Goal: Contribute content: Add original content to the website for others to see

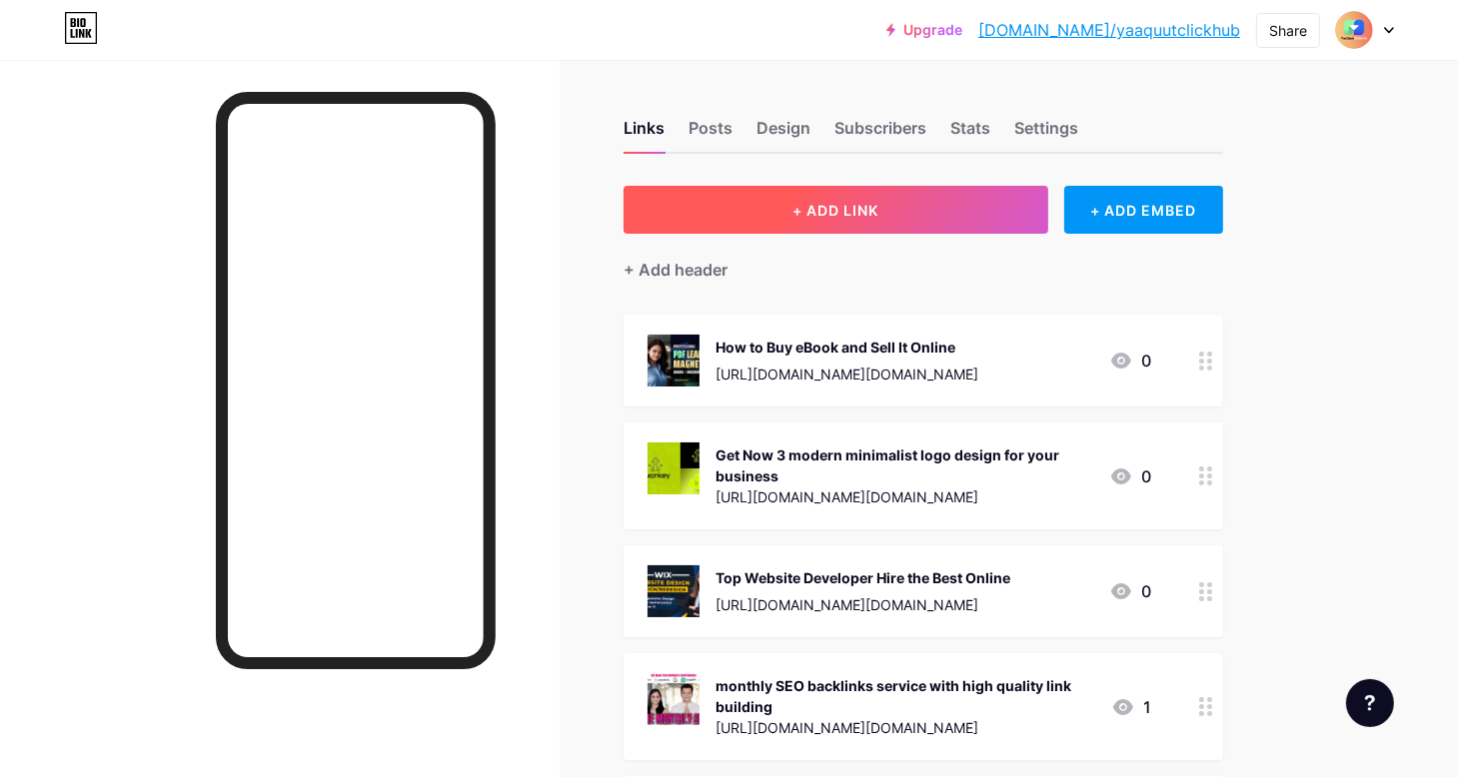
click at [878, 203] on span "+ ADD LINK" at bounding box center [835, 210] width 86 height 17
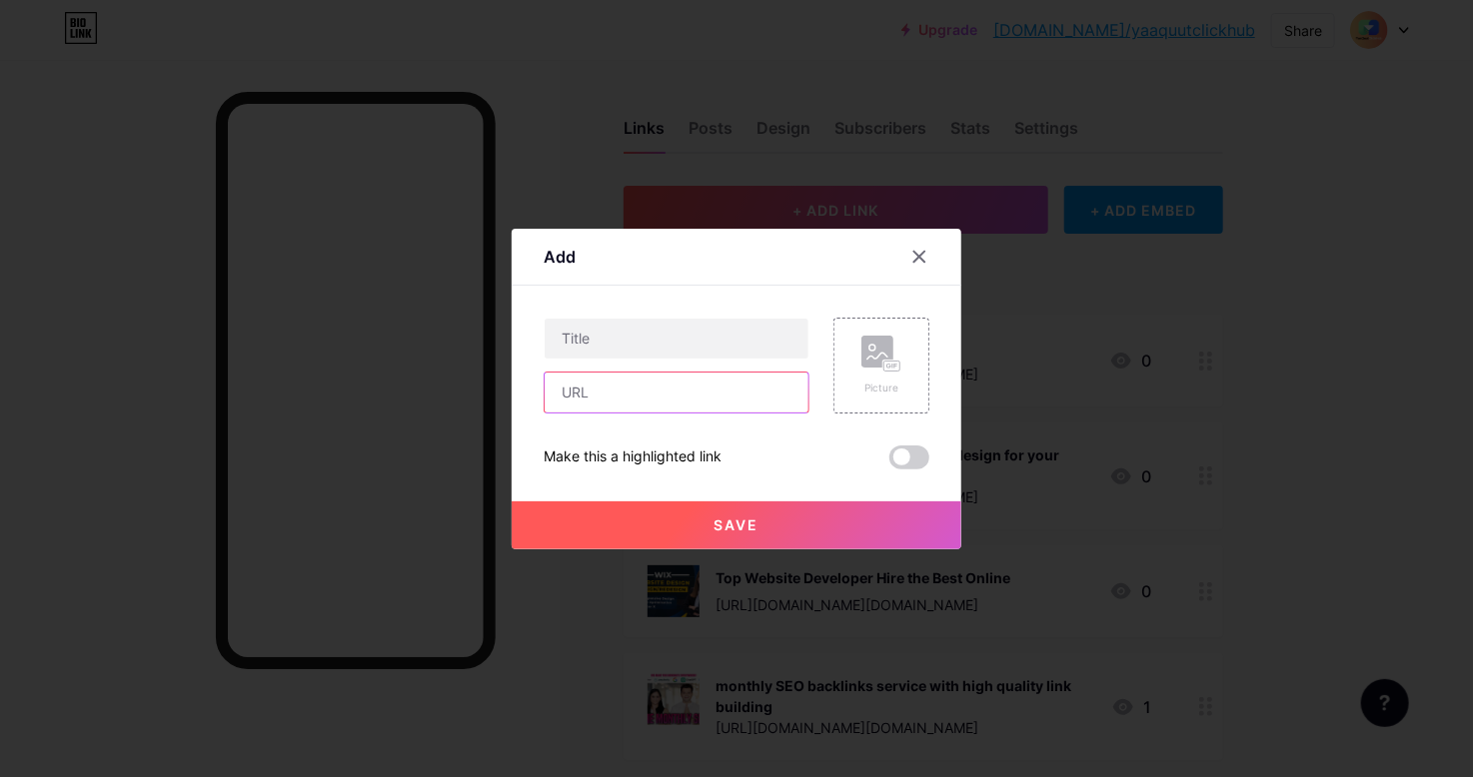
click at [636, 394] on input "text" at bounding box center [677, 393] width 264 height 40
paste input "[URL][DOMAIN_NAME]"
type input "[URL][DOMAIN_NAME]"
click at [591, 351] on input "text" at bounding box center [677, 339] width 264 height 40
paste input "Professional Fashion Technical"
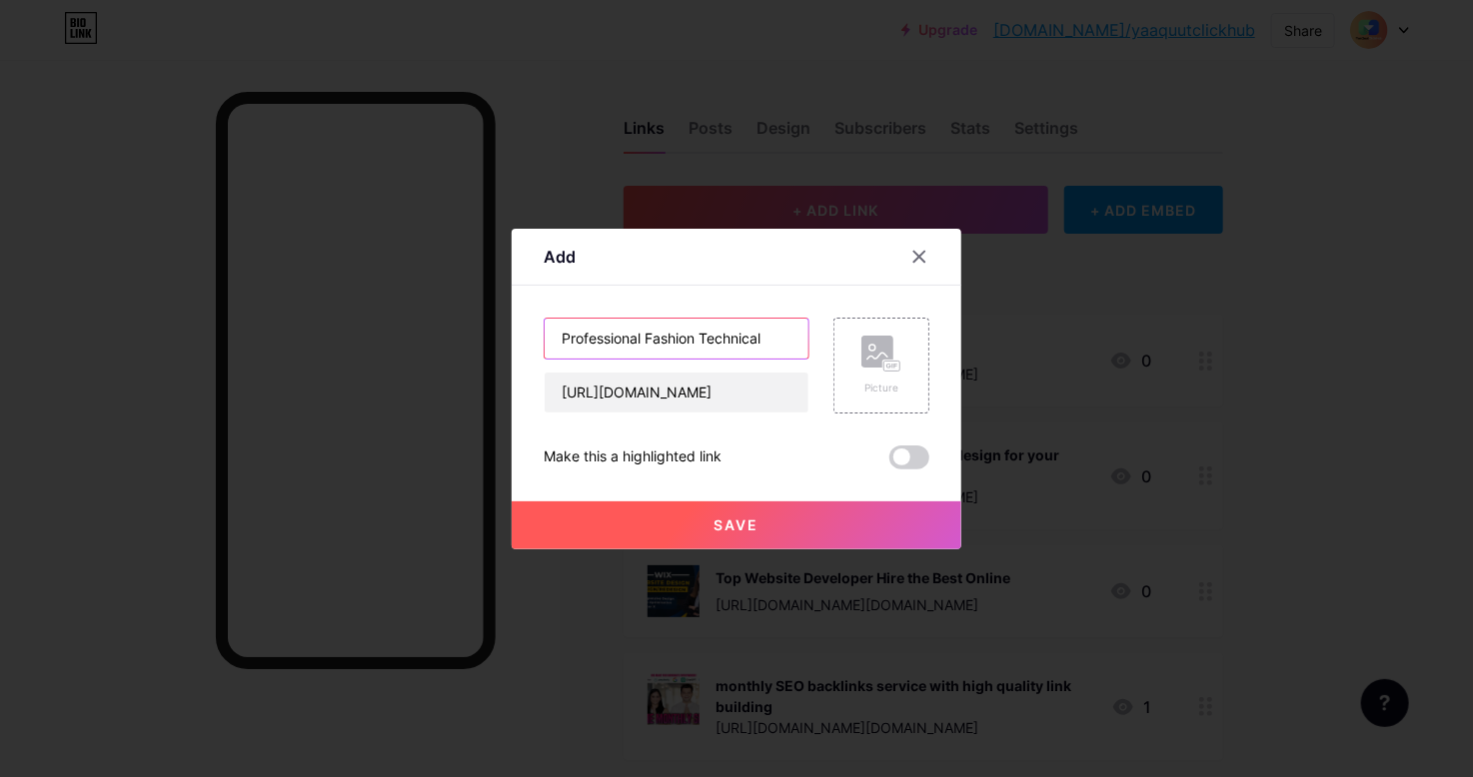
type input "Professional Fashion Technical"
click at [742, 528] on span "Save" at bounding box center [736, 525] width 45 height 17
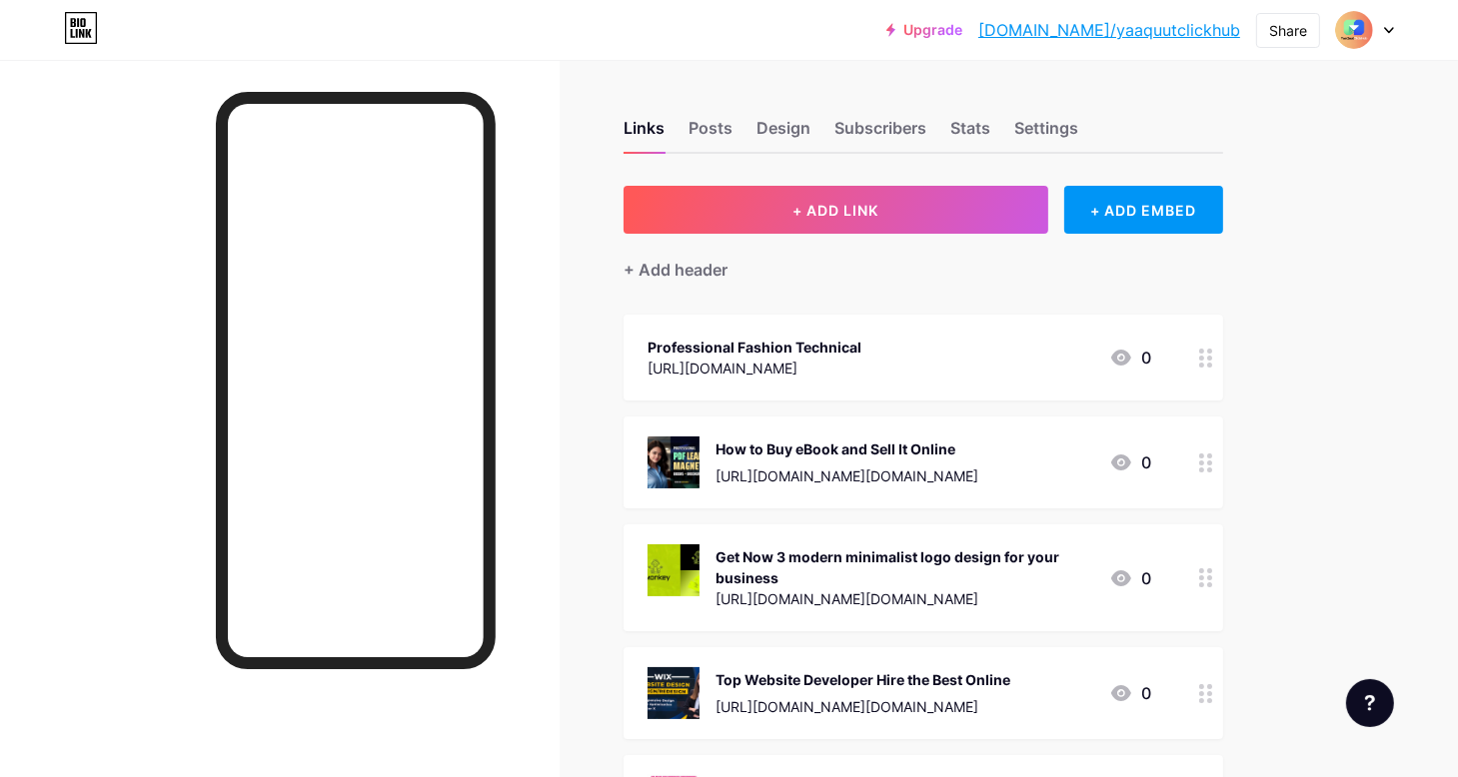
click at [774, 358] on div "[URL][DOMAIN_NAME]" at bounding box center [754, 368] width 214 height 21
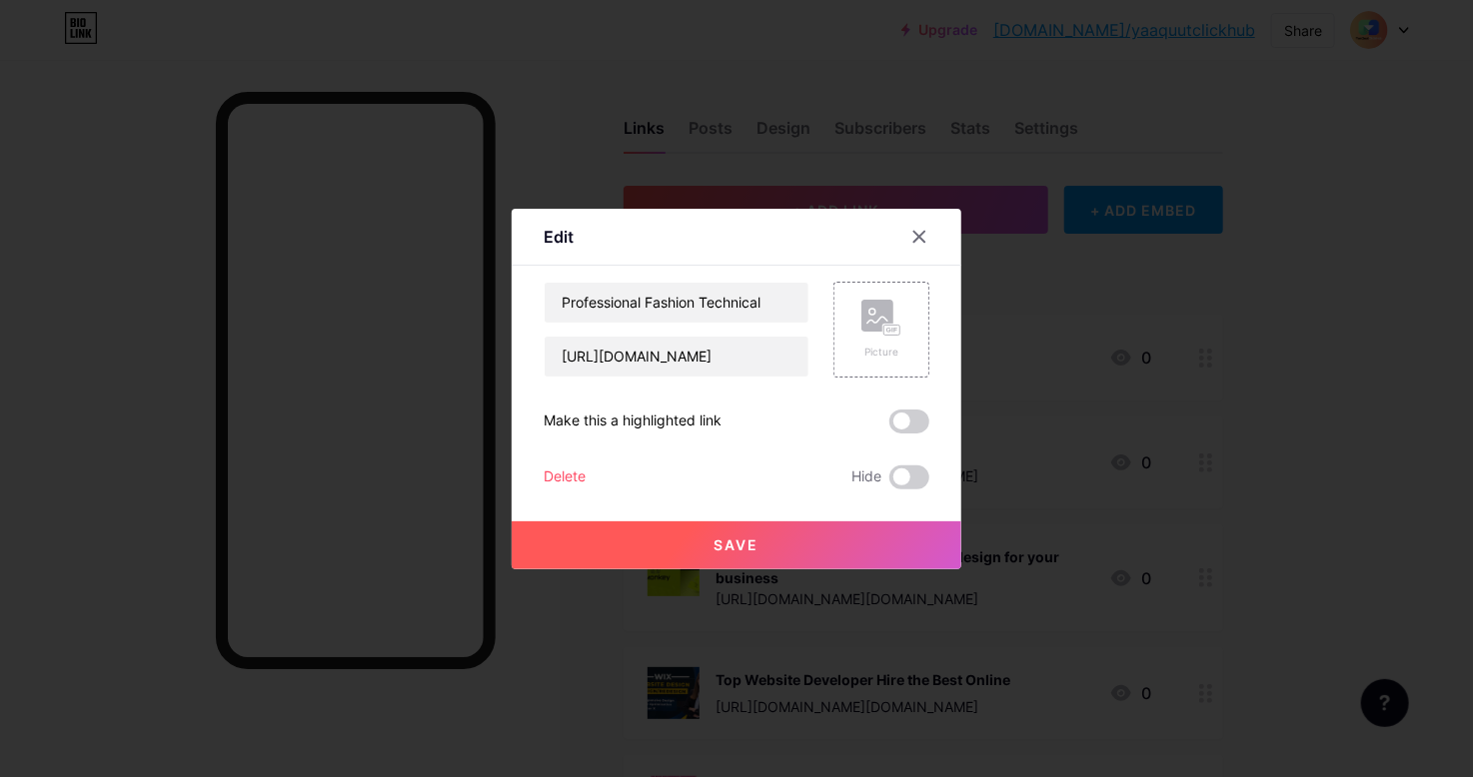
click at [811, 554] on button "Save" at bounding box center [737, 546] width 450 height 48
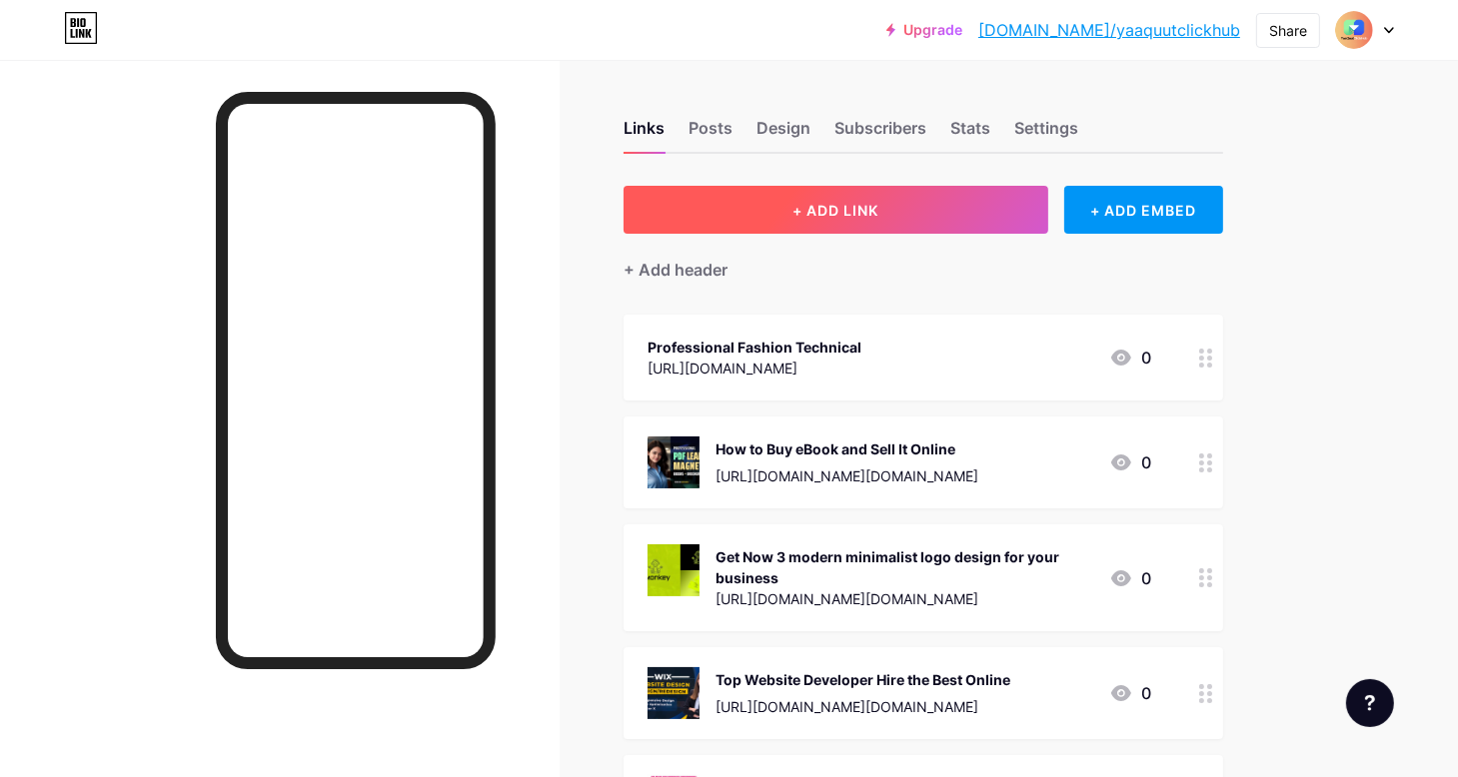
click at [865, 202] on span "+ ADD LINK" at bounding box center [835, 210] width 86 height 17
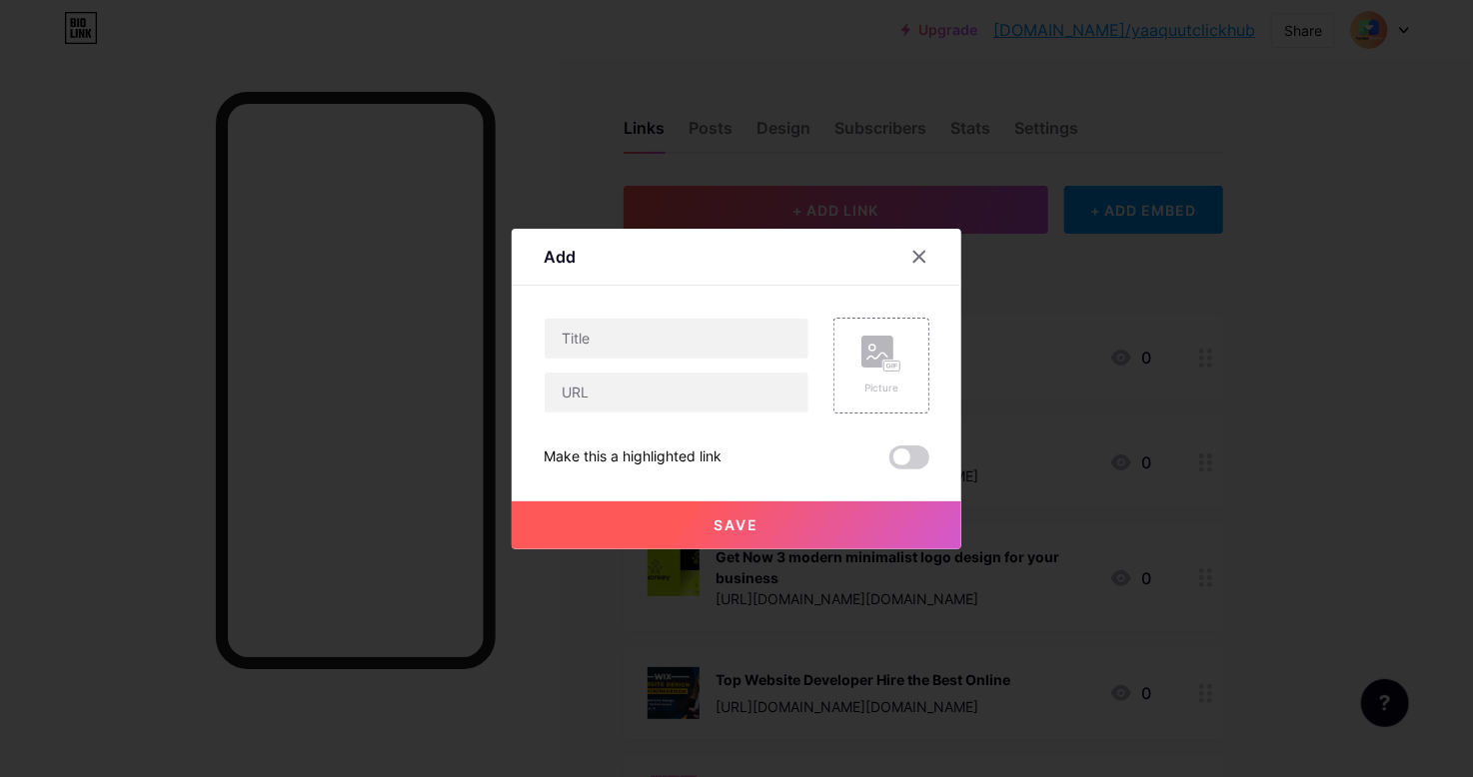
drag, startPoint x: 624, startPoint y: 345, endPoint x: 602, endPoint y: 415, distance: 73.3
click at [602, 417] on div "Picture Make this a highlighted link Save" at bounding box center [737, 394] width 386 height 152
paste input "[URL][DOMAIN_NAME]"
type input "[URL][DOMAIN_NAME]"
click at [627, 337] on input "text" at bounding box center [677, 339] width 264 height 40
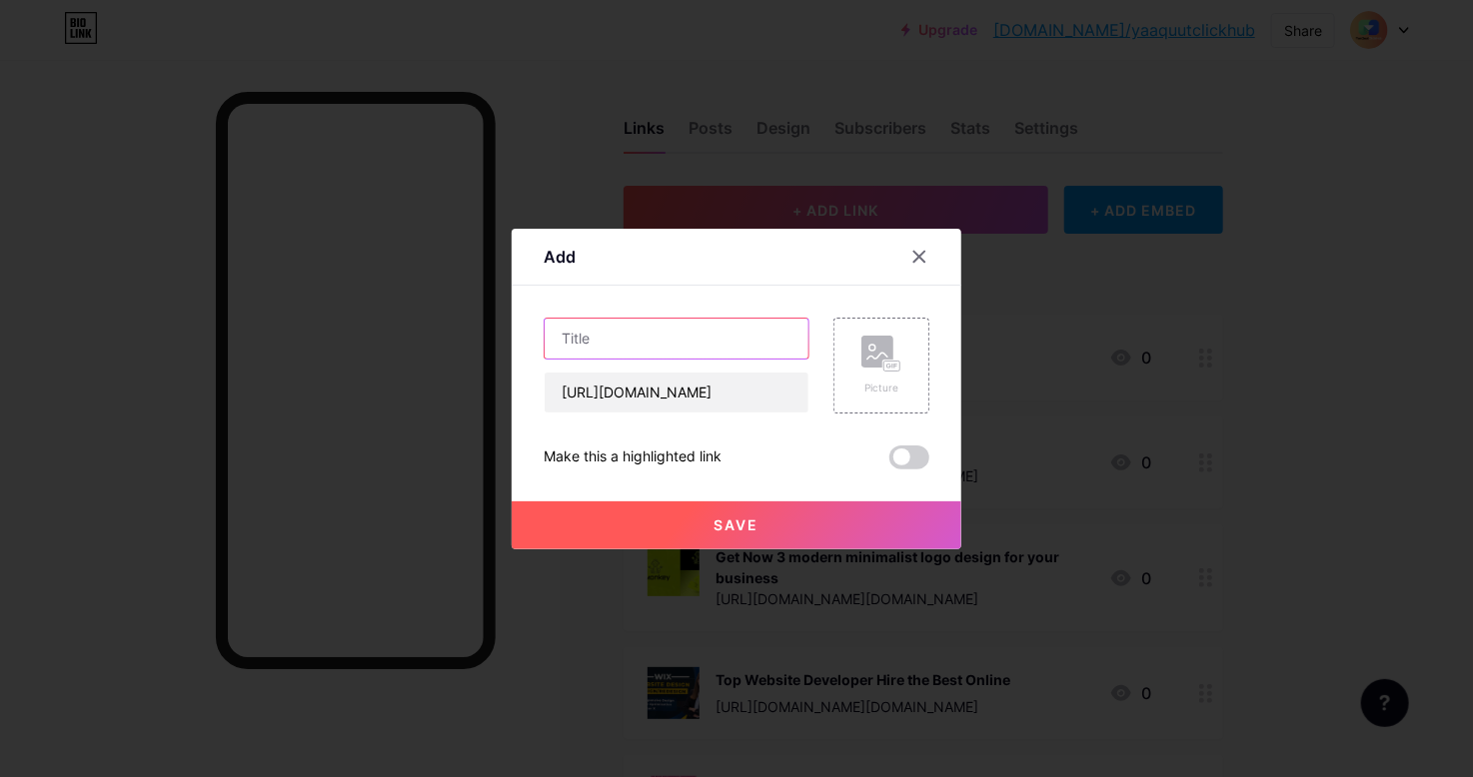
paste input "Real Estate Photo Editing Made Easy"
type input "Real Estate Photo Editing Made Easy"
click at [791, 521] on button "Save" at bounding box center [737, 526] width 450 height 48
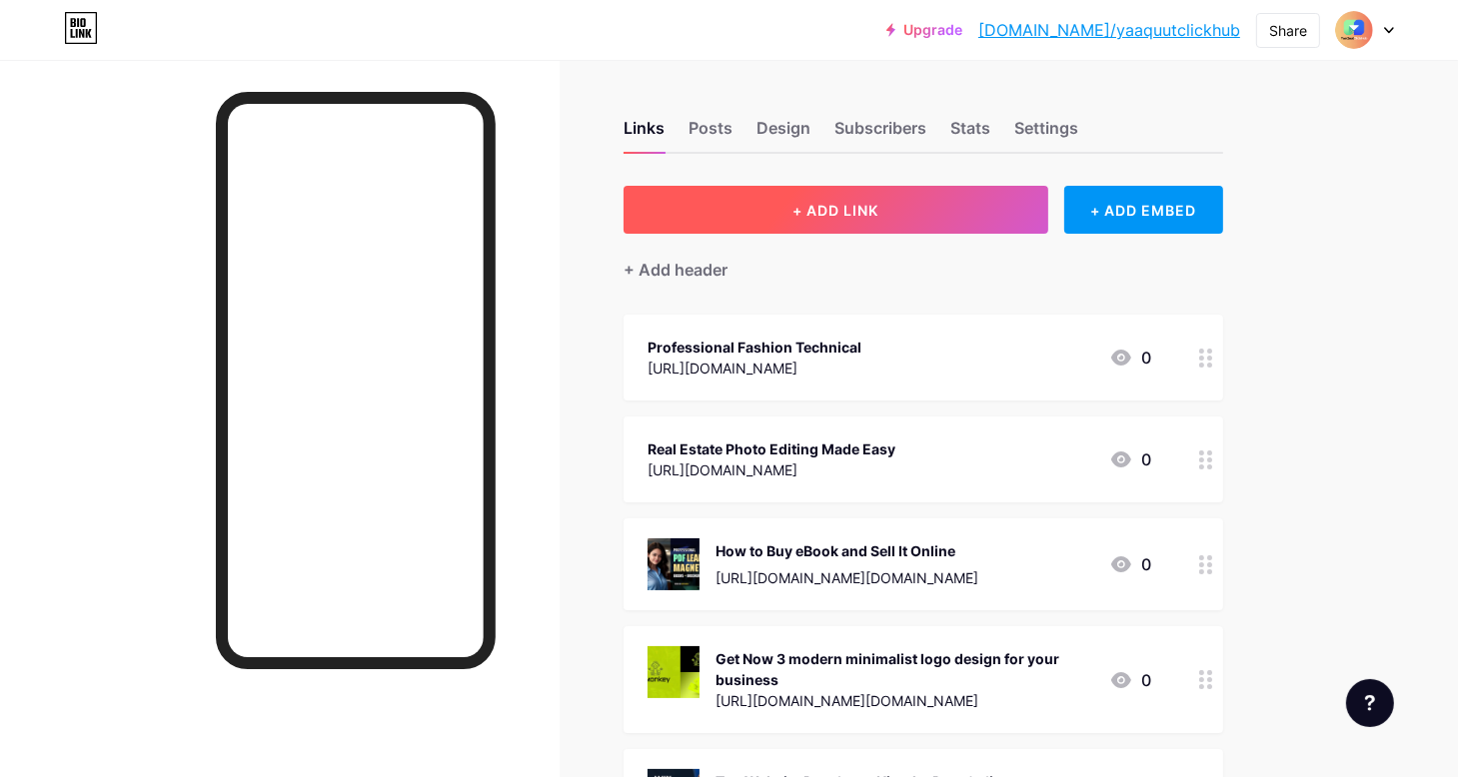
click at [792, 207] on span "+ ADD LINK" at bounding box center [835, 210] width 86 height 17
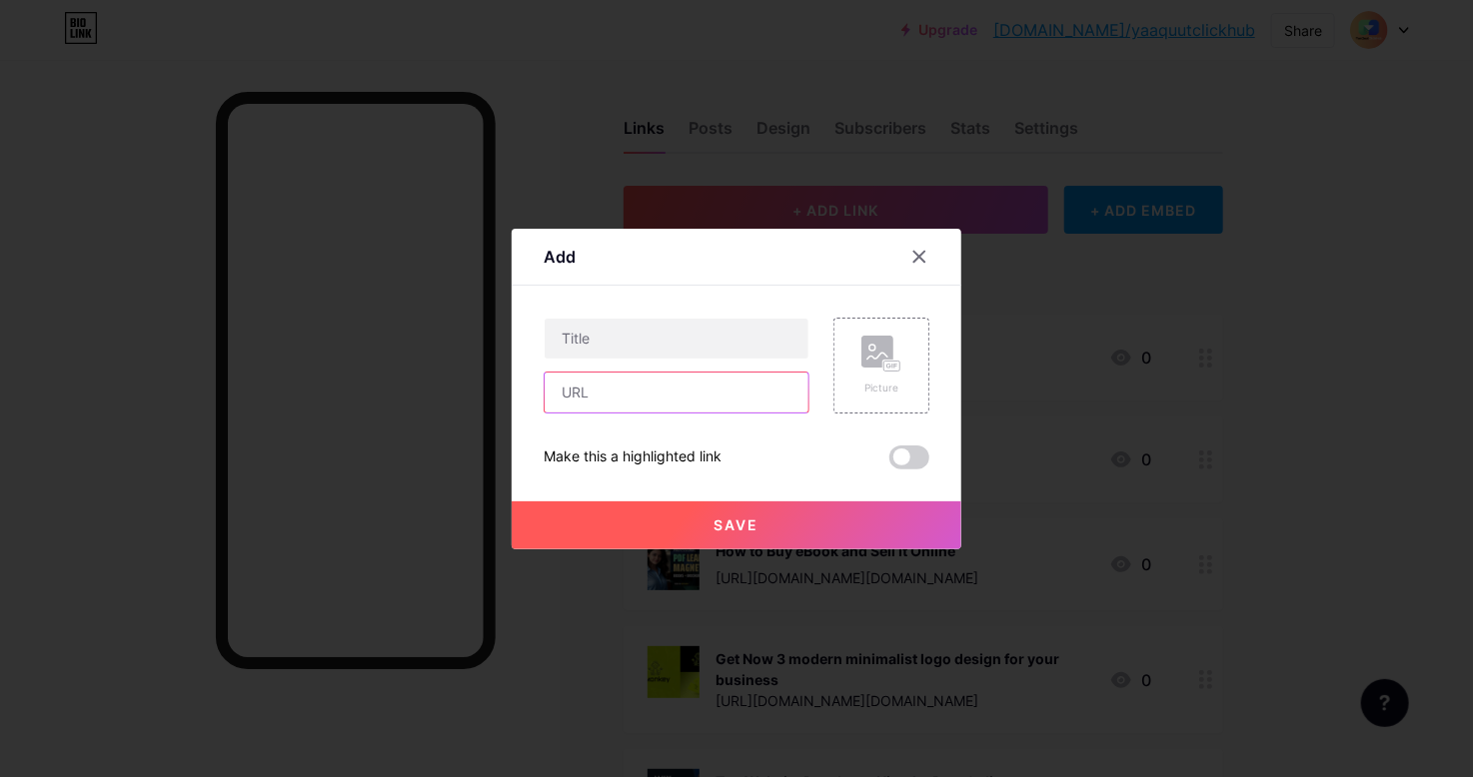
paste input "[URL][DOMAIN_NAME]"
type input "[URL][DOMAIN_NAME]"
click at [631, 337] on input "text" at bounding box center [677, 339] width 264 height 40
paste input "Product Label Design"
type input "Product Label Design"
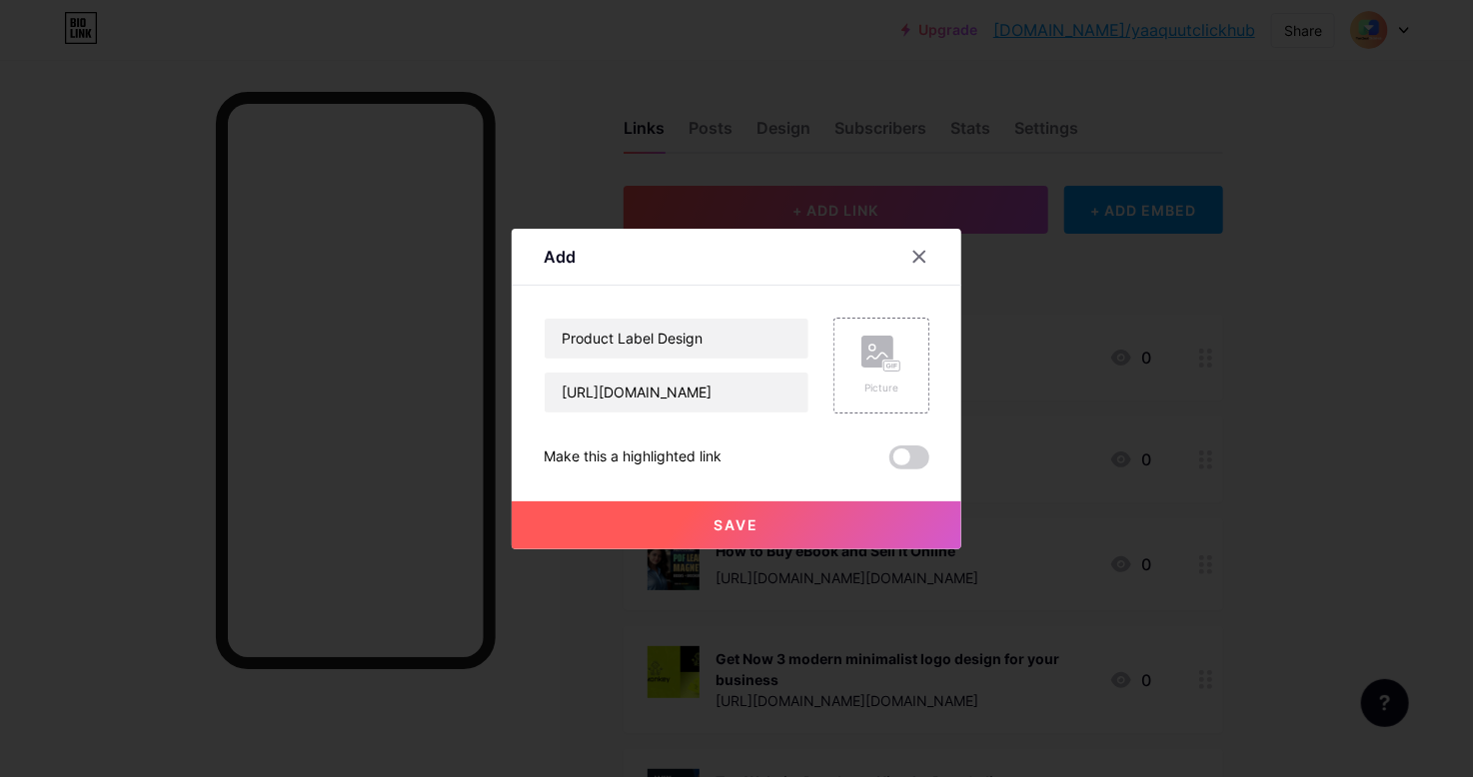
click at [779, 527] on button "Save" at bounding box center [737, 526] width 450 height 48
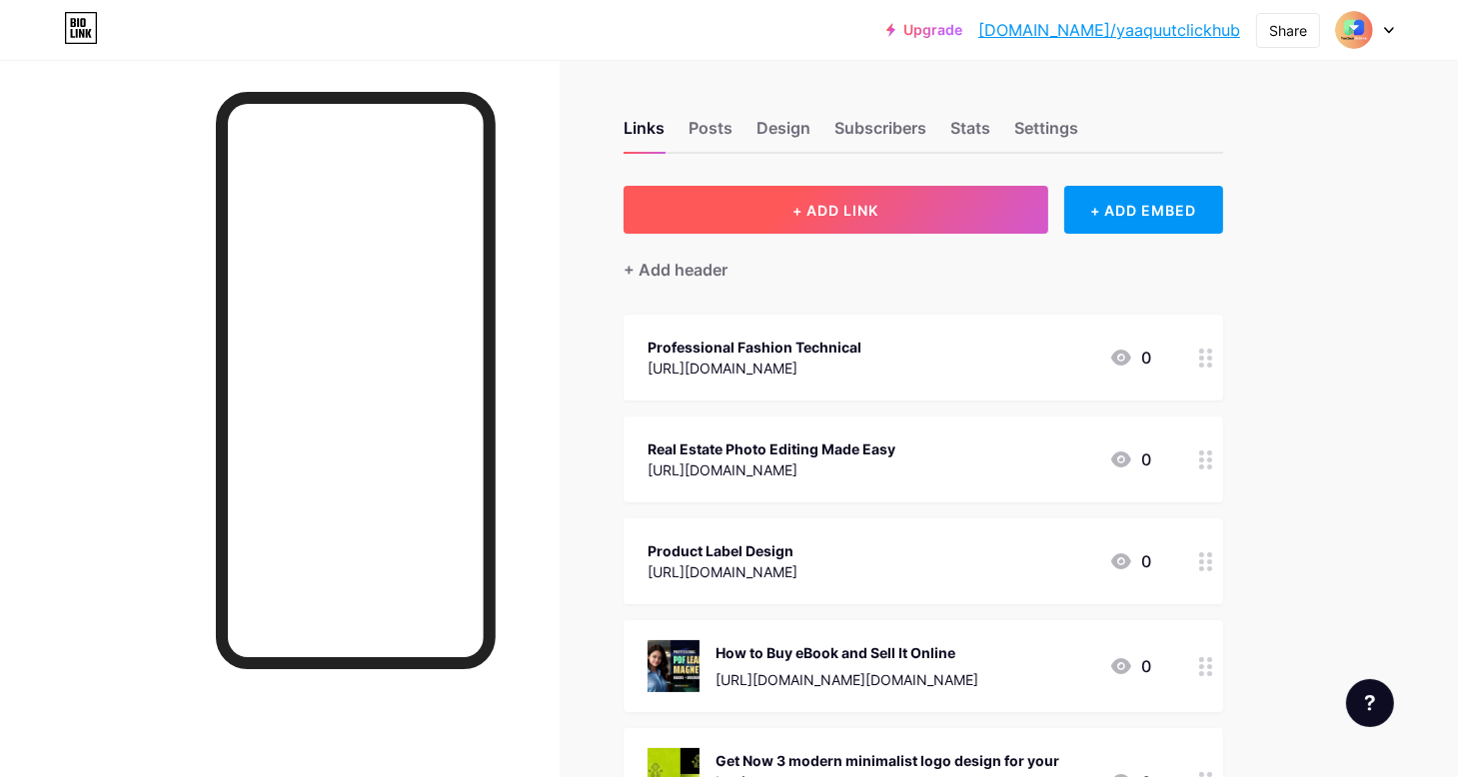
click at [871, 206] on span "+ ADD LINK" at bounding box center [835, 210] width 86 height 17
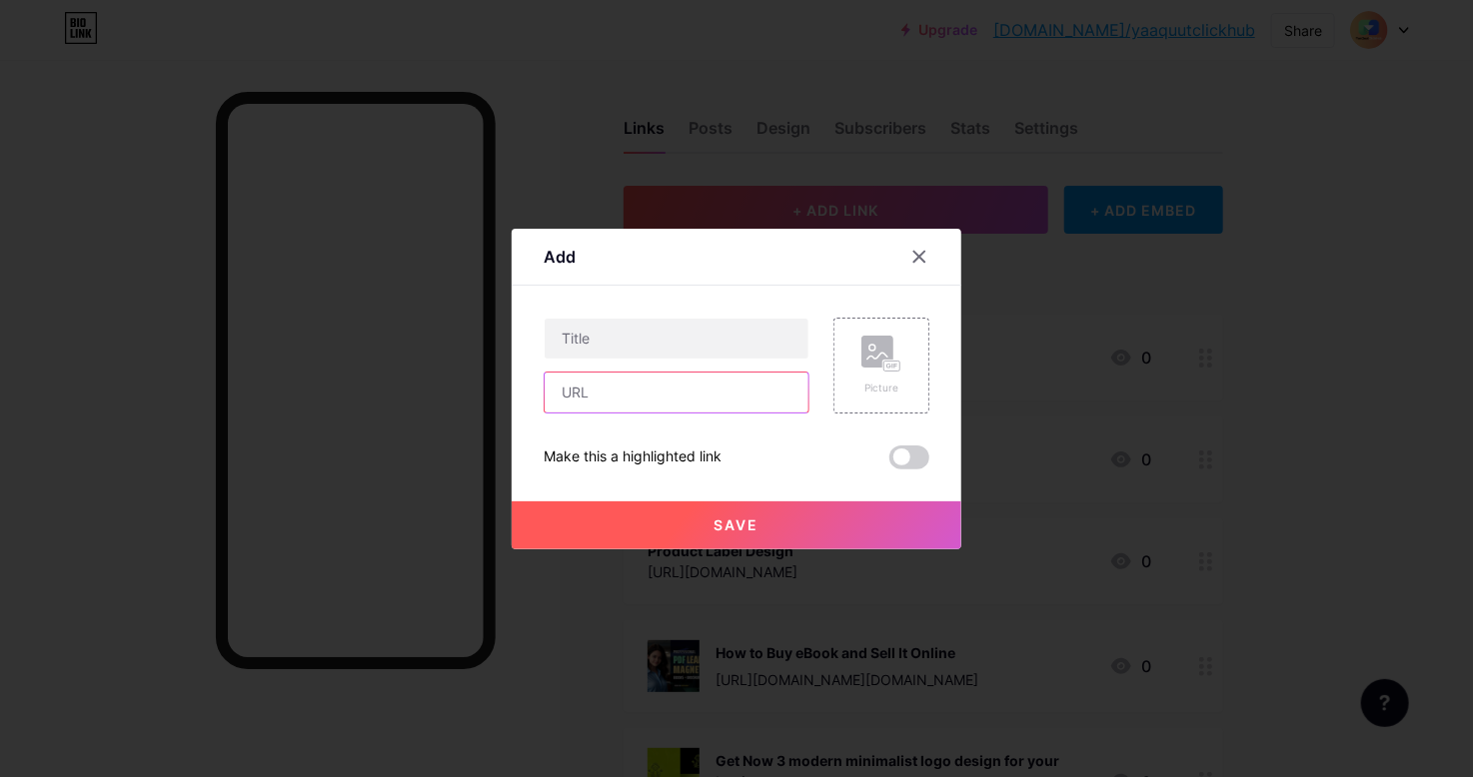
paste input "[URL][DOMAIN_NAME]"
type input "[URL][DOMAIN_NAME]"
paste input "Creative Trifold & Bifold Brochure Design"
type input "Creative Trifold & Bifold Brochure Design"
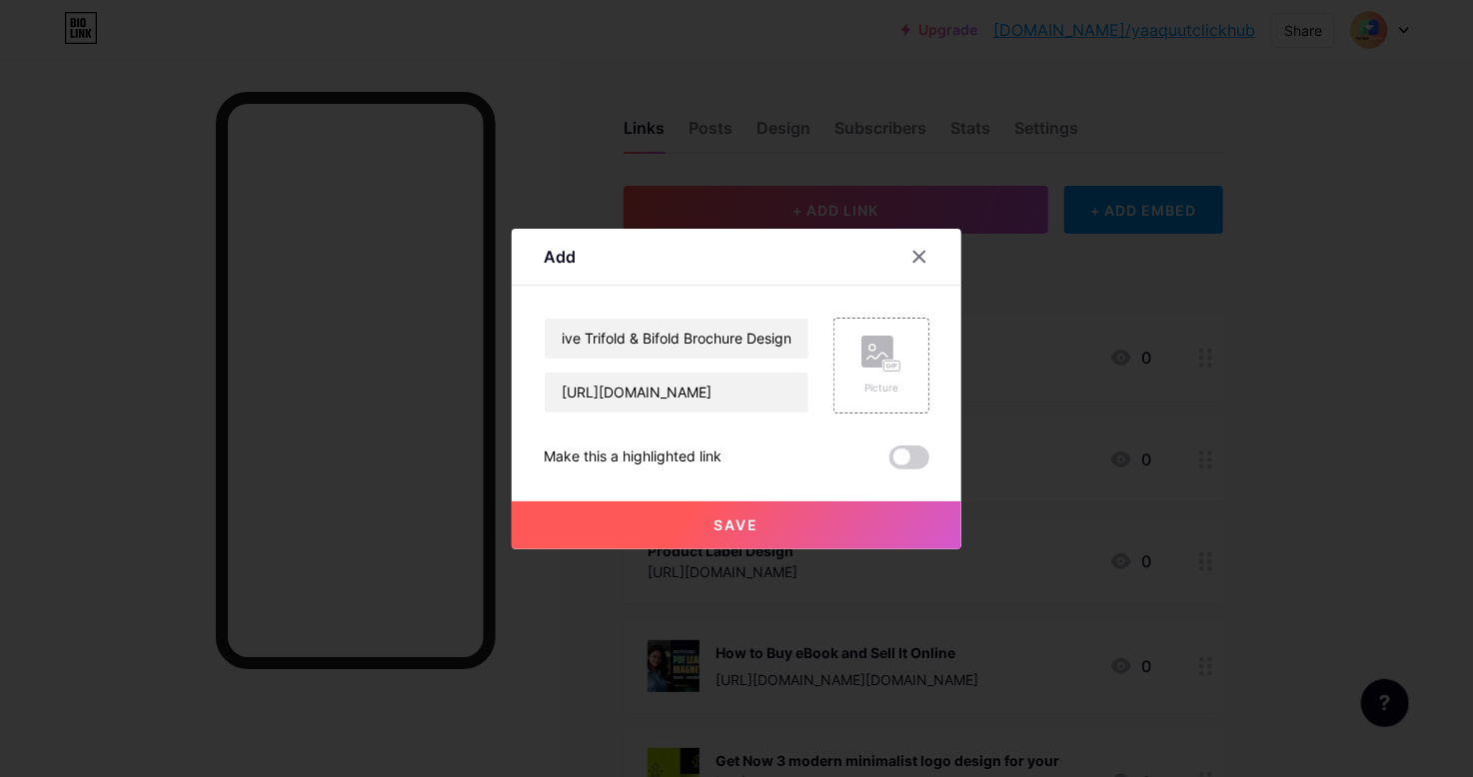
scroll to position [0, 0]
click at [735, 509] on button "Save" at bounding box center [737, 526] width 450 height 48
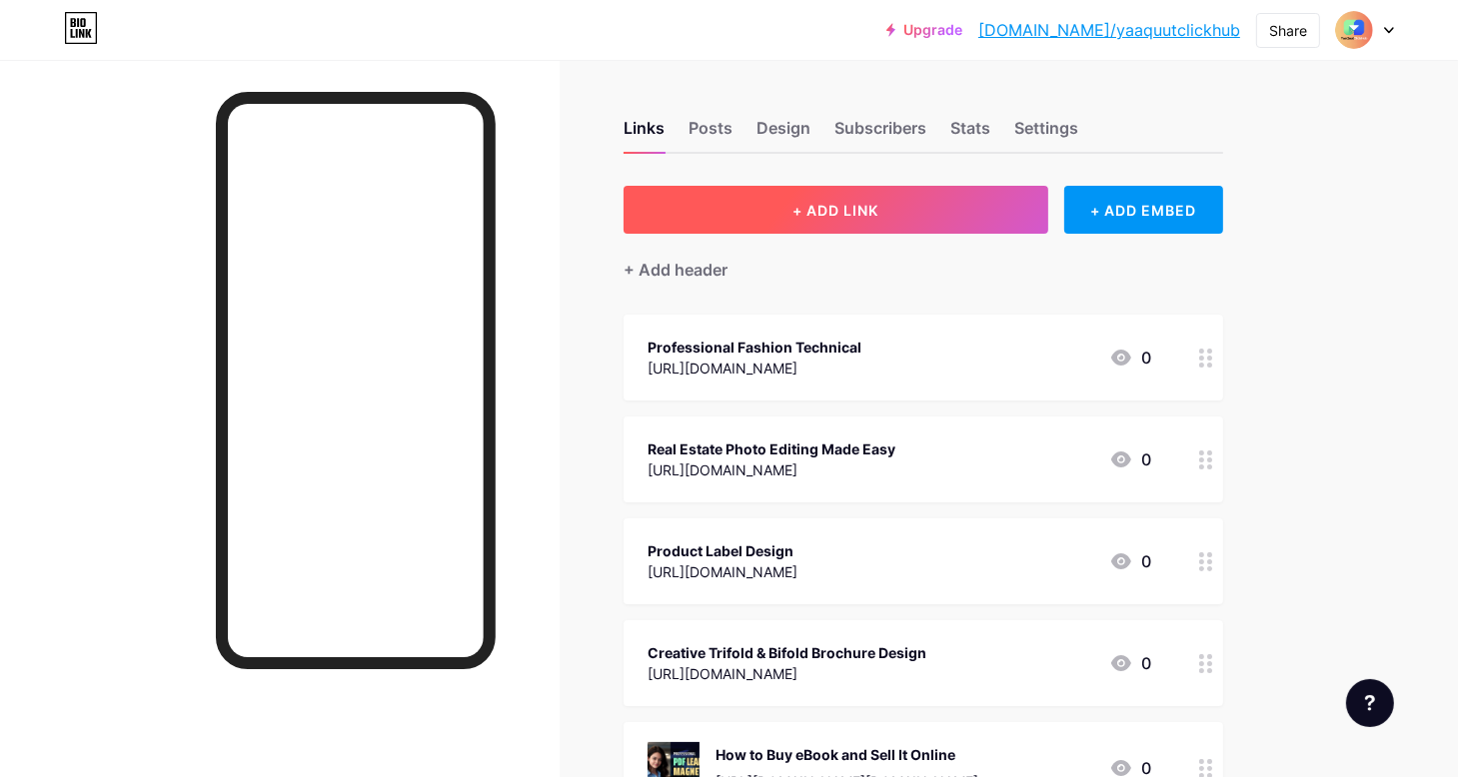
click at [795, 217] on span "+ ADD LINK" at bounding box center [835, 210] width 86 height 17
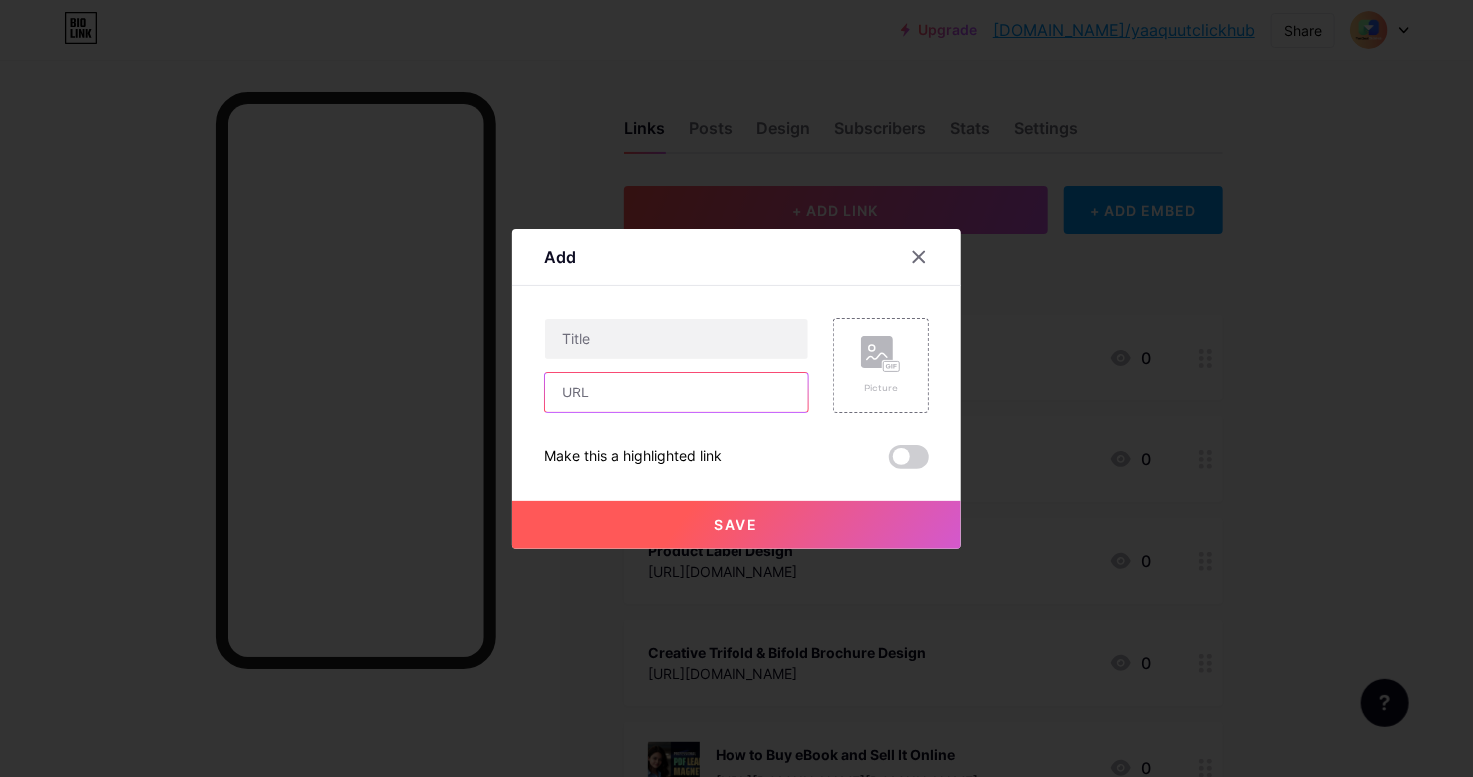
paste input "[URL][DOMAIN_NAME]"
type input "[URL][DOMAIN_NAME]"
paste input "Create Perfect & Super Cute Children’s Book Illustrations"
click at [582, 333] on input "Create Perfect & Super Cute Children’s Book Illustrations" at bounding box center [677, 339] width 264 height 40
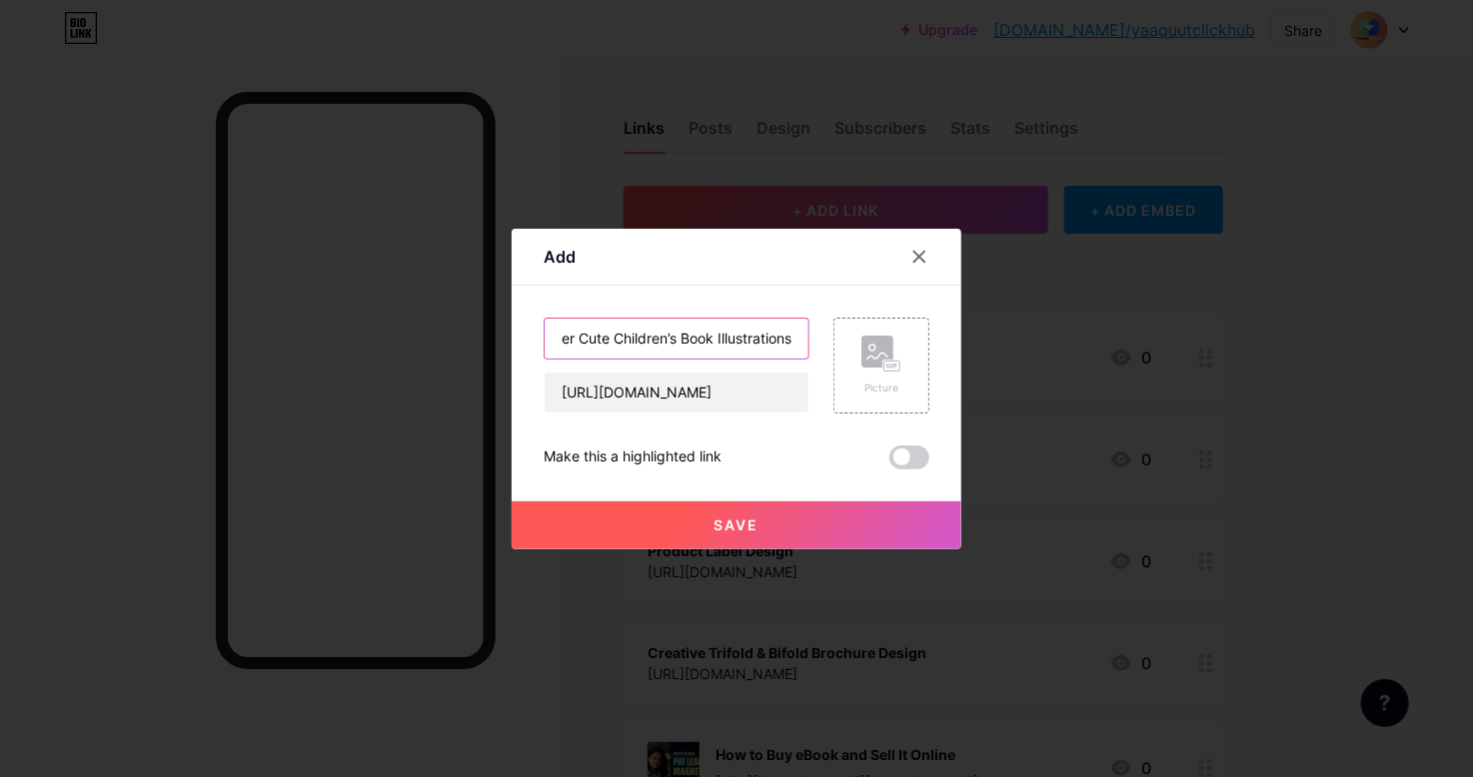
click at [561, 333] on input "Create Perfect & Super Cute Children’s Book Illustrations" at bounding box center [677, 339] width 264 height 40
drag, startPoint x: 564, startPoint y: 339, endPoint x: 500, endPoint y: 340, distance: 64.0
click at [500, 340] on div "Add Content YouTube Play YouTube video without leaving your page. ADD Vimeo Pla…" at bounding box center [736, 388] width 1473 height 777
type input "Super Cute Children’s Book Illustrations"
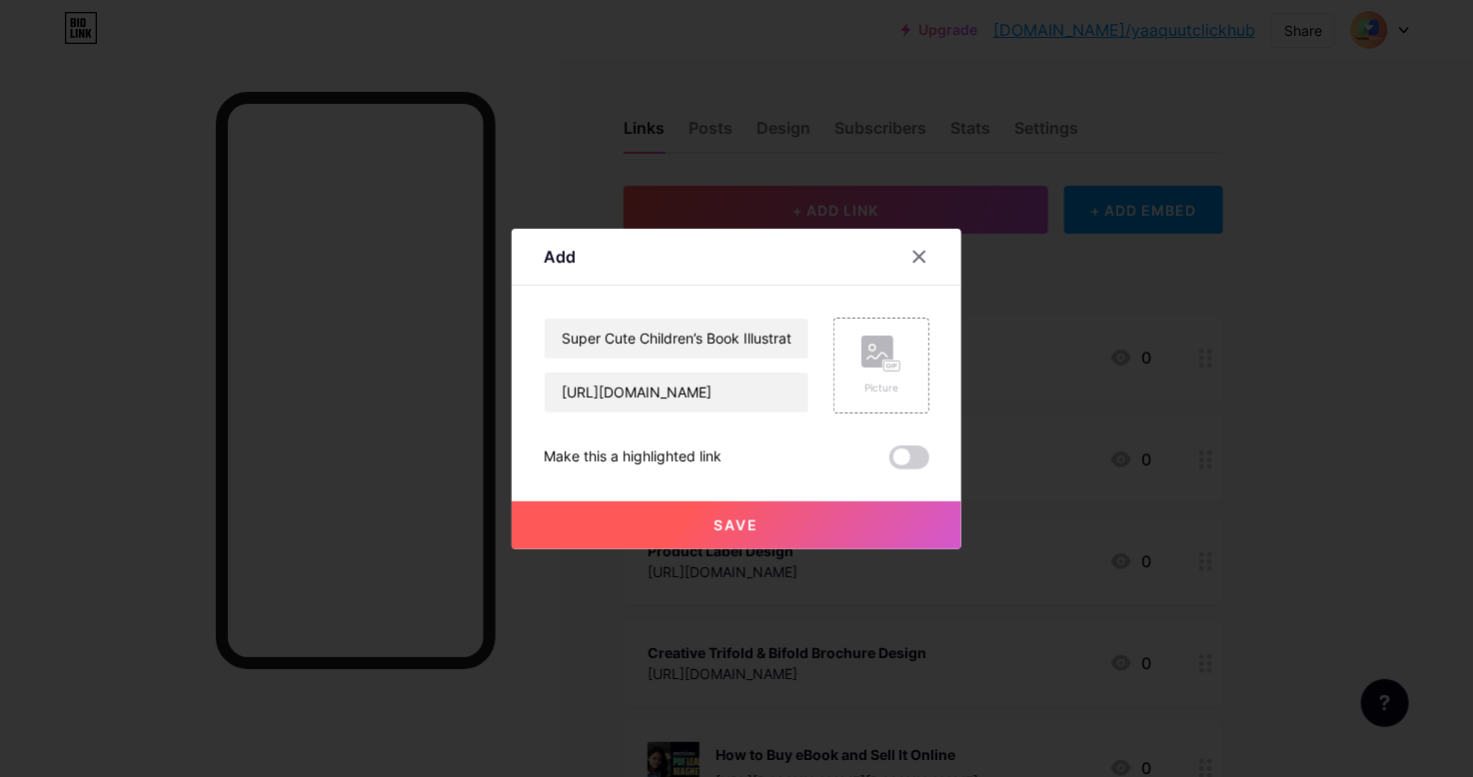
click at [783, 533] on button "Save" at bounding box center [737, 526] width 450 height 48
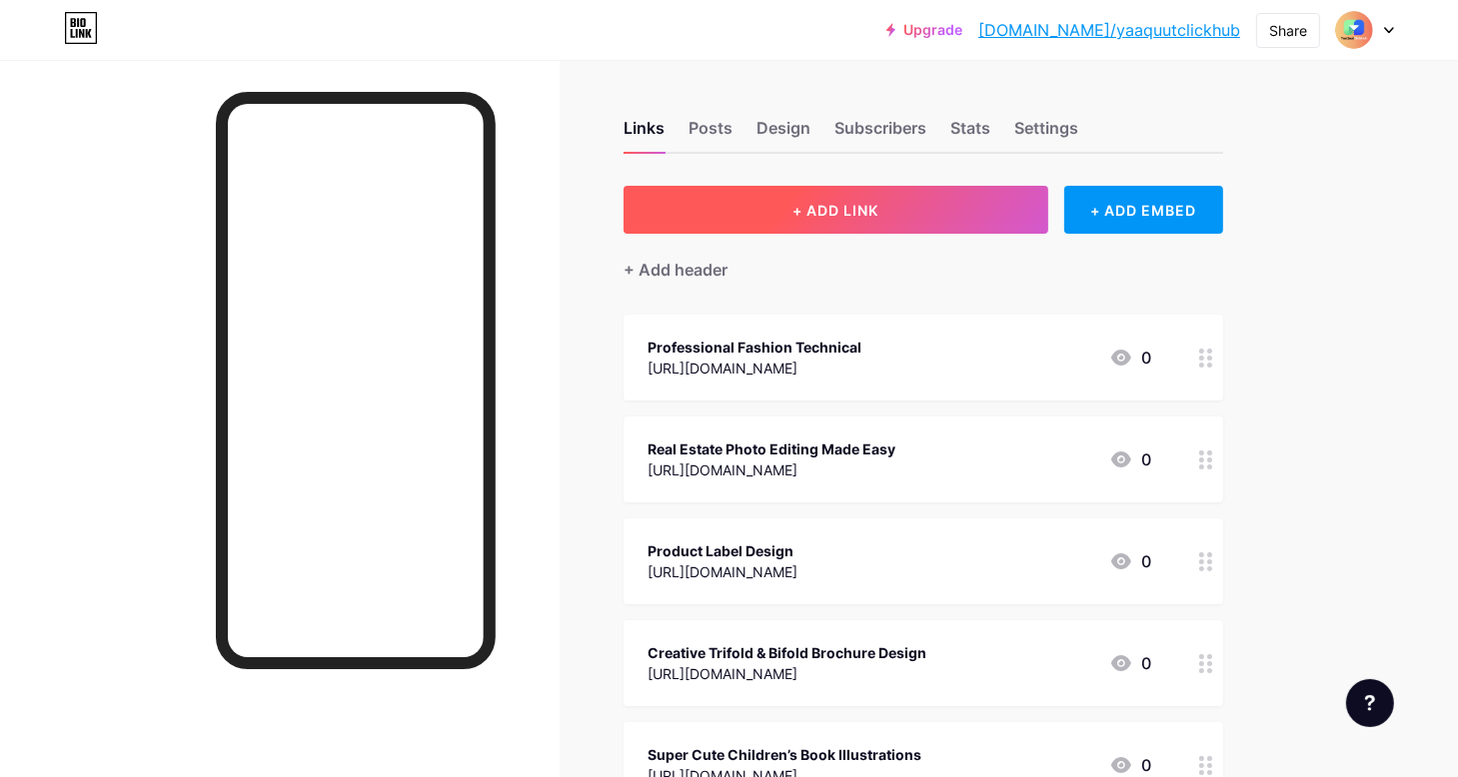
click at [834, 213] on span "+ ADD LINK" at bounding box center [835, 210] width 86 height 17
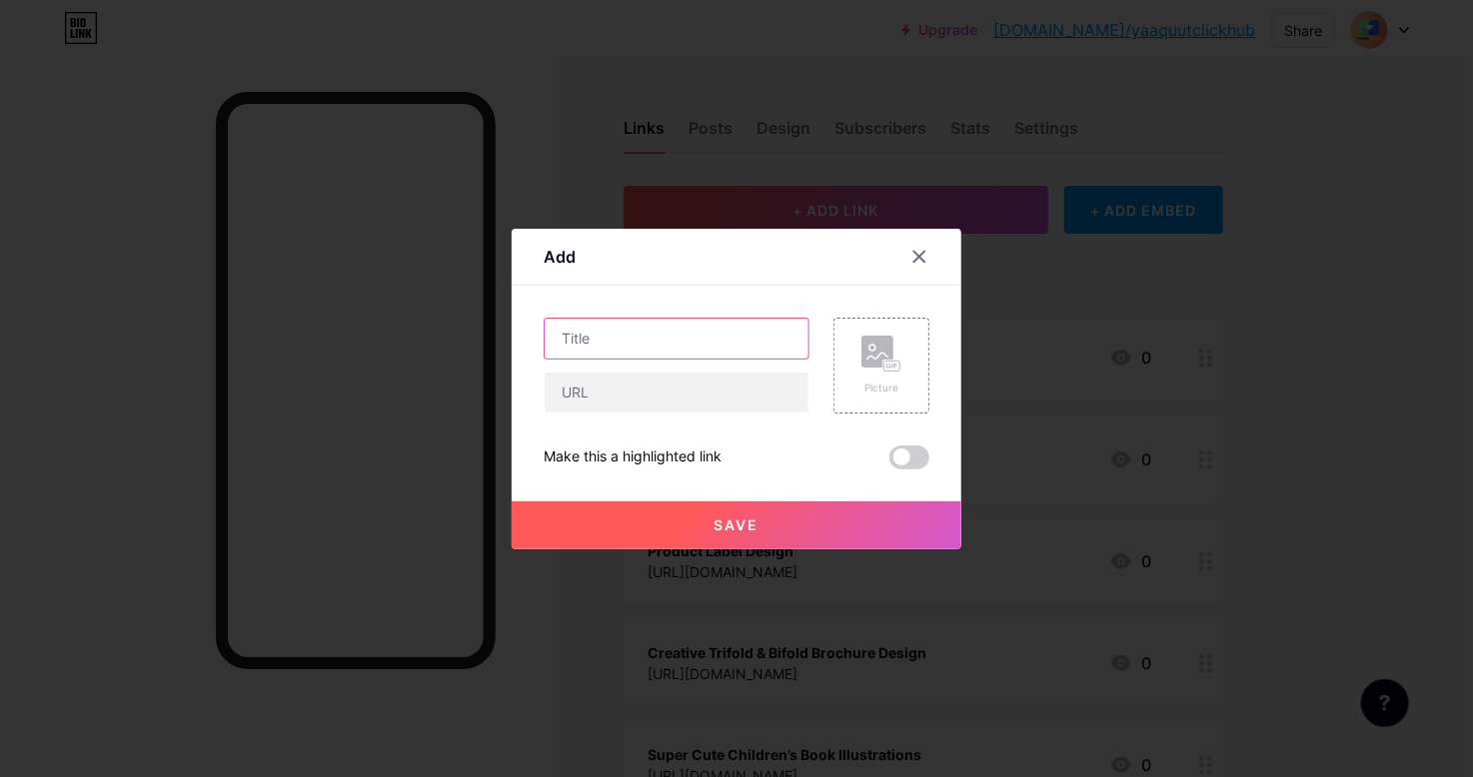
click at [619, 346] on input "text" at bounding box center [677, 339] width 264 height 40
paste input "📱 Digital Menu & Animated Menu Board Design"
click at [588, 342] on input "📱 Digital Menu & Animated Menu Board Design" at bounding box center [677, 339] width 264 height 40
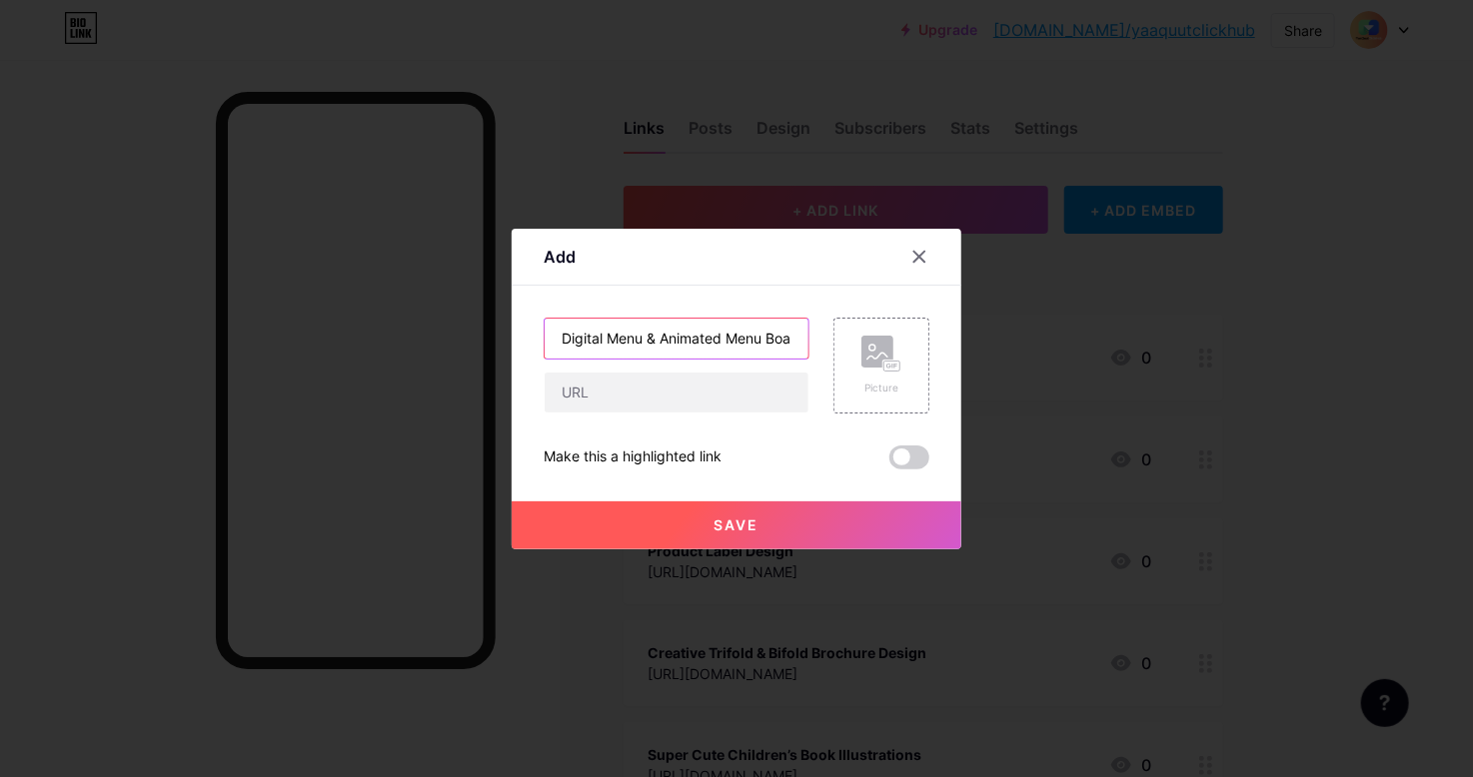
click at [565, 333] on input "Digital Menu & Animated Menu Board Design" at bounding box center [677, 339] width 264 height 40
type input "Digital Menu & Animated Menu Board Design"
click at [632, 399] on input "text" at bounding box center [677, 393] width 264 height 40
paste input "[URL][DOMAIN_NAME]"
type input "[URL][DOMAIN_NAME]"
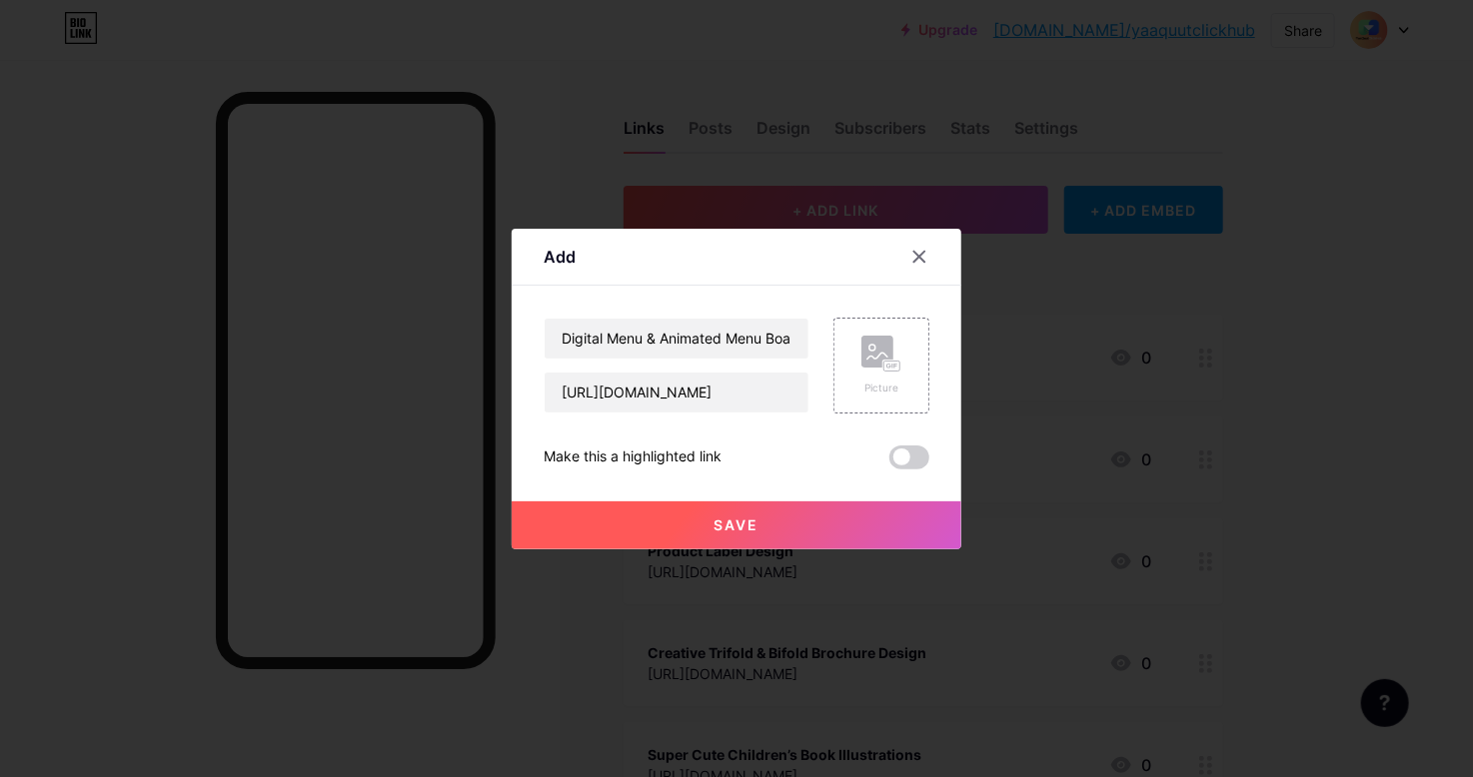
click at [759, 529] on button "Save" at bounding box center [737, 526] width 450 height 48
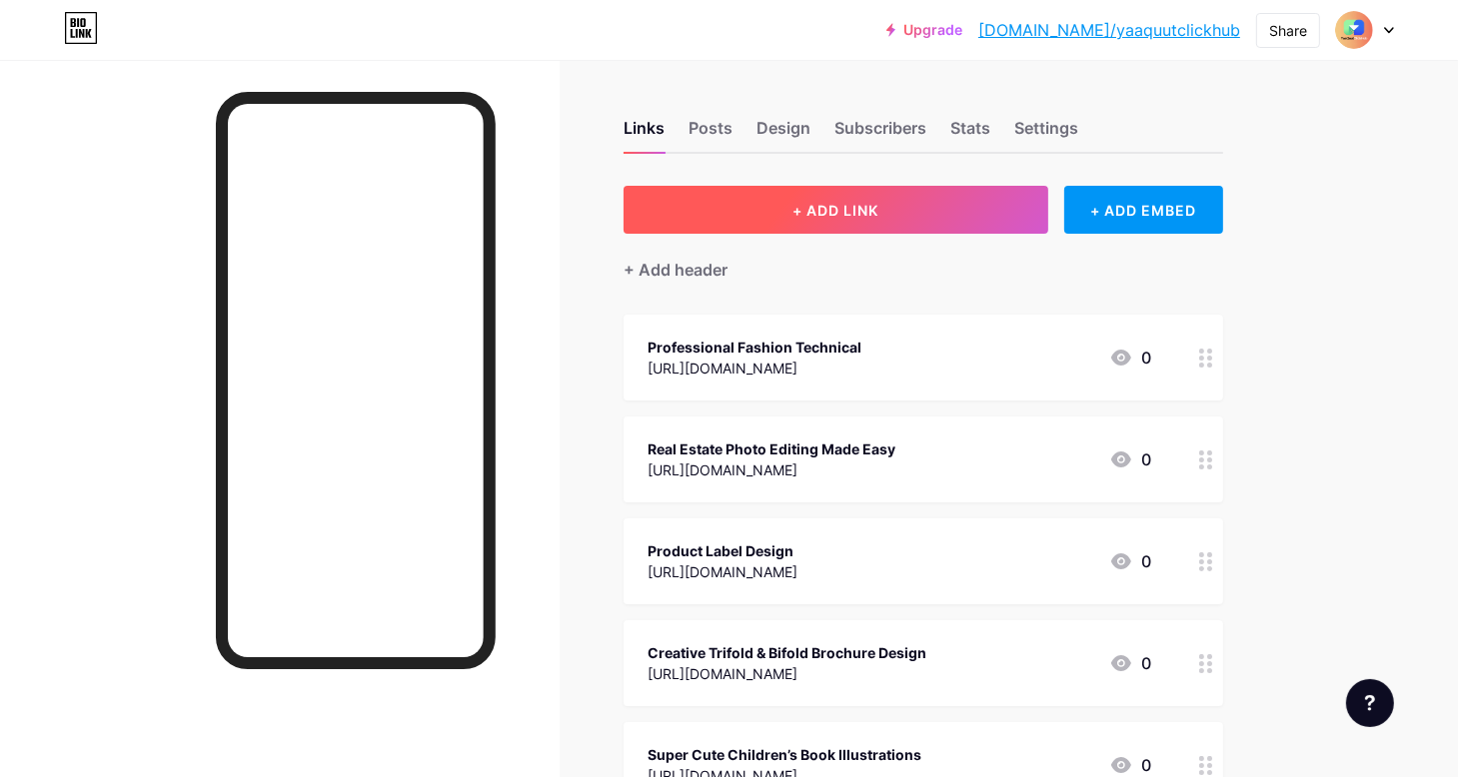
click at [815, 203] on span "+ ADD LINK" at bounding box center [835, 210] width 86 height 17
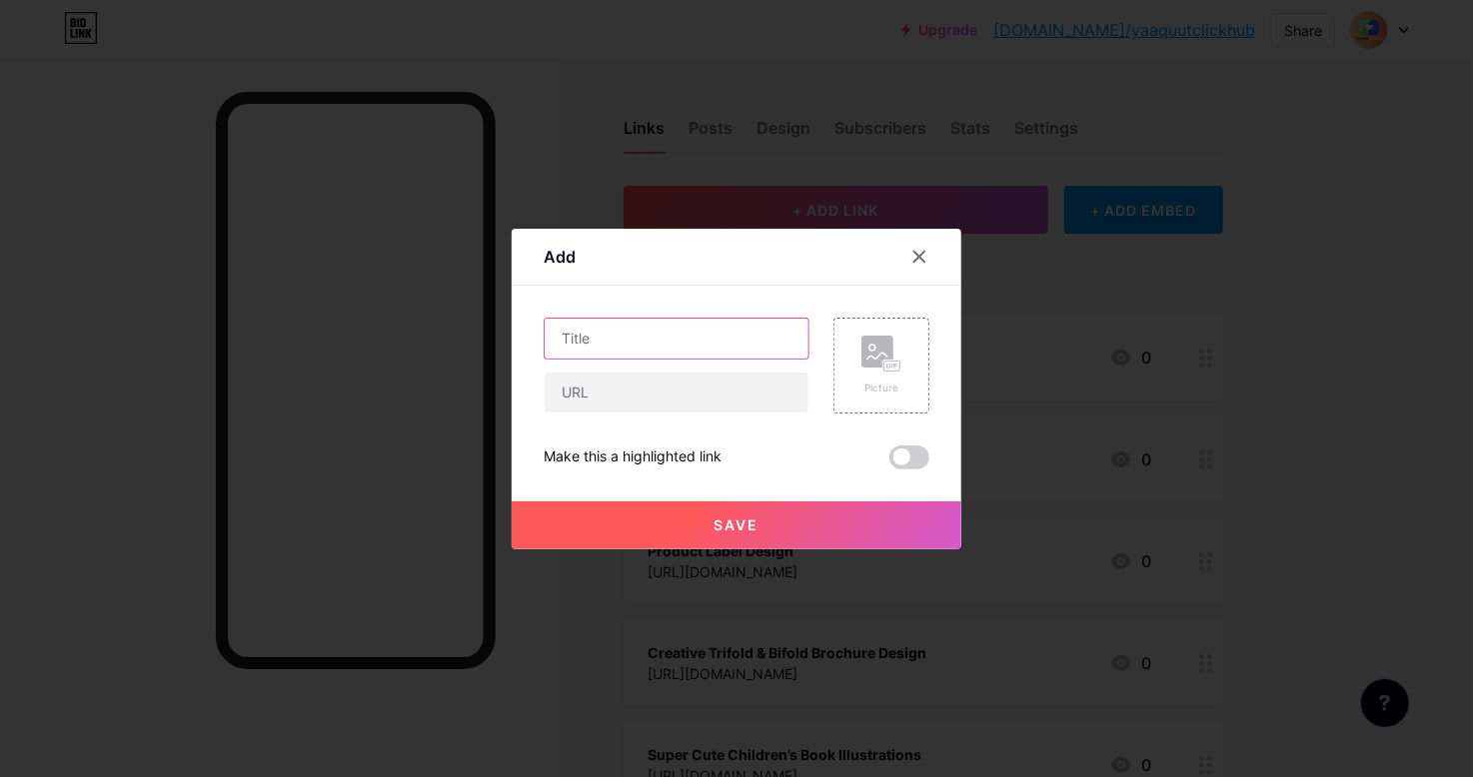
click at [661, 337] on input "text" at bounding box center [677, 339] width 264 height 40
paste input "Product Catalog & Lookbook Design"
type input "Product Catalog & Lookbook Design"
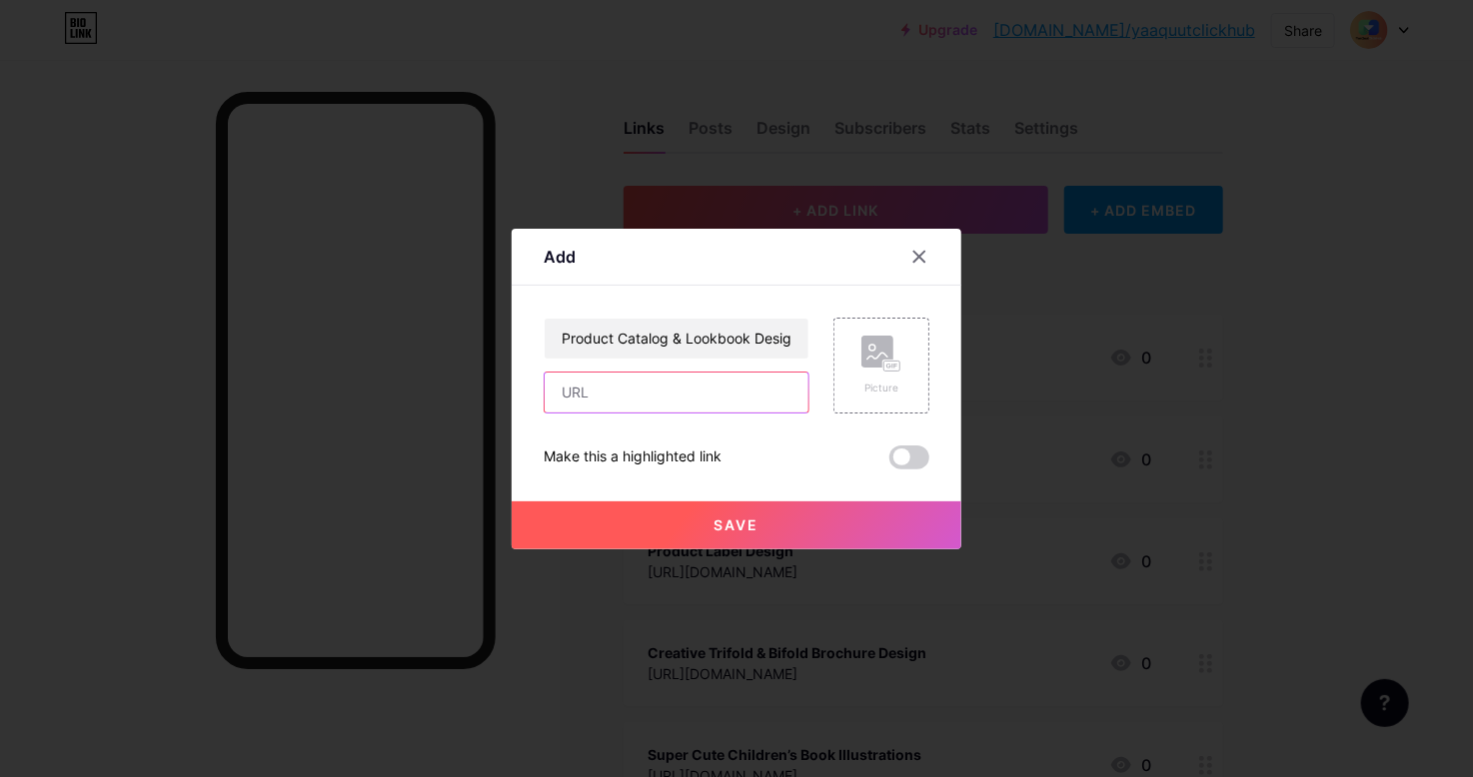
click at [619, 397] on input "text" at bounding box center [677, 393] width 264 height 40
paste input "[URL][DOMAIN_NAME]"
type input "[URL][DOMAIN_NAME]"
click at [735, 520] on span "Save" at bounding box center [736, 525] width 45 height 17
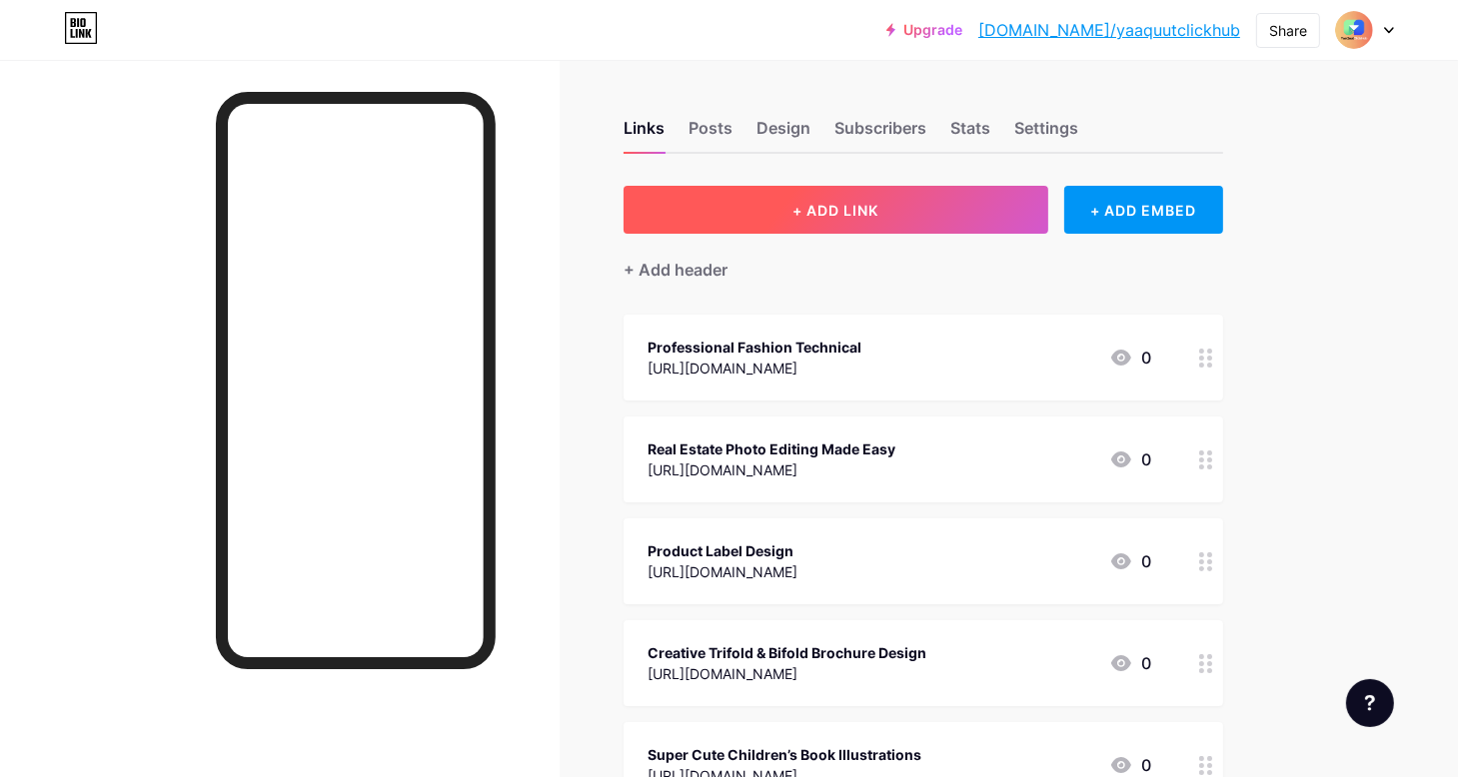
click at [838, 205] on span "+ ADD LINK" at bounding box center [835, 210] width 86 height 17
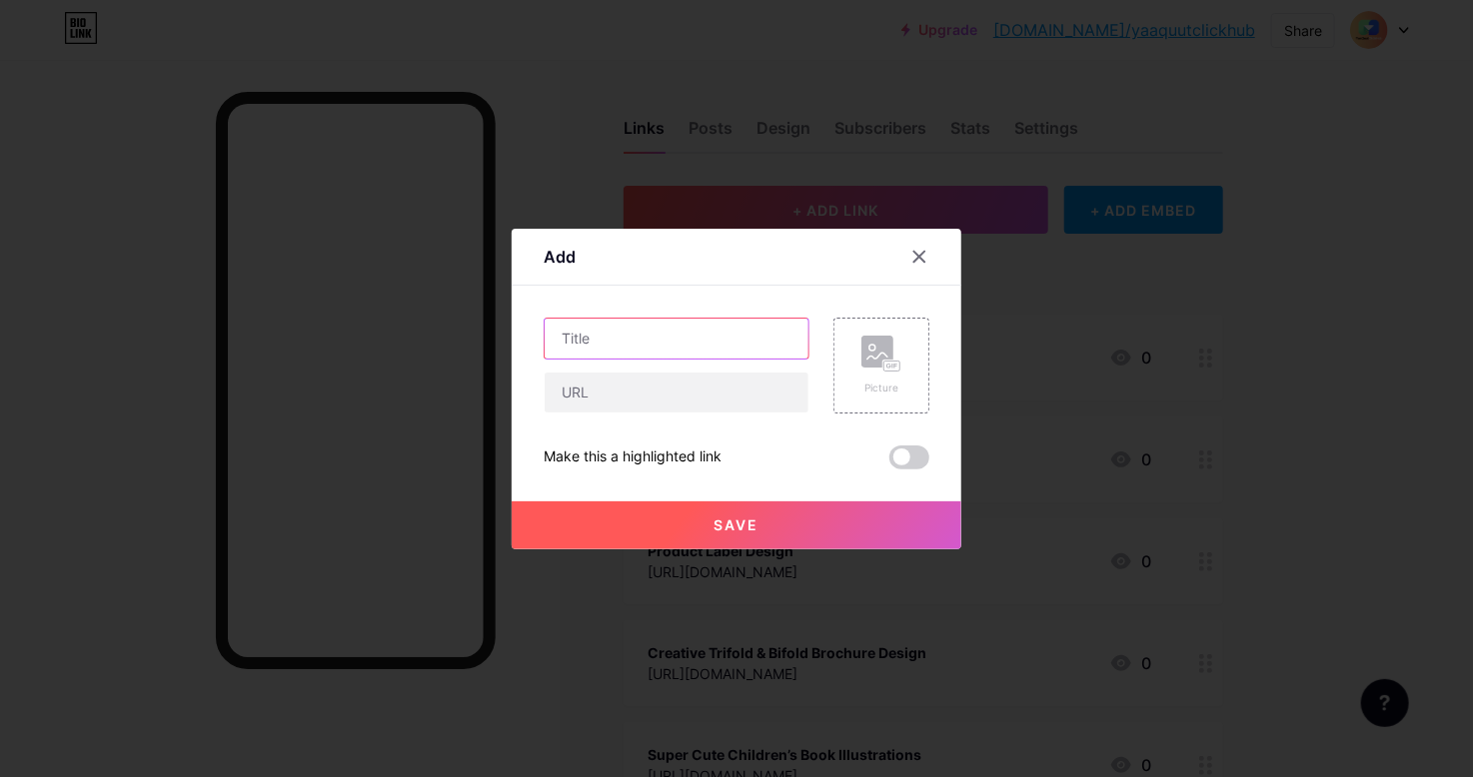
click at [615, 341] on input "text" at bounding box center [677, 339] width 264 height 40
paste input "UX/UI Design Services"
type input "UX/UI Design Services"
click at [676, 406] on input "text" at bounding box center [677, 393] width 264 height 40
paste input "[URL][DOMAIN_NAME]"
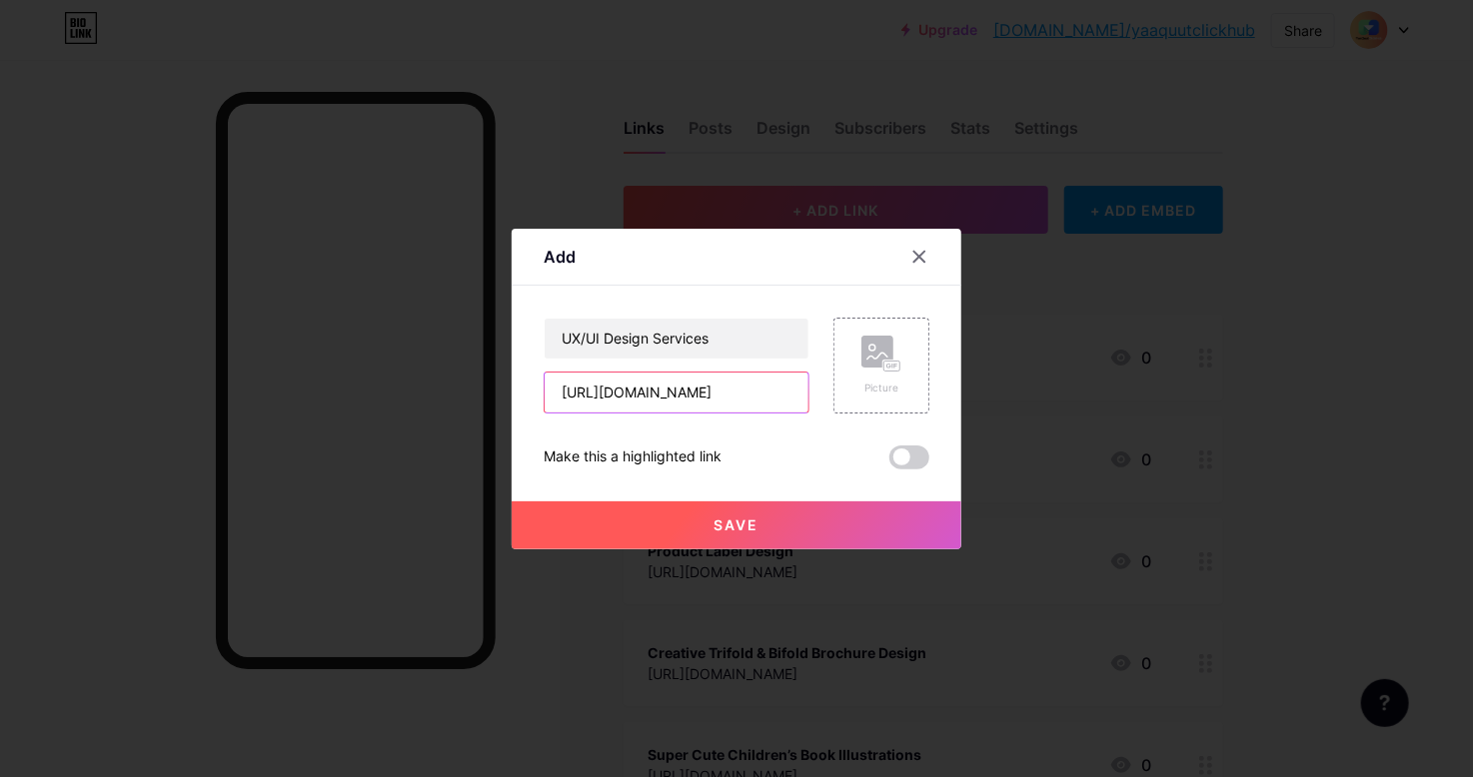
type input "[URL][DOMAIN_NAME]"
click at [797, 509] on button "Save" at bounding box center [737, 526] width 450 height 48
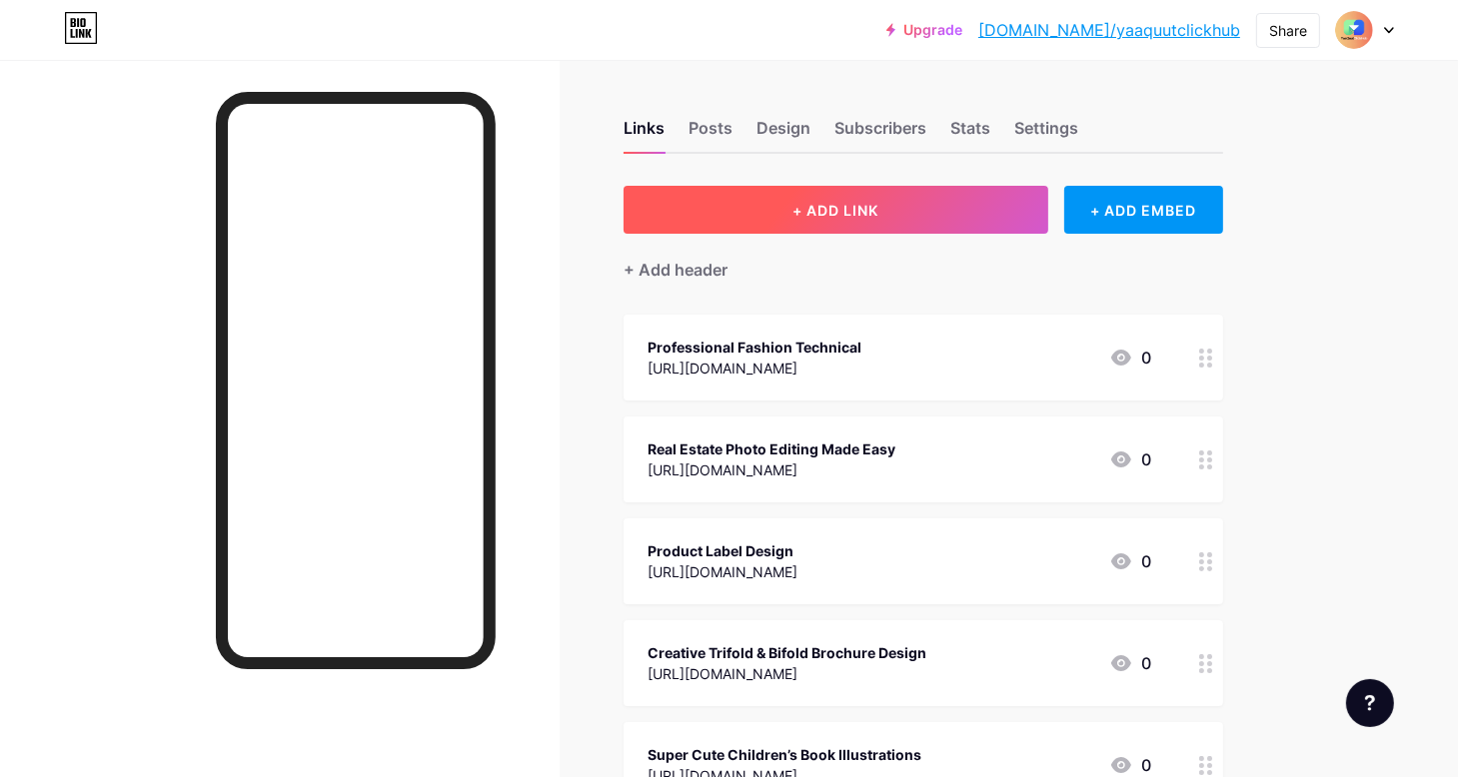
click at [751, 216] on button "+ ADD LINK" at bounding box center [835, 210] width 425 height 48
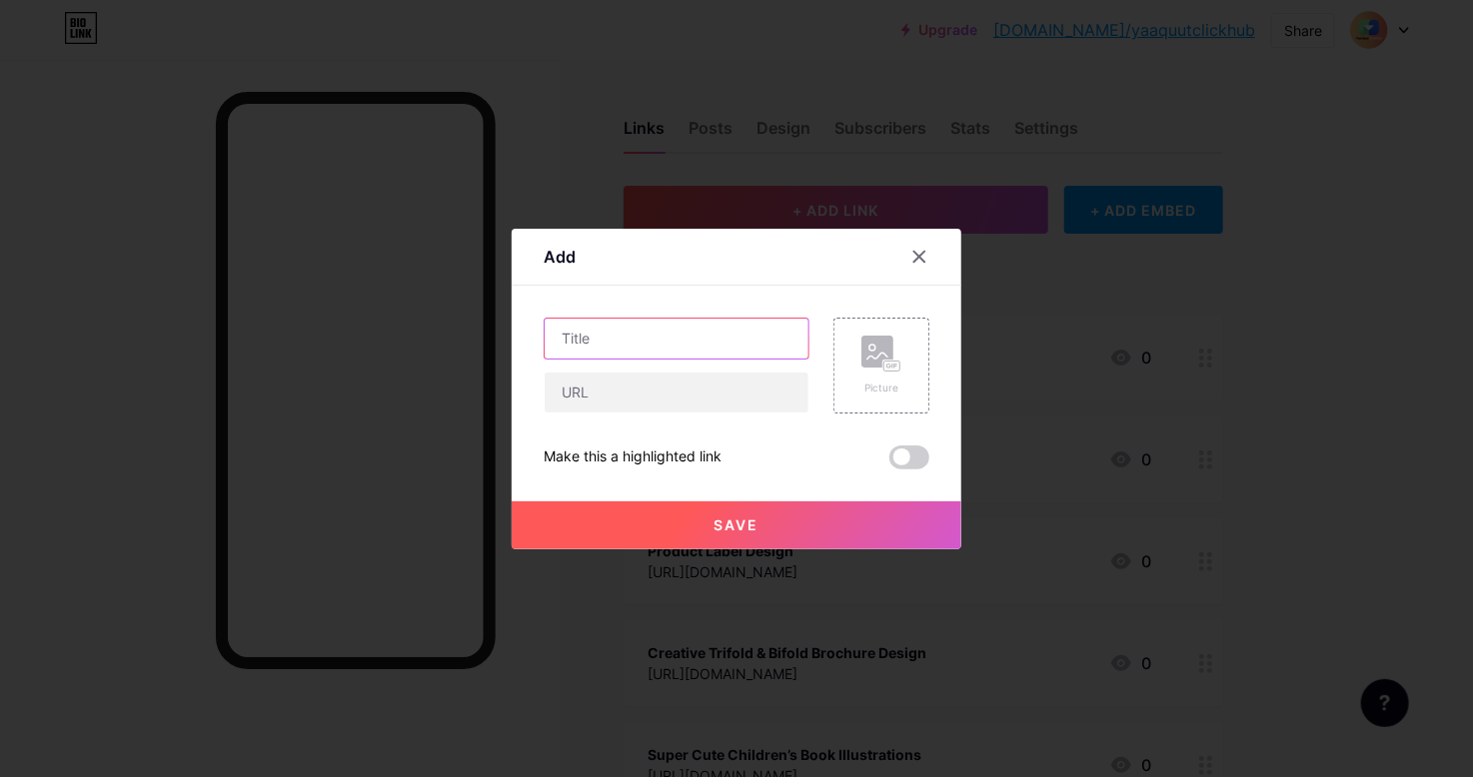
click at [637, 342] on input "text" at bounding box center [677, 339] width 264 height 40
paste input "Professional App Screenshots for iOS & Android"
type input "Professional App Screenshots for iOS & Android"
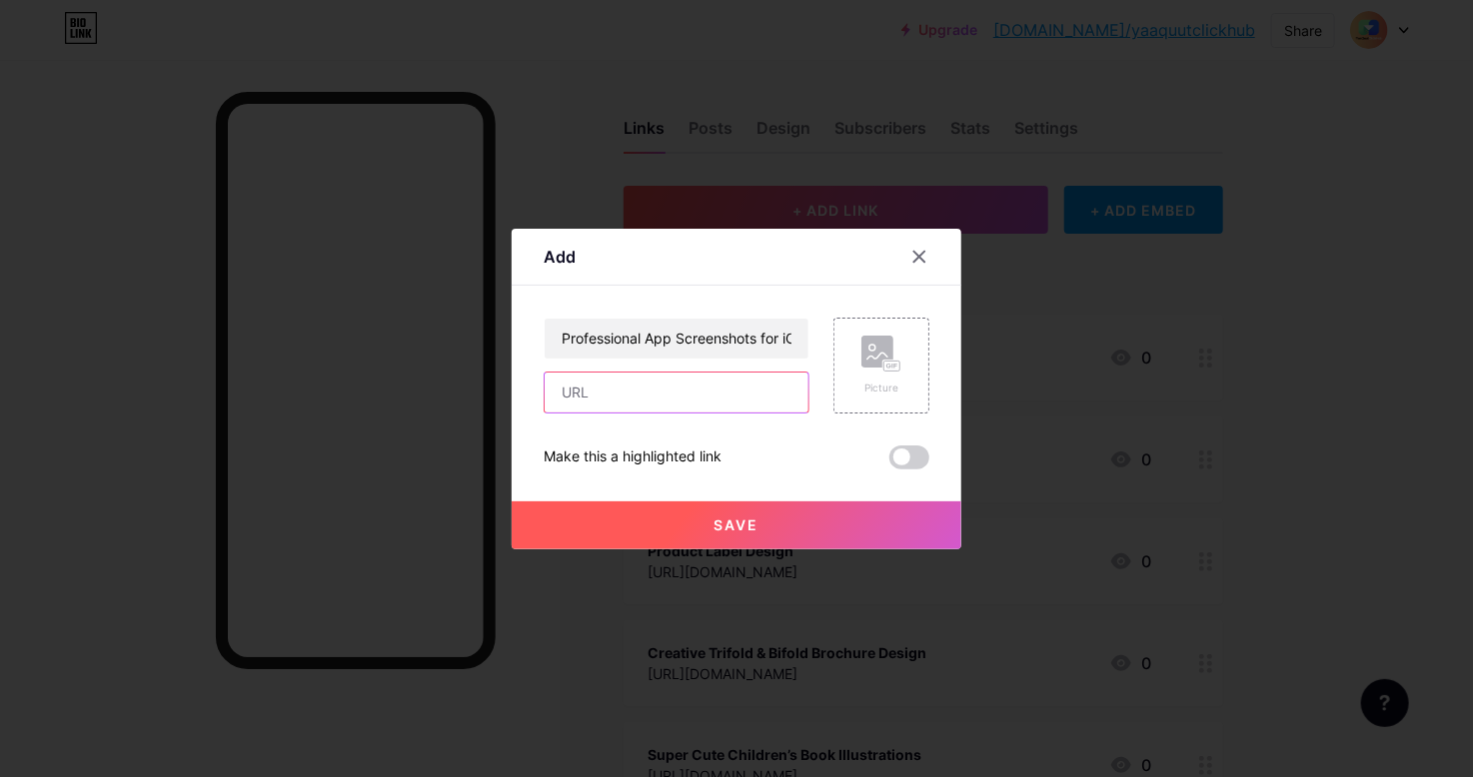
click at [598, 397] on input "text" at bounding box center [677, 393] width 264 height 40
paste input "[URL][DOMAIN_NAME]"
type input "[URL][DOMAIN_NAME]"
click at [781, 521] on button "Save" at bounding box center [737, 526] width 450 height 48
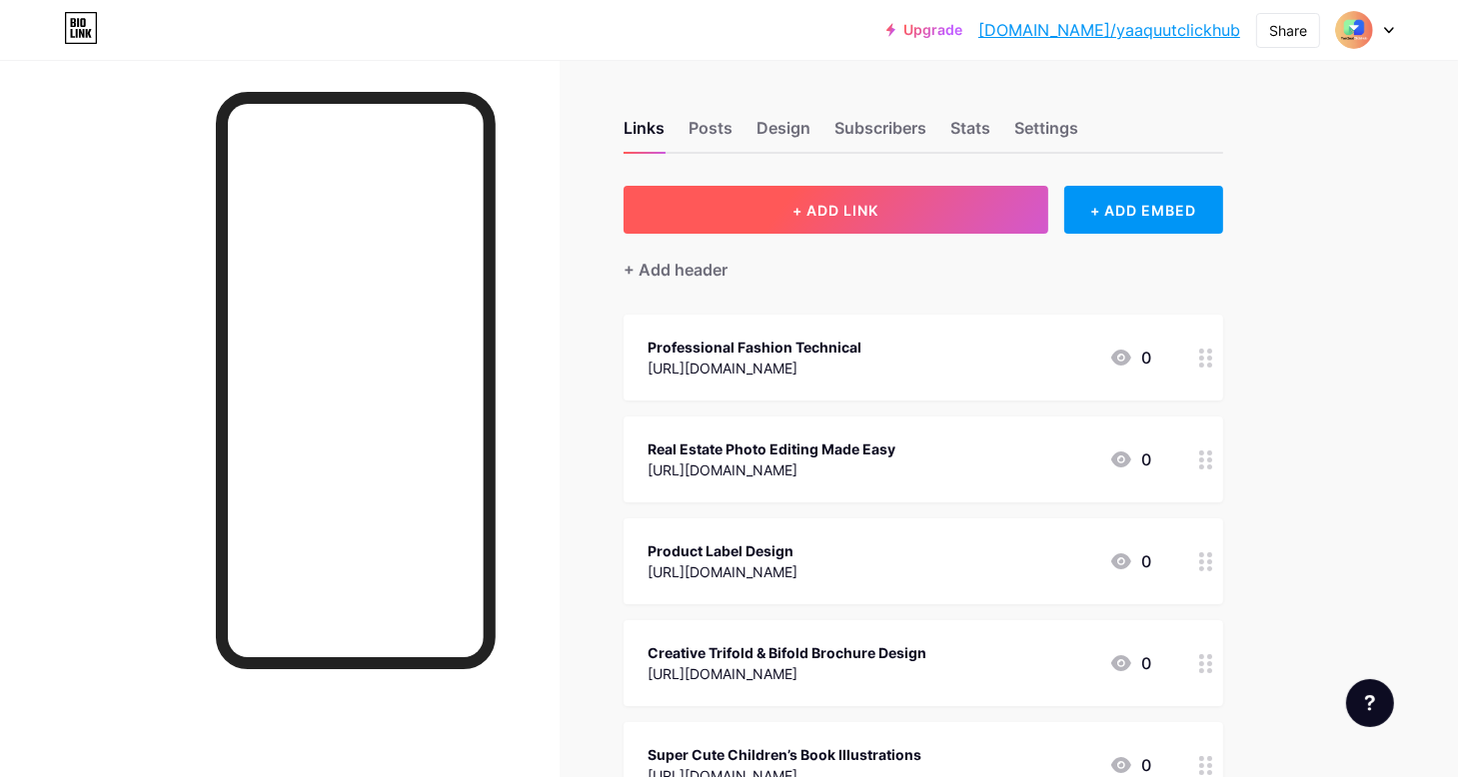
click at [882, 199] on button "+ ADD LINK" at bounding box center [835, 210] width 425 height 48
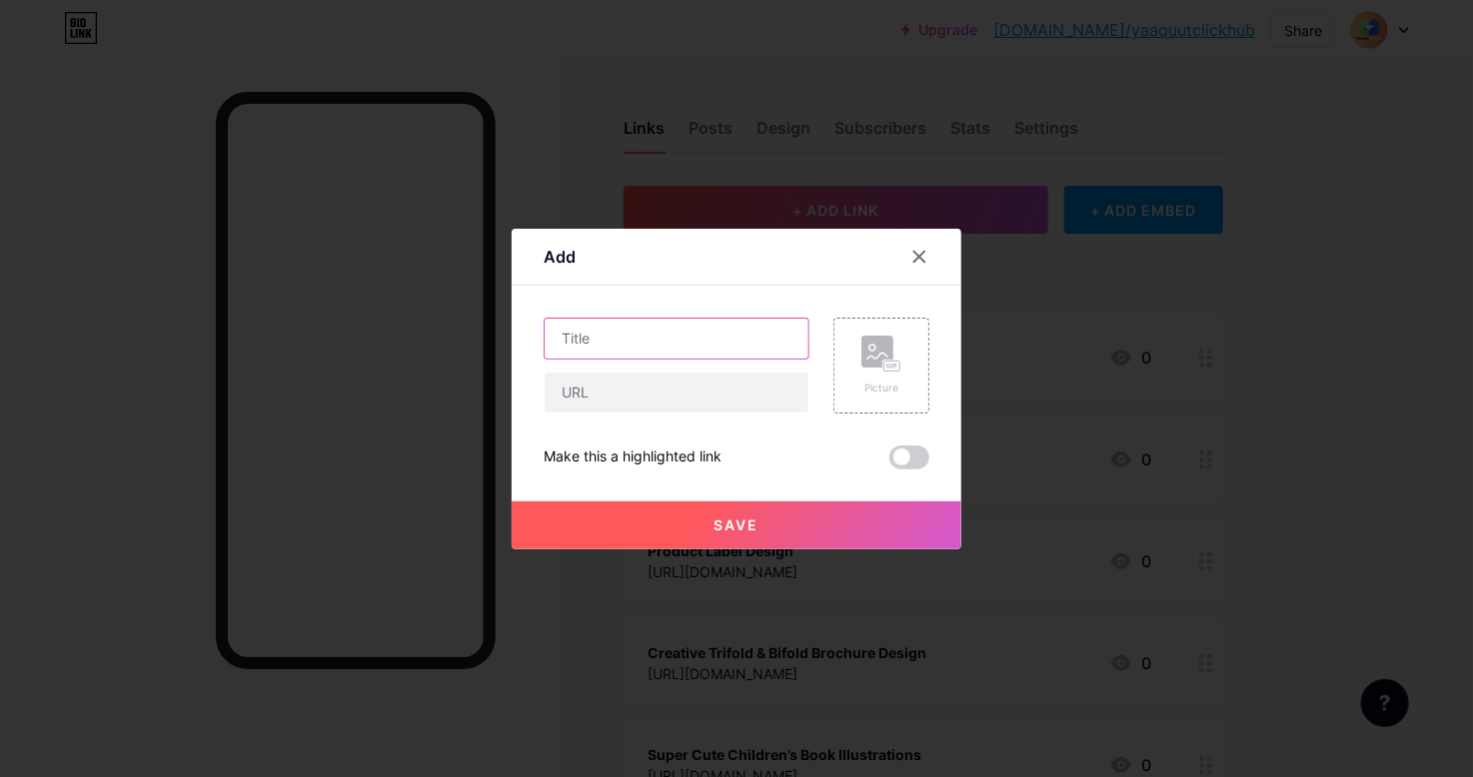
paste input "Professional Business Card Design |"
type input "Professional Business Card Design |"
paste input "[URL][DOMAIN_NAME]"
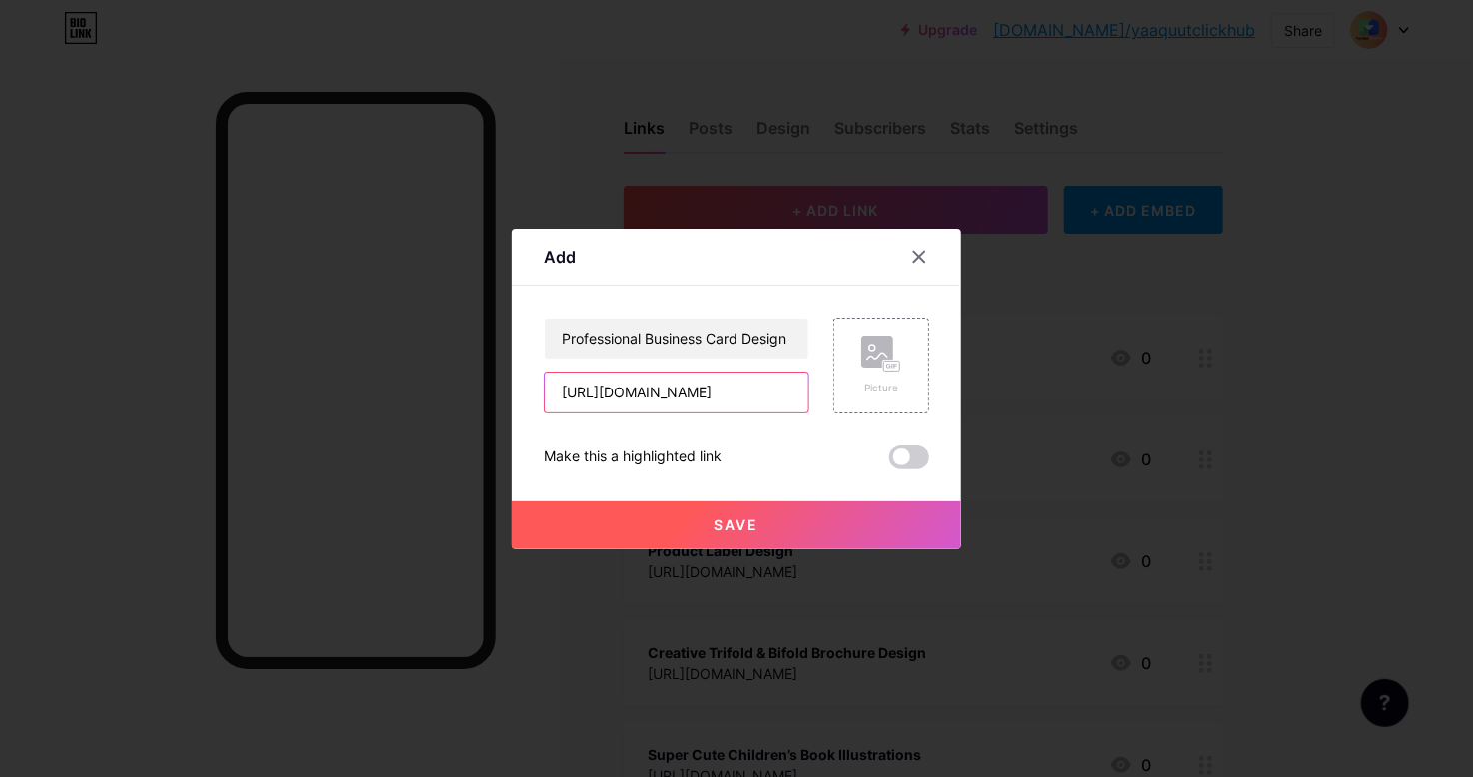
type input "[URL][DOMAIN_NAME]"
click at [775, 521] on button "Save" at bounding box center [737, 526] width 450 height 48
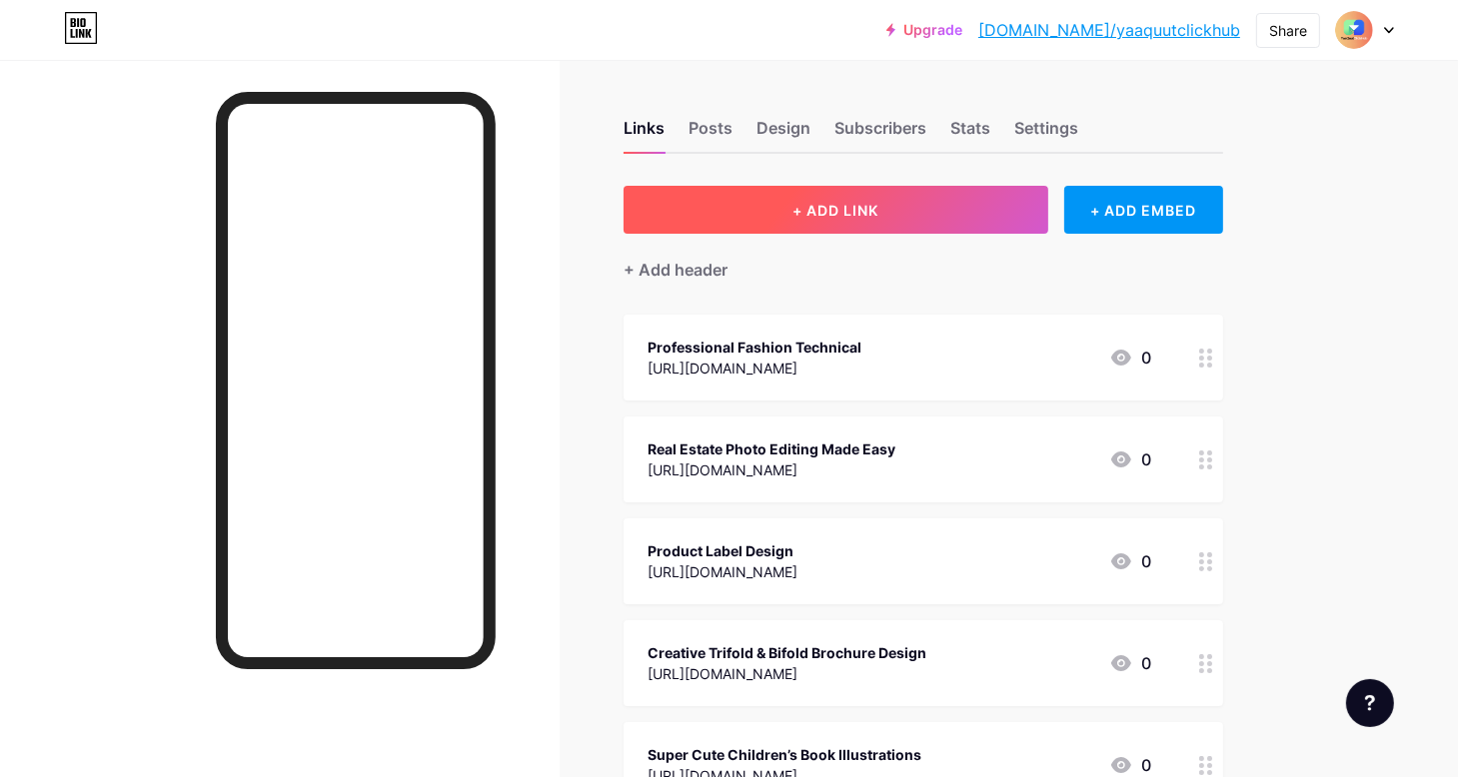
click at [848, 213] on span "+ ADD LINK" at bounding box center [835, 210] width 86 height 17
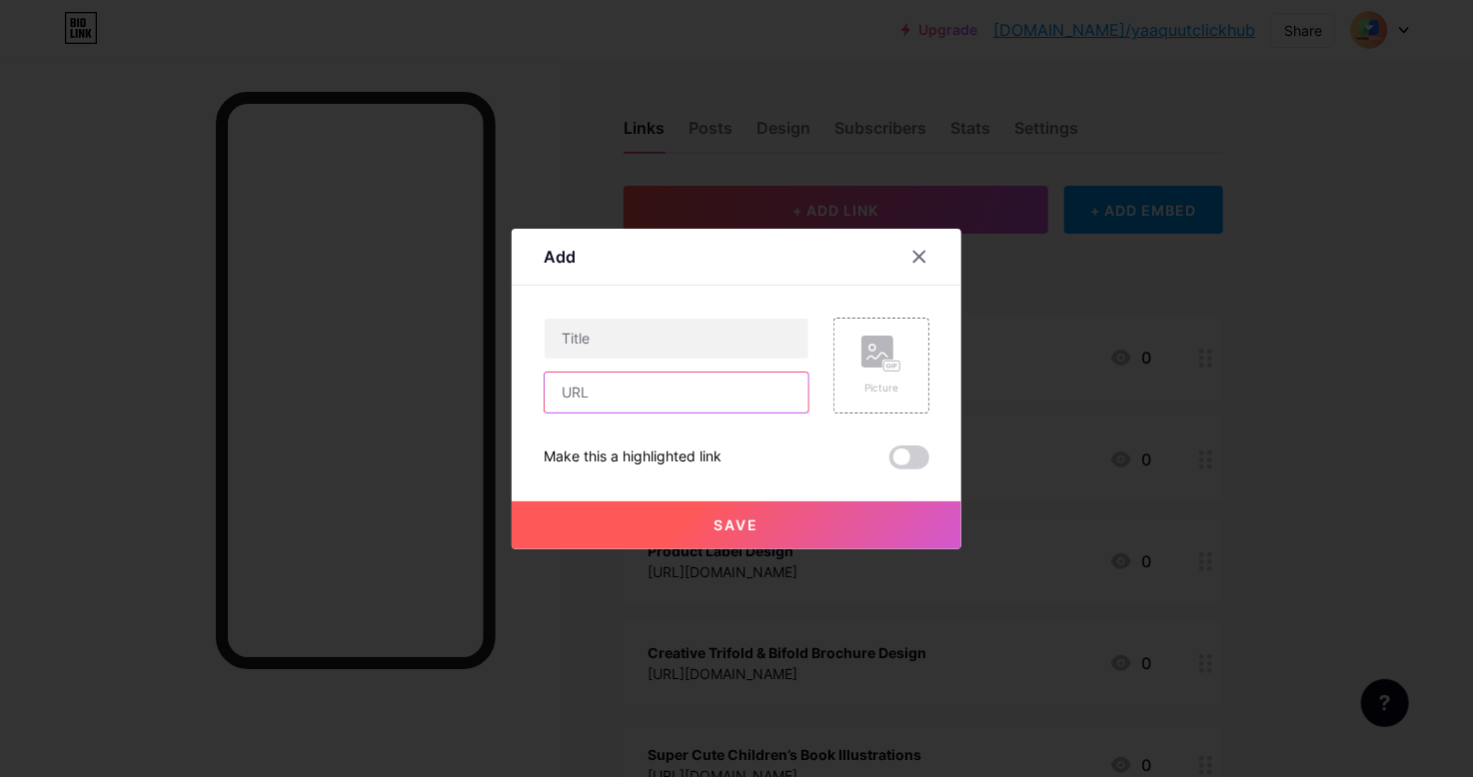
click at [614, 387] on input "text" at bounding box center [677, 393] width 264 height 40
click at [609, 350] on input "text" at bounding box center [677, 339] width 264 height 40
paste input "Business Branding Kit | Logo & Brand Guidelines"
type input "Business Branding Kit | Logo & Brand Guidelines"
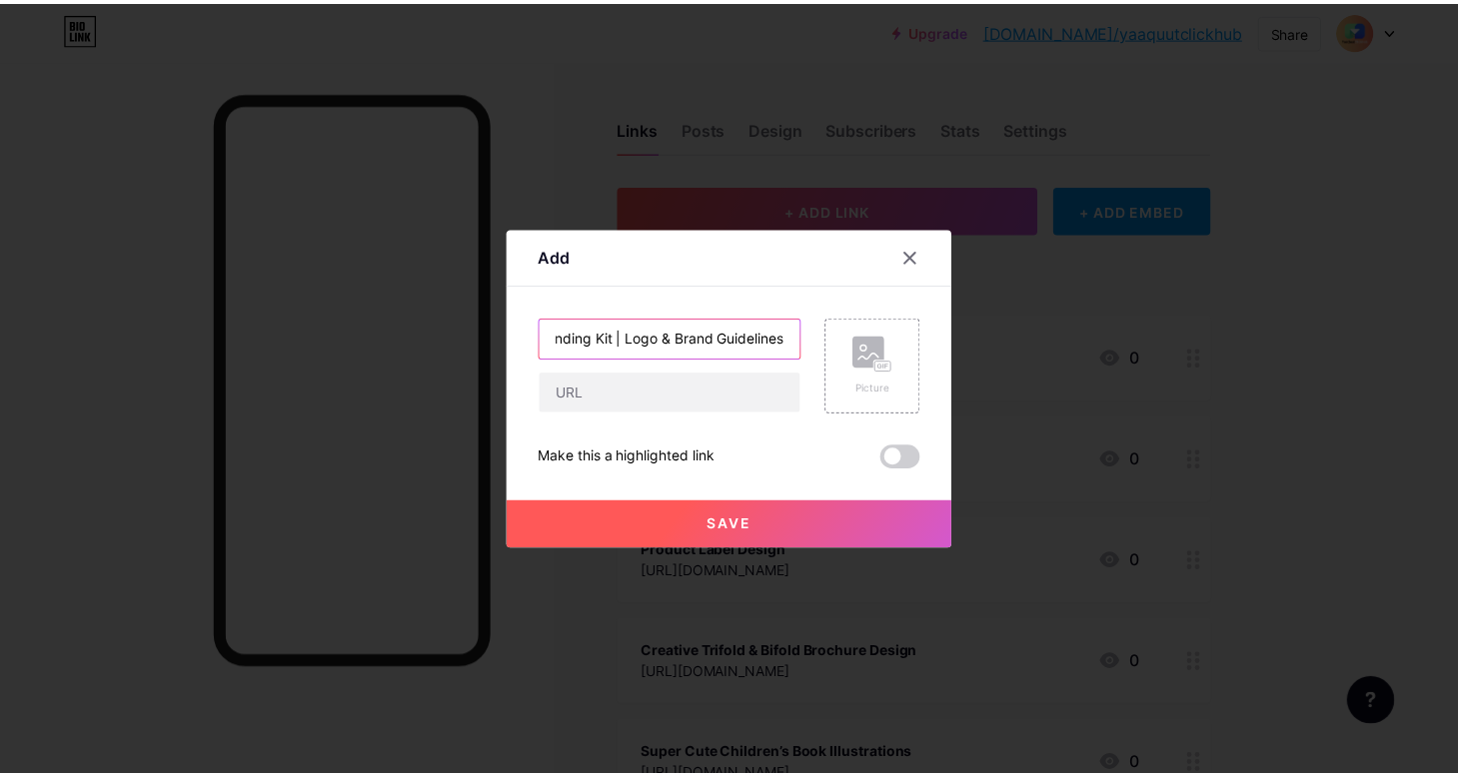
scroll to position [0, 0]
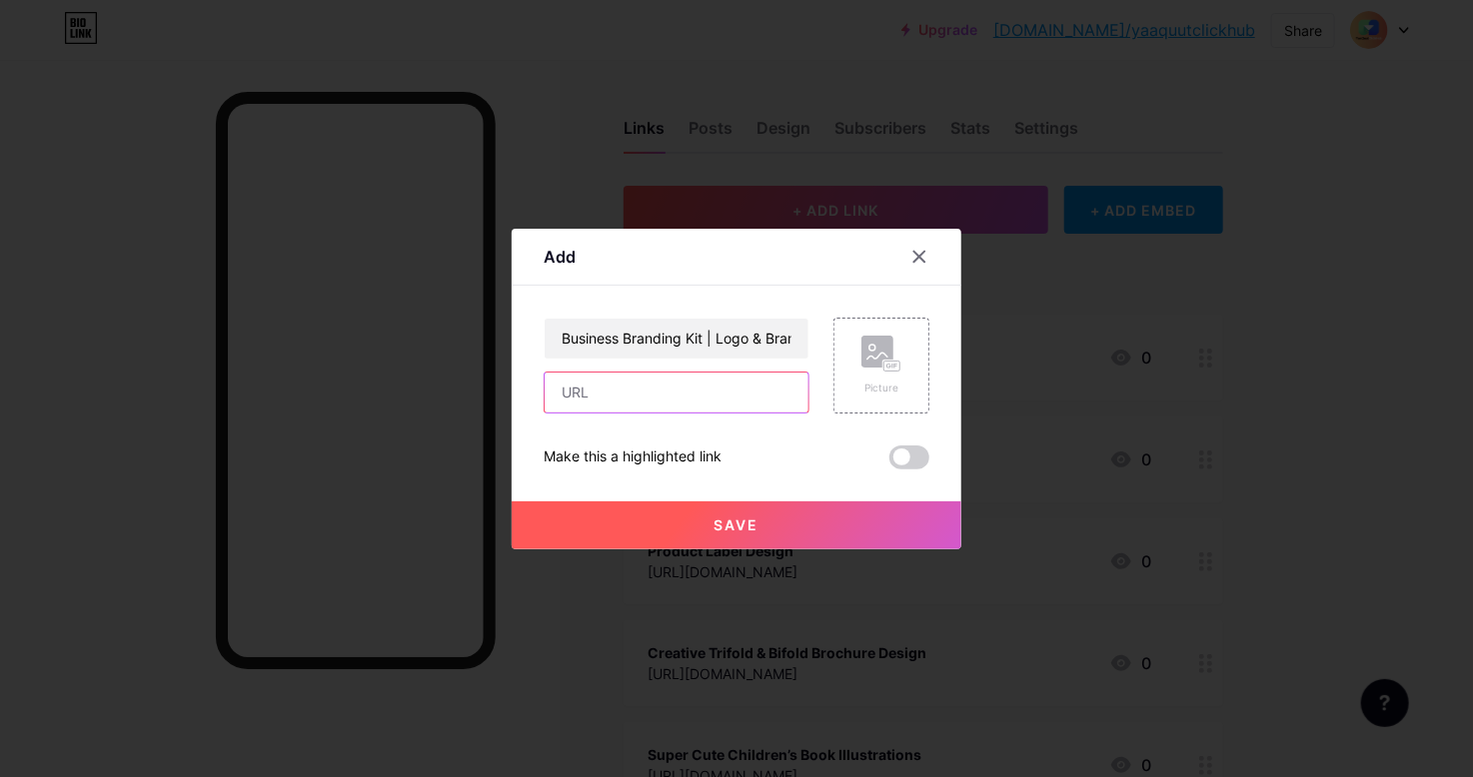
click at [621, 400] on input "text" at bounding box center [677, 393] width 264 height 40
paste input "[URL][DOMAIN_NAME]"
type input "[URL][DOMAIN_NAME]"
click at [771, 523] on button "Save" at bounding box center [737, 526] width 450 height 48
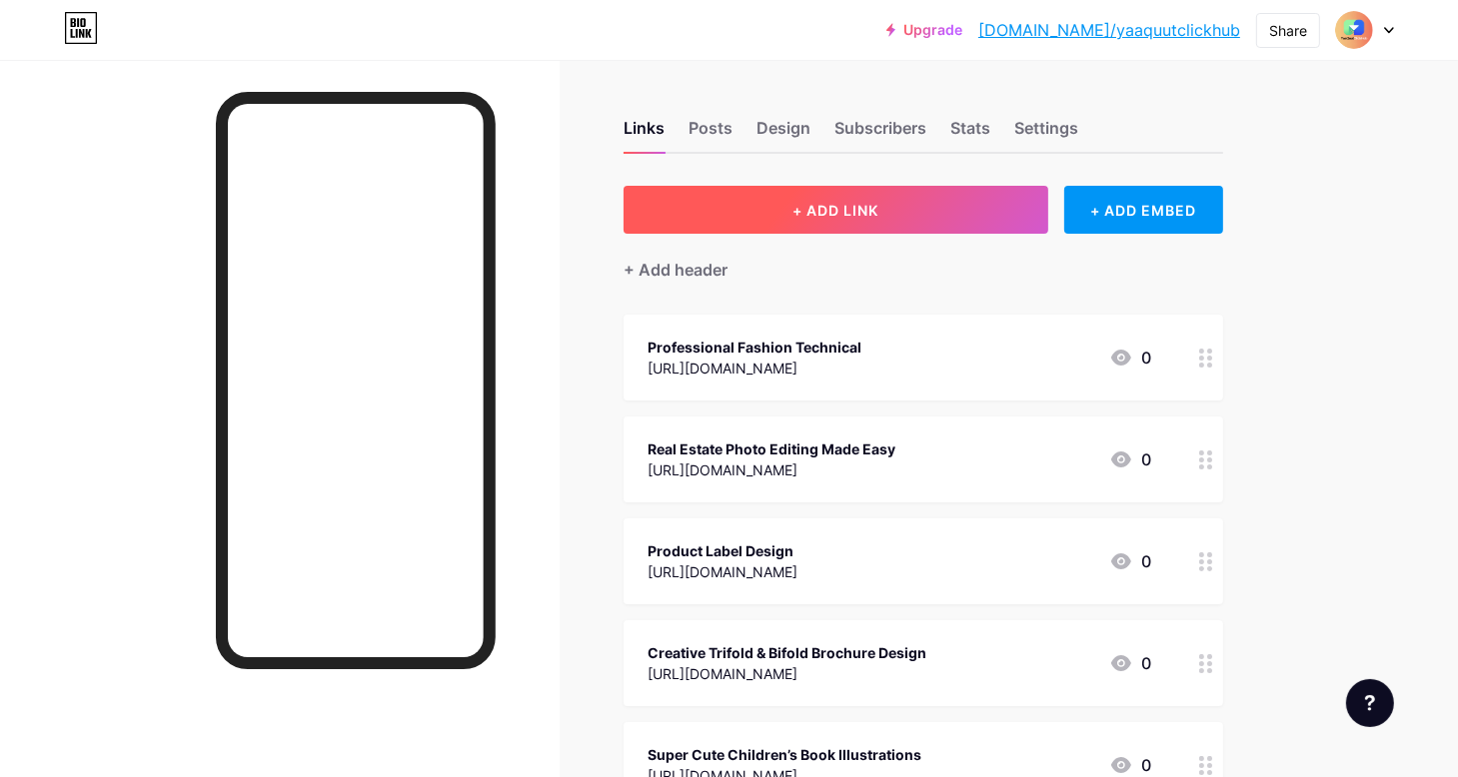
click at [831, 209] on span "+ ADD LINK" at bounding box center [835, 210] width 86 height 17
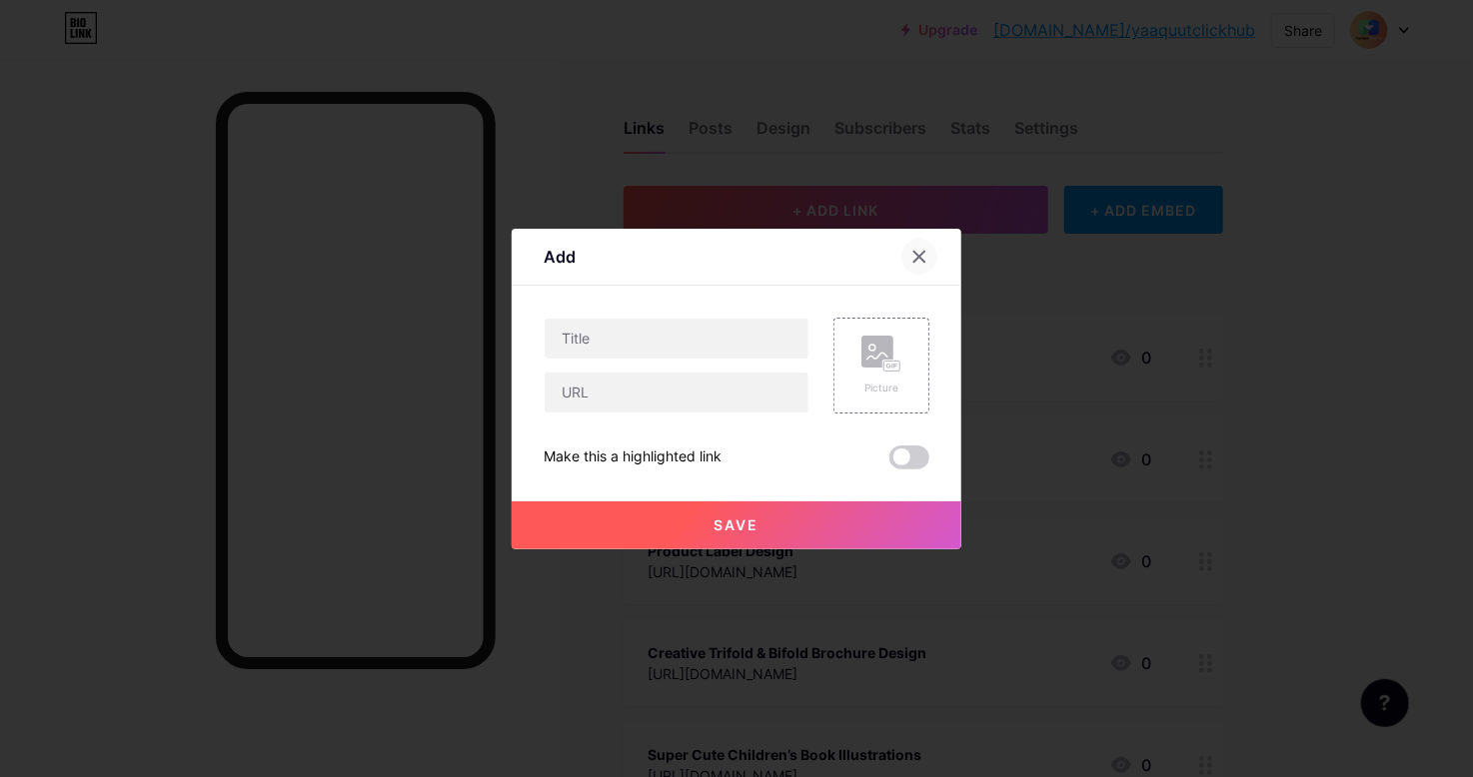
click at [930, 257] on div at bounding box center [919, 257] width 36 height 36
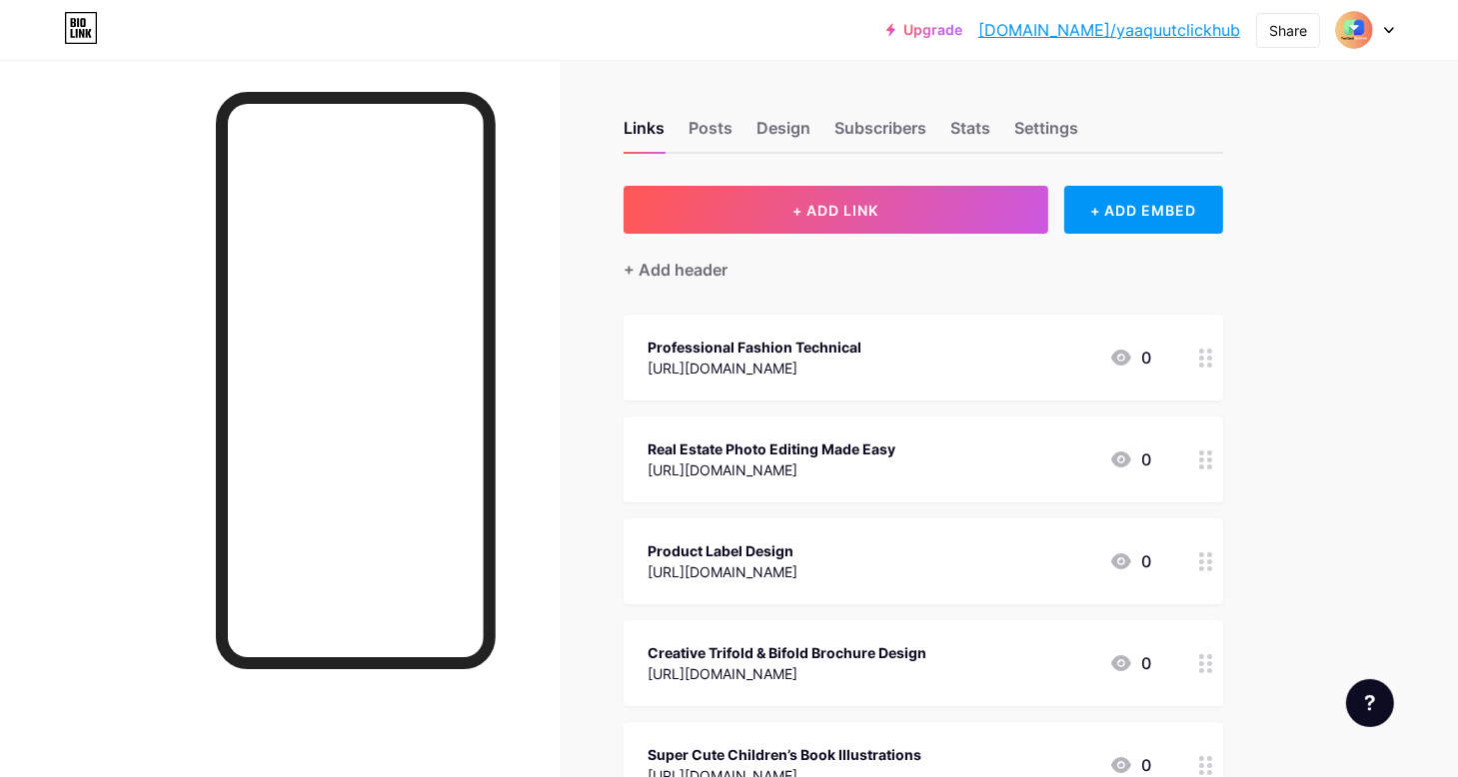
click at [745, 353] on div "Professional Fashion Technical" at bounding box center [754, 347] width 214 height 21
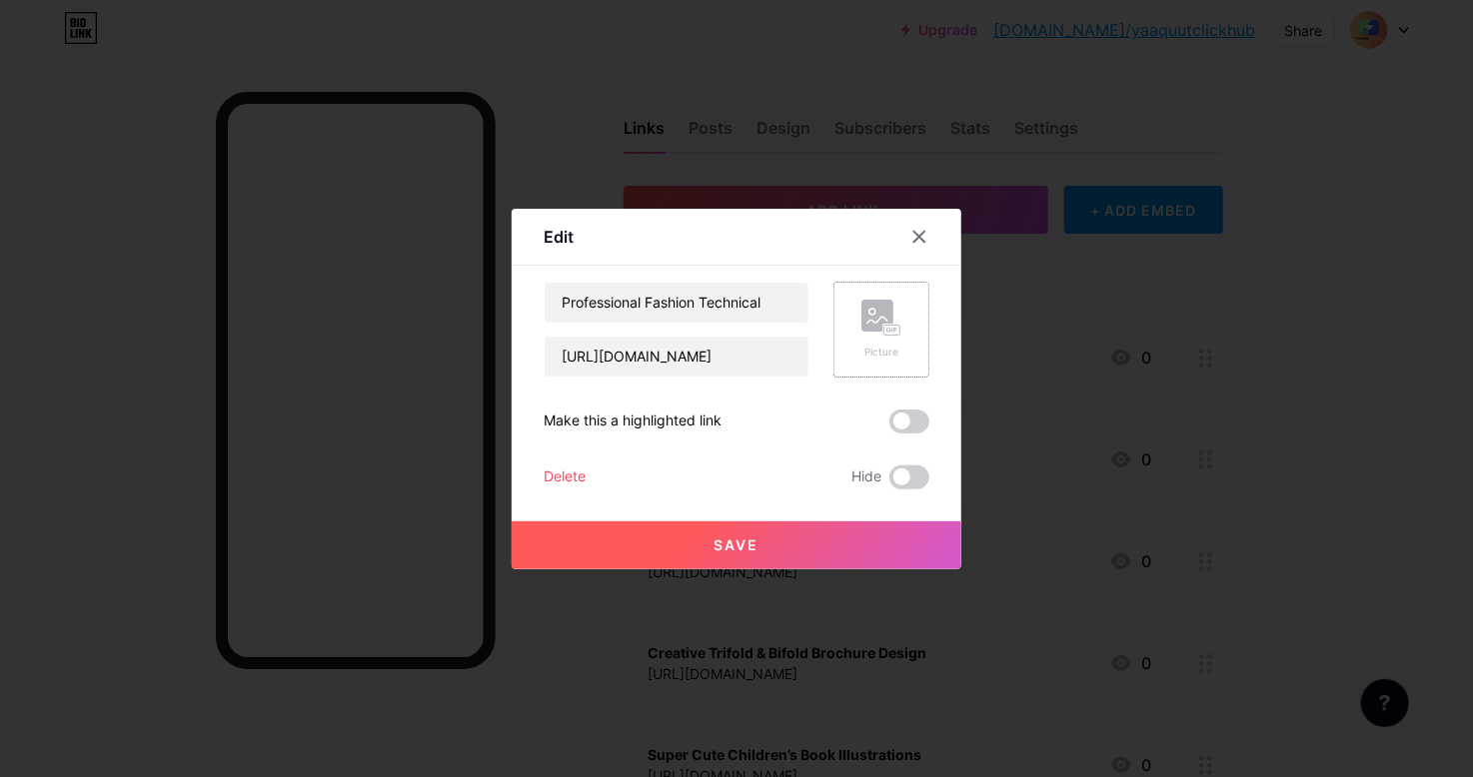
click at [872, 309] on rect at bounding box center [877, 316] width 32 height 32
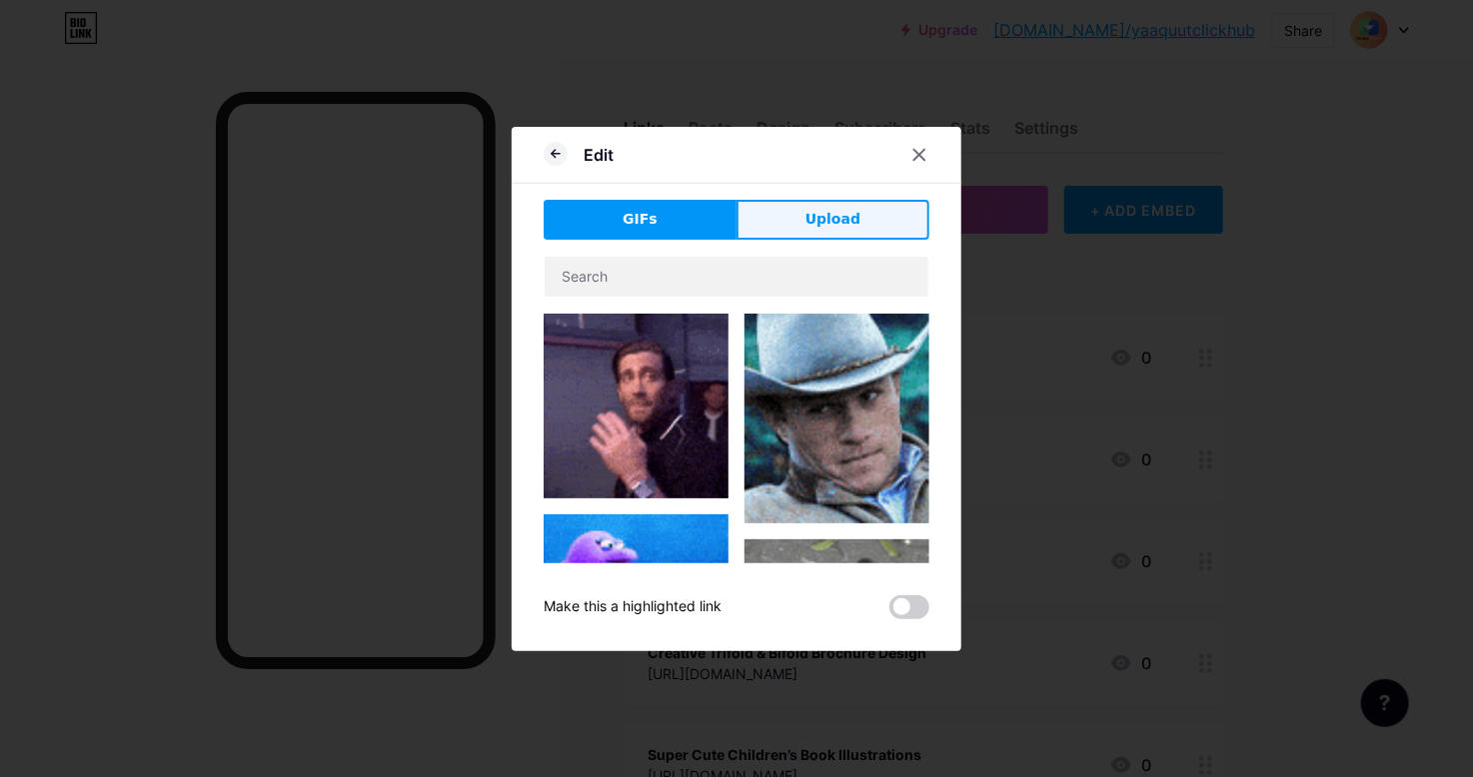
click at [807, 221] on button "Upload" at bounding box center [832, 220] width 193 height 40
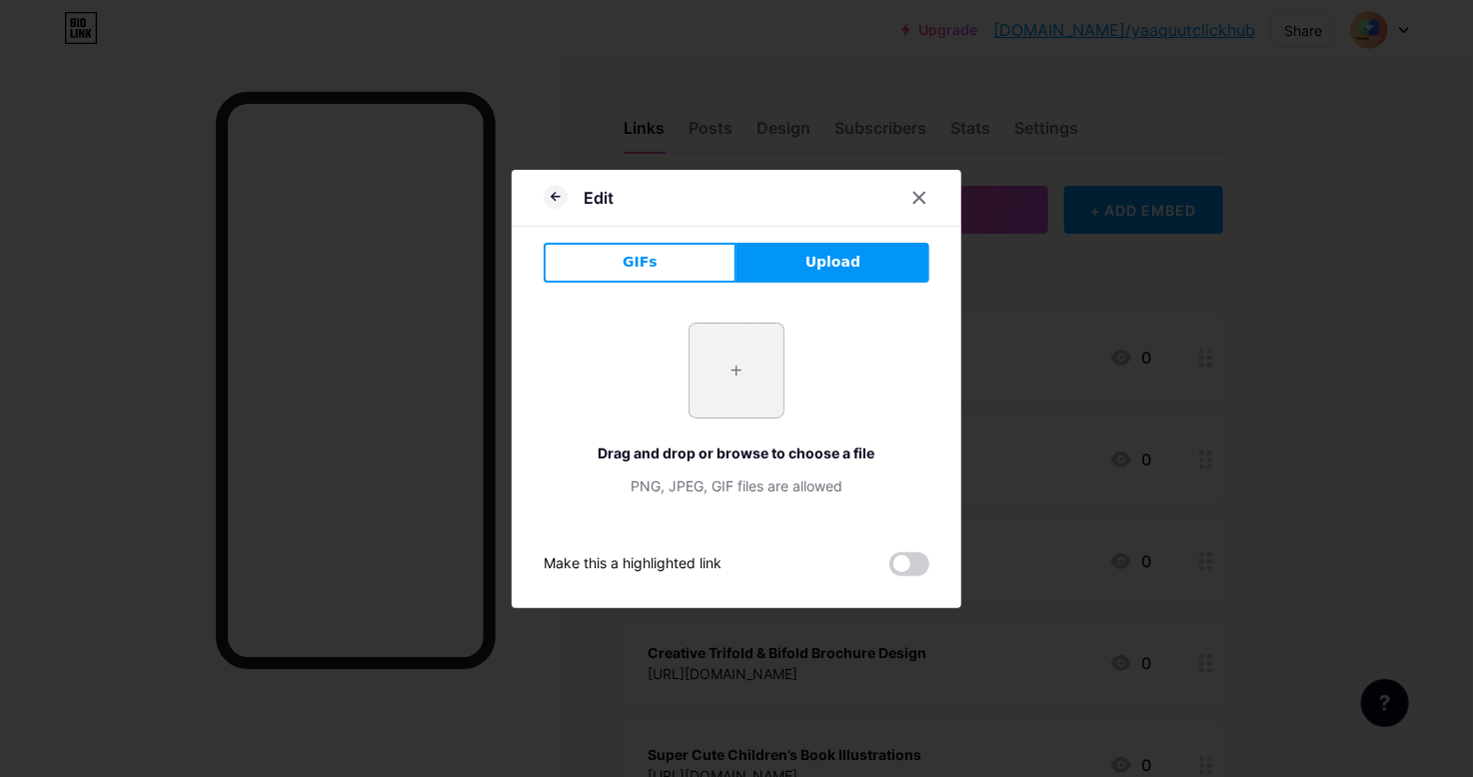
click at [769, 356] on input "file" at bounding box center [736, 371] width 94 height 94
type input "C:\fakepath\assets_task_01k4vtwn1hf5n8s7dp0h7n1btq_1757575895_img_0.webp"
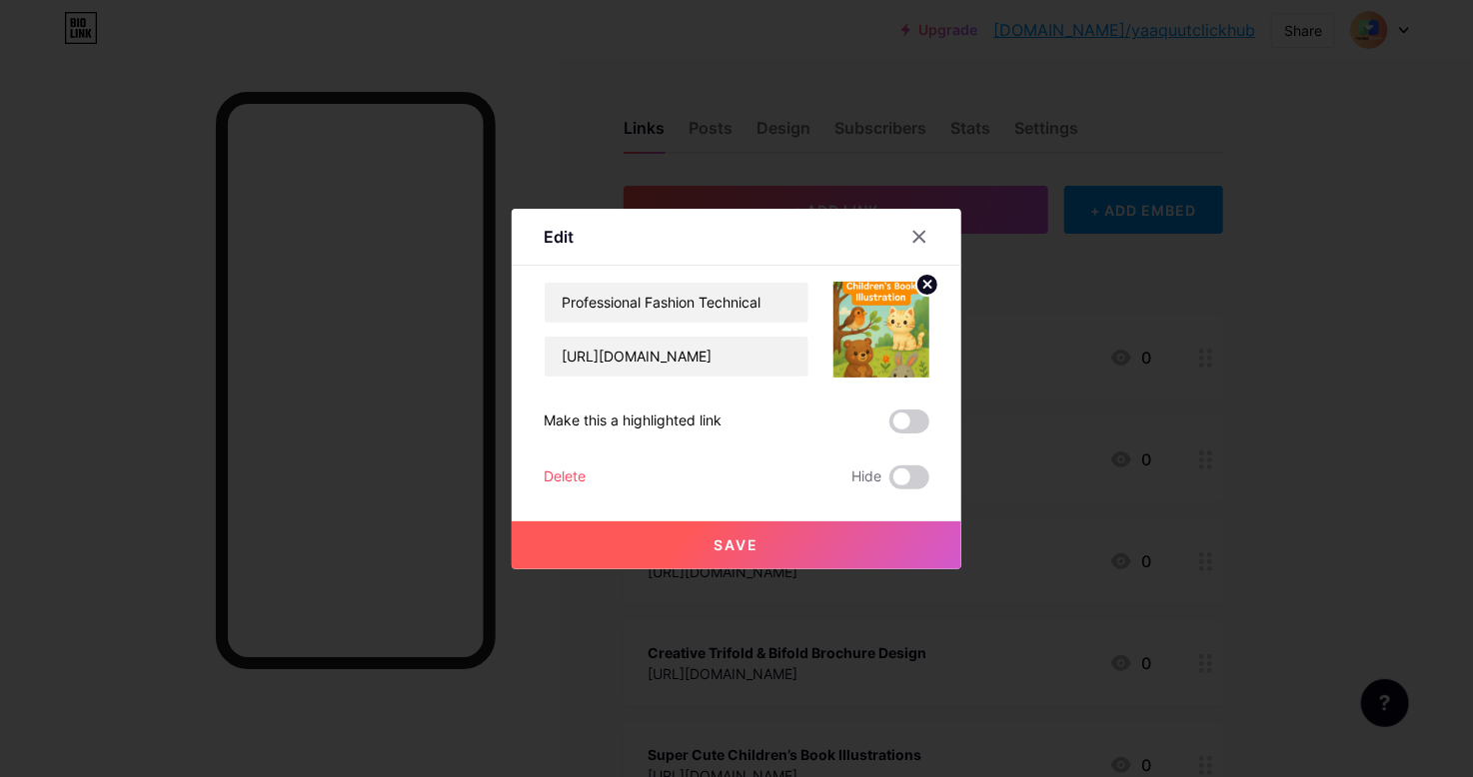
click at [804, 553] on button "Save" at bounding box center [737, 546] width 450 height 48
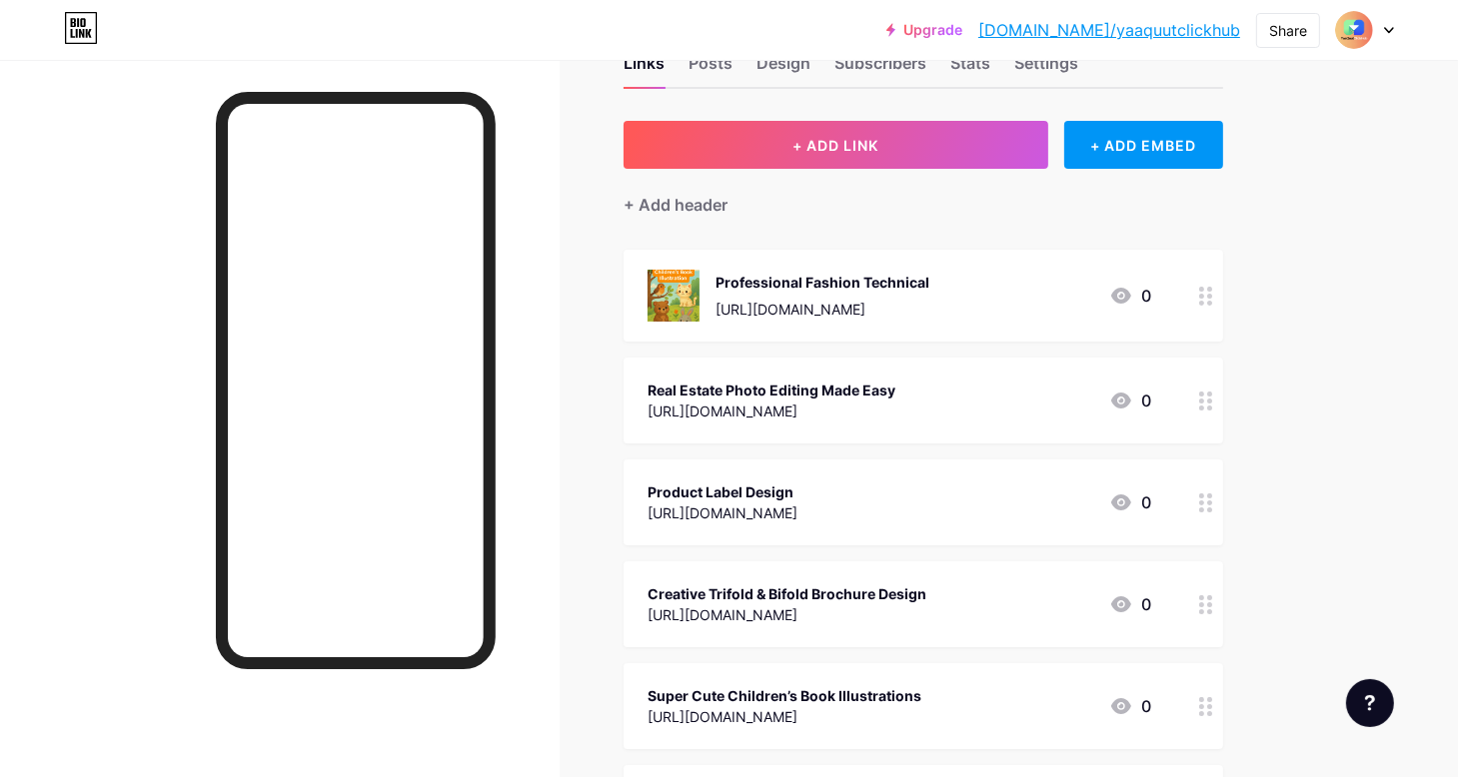
scroll to position [100, 0]
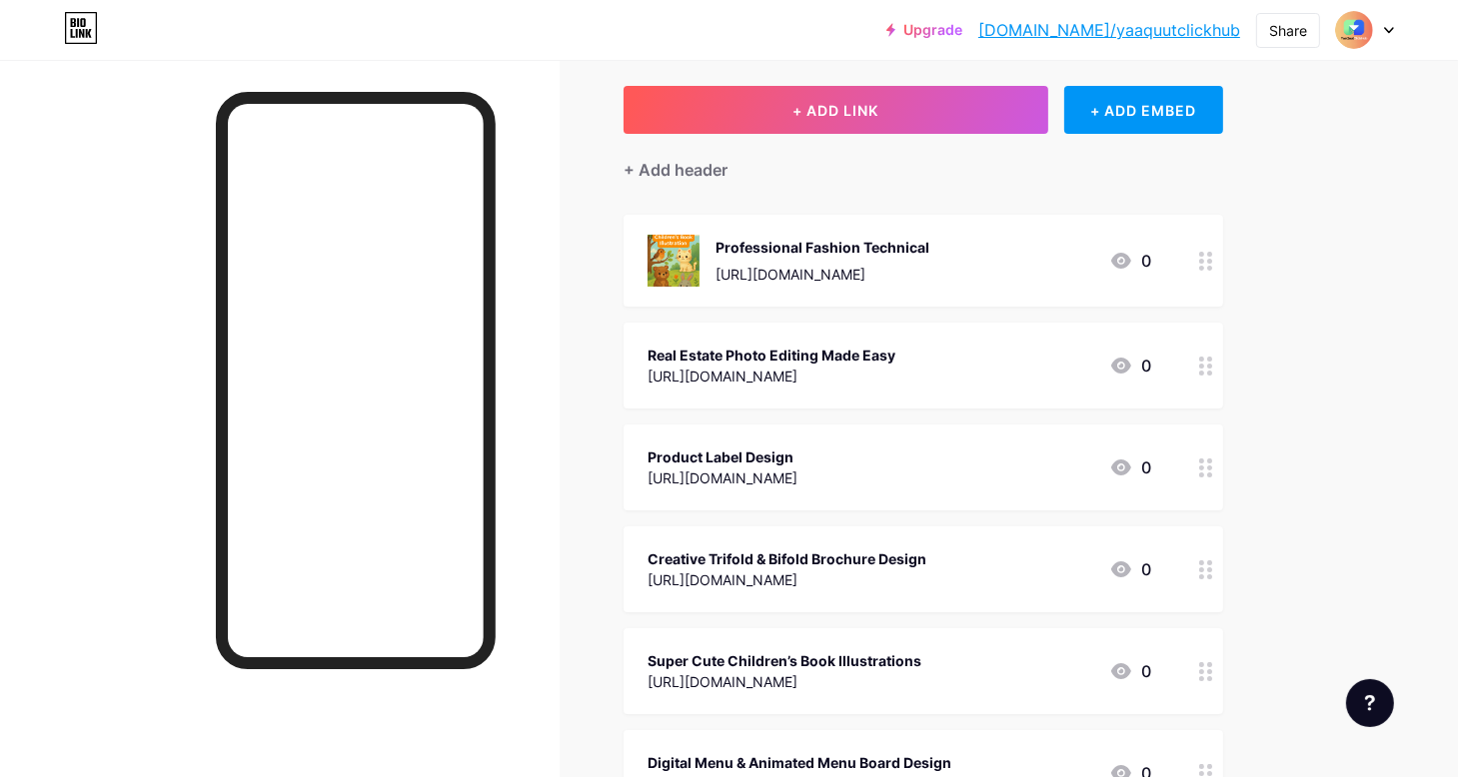
click at [753, 360] on div "Real Estate Photo Editing Made Easy" at bounding box center [771, 355] width 248 height 21
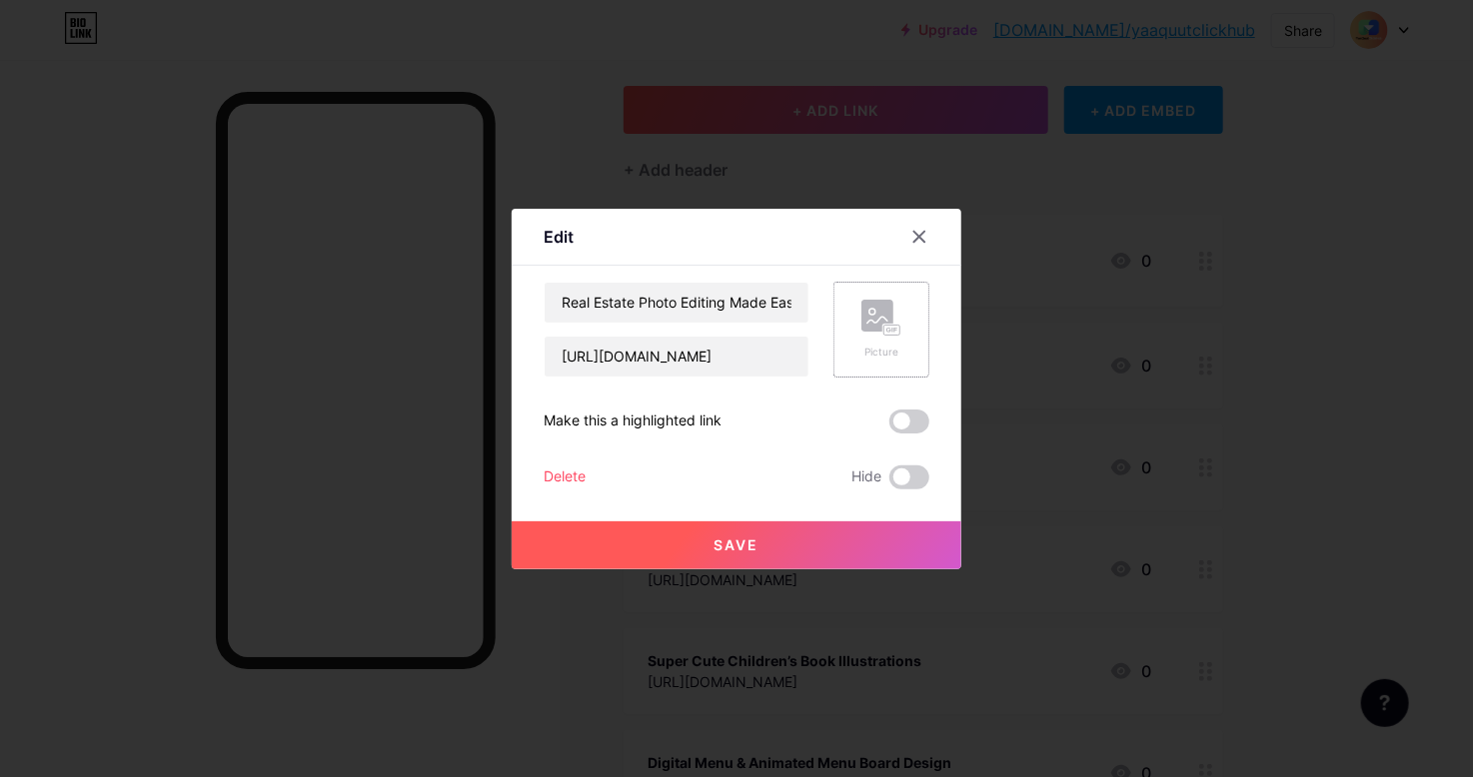
click at [892, 325] on rect at bounding box center [892, 330] width 16 height 10
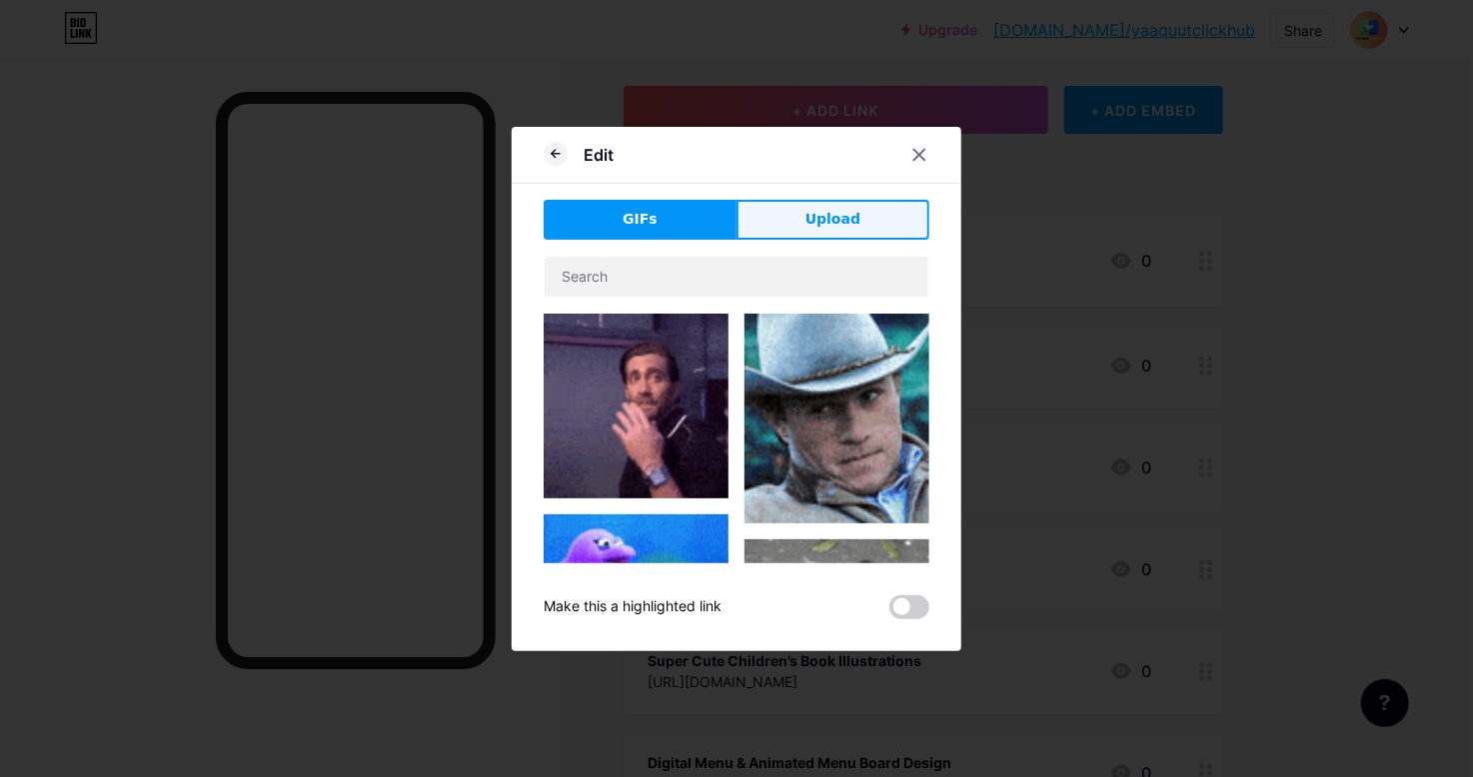
click at [835, 226] on span "Upload" at bounding box center [832, 219] width 55 height 21
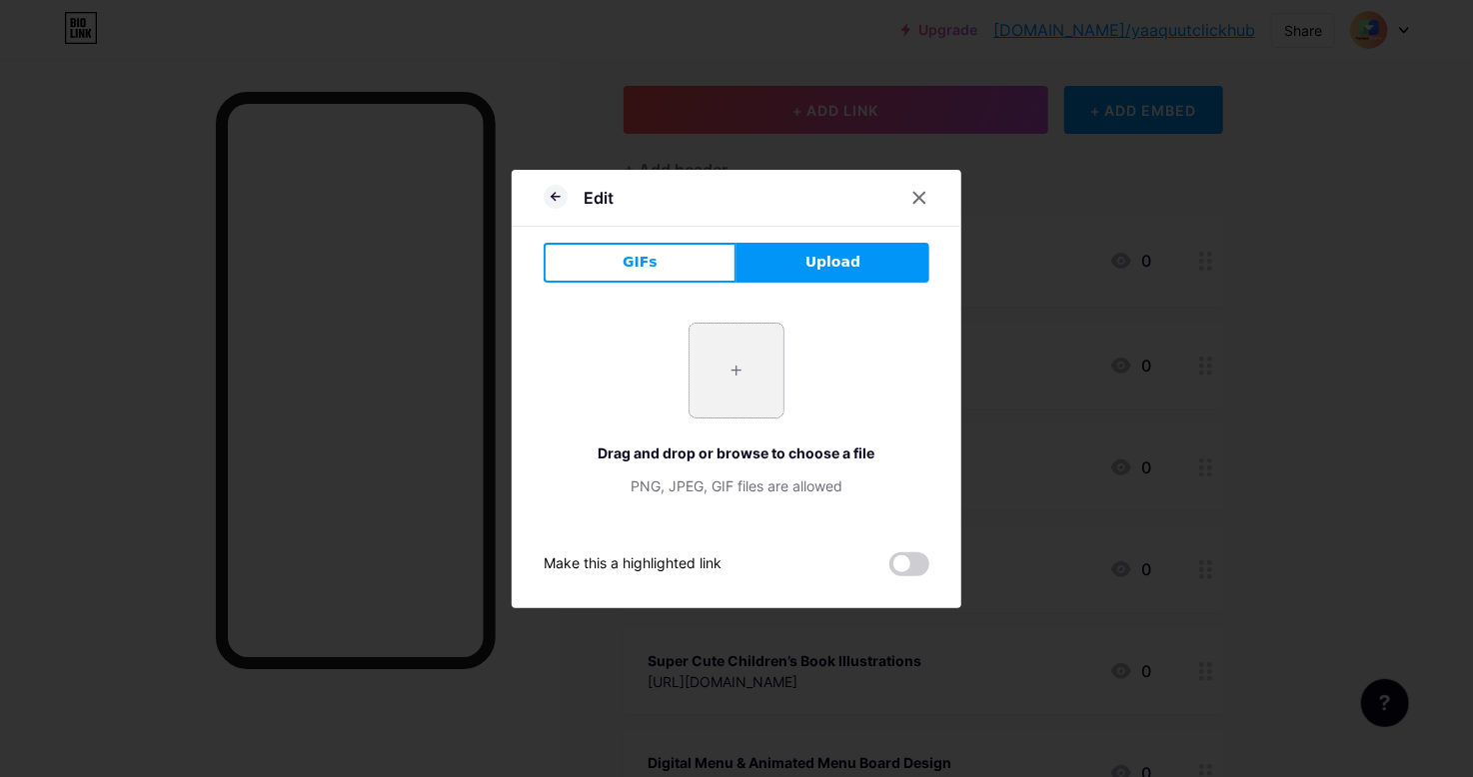
click at [741, 358] on input "file" at bounding box center [736, 371] width 94 height 94
type input "C:\fakepath\assets_task_01k4w195r1f11r1v2sawhwmst6_1757582658_img_0.webp"
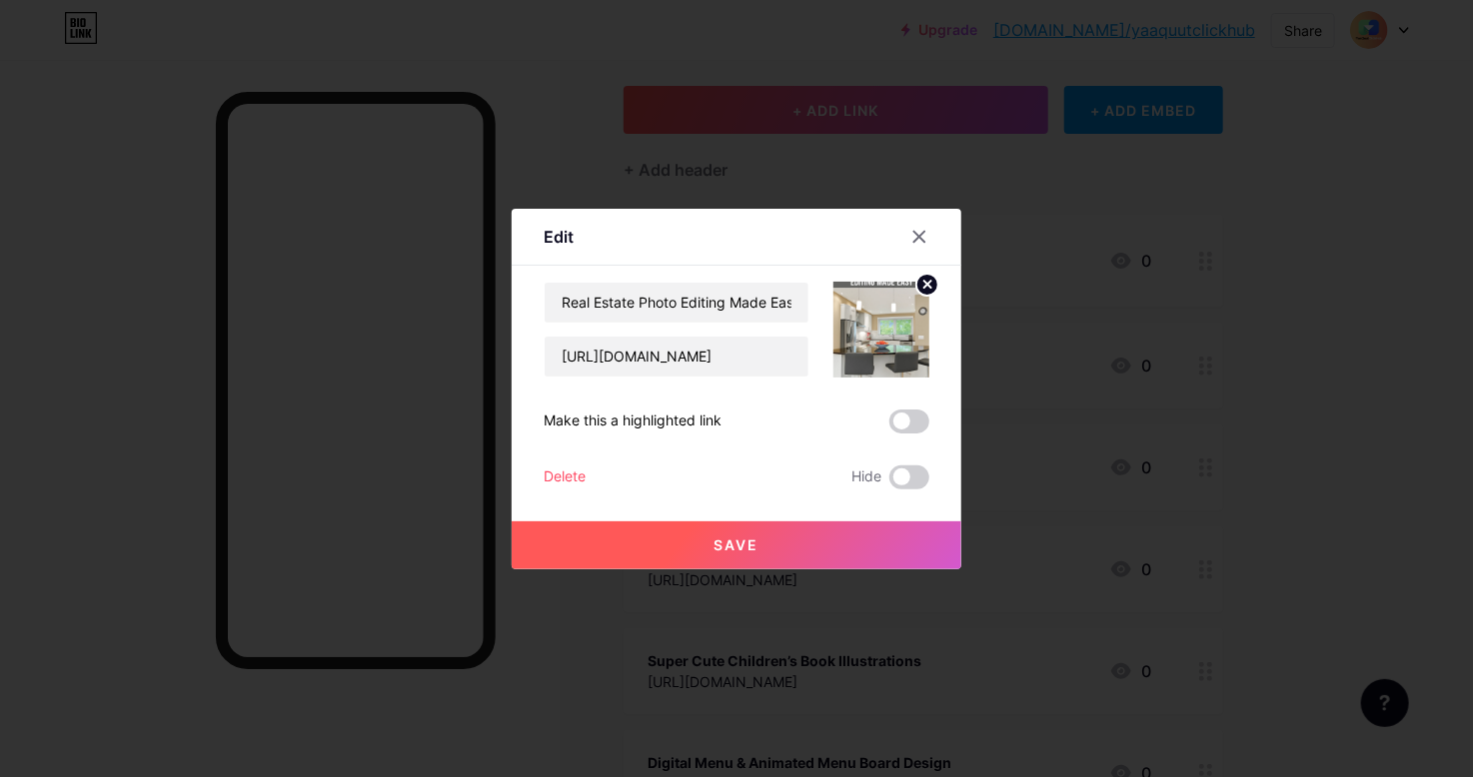
click at [773, 535] on button "Save" at bounding box center [737, 546] width 450 height 48
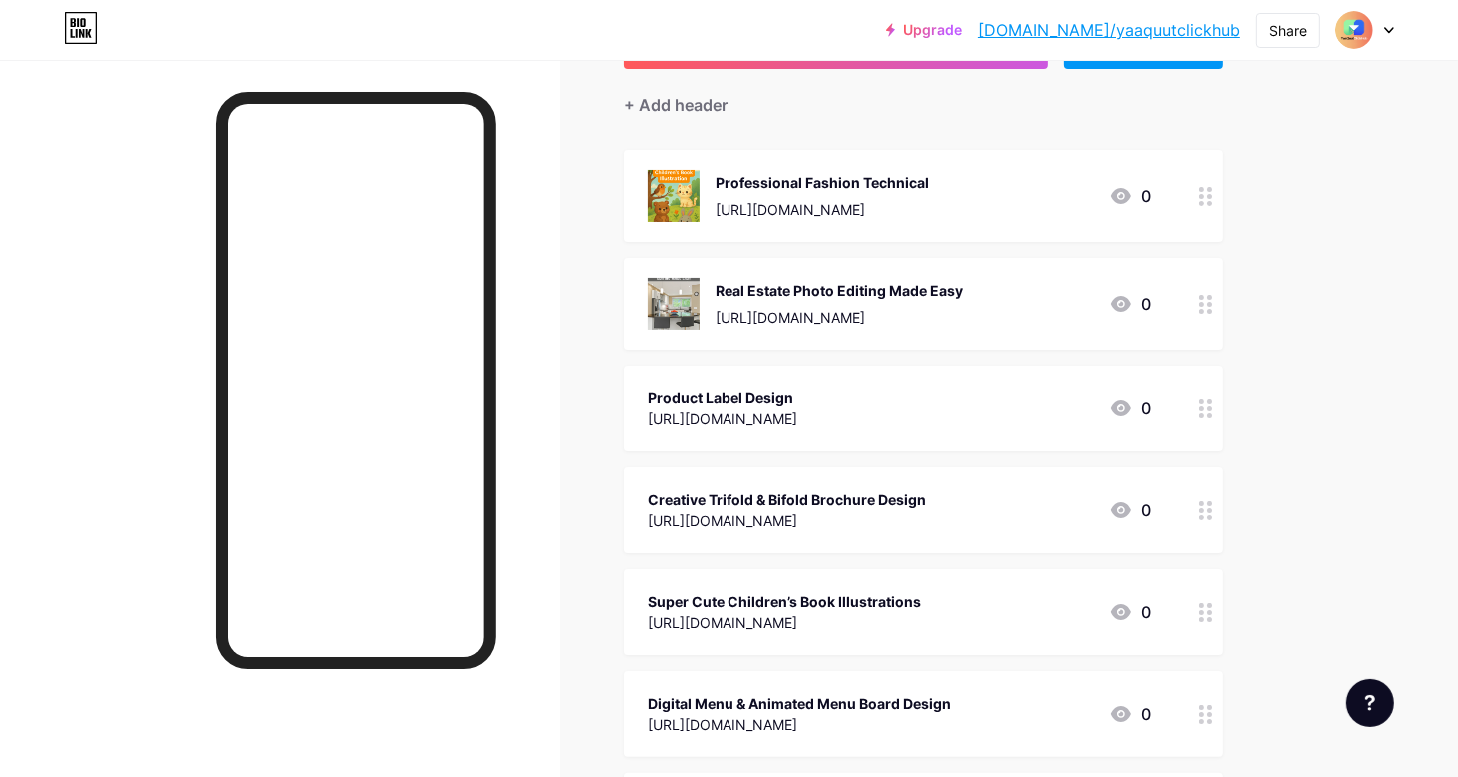
scroll to position [200, 0]
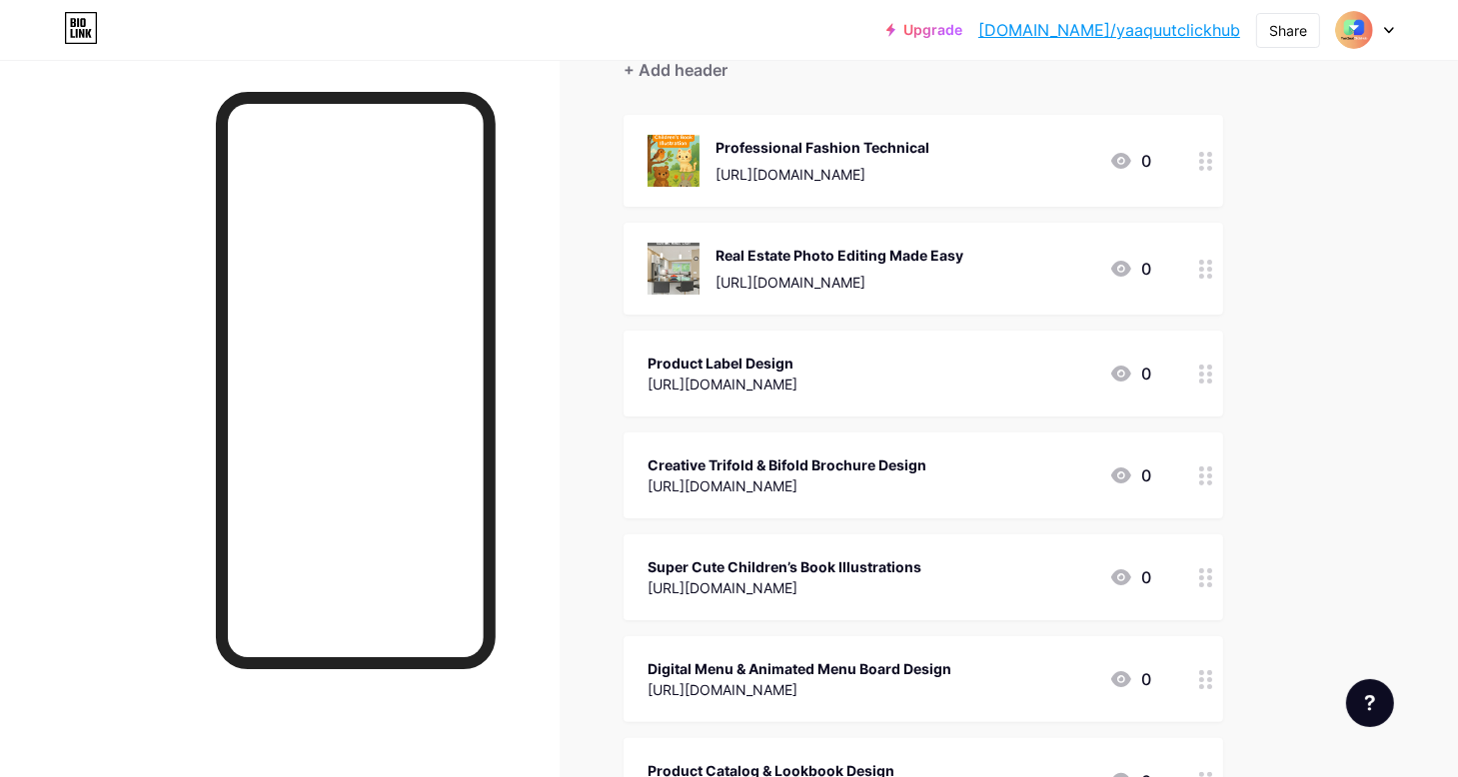
click at [763, 370] on div "Product Label Design" at bounding box center [722, 363] width 150 height 21
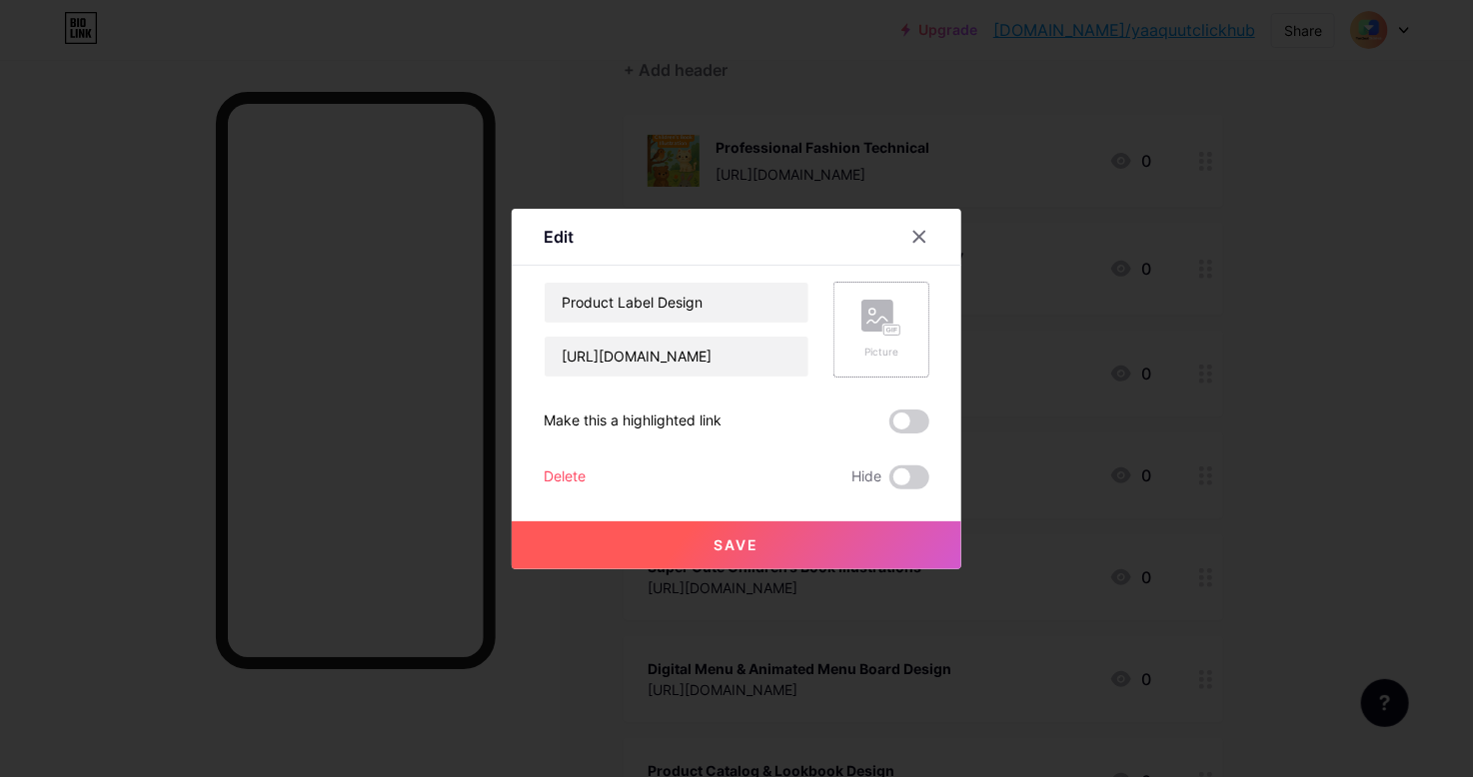
click at [863, 321] on rect at bounding box center [877, 316] width 32 height 32
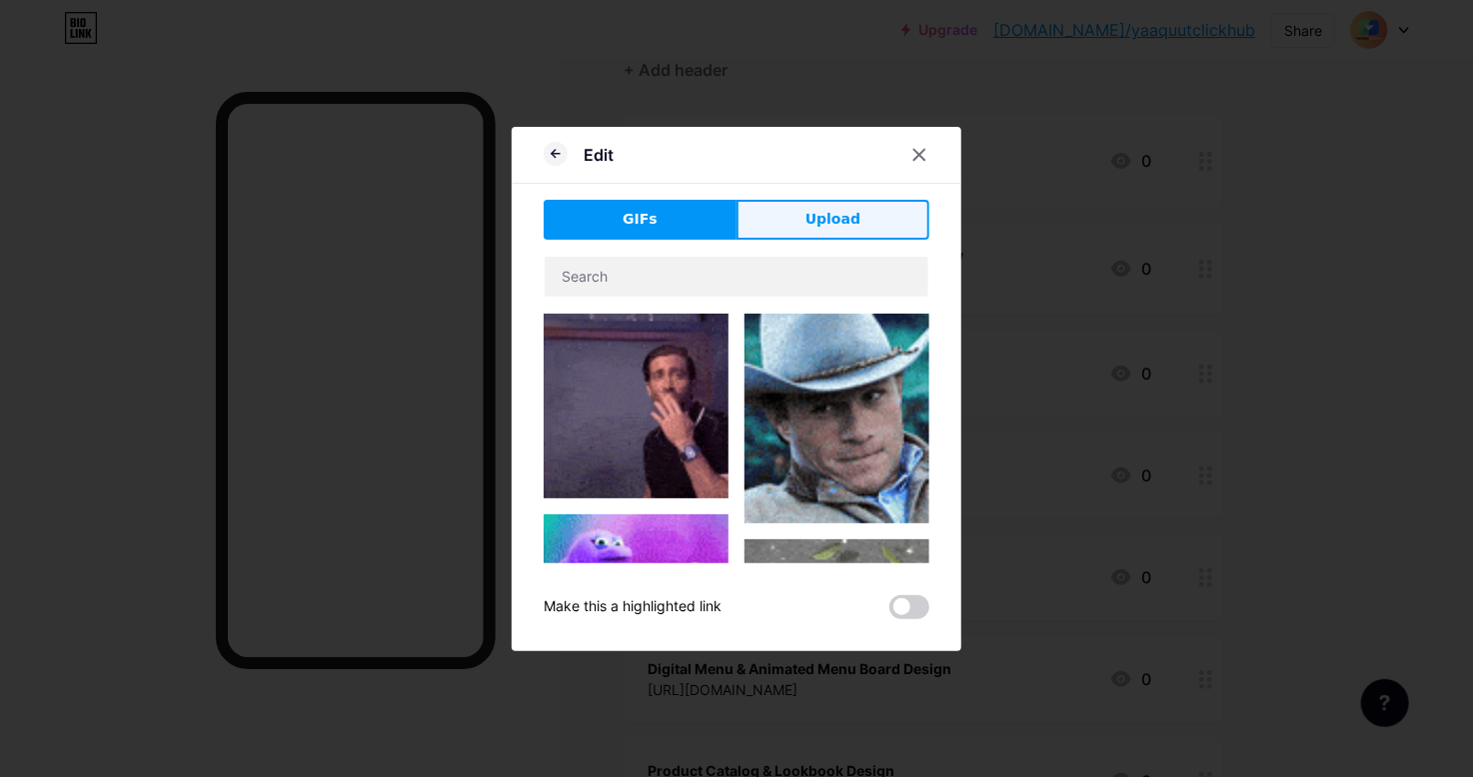
click at [826, 217] on span "Upload" at bounding box center [832, 219] width 55 height 21
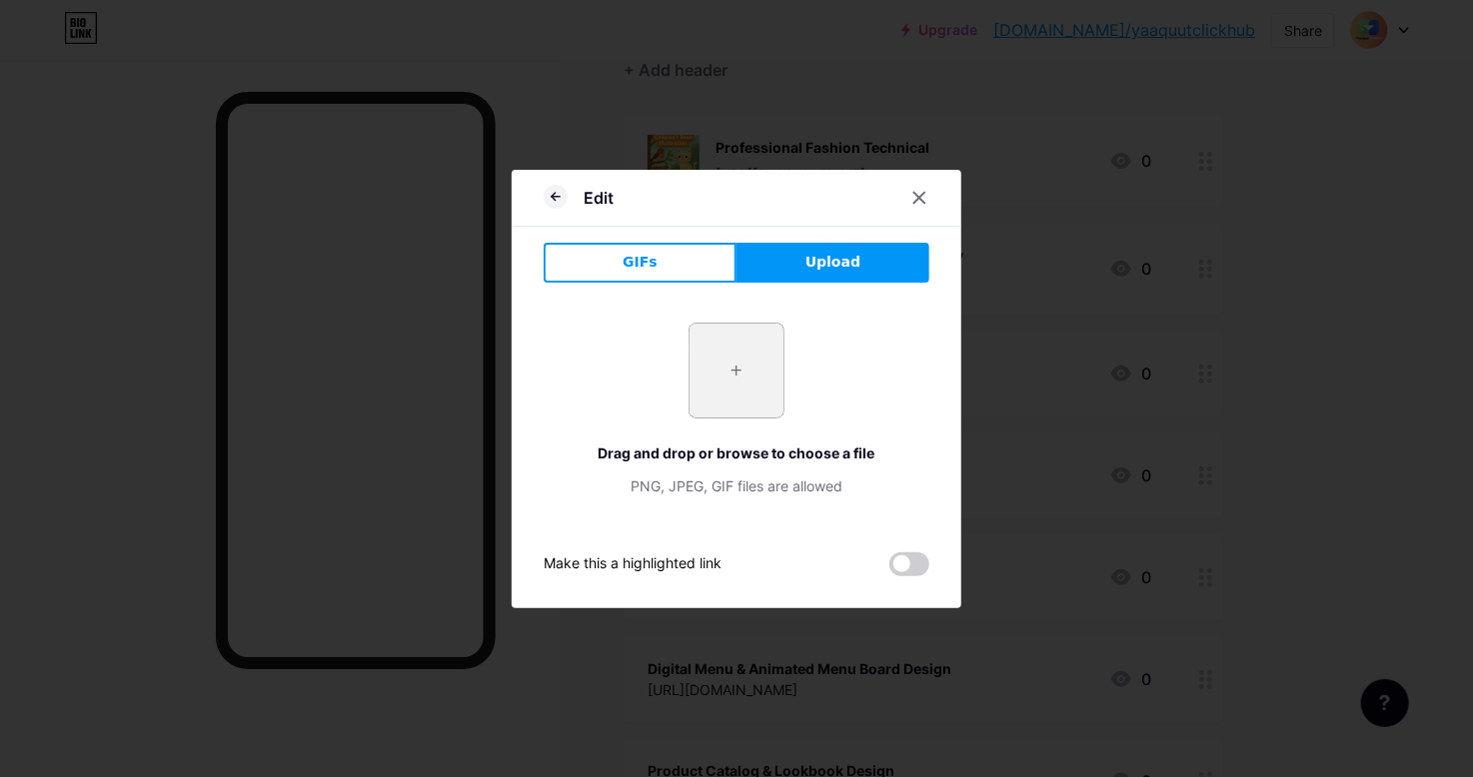
click at [755, 353] on input "file" at bounding box center [736, 371] width 94 height 94
type input "C:\fakepath\assets_task_01k4tdtyzjfv2afsftmpwgspzc_1757528704_img_0.webp"
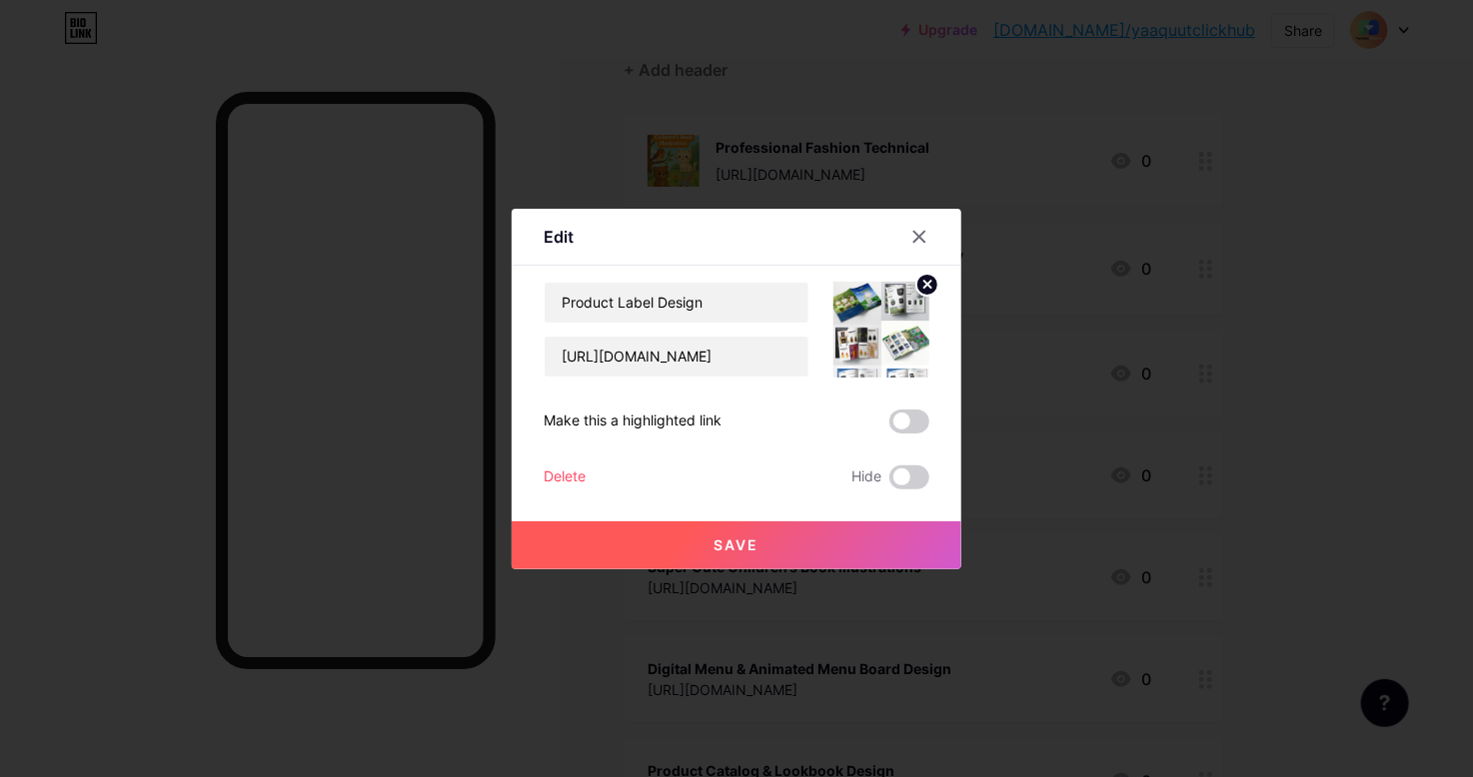
click at [757, 553] on span "Save" at bounding box center [736, 545] width 45 height 17
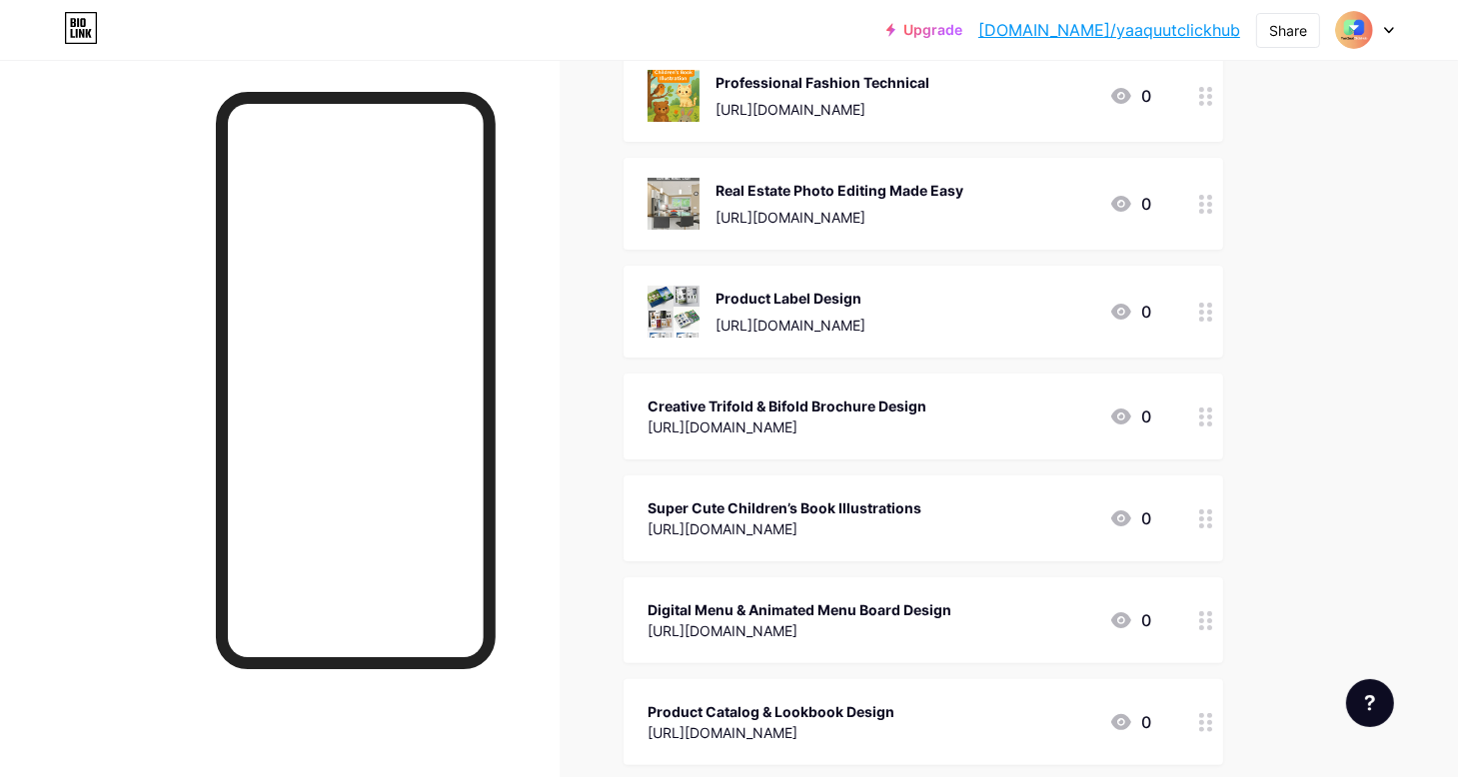
scroll to position [300, 0]
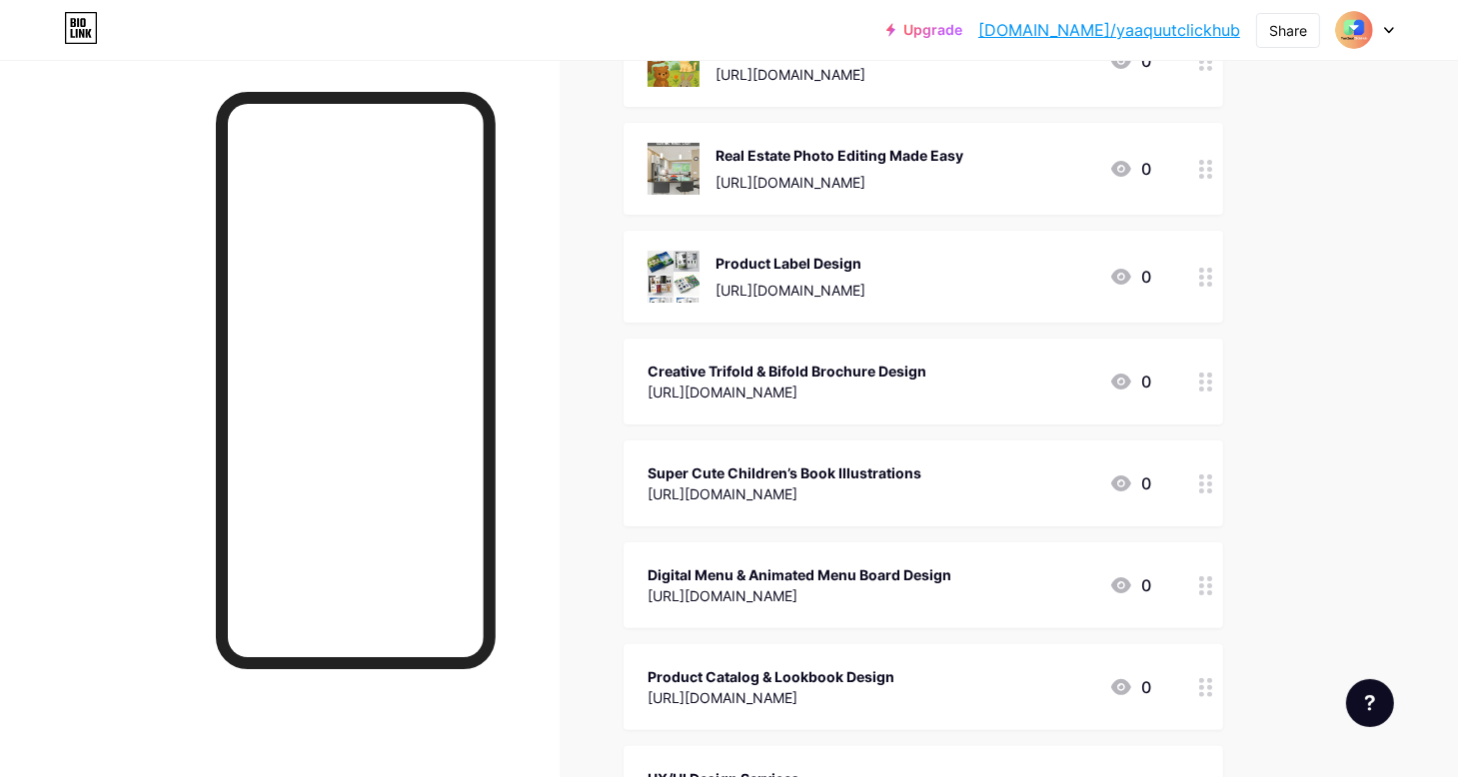
click at [775, 378] on div "Creative Trifold & Bifold Brochure Design" at bounding box center [786, 371] width 279 height 21
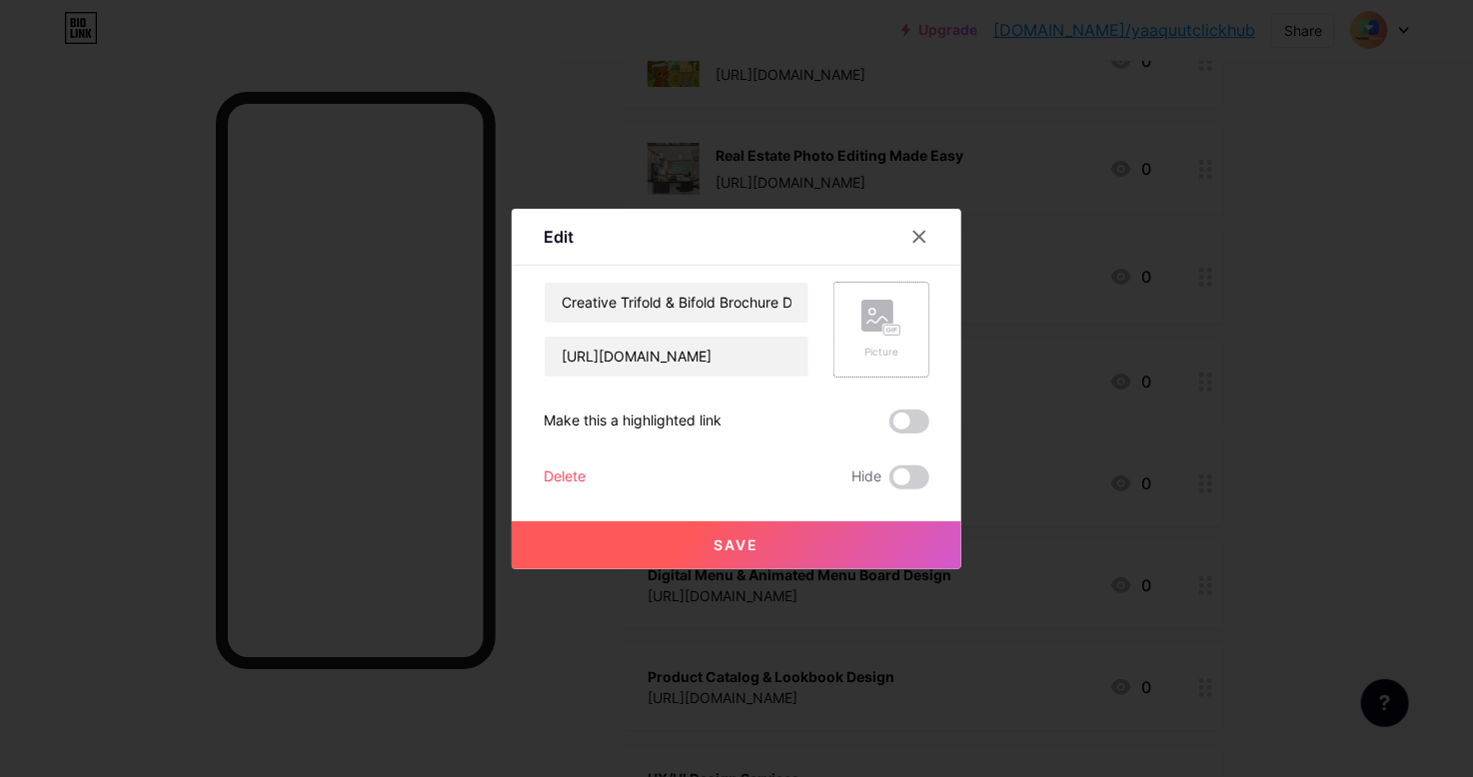
click at [873, 315] on rect at bounding box center [877, 316] width 32 height 32
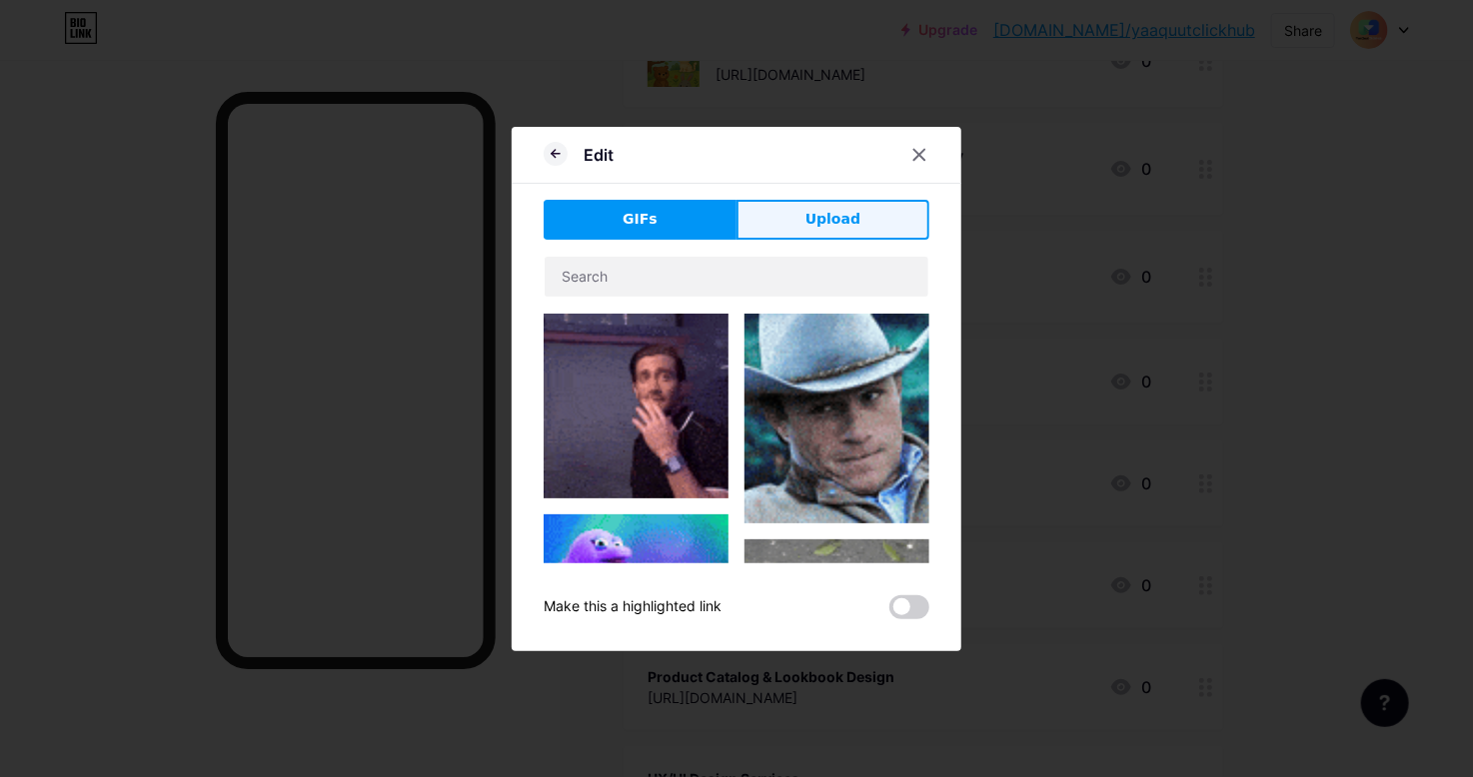
click at [812, 225] on span "Upload" at bounding box center [832, 219] width 55 height 21
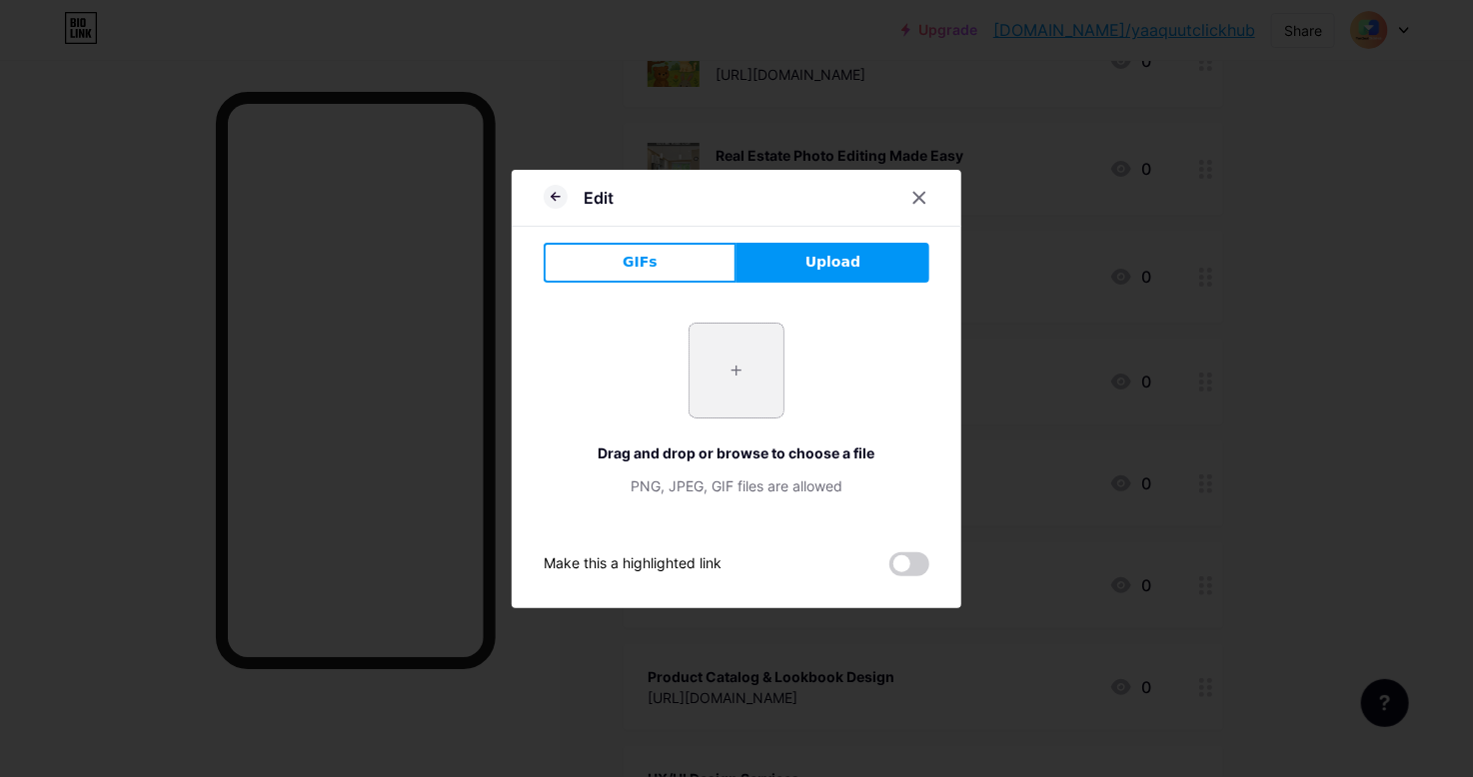
click at [759, 369] on input "file" at bounding box center [736, 371] width 94 height 94
click at [924, 199] on icon at bounding box center [919, 198] width 16 height 16
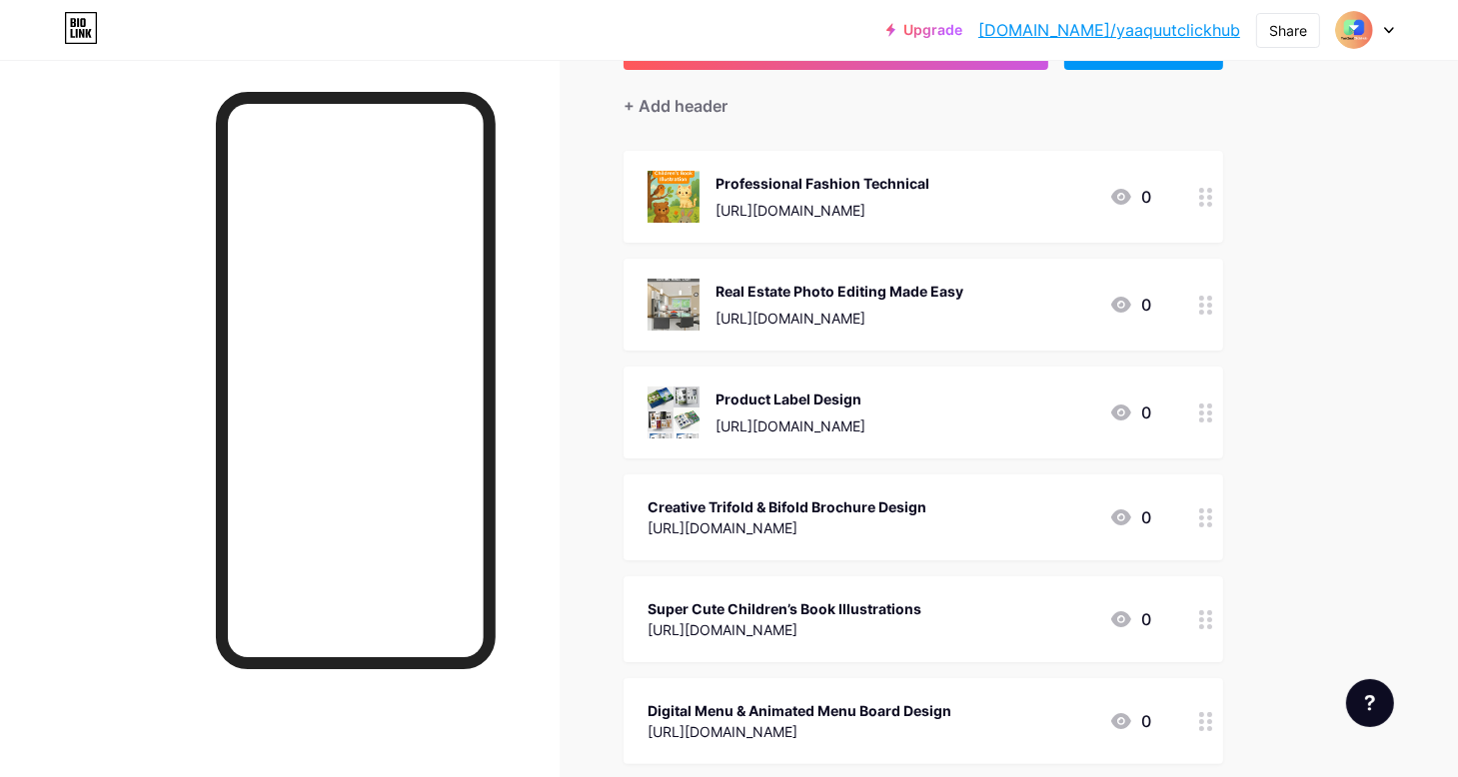
scroll to position [0, 0]
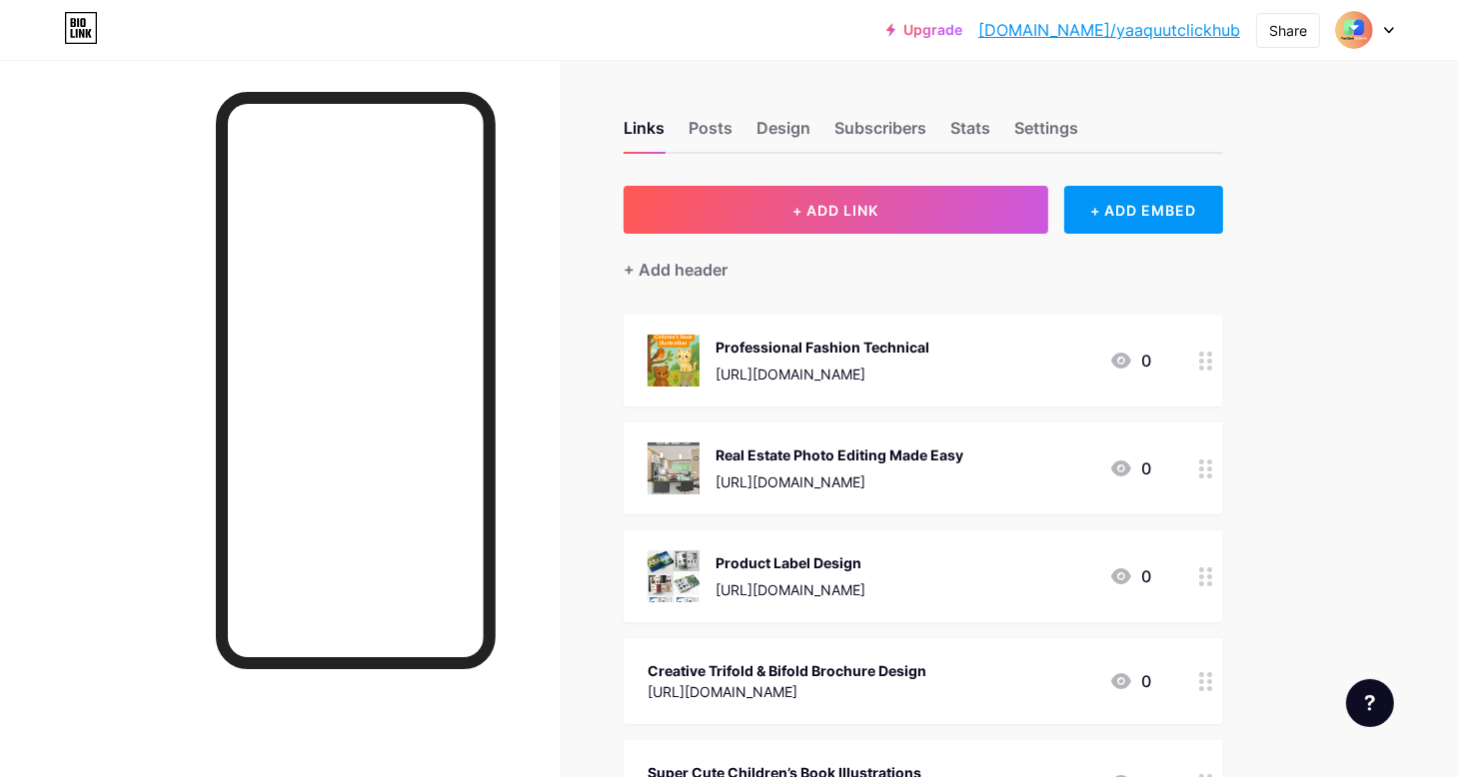
click at [791, 346] on div "Professional Fashion Technical" at bounding box center [822, 347] width 214 height 21
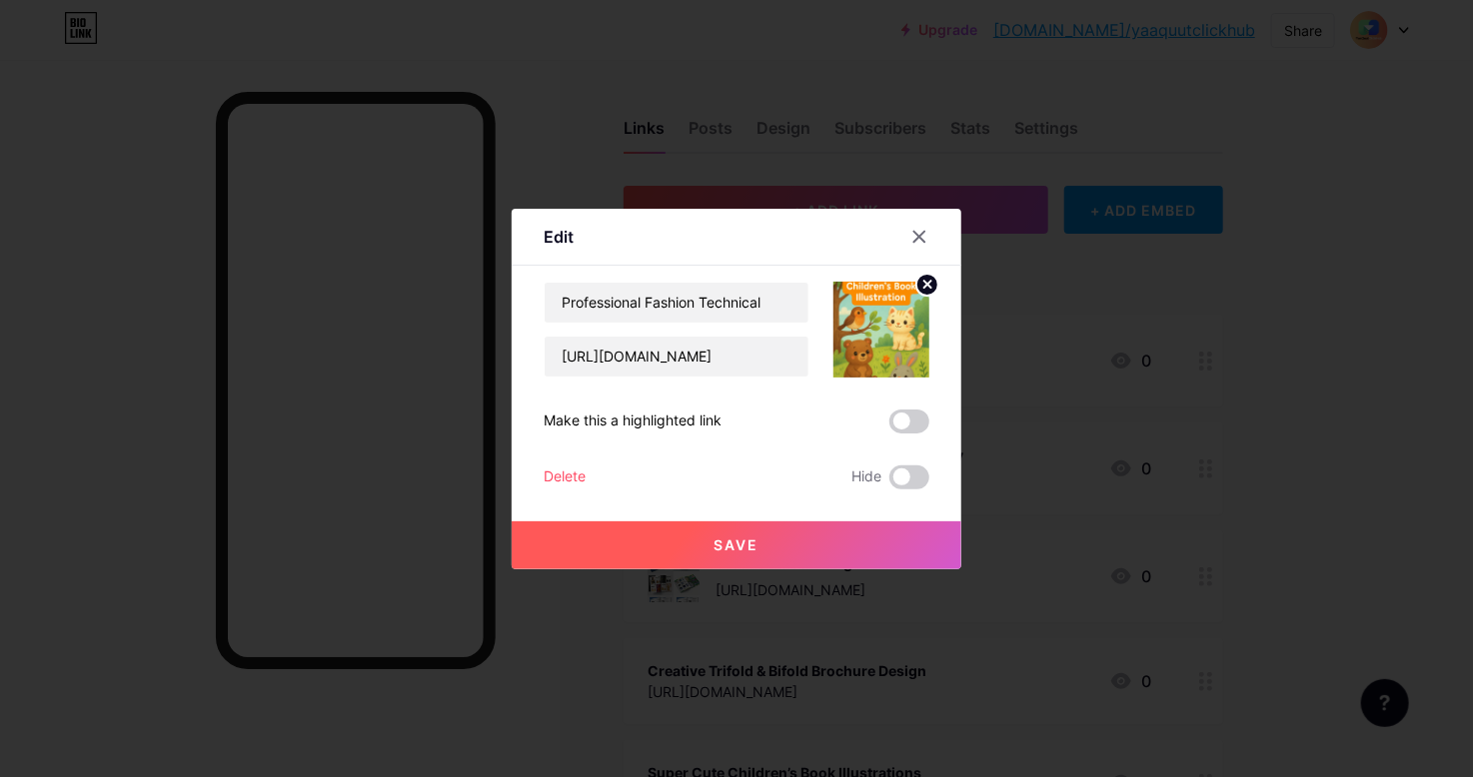
click at [925, 284] on circle at bounding box center [927, 285] width 22 height 22
click at [888, 324] on rect at bounding box center [892, 330] width 18 height 12
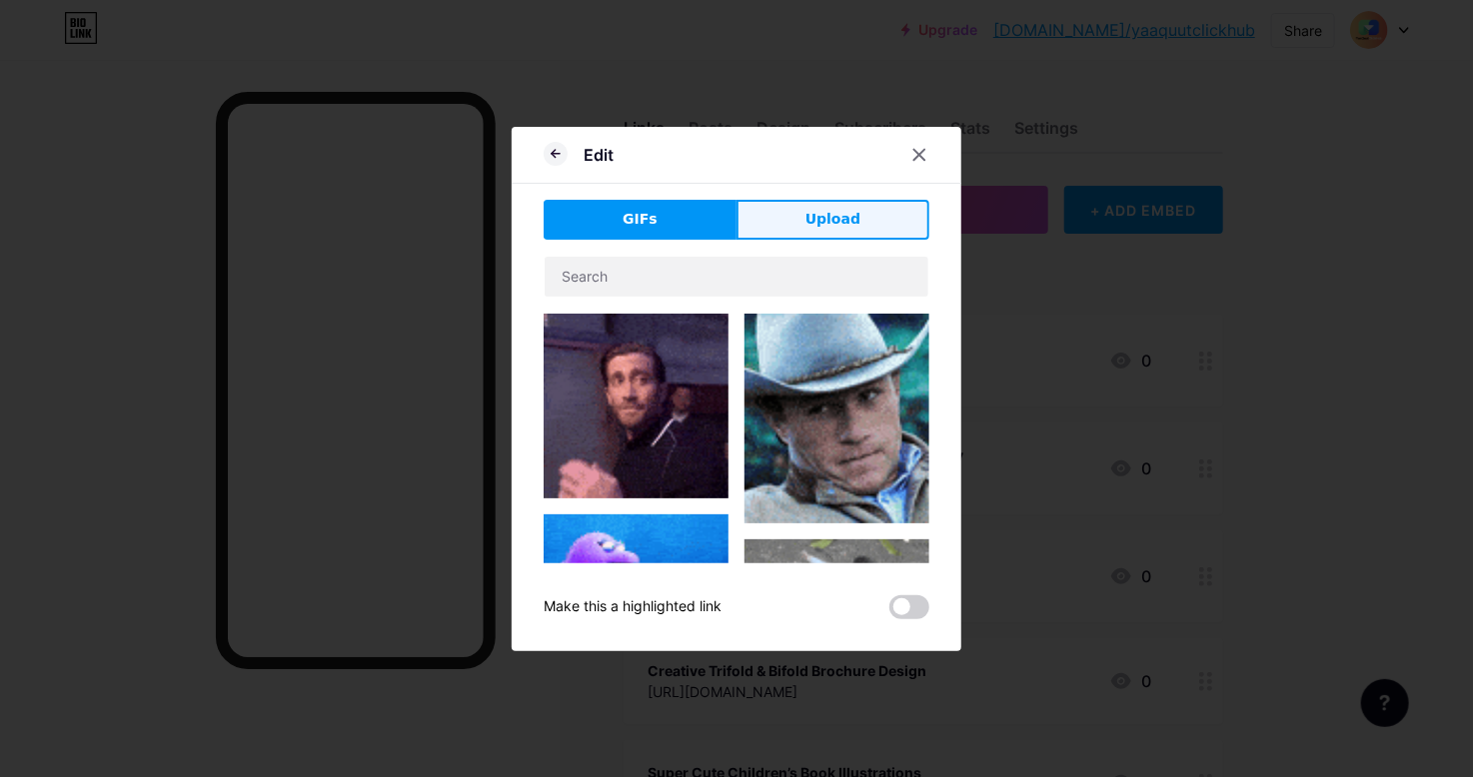
click at [829, 215] on span "Upload" at bounding box center [832, 219] width 55 height 21
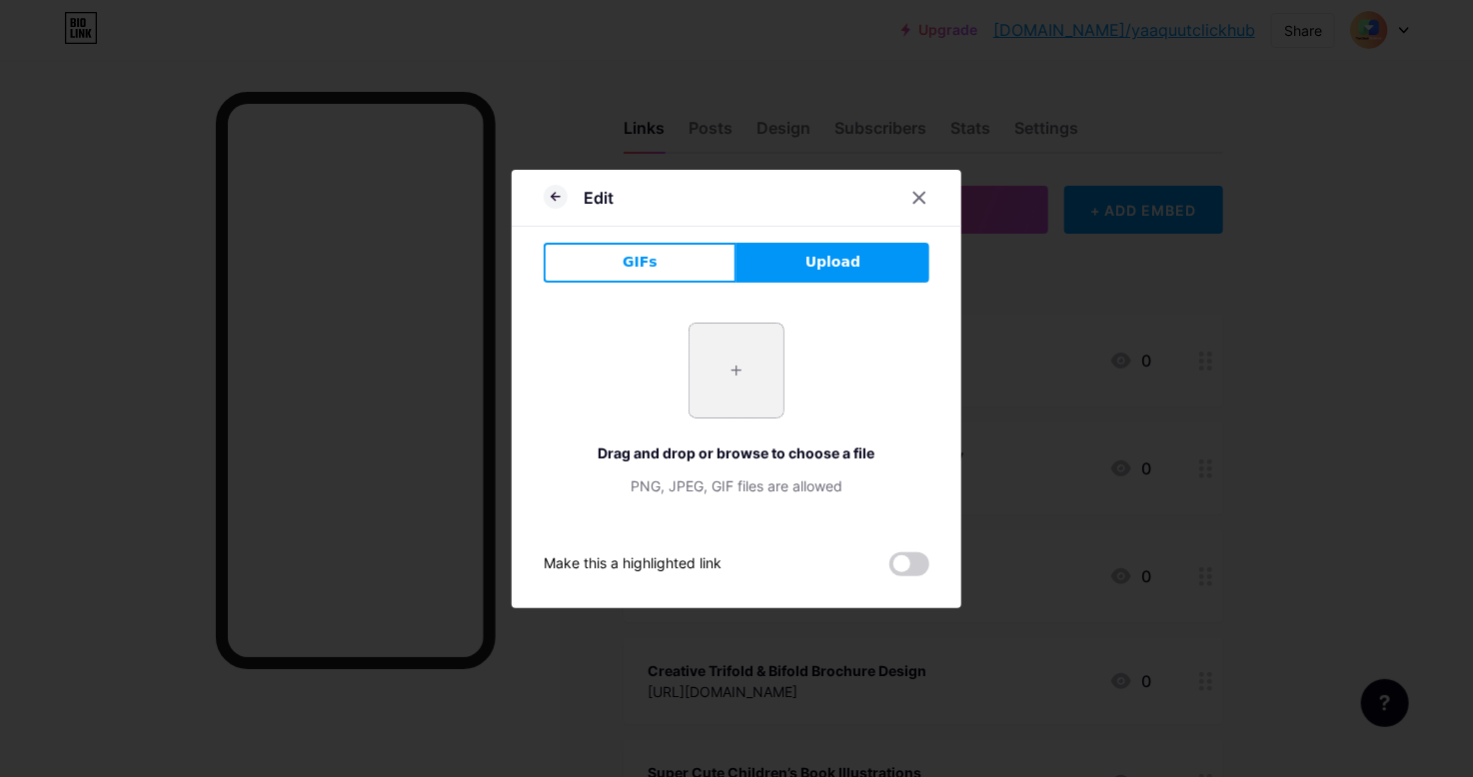
click at [740, 386] on input "file" at bounding box center [736, 371] width 94 height 94
type input "C:\fakepath\create-professional-fashion-technical-sketch-and-tech-packs.jpg"
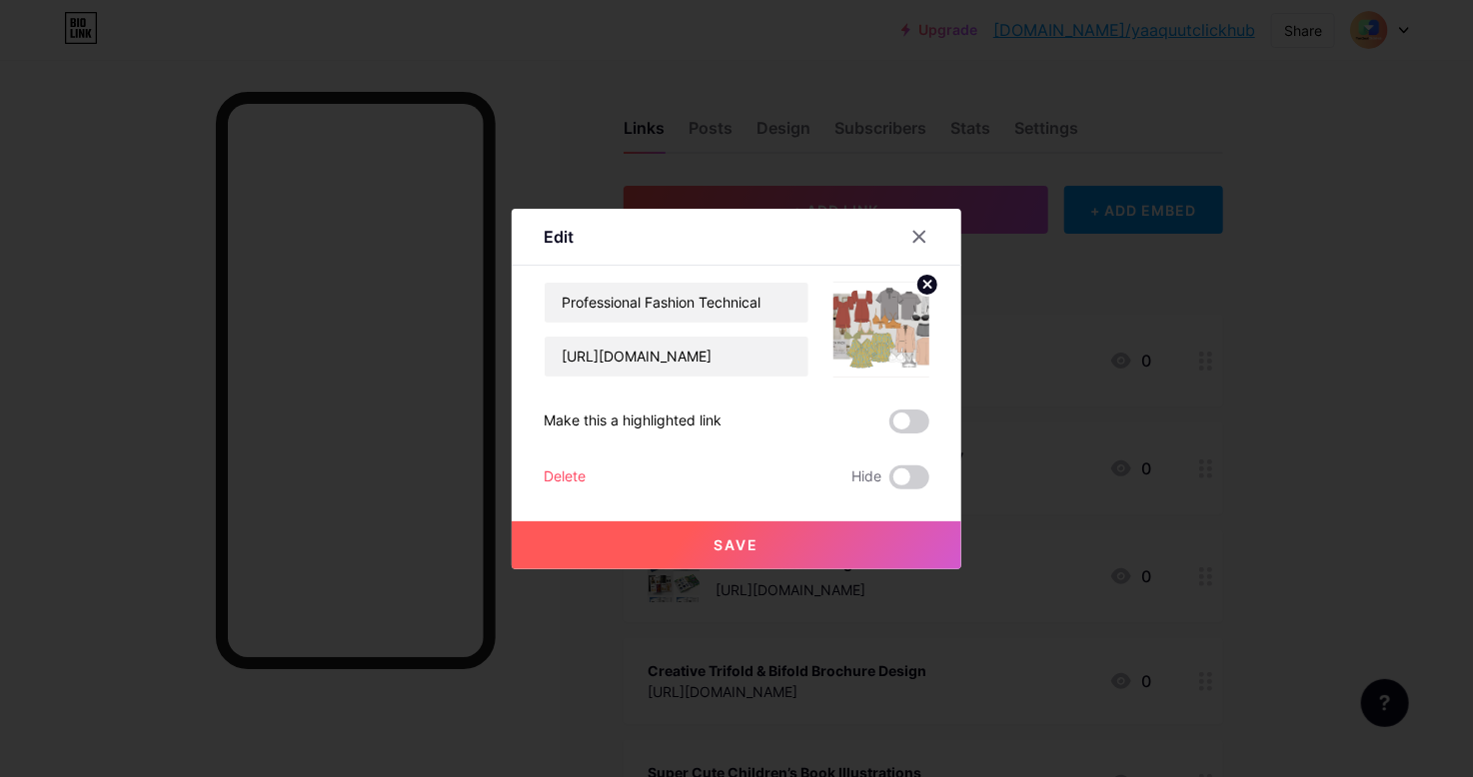
click at [808, 549] on button "Save" at bounding box center [737, 546] width 450 height 48
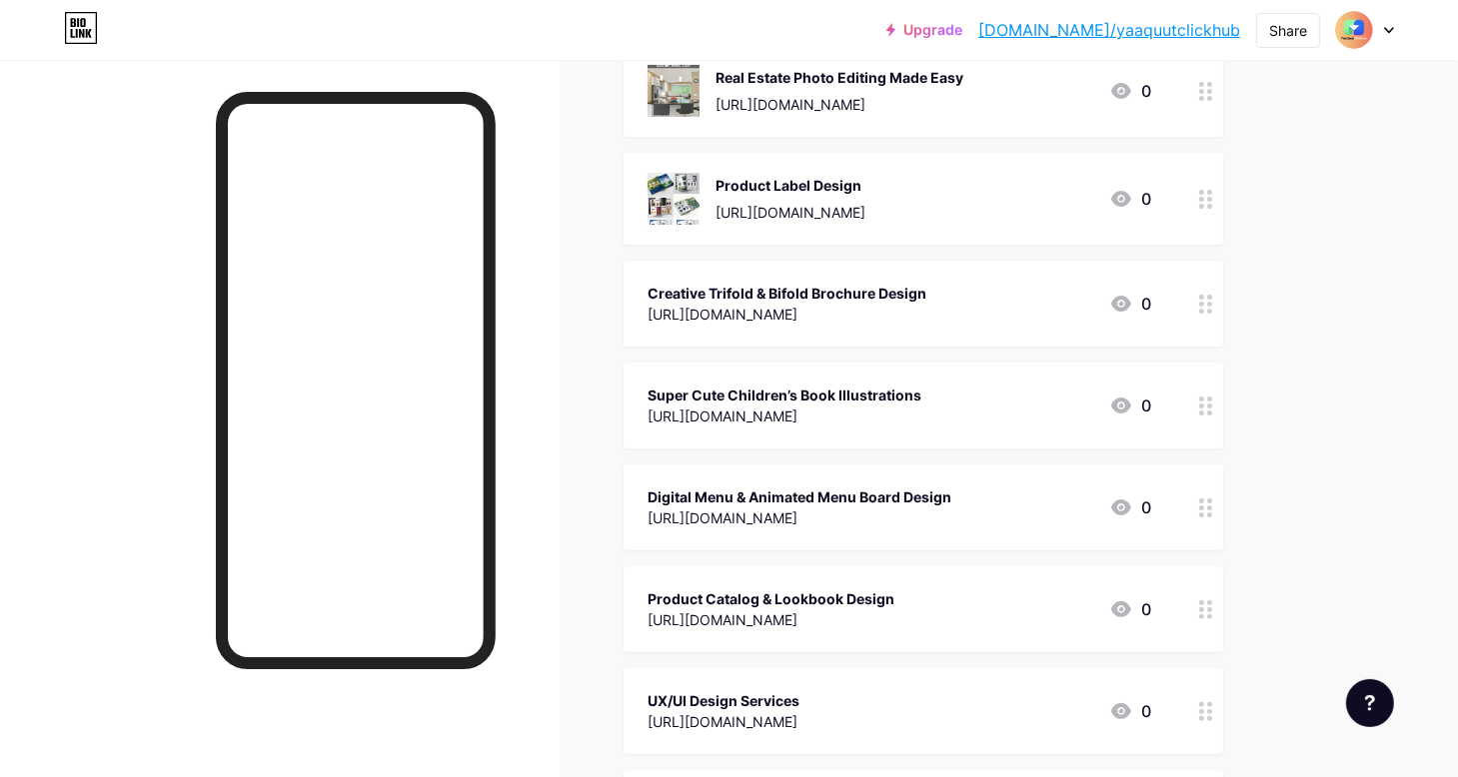
scroll to position [400, 0]
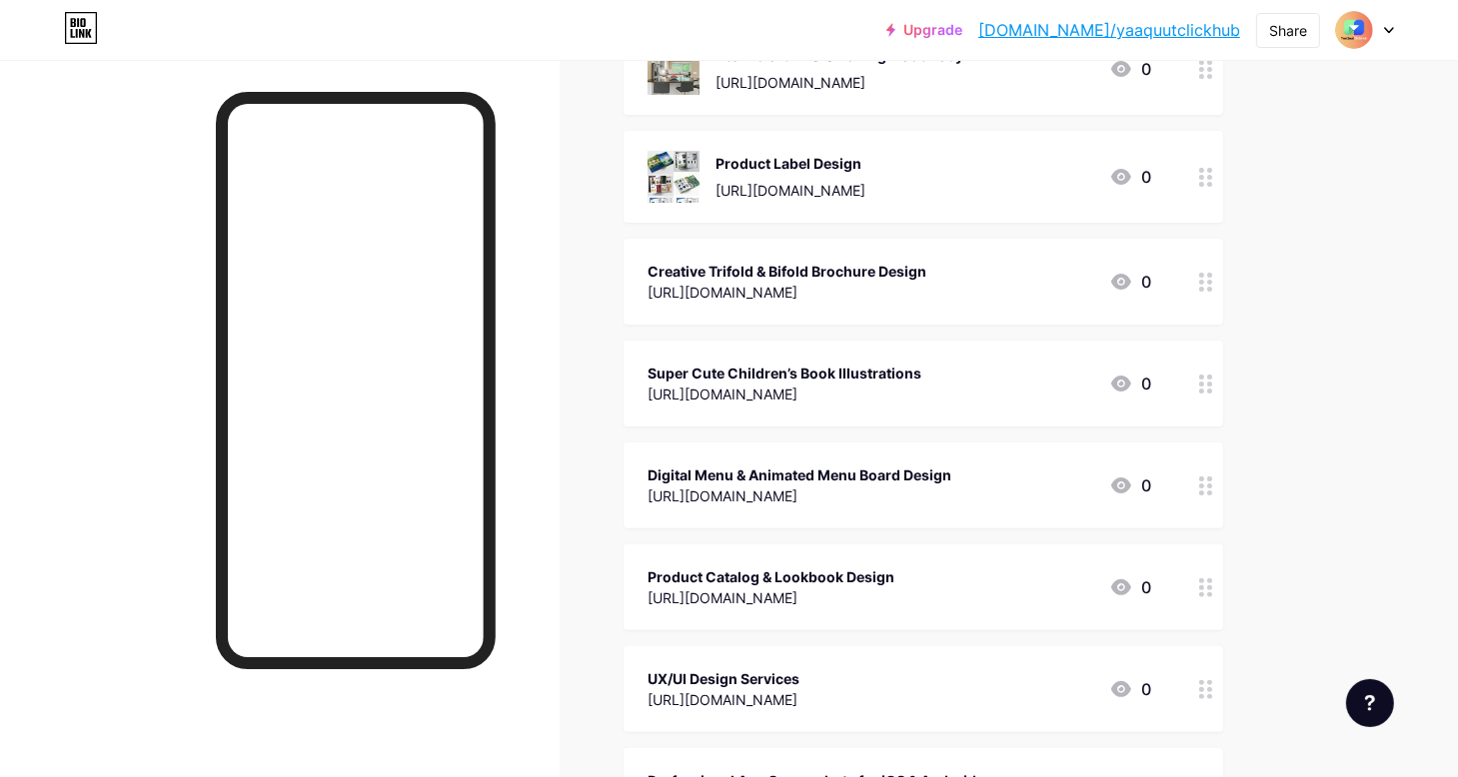
click at [774, 381] on div "Super Cute Children’s Book Illustrations" at bounding box center [784, 373] width 274 height 21
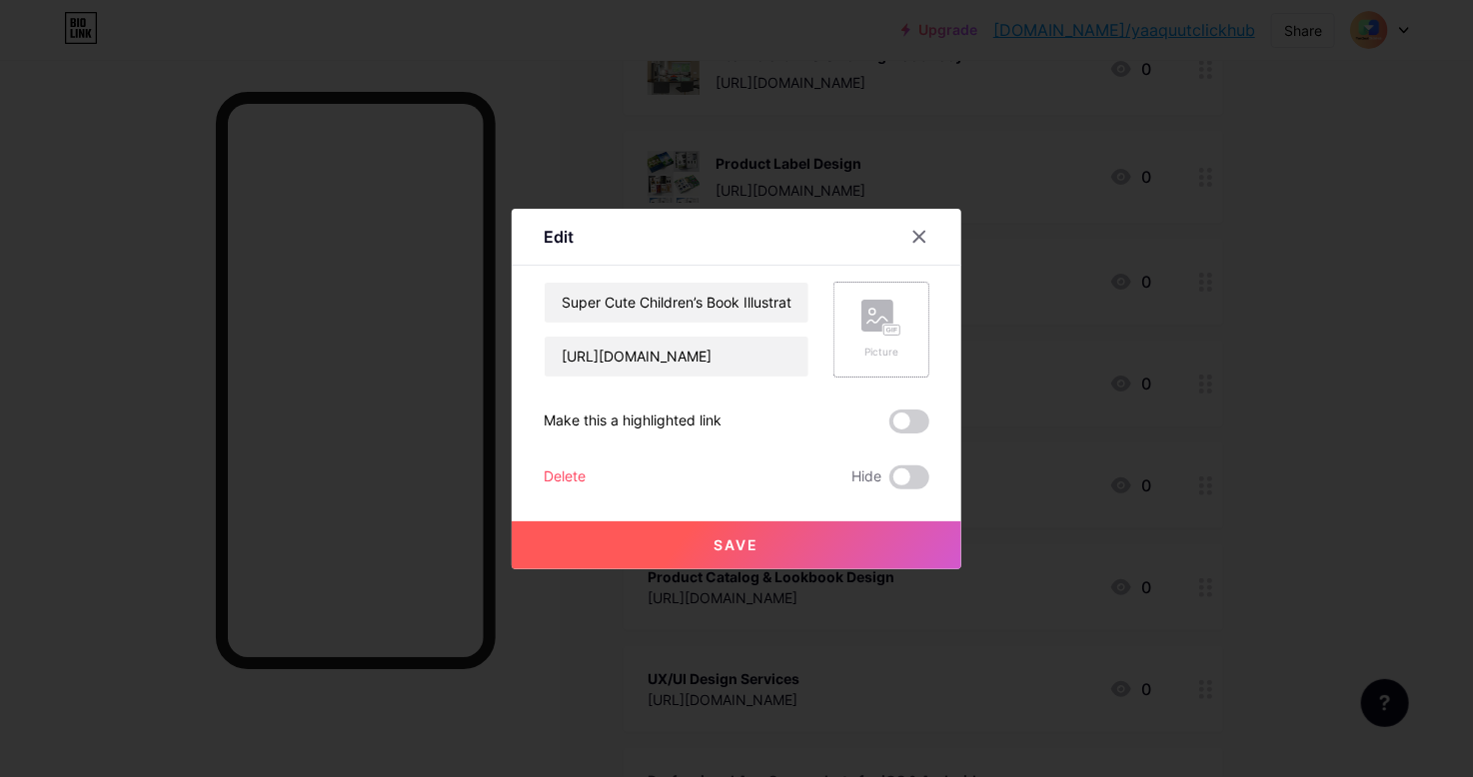
click at [878, 322] on rect at bounding box center [877, 316] width 32 height 32
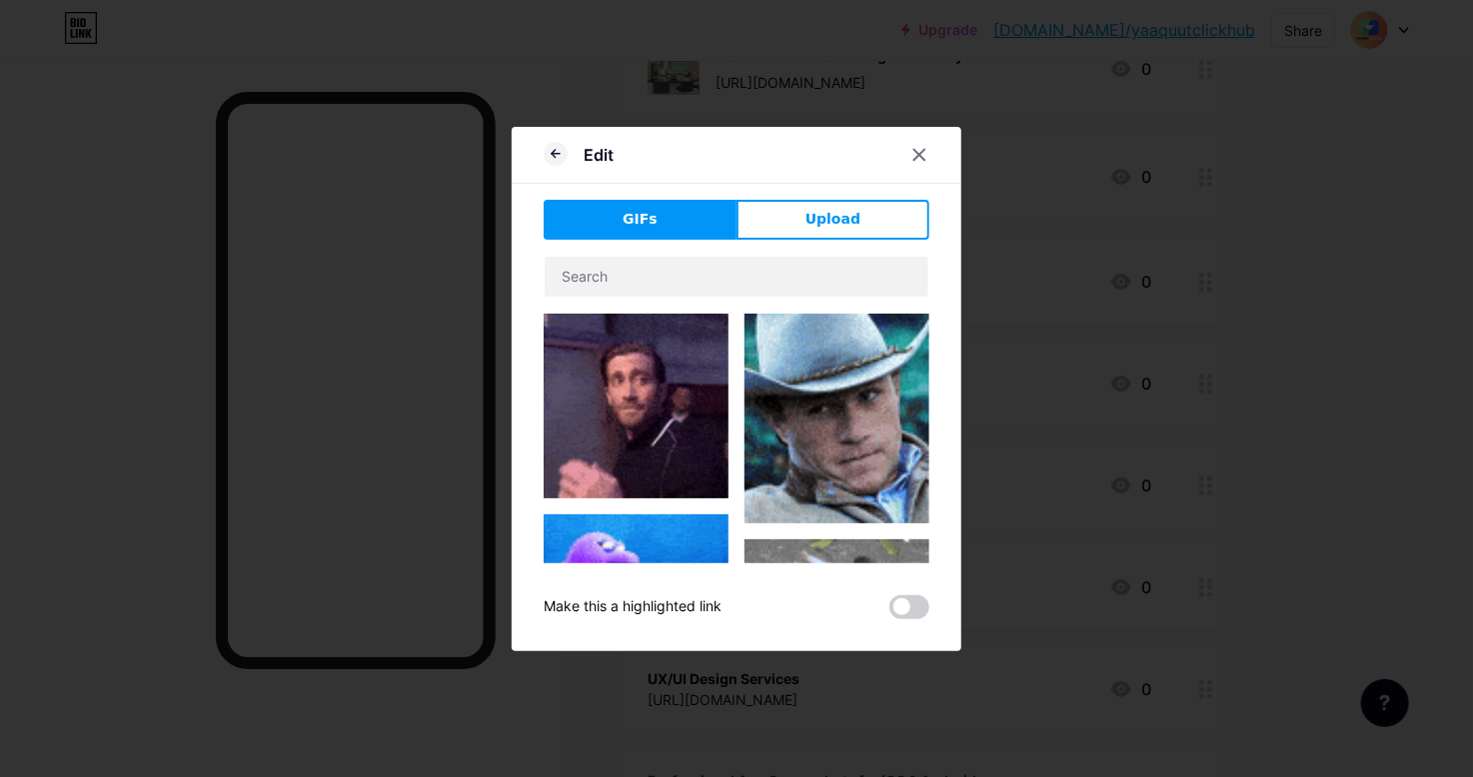
click at [820, 231] on button "Upload" at bounding box center [832, 220] width 193 height 40
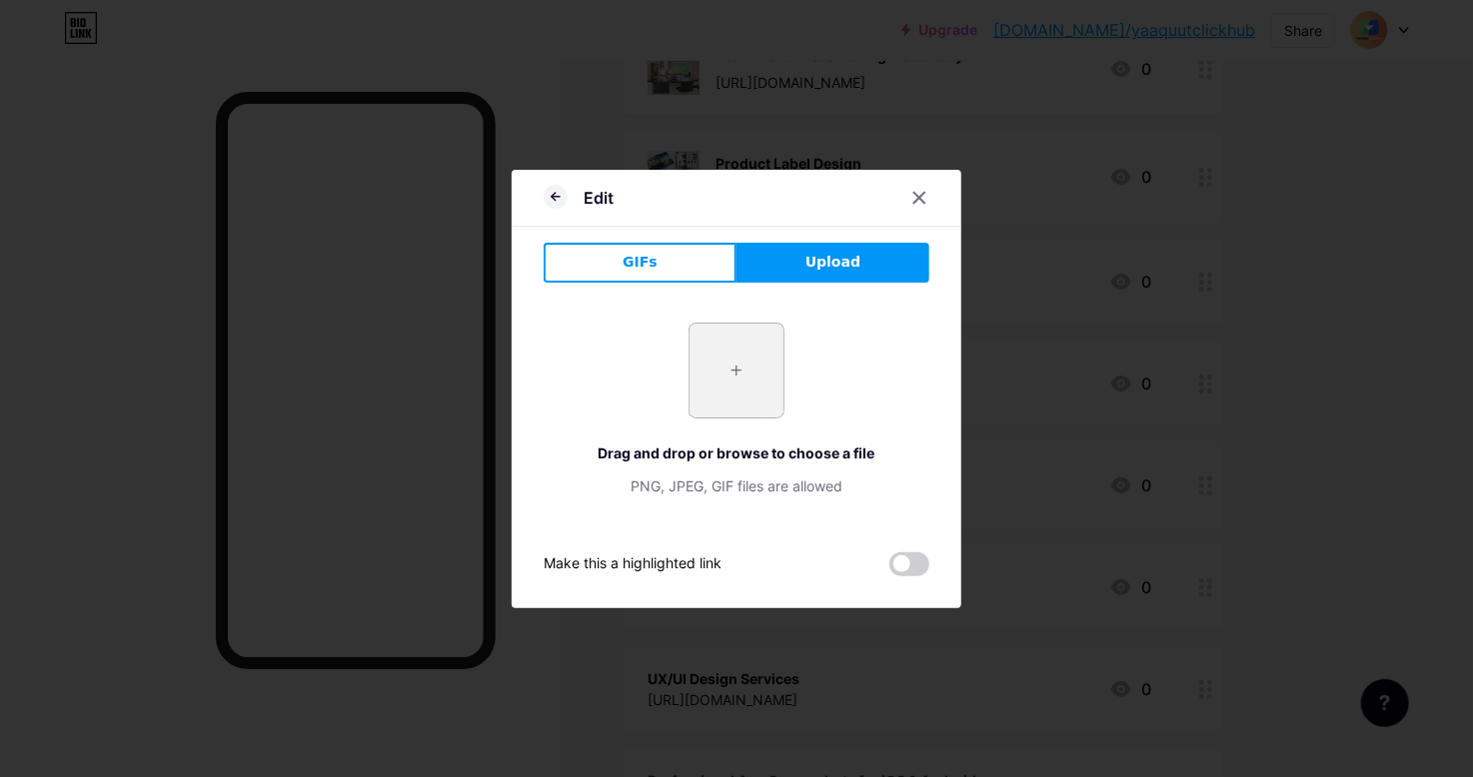
click at [755, 379] on input "file" at bounding box center [736, 371] width 94 height 94
type input "C:\fakepath\assets_task_01k4vtwn1hf5n8s7dp0h7n1btq_1757575895_img_0.webp"
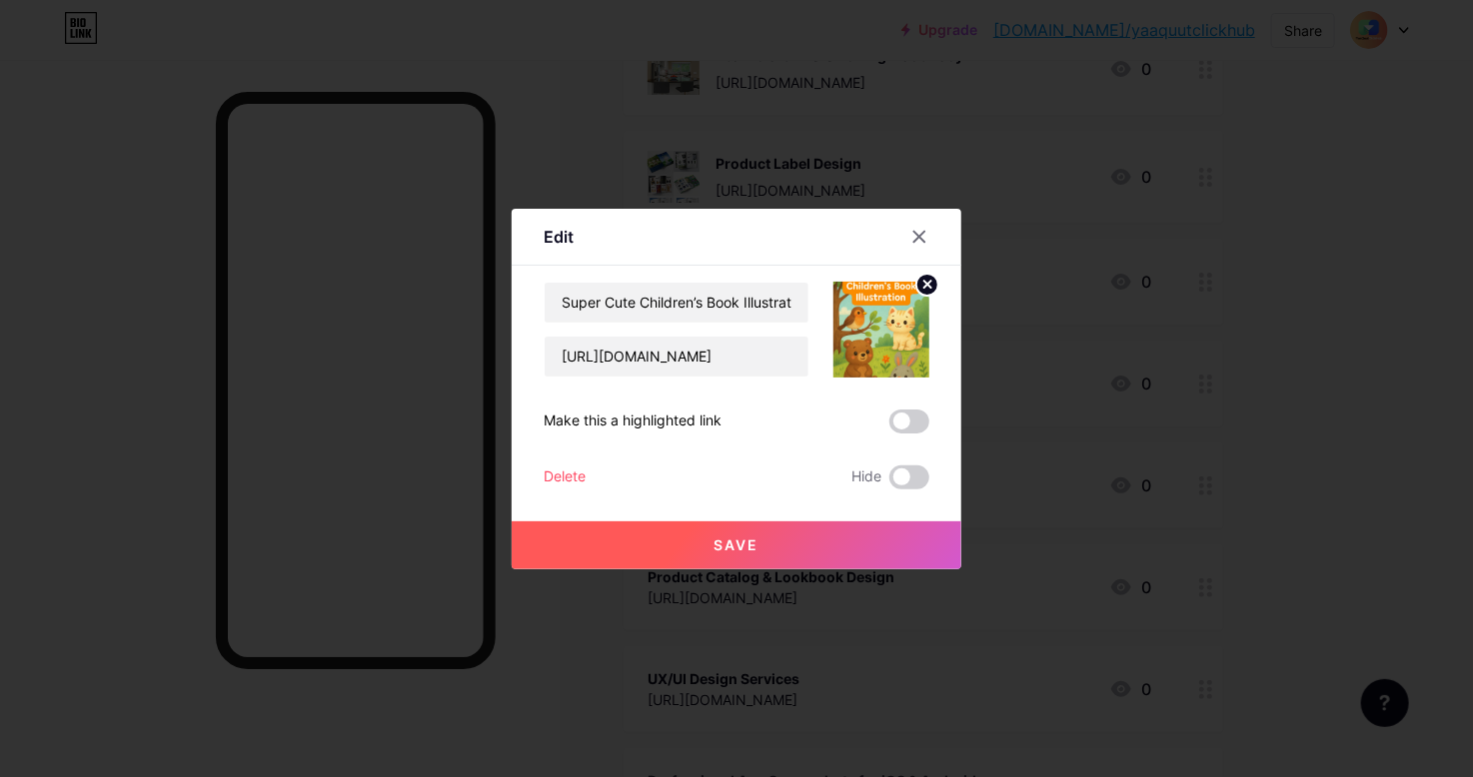
click at [762, 546] on button "Save" at bounding box center [737, 546] width 450 height 48
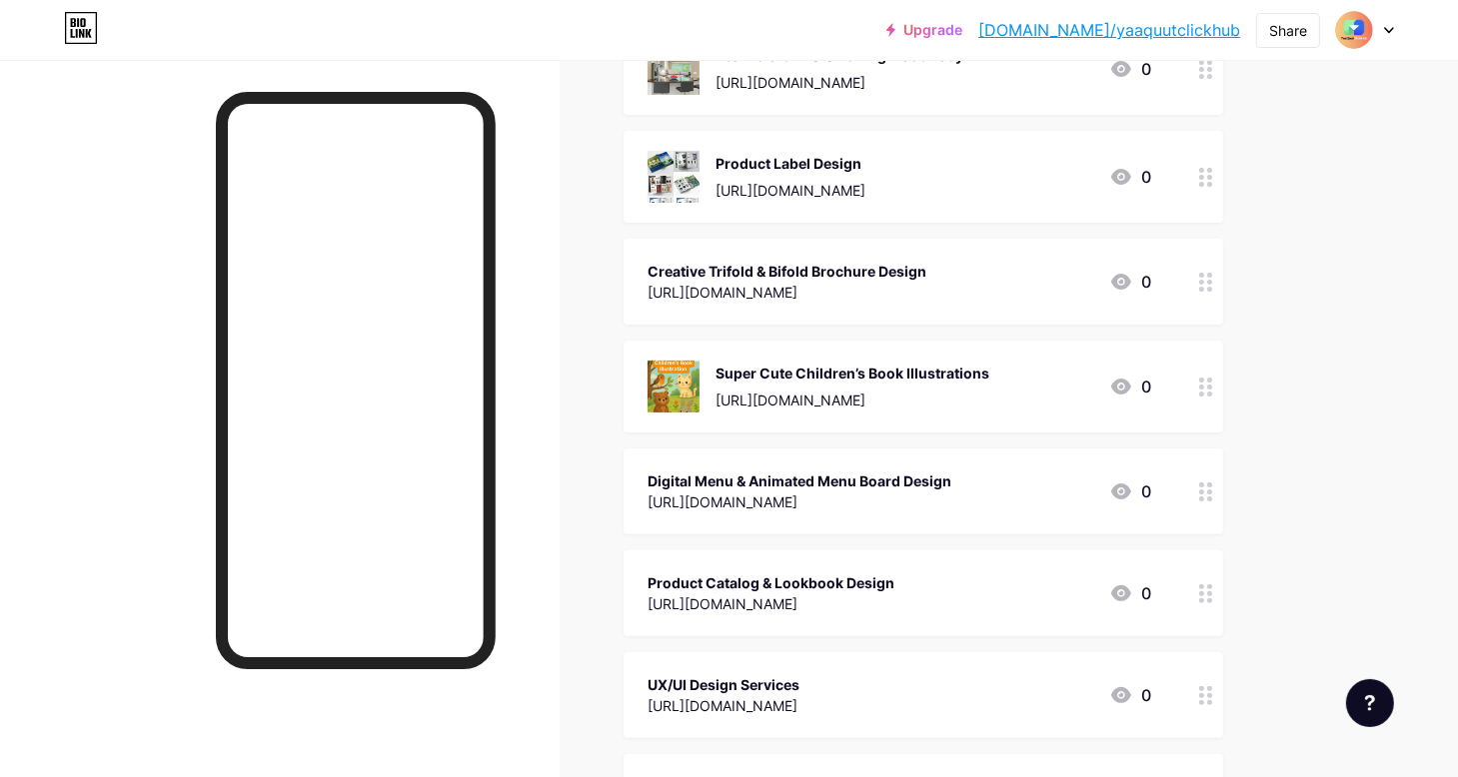
click at [790, 283] on div "[URL][DOMAIN_NAME]" at bounding box center [786, 292] width 279 height 21
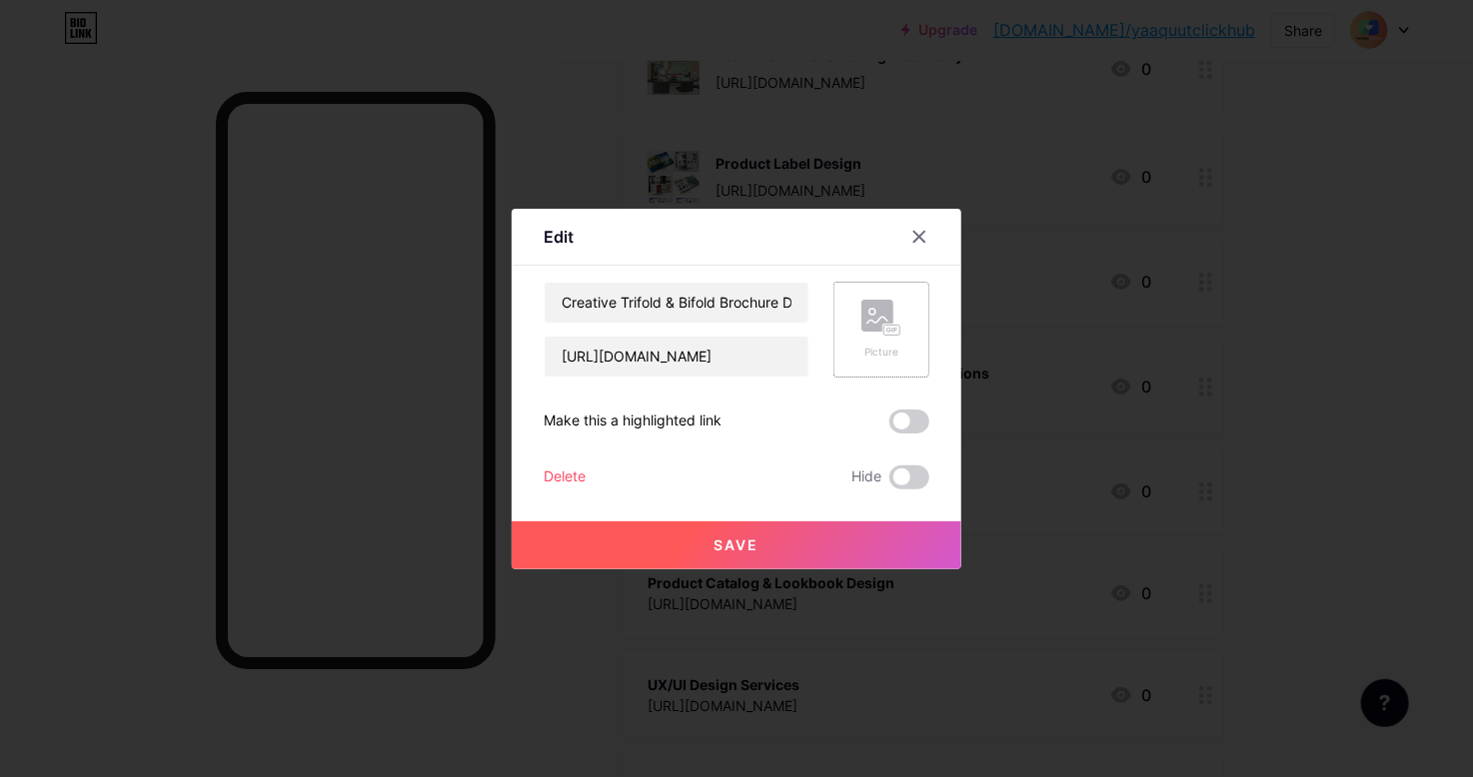
click at [900, 335] on rect at bounding box center [892, 330] width 18 height 12
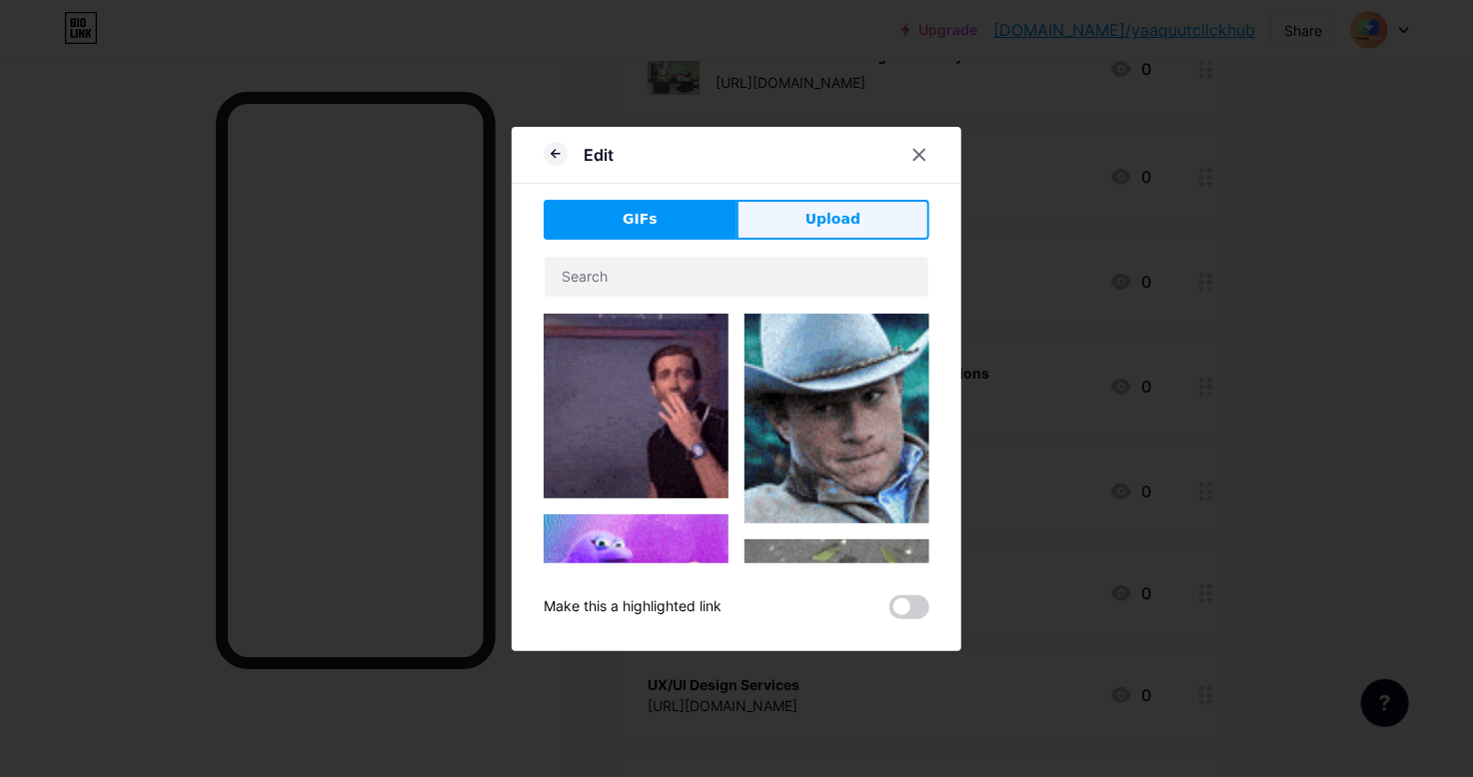
click at [807, 226] on button "Upload" at bounding box center [832, 220] width 193 height 40
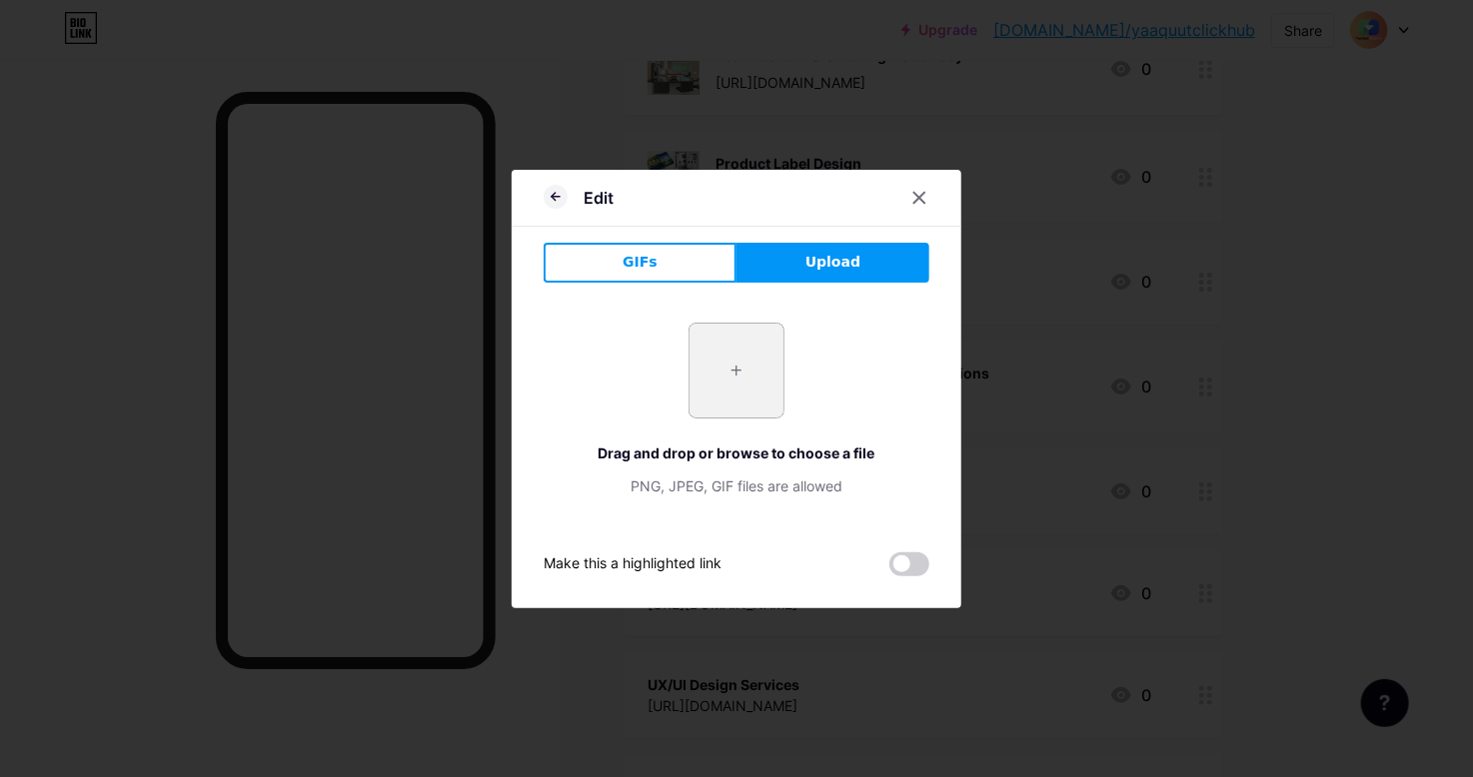
click at [754, 377] on input "file" at bounding box center [736, 371] width 94 height 94
type input "C:\fakepath\Capture.PNG"
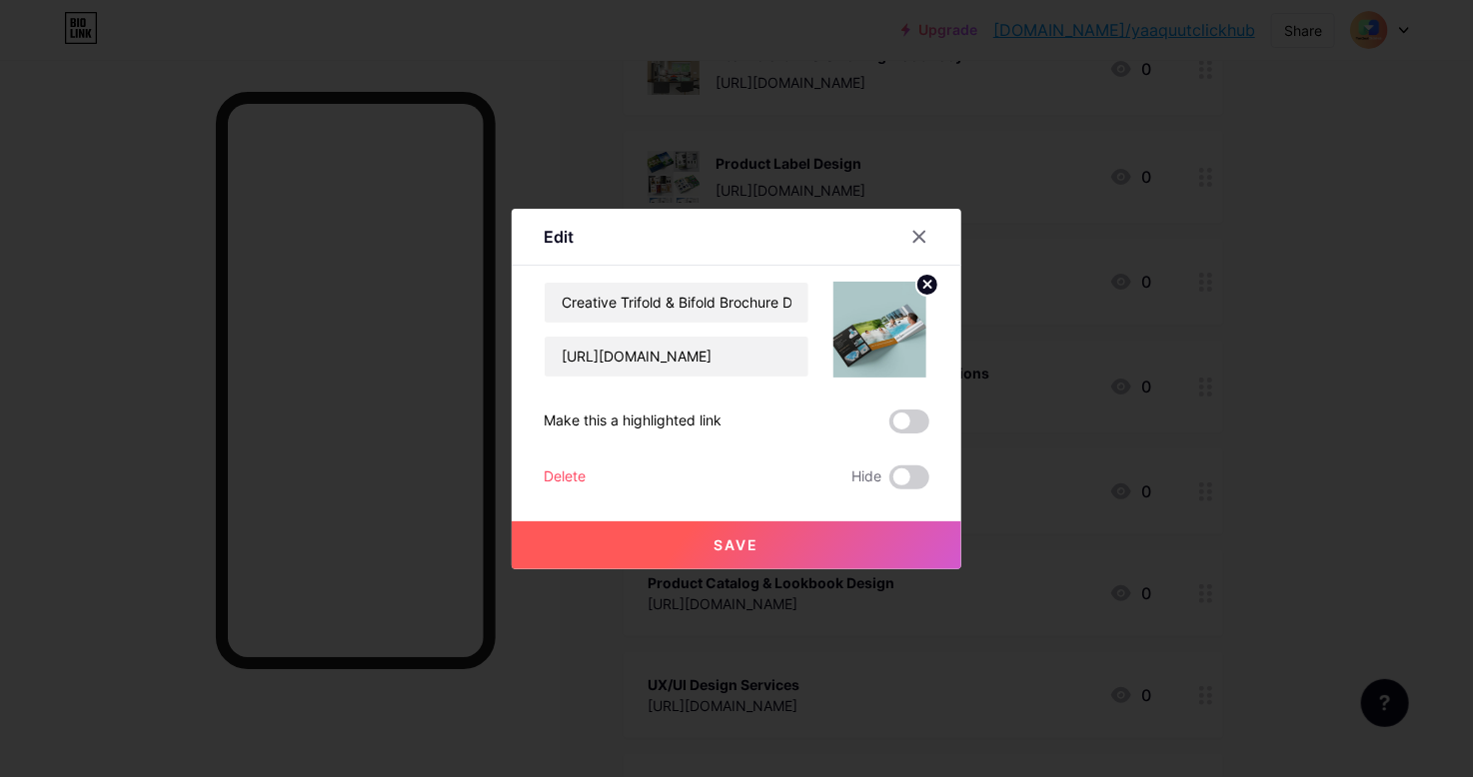
click at [802, 540] on button "Save" at bounding box center [737, 546] width 450 height 48
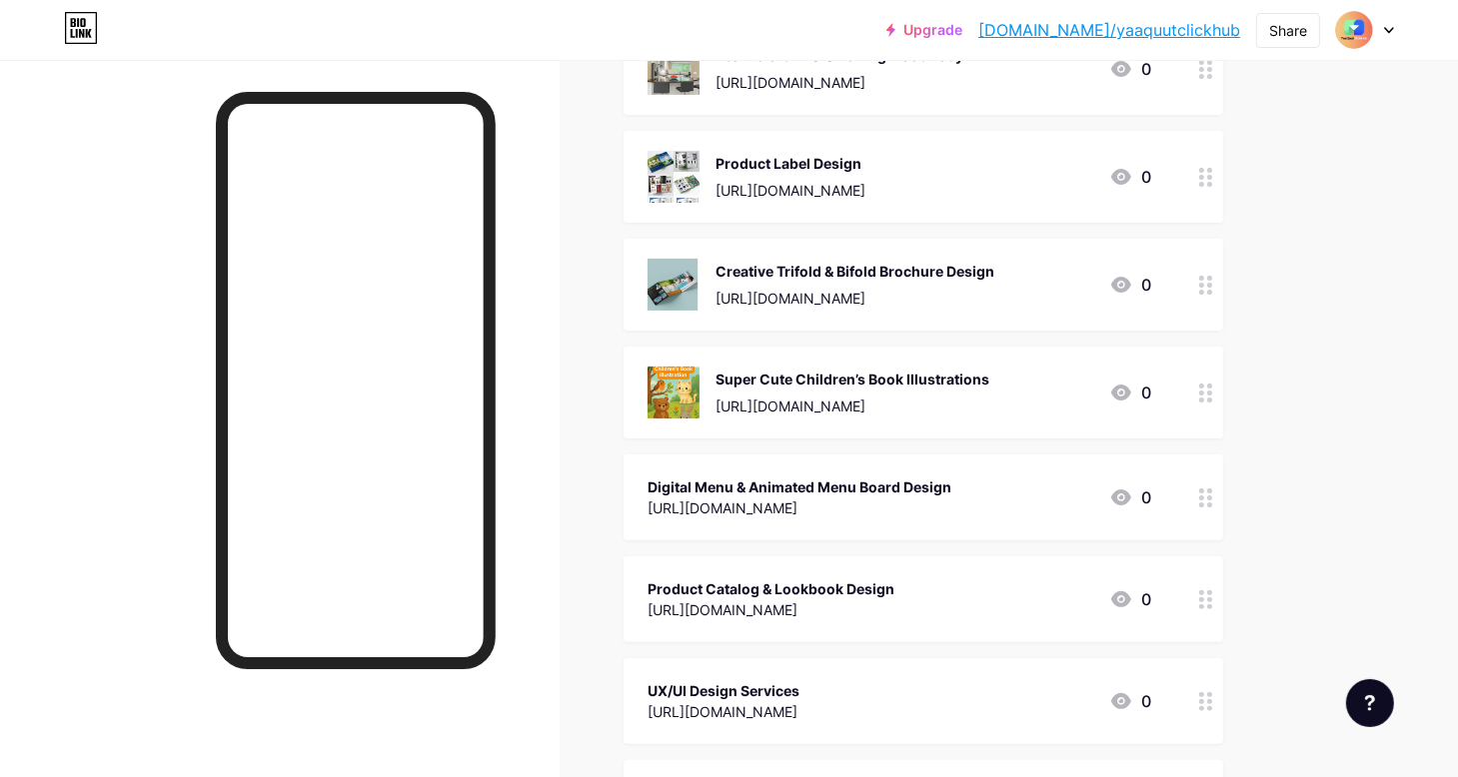
scroll to position [500, 0]
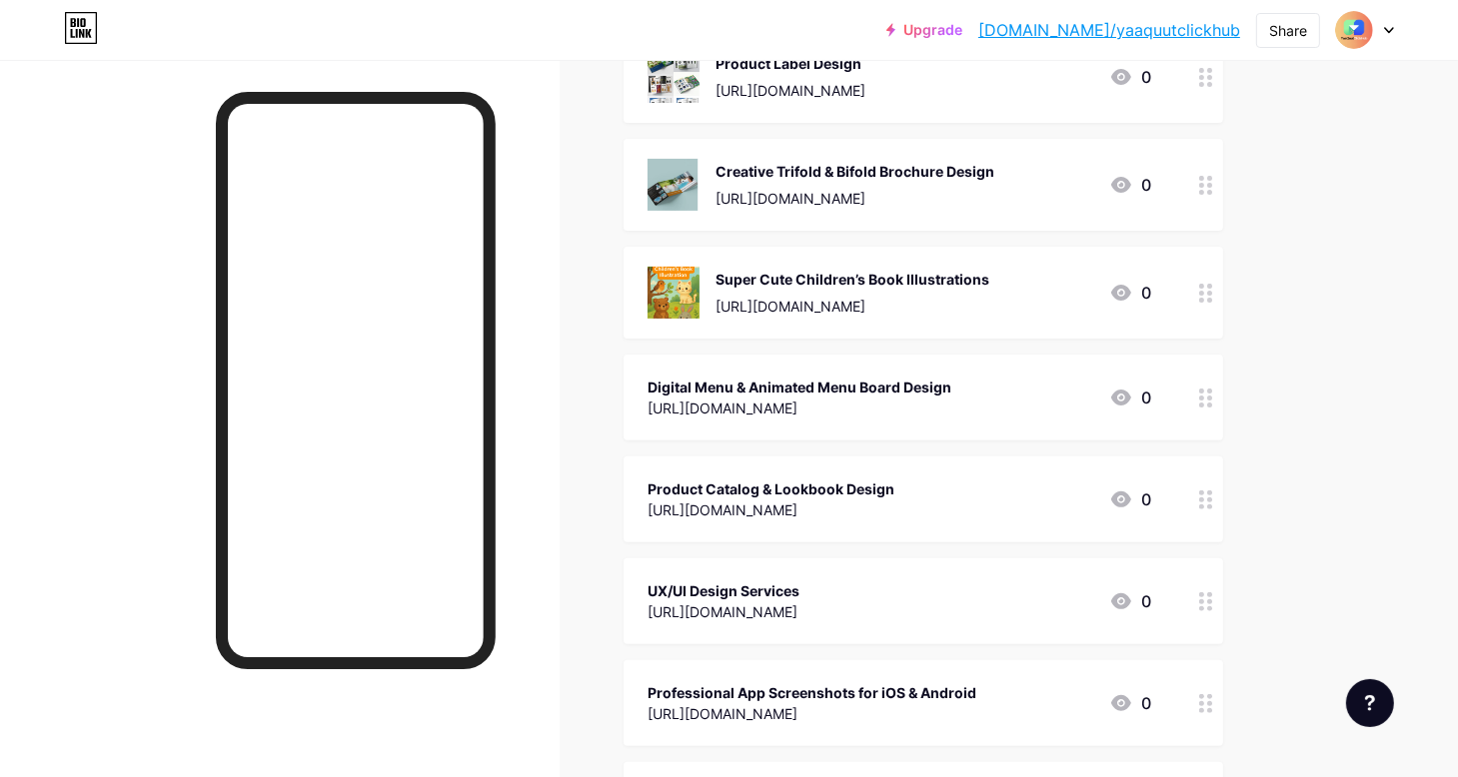
click at [790, 386] on div "Digital Menu & Animated Menu Board Design" at bounding box center [799, 387] width 304 height 21
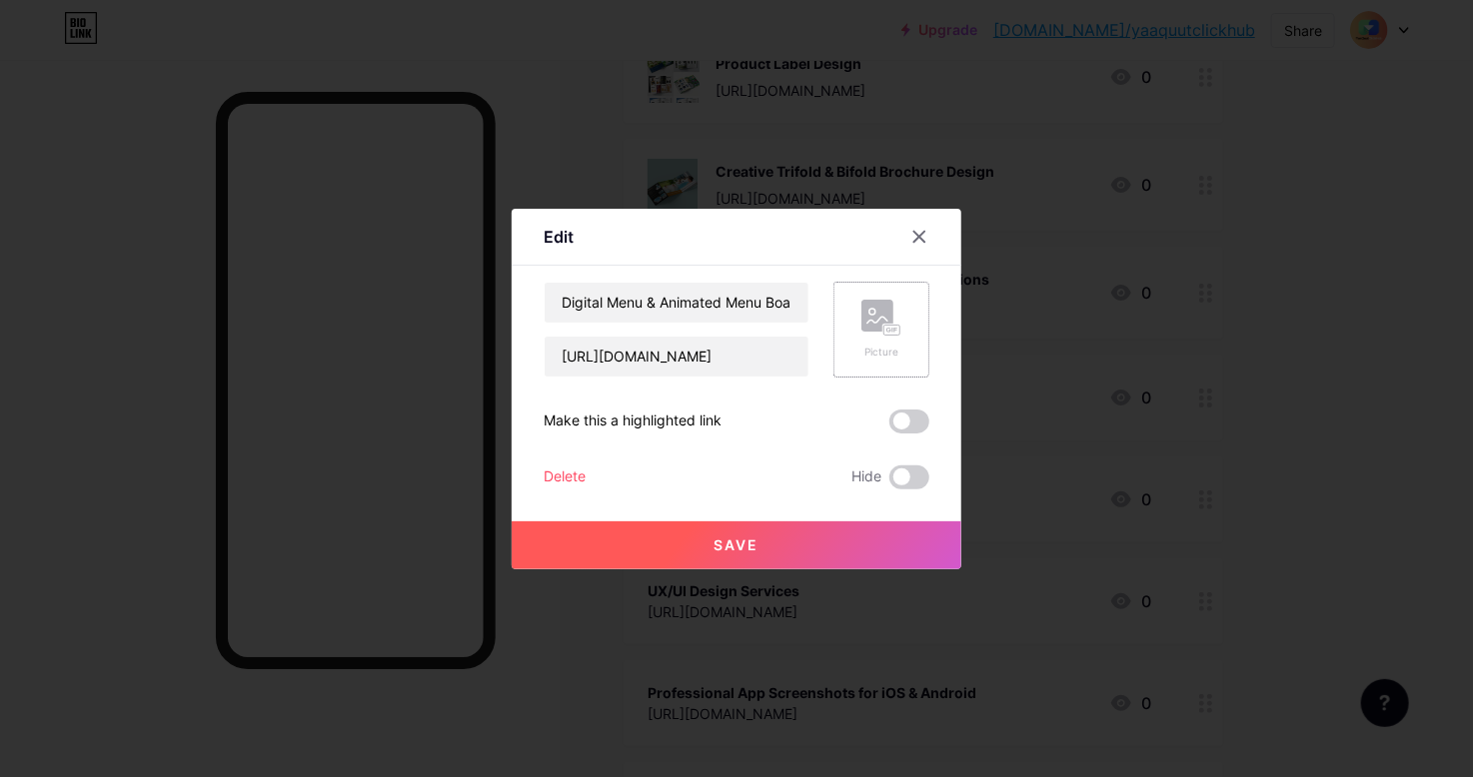
click at [899, 337] on div "Picture" at bounding box center [881, 330] width 40 height 60
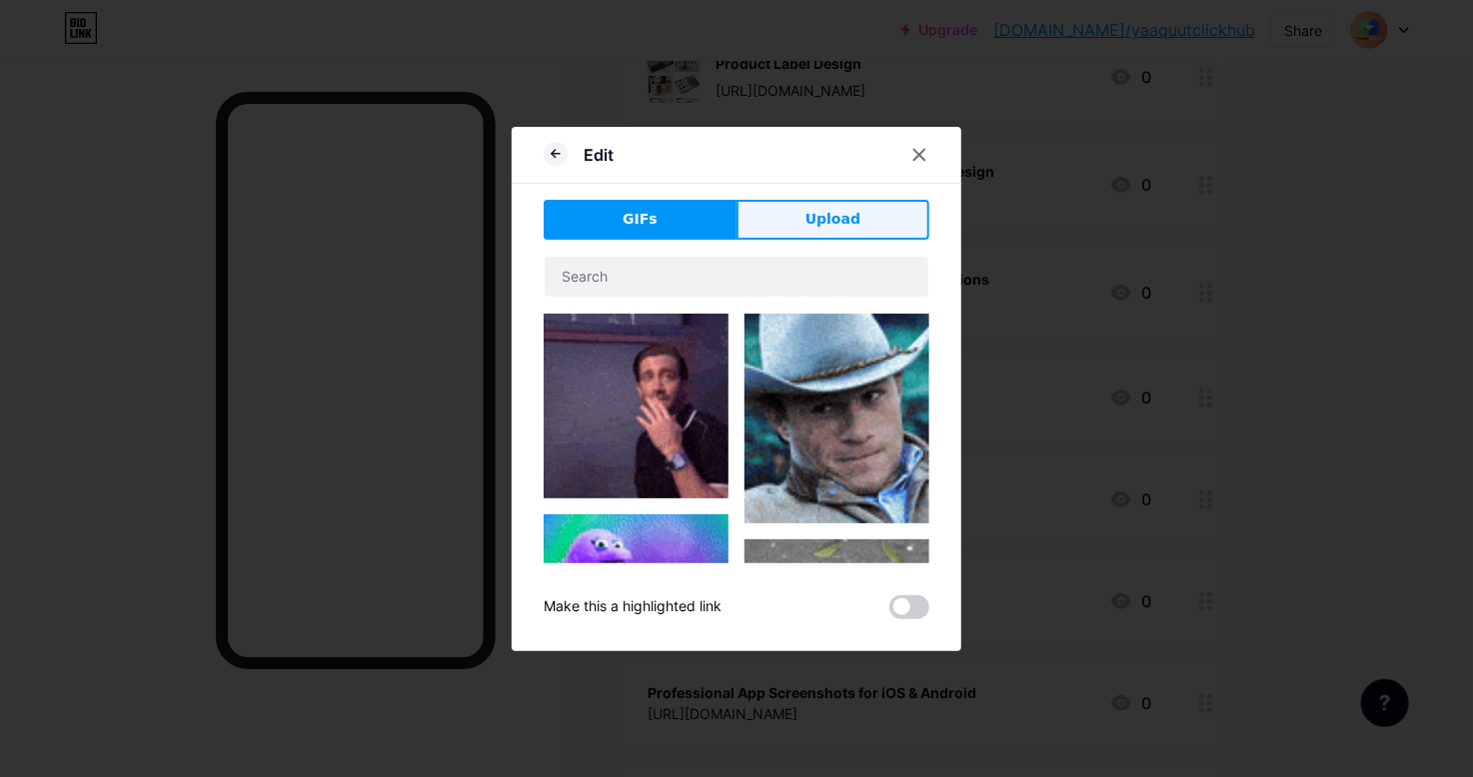
click at [811, 229] on span "Upload" at bounding box center [832, 219] width 55 height 21
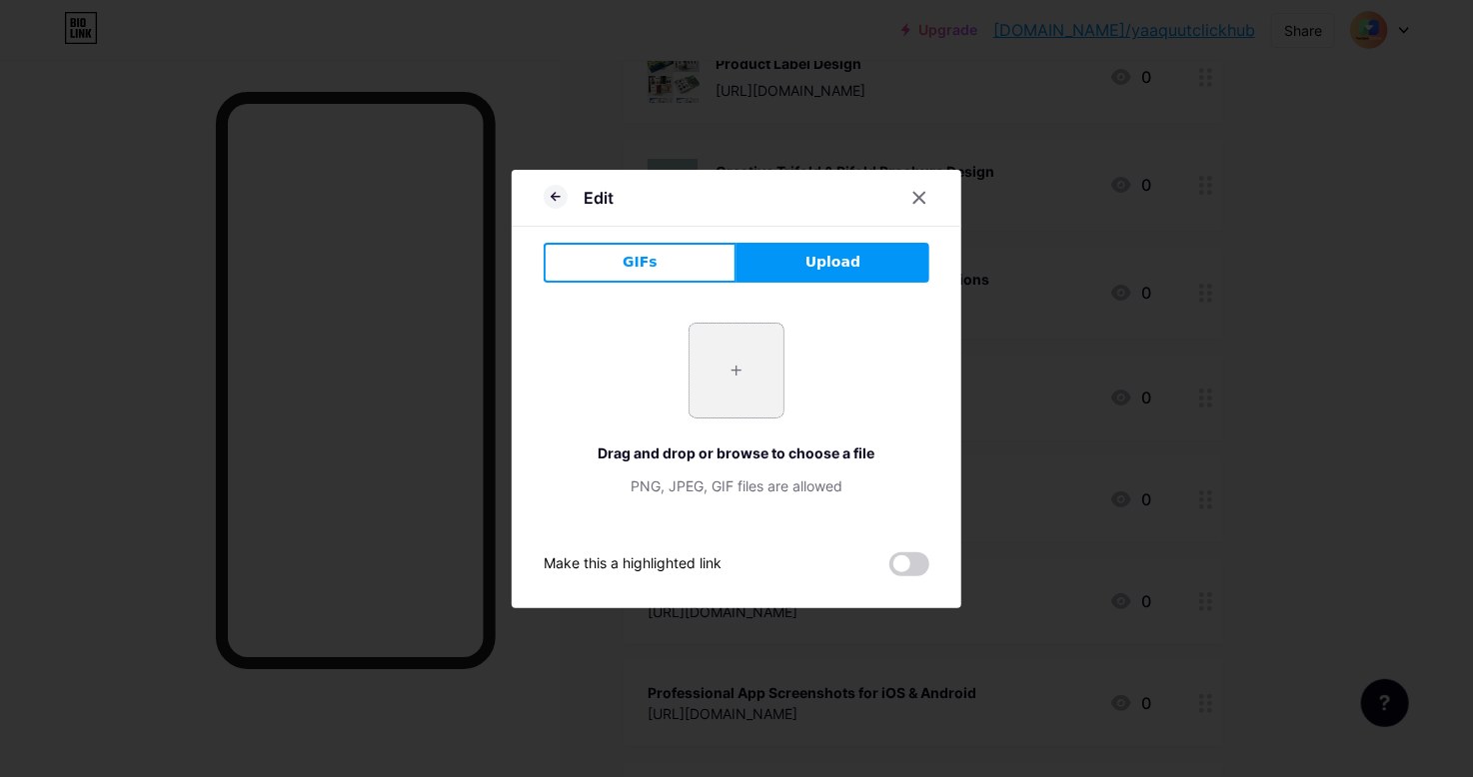
click at [735, 370] on input "file" at bounding box center [736, 371] width 94 height 94
type input "C:\fakepath\animate-restaurant-menu-board-in-khazina-style.jpg"
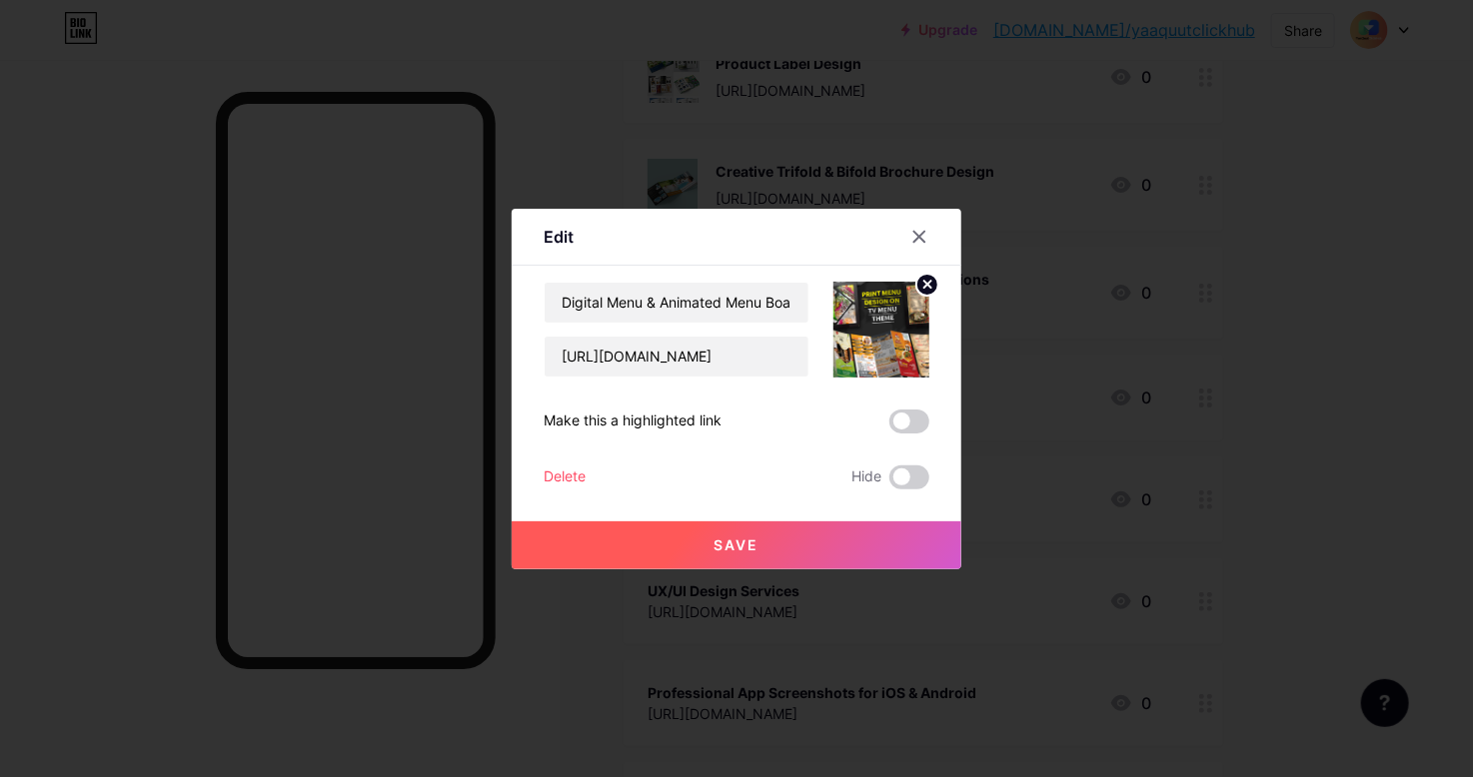
click at [789, 549] on button "Save" at bounding box center [737, 546] width 450 height 48
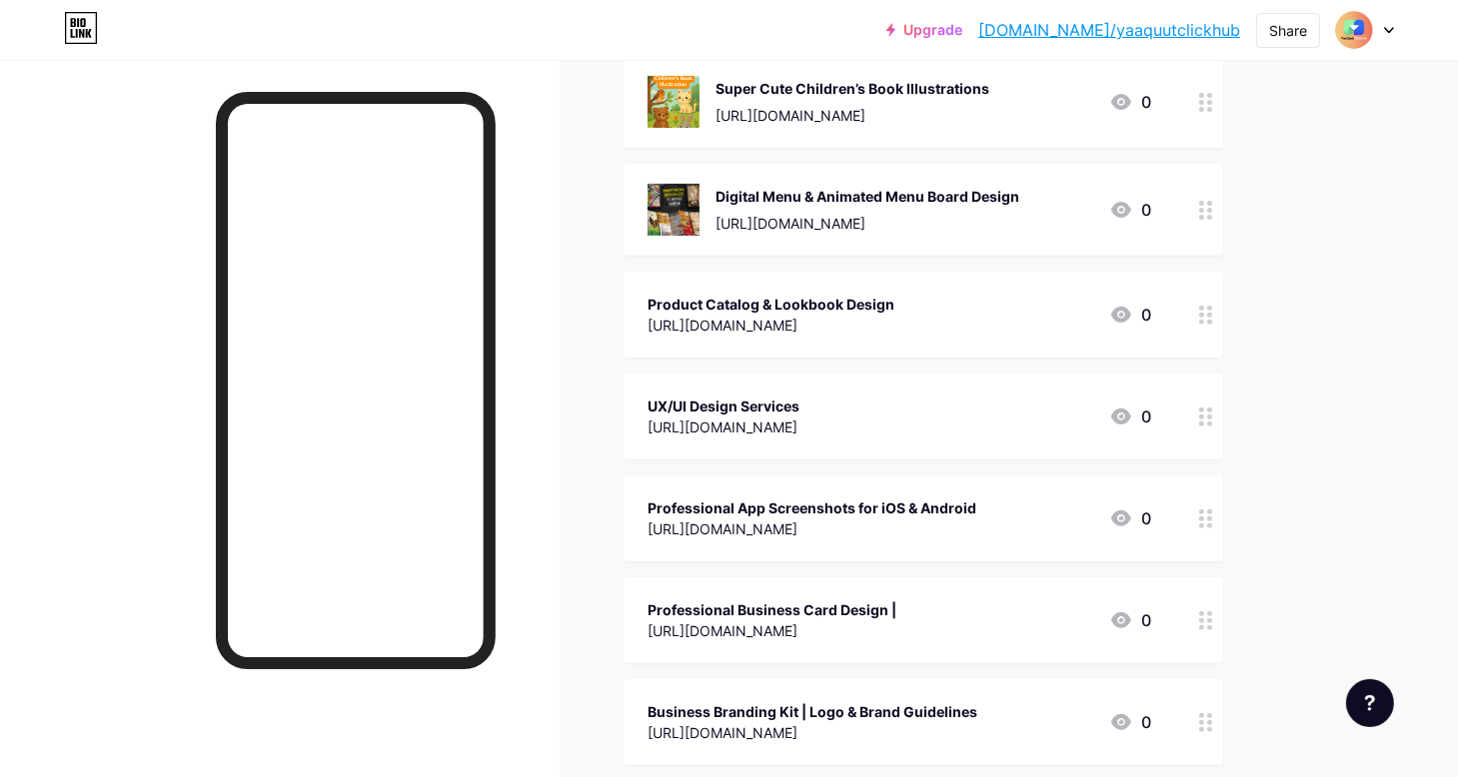
scroll to position [699, 0]
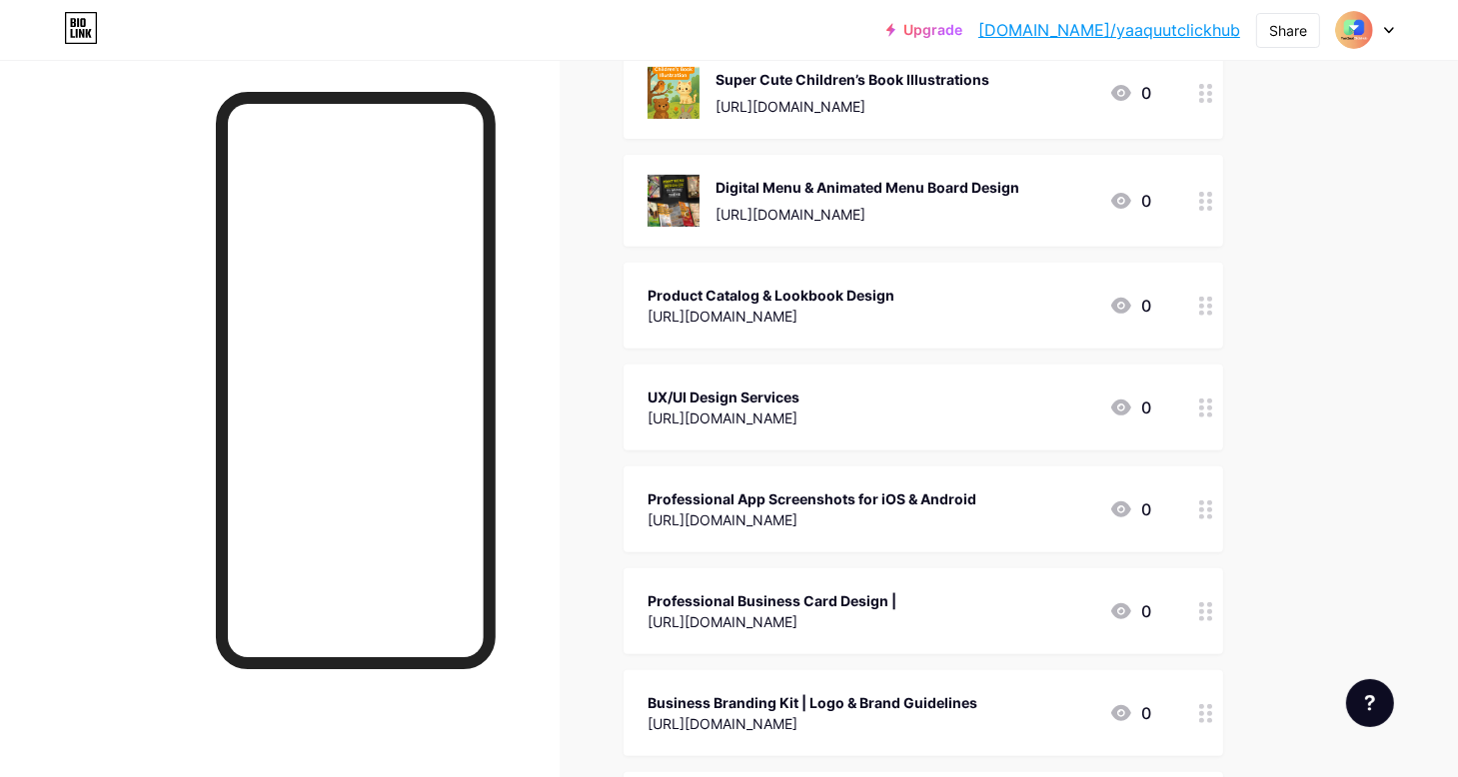
click at [774, 291] on div "Product Catalog & Lookbook Design" at bounding box center [770, 295] width 247 height 21
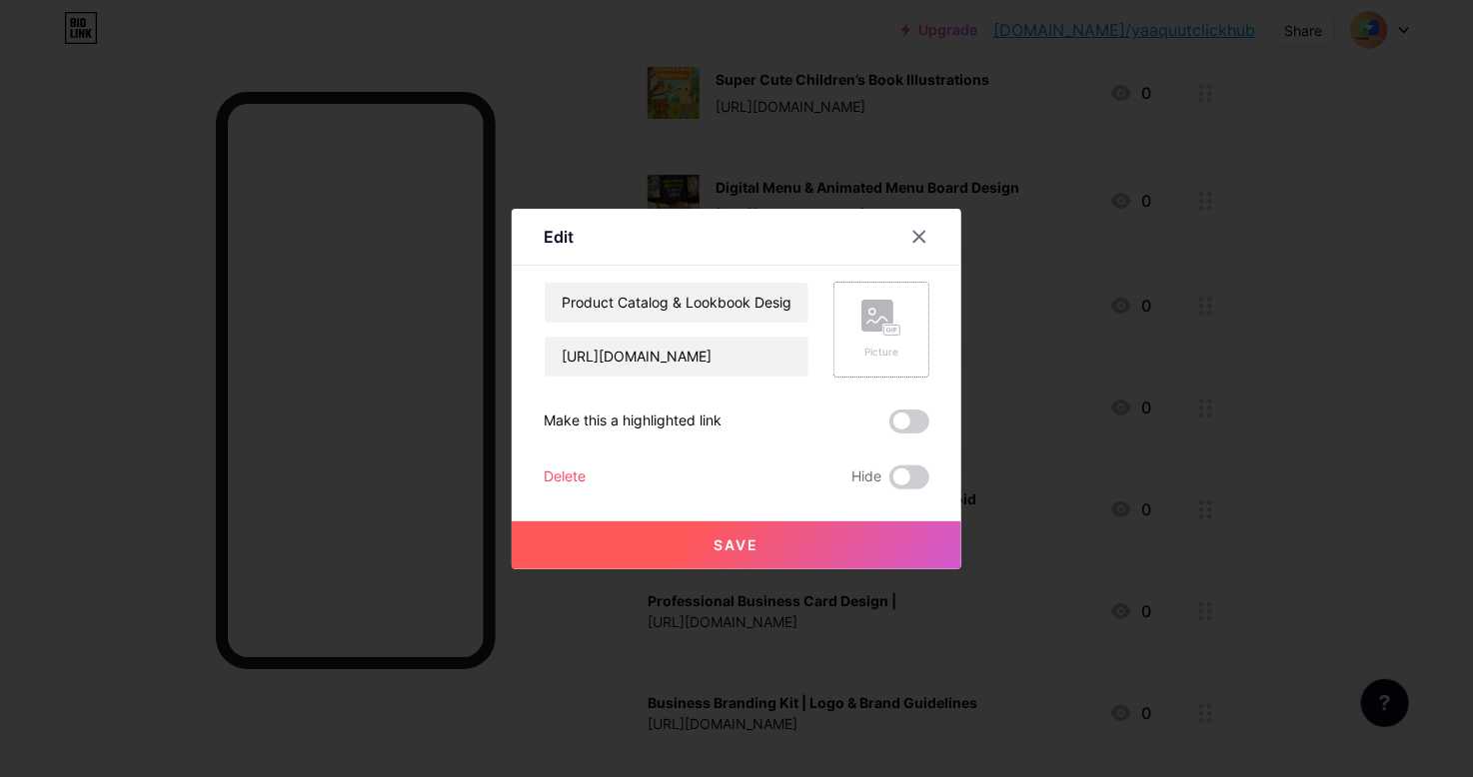
click at [861, 335] on icon at bounding box center [881, 318] width 40 height 37
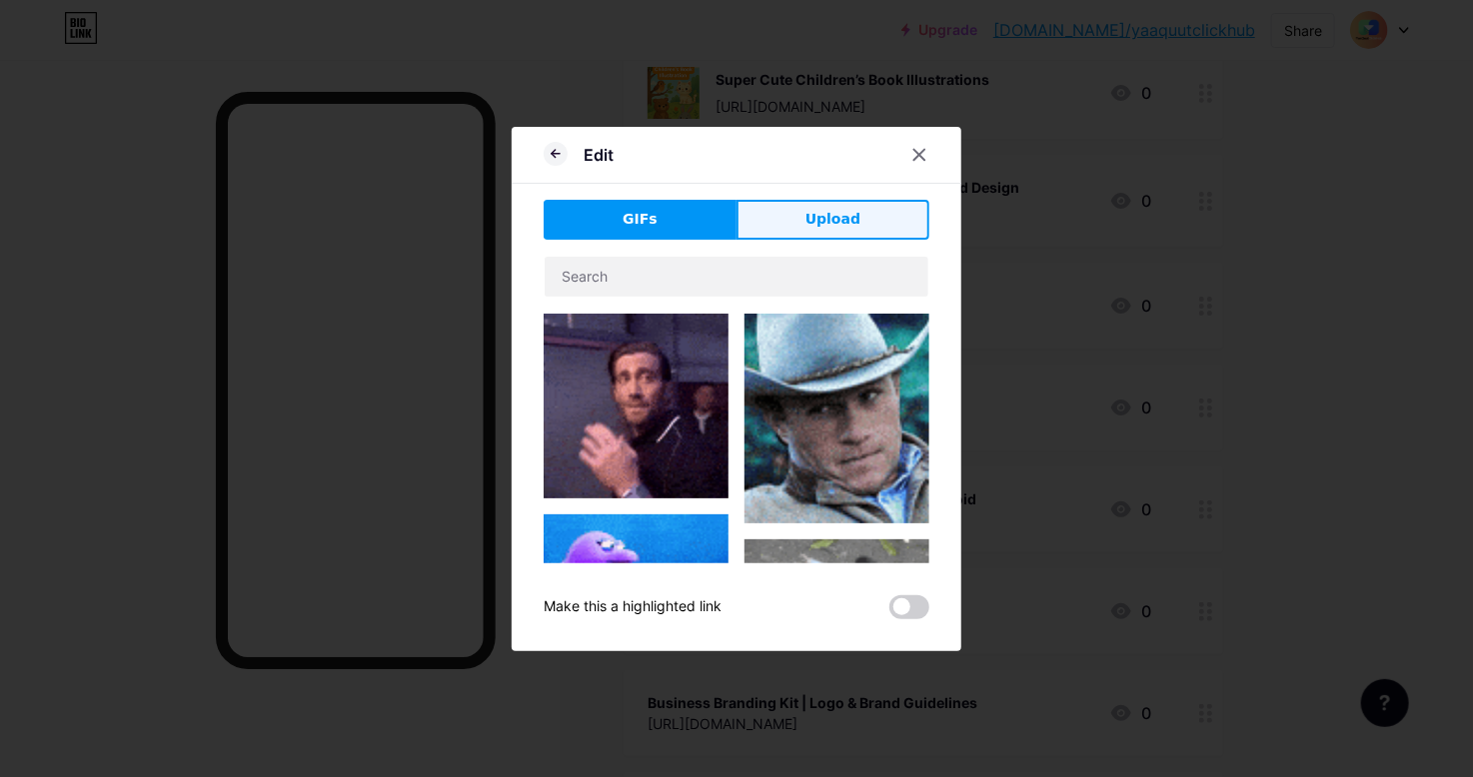
click at [826, 209] on span "Upload" at bounding box center [832, 219] width 55 height 21
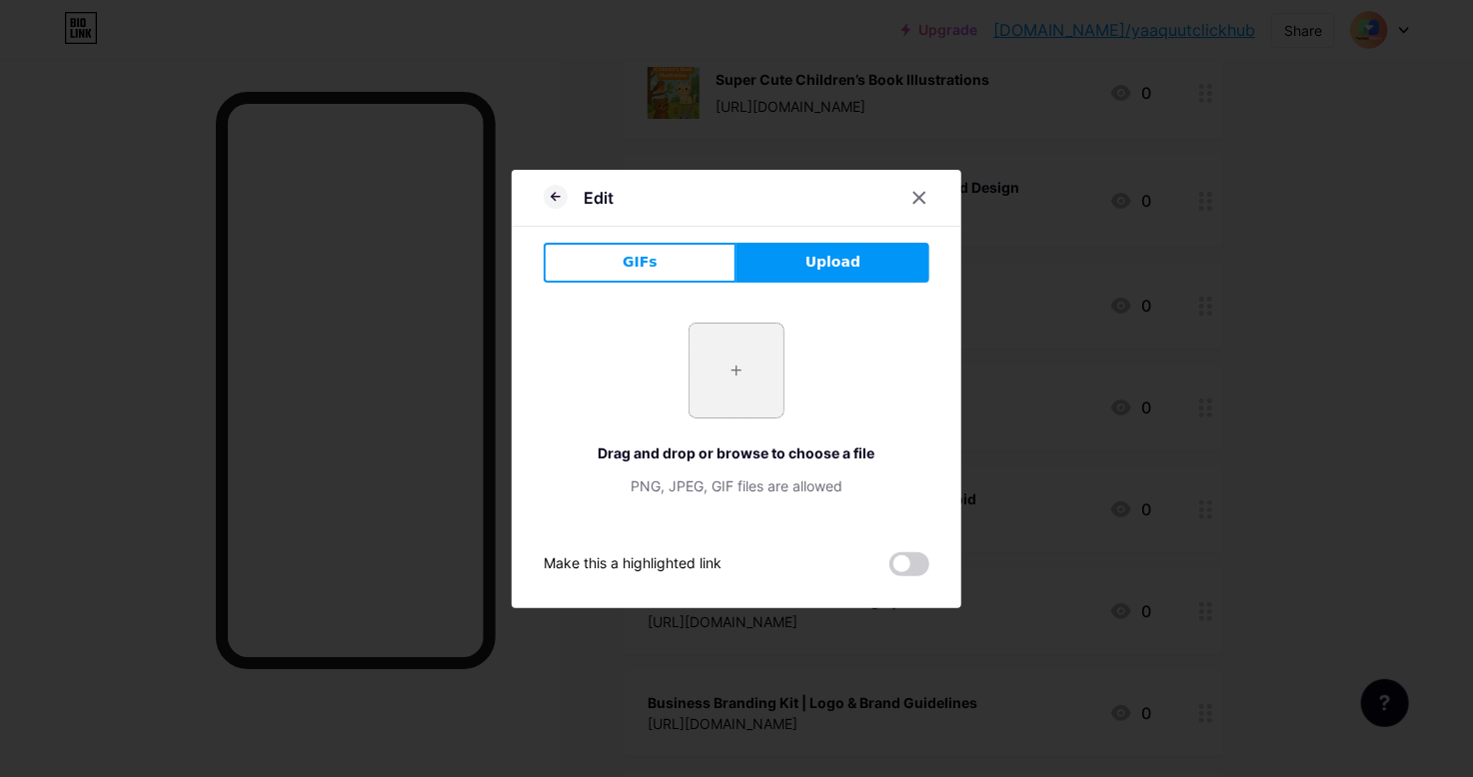
click at [738, 375] on input "file" at bounding box center [736, 371] width 94 height 94
type input "C:\fakepath\assets_task_01k4tdtyzjfv2afsftmpwgspzc_1757528704_img_0.webp"
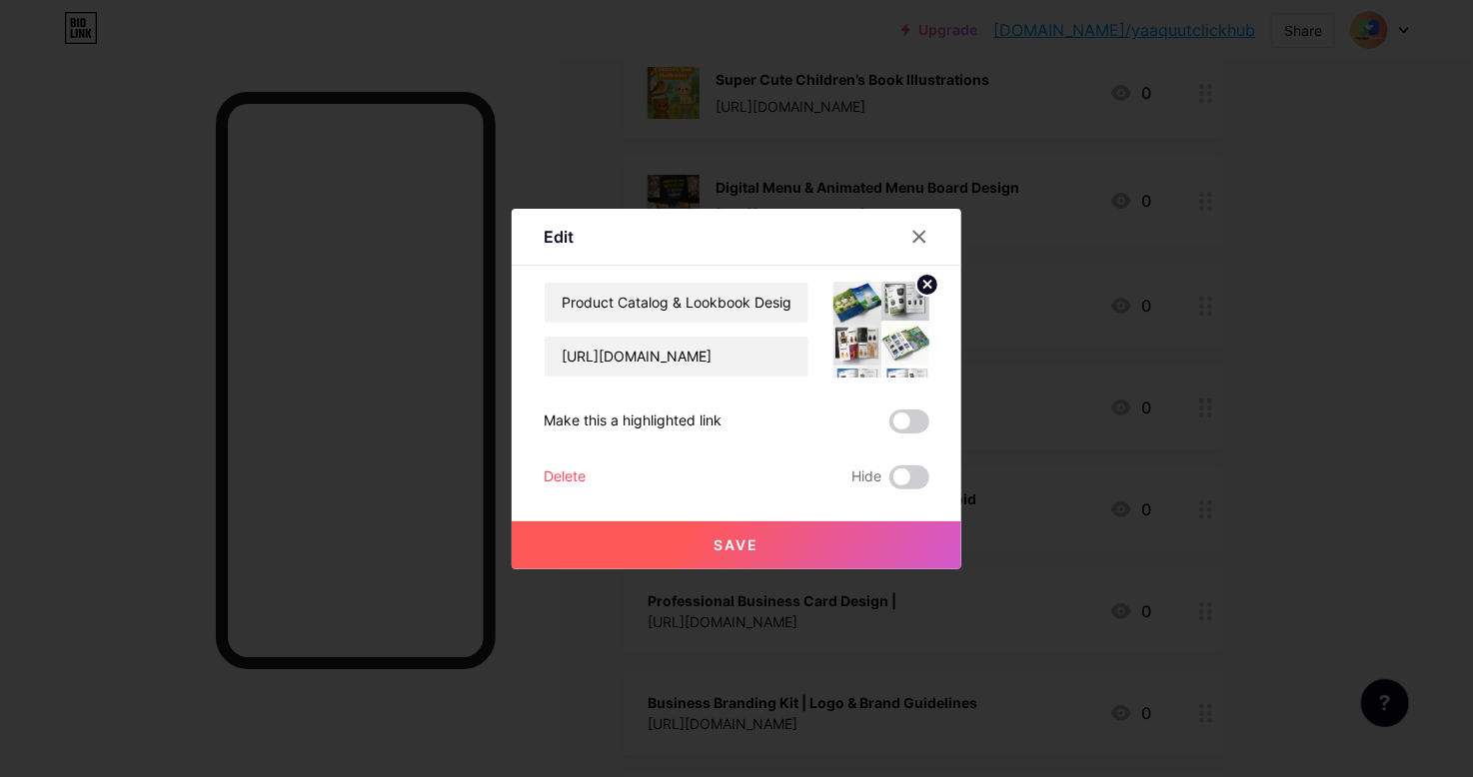
click at [770, 556] on button "Save" at bounding box center [737, 546] width 450 height 48
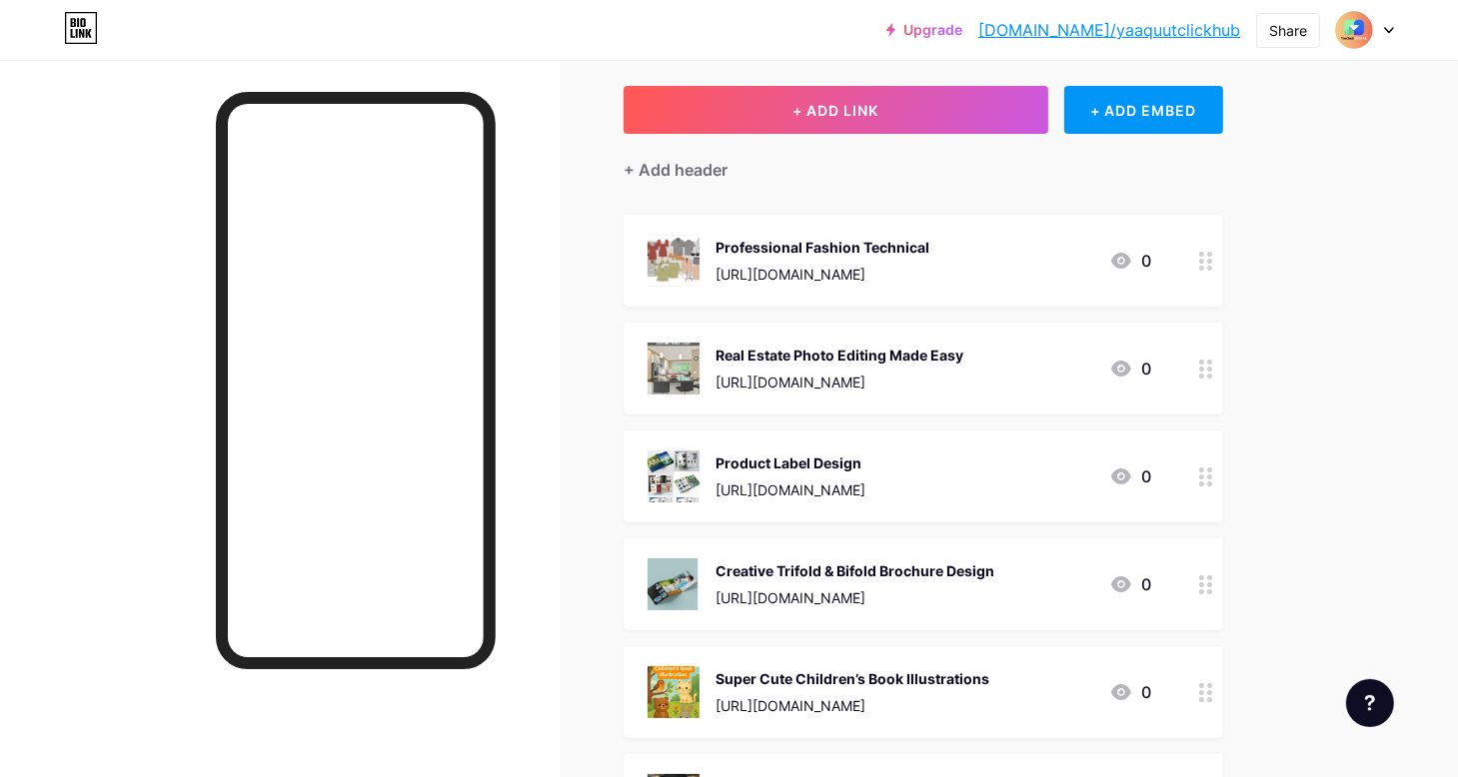
scroll to position [200, 0]
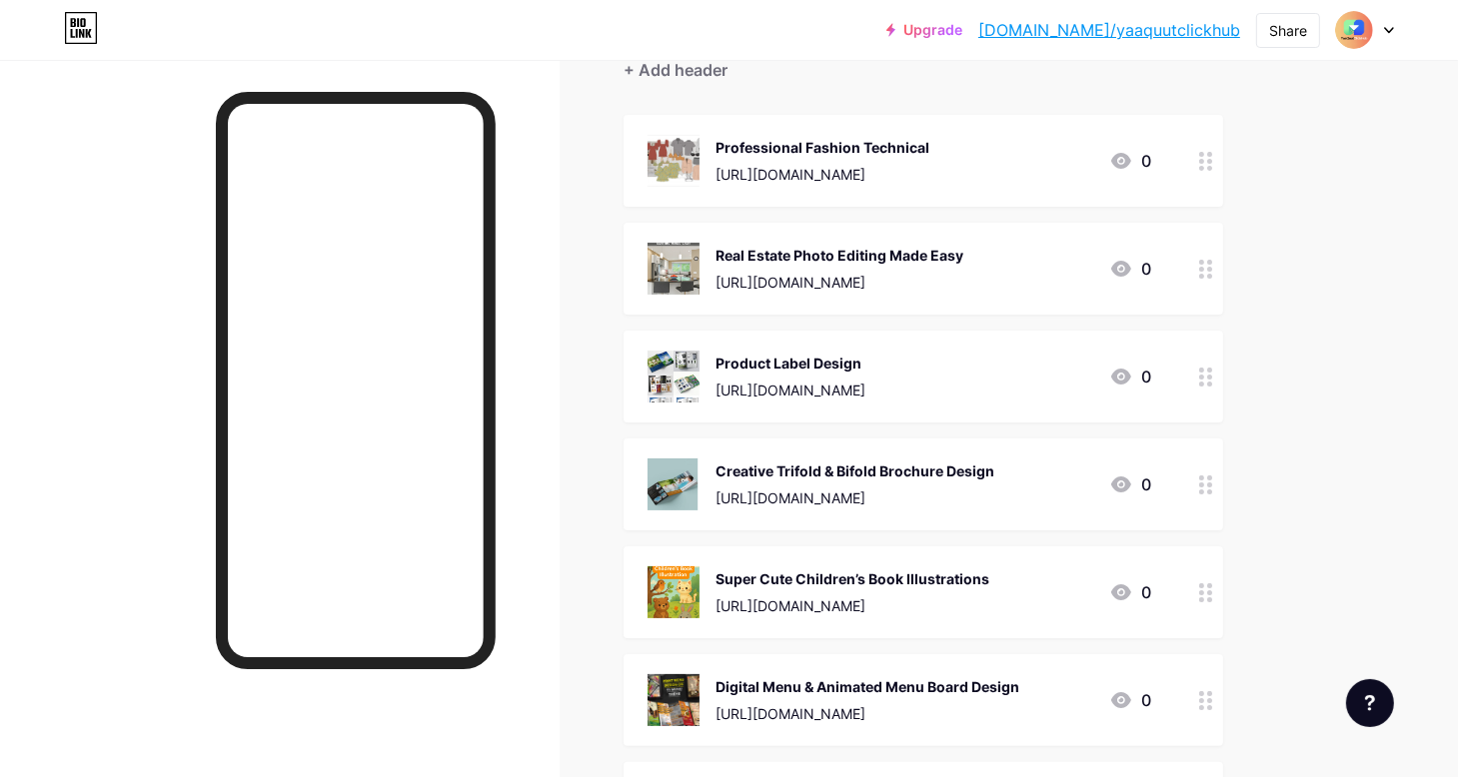
click at [789, 373] on div "Product Label Design [URL][DOMAIN_NAME]" at bounding box center [790, 377] width 150 height 52
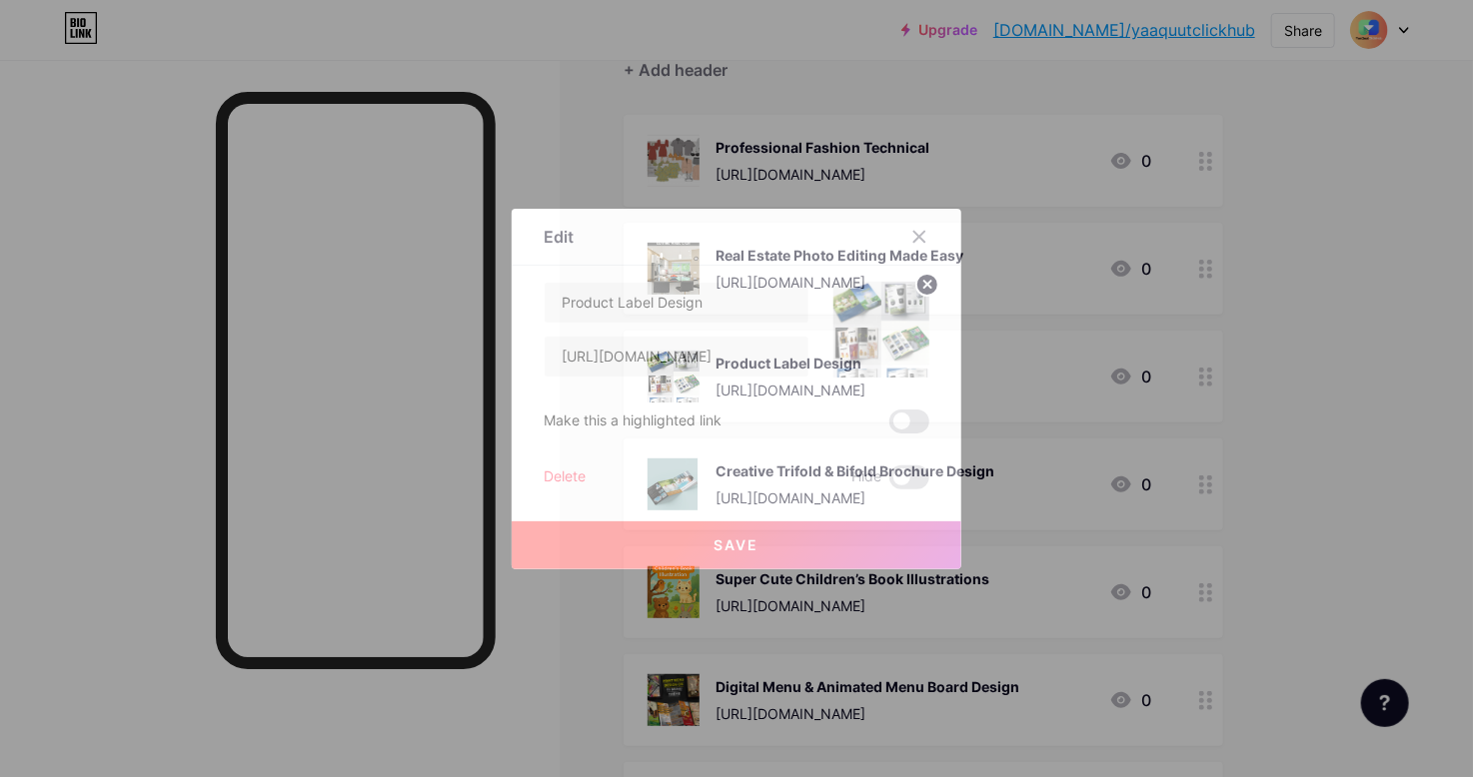
click at [928, 281] on circle at bounding box center [927, 285] width 22 height 22
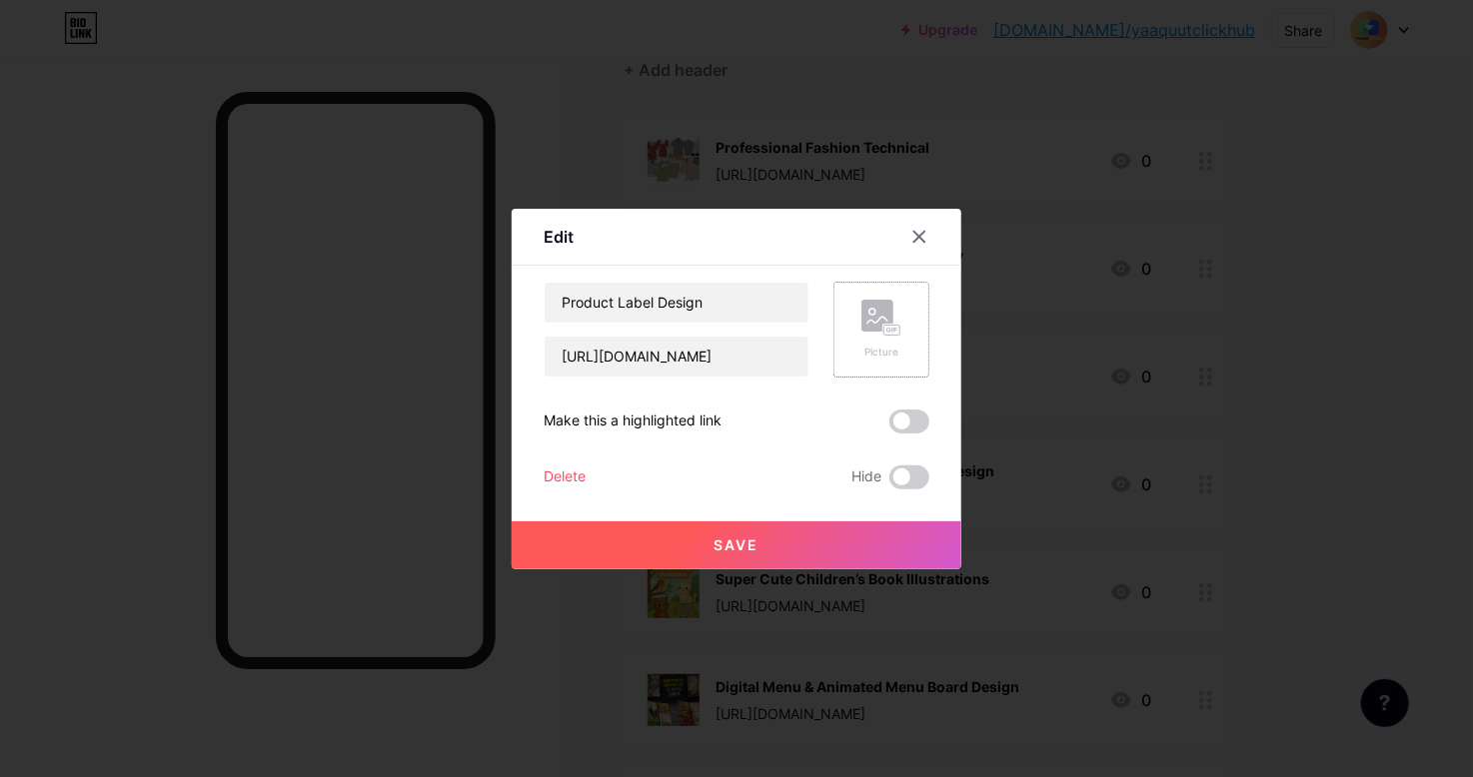
click at [873, 315] on rect at bounding box center [877, 316] width 32 height 32
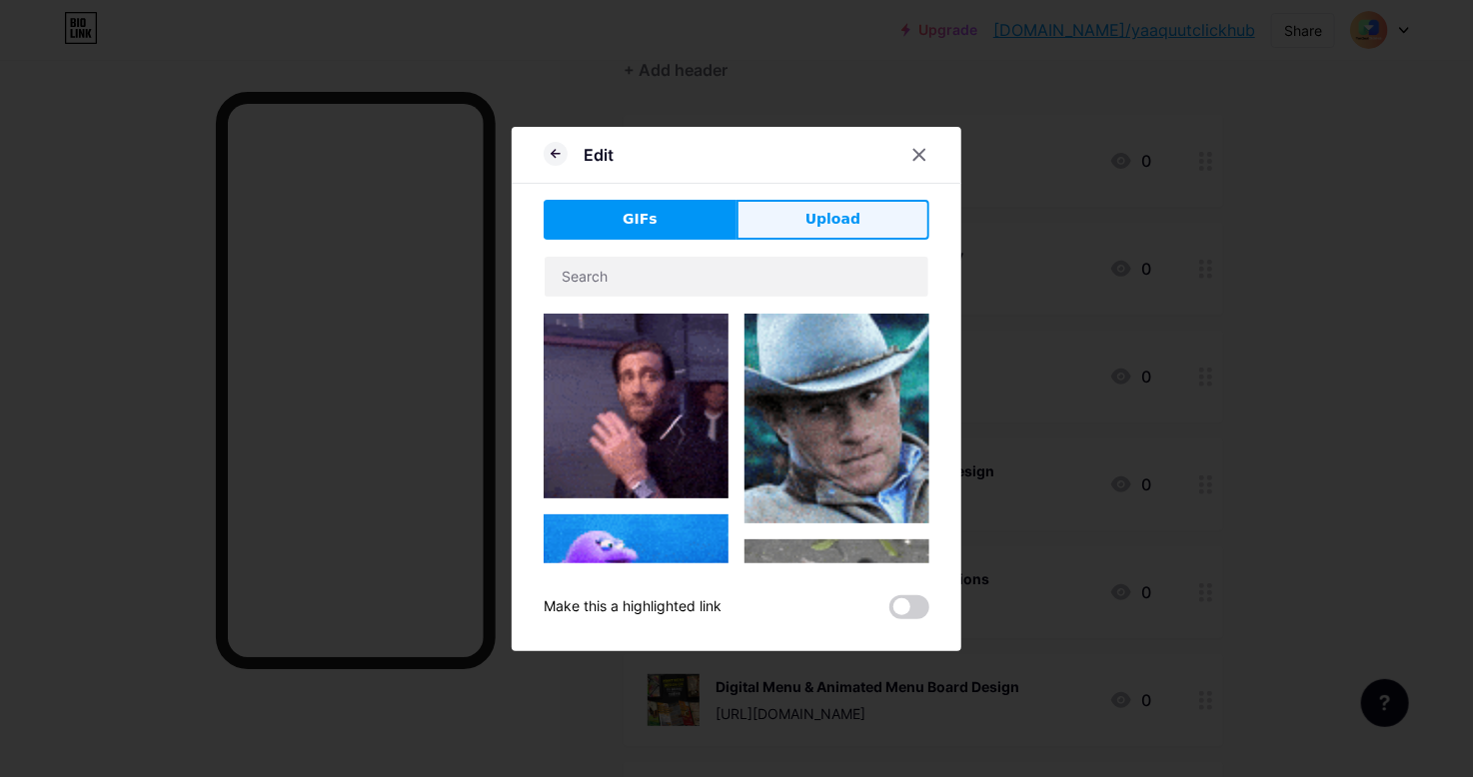
click at [831, 209] on span "Upload" at bounding box center [832, 219] width 55 height 21
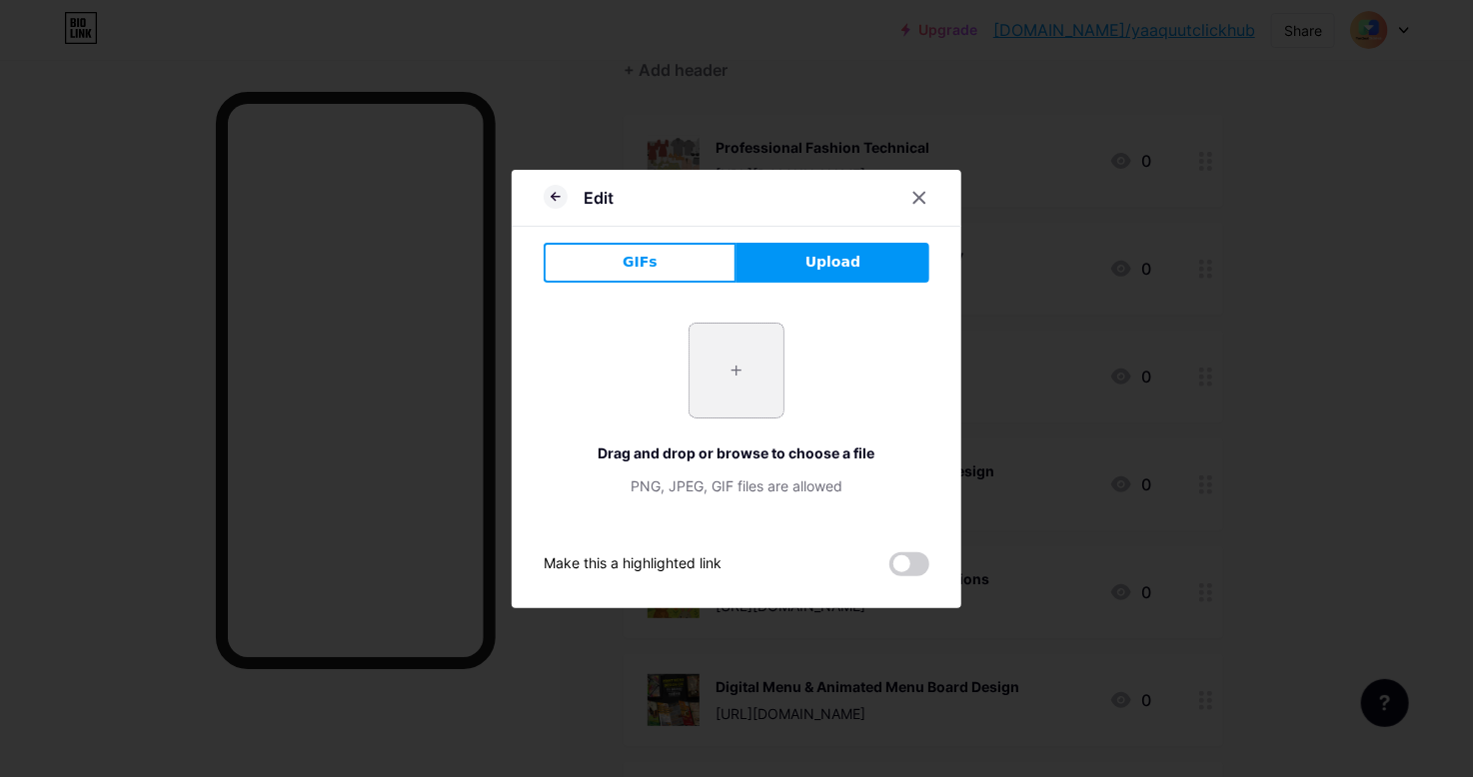
click at [768, 360] on input "file" at bounding box center [736, 371] width 94 height 94
type input "C:\fakepath\44444.PNG"
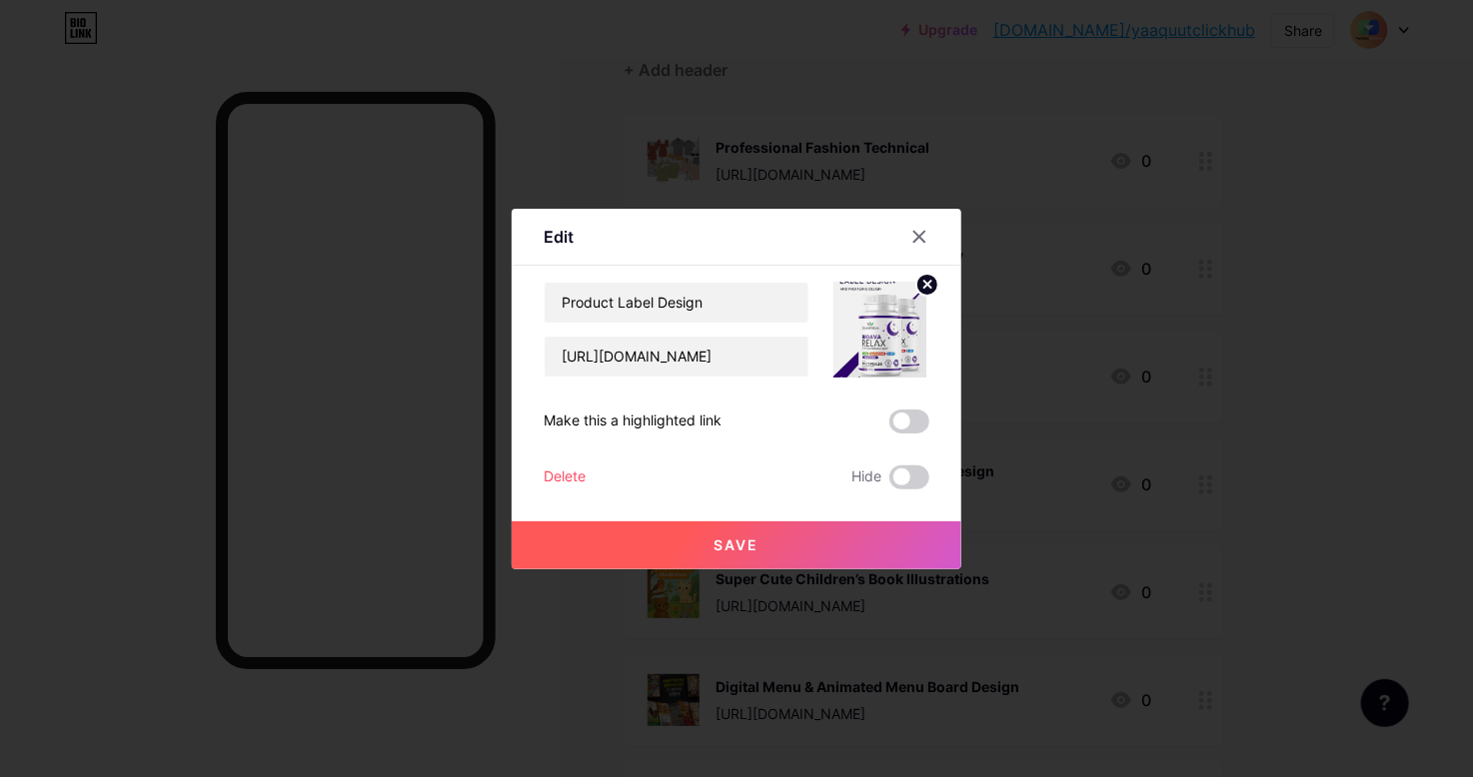
click at [829, 519] on div "Save" at bounding box center [737, 530] width 450 height 80
click at [823, 531] on button "Save" at bounding box center [737, 546] width 450 height 48
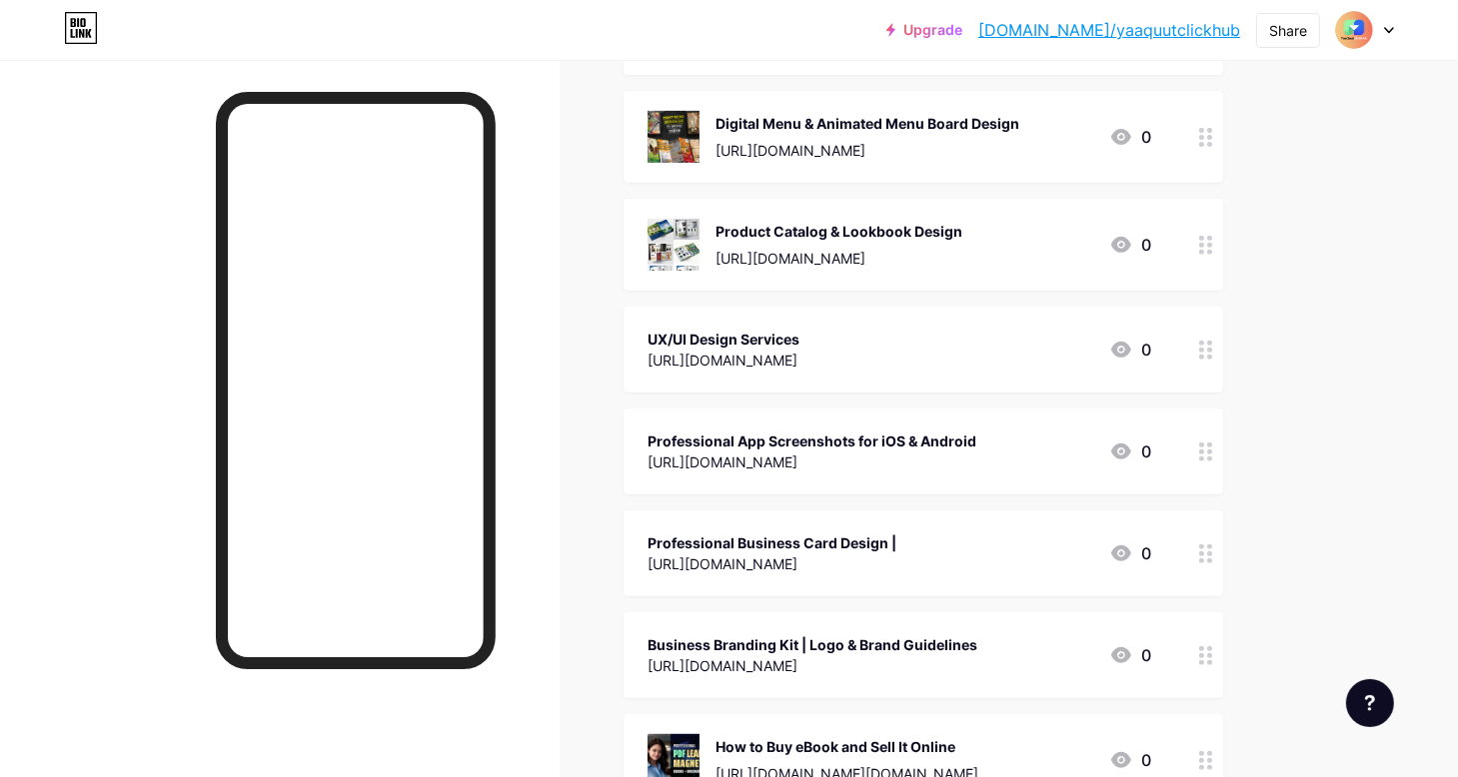
scroll to position [799, 0]
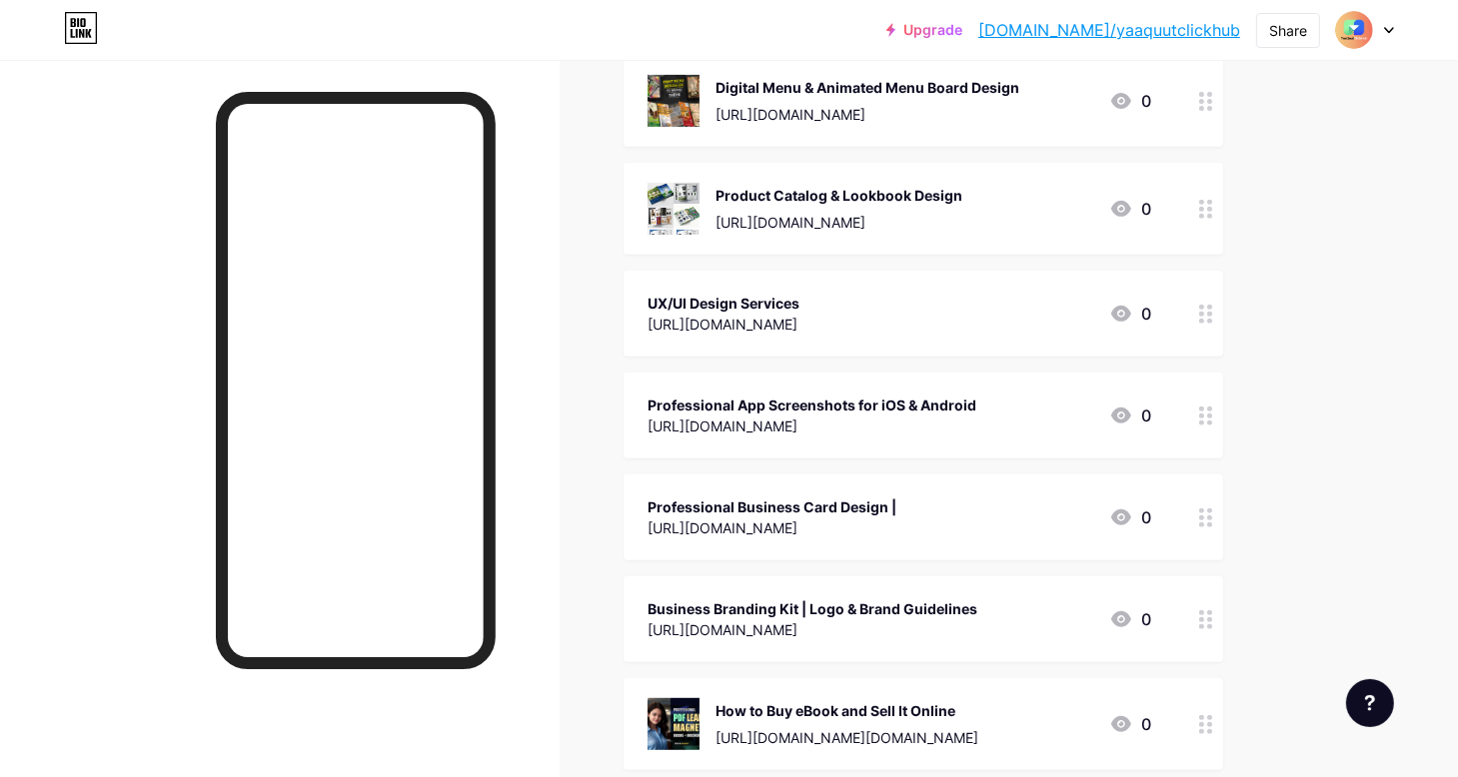
click at [763, 301] on div "UX/UI Design Services" at bounding box center [723, 303] width 152 height 21
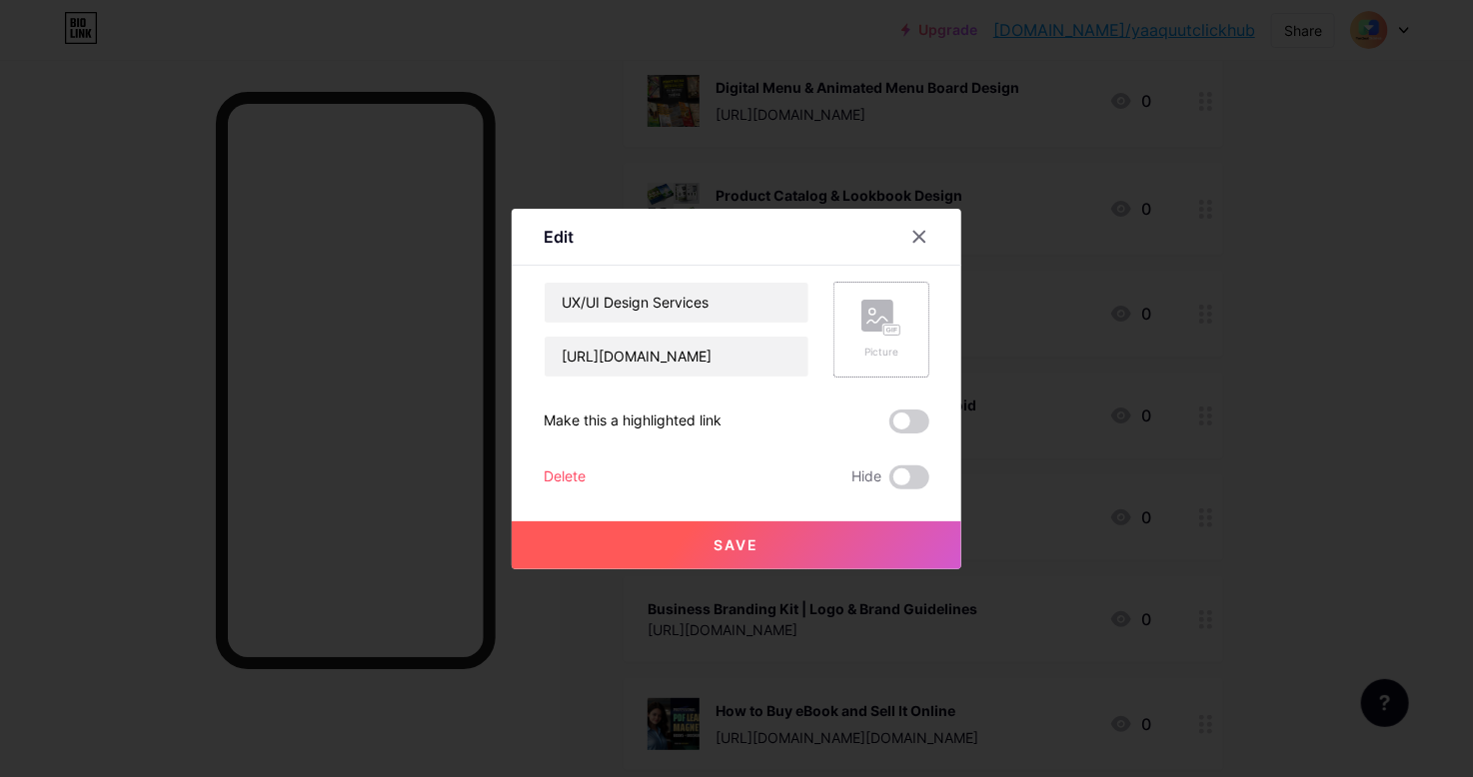
click at [904, 328] on div "Picture" at bounding box center [881, 330] width 96 height 96
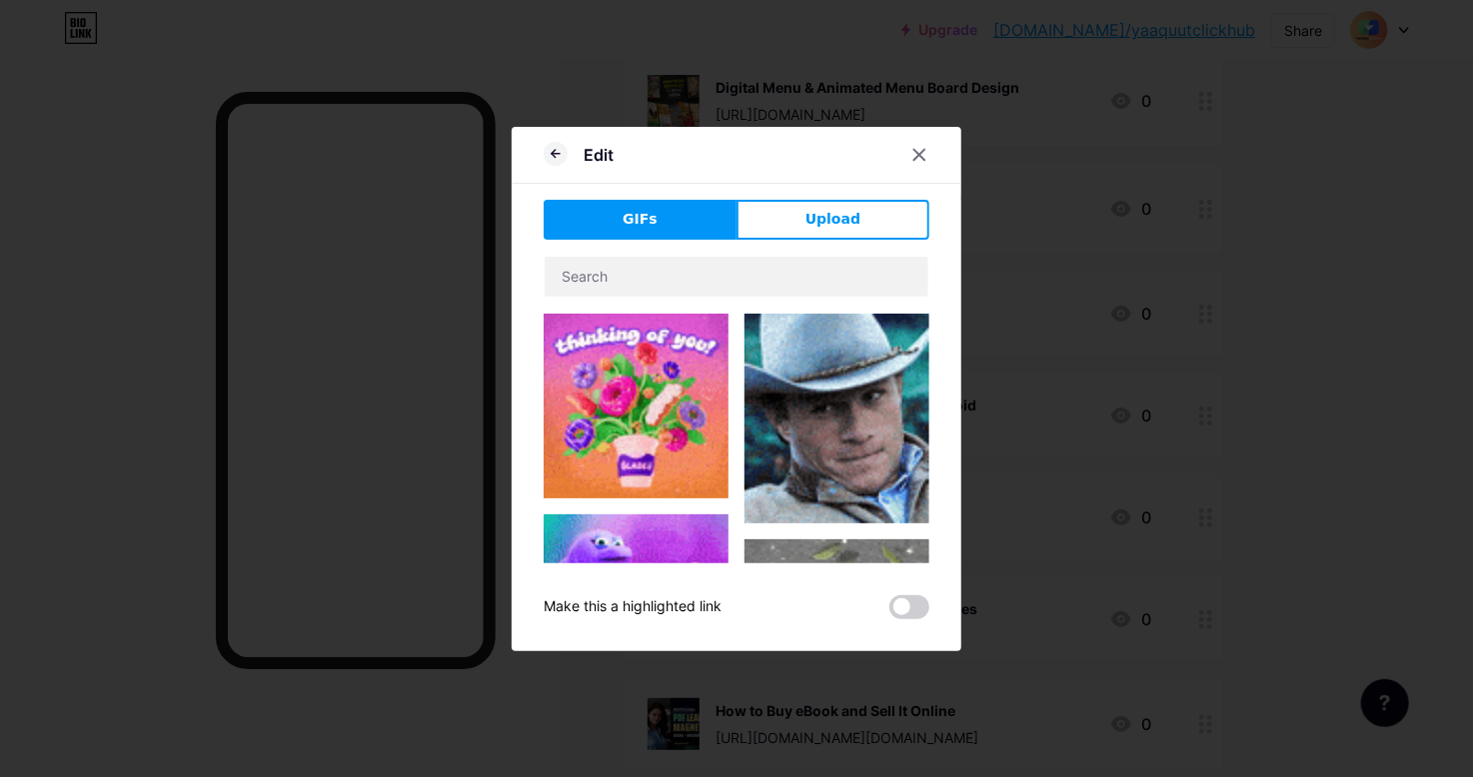
drag, startPoint x: 853, startPoint y: 207, endPoint x: 838, endPoint y: 222, distance: 21.2
click at [851, 213] on button "Upload" at bounding box center [832, 220] width 193 height 40
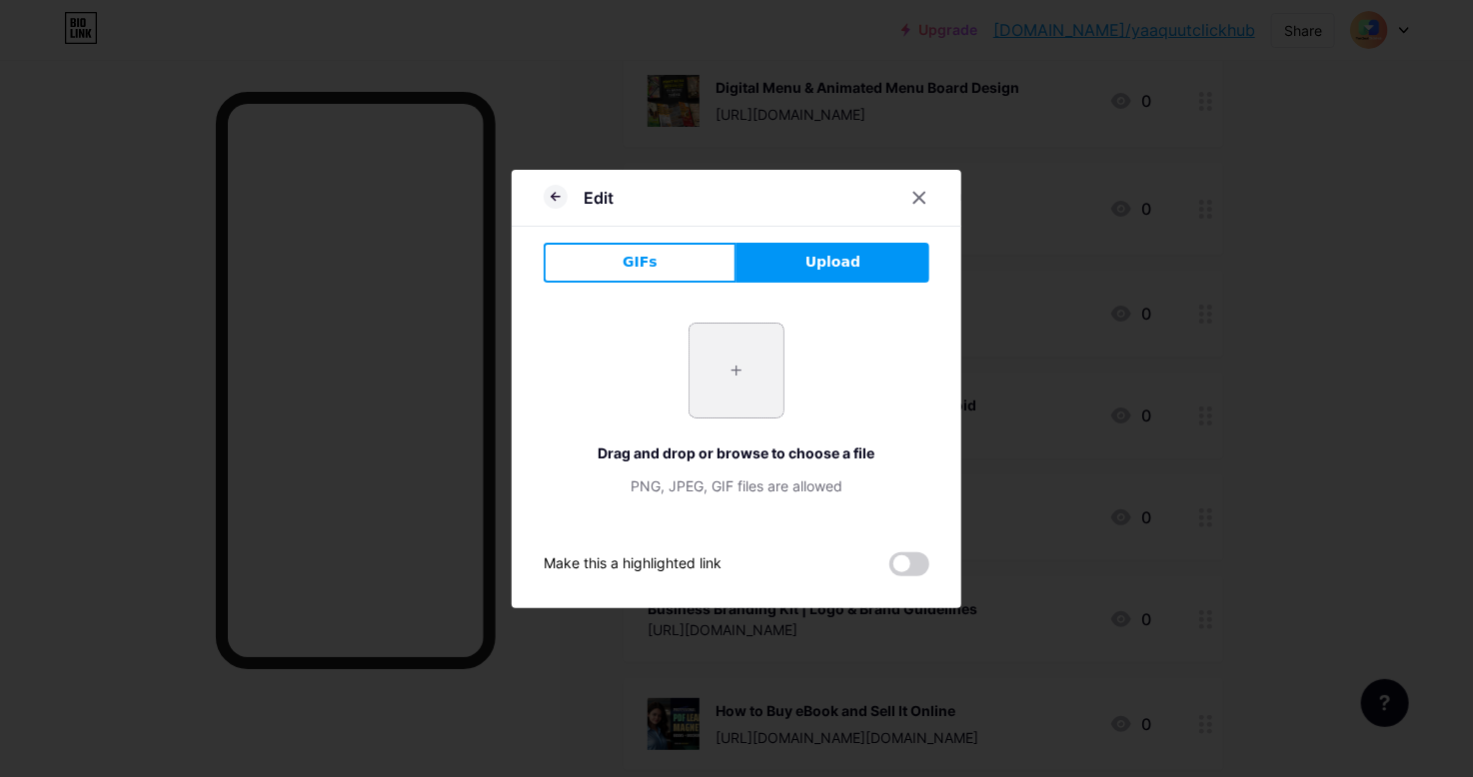
click at [755, 367] on input "file" at bounding box center [736, 371] width 94 height 94
type input "C:\fakepath\12.PNG"
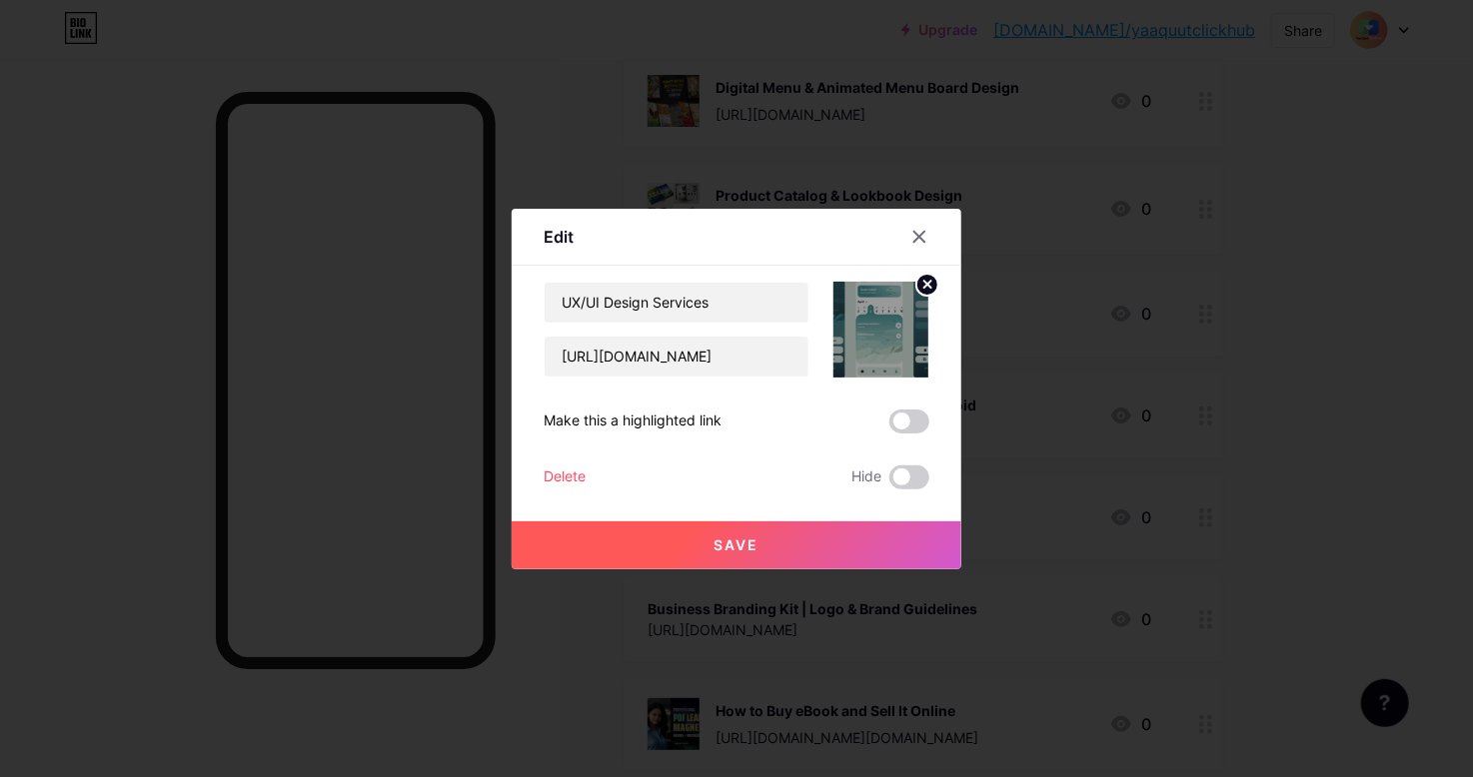
click at [816, 545] on button "Save" at bounding box center [737, 546] width 450 height 48
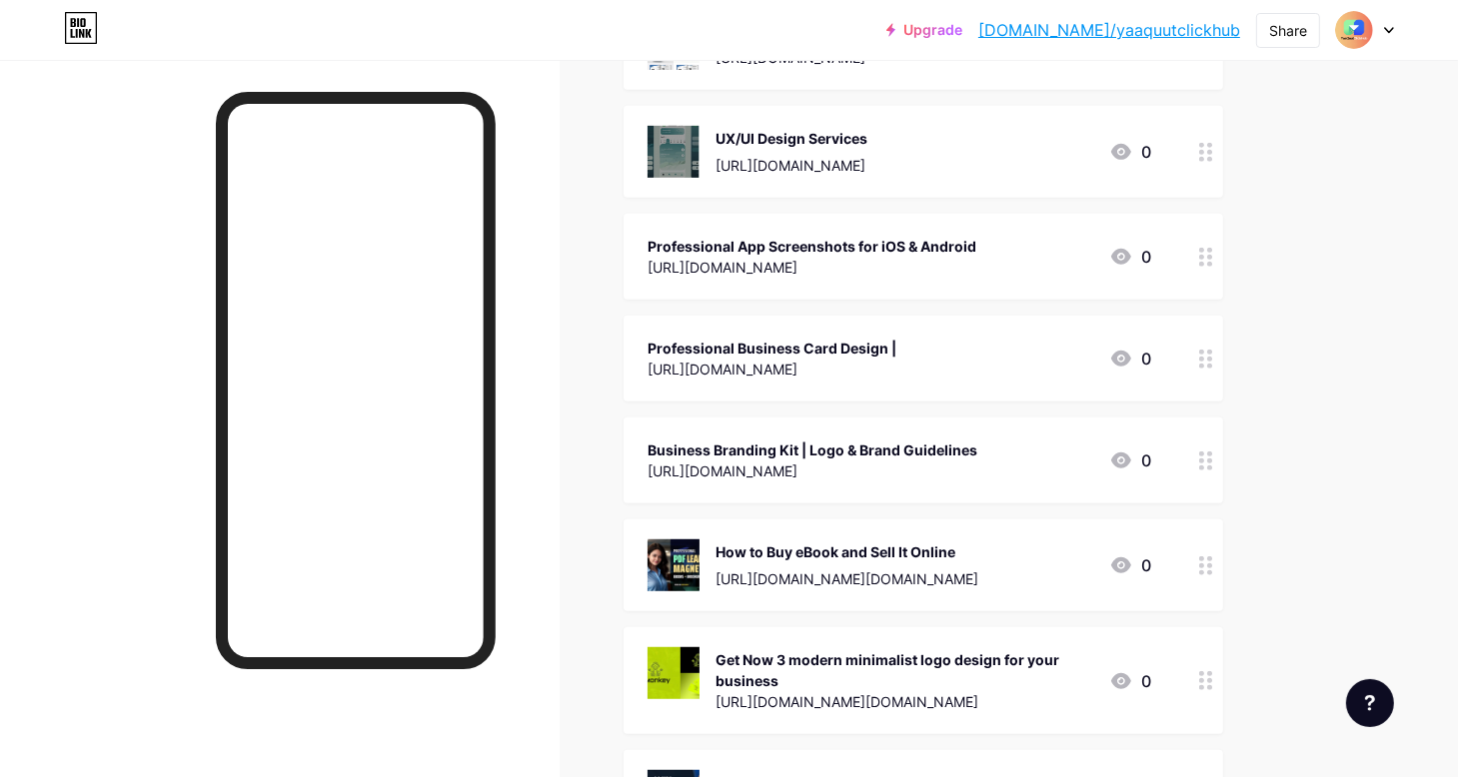
scroll to position [999, 0]
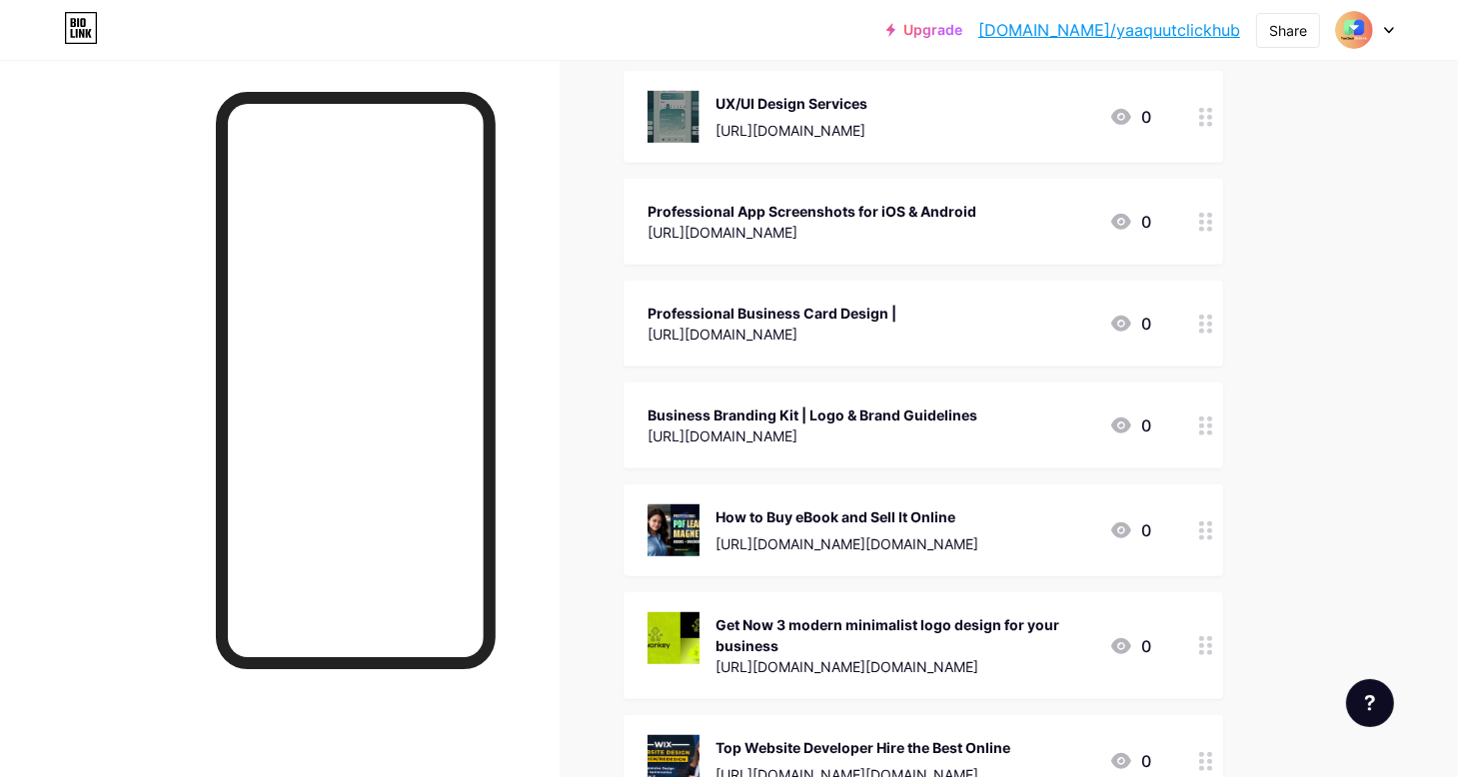
click at [730, 223] on div "[URL][DOMAIN_NAME]" at bounding box center [811, 232] width 329 height 21
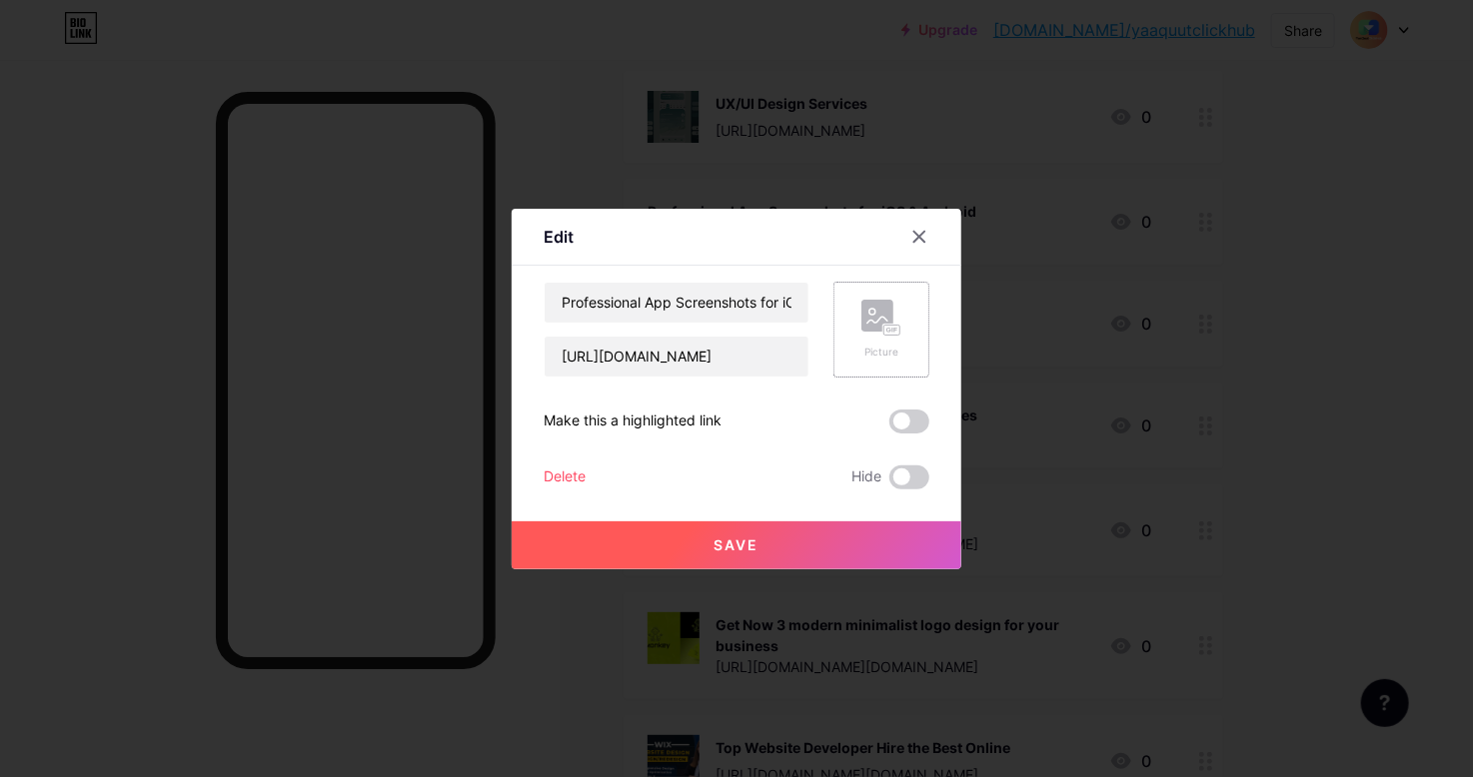
click at [876, 320] on rect at bounding box center [877, 316] width 32 height 32
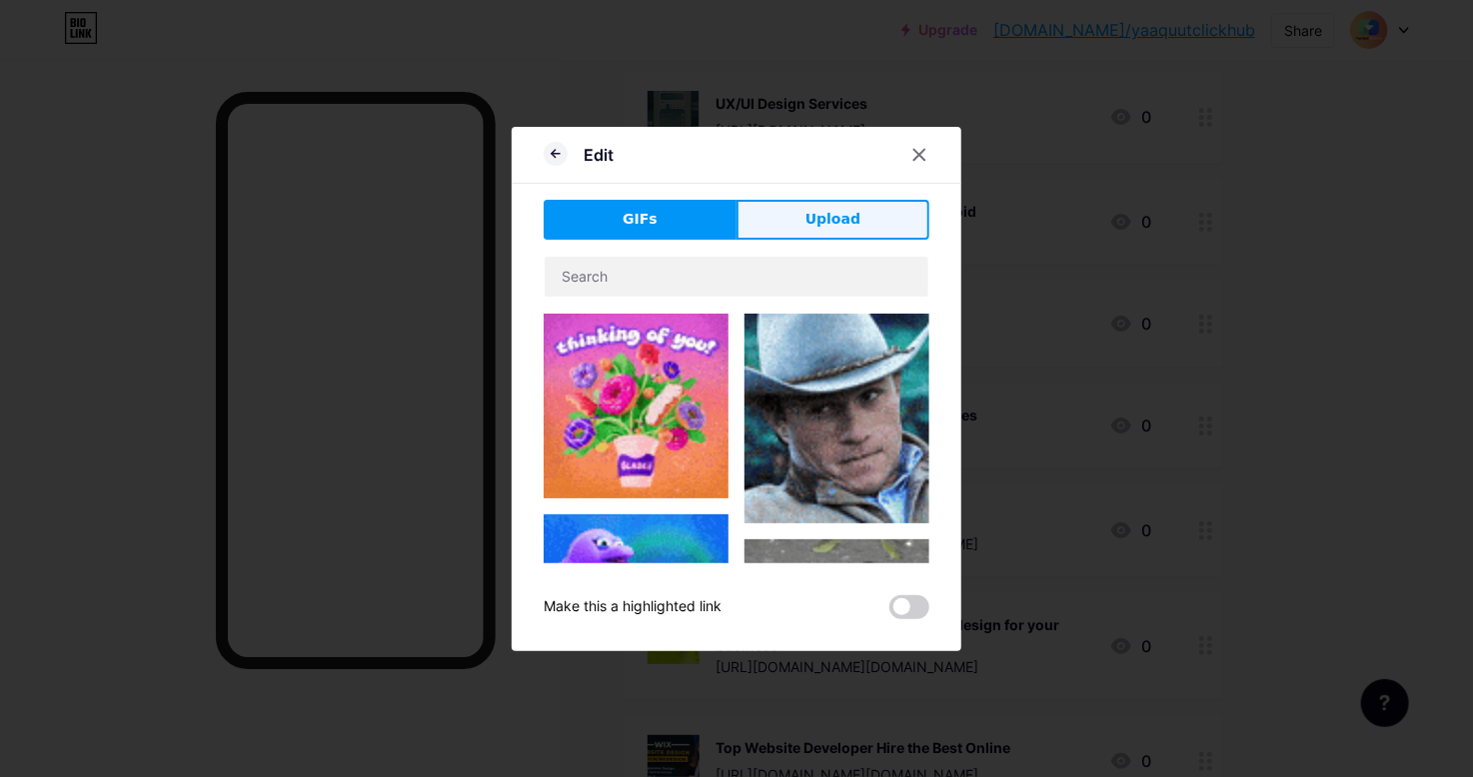
click at [836, 201] on button "Upload" at bounding box center [832, 220] width 193 height 40
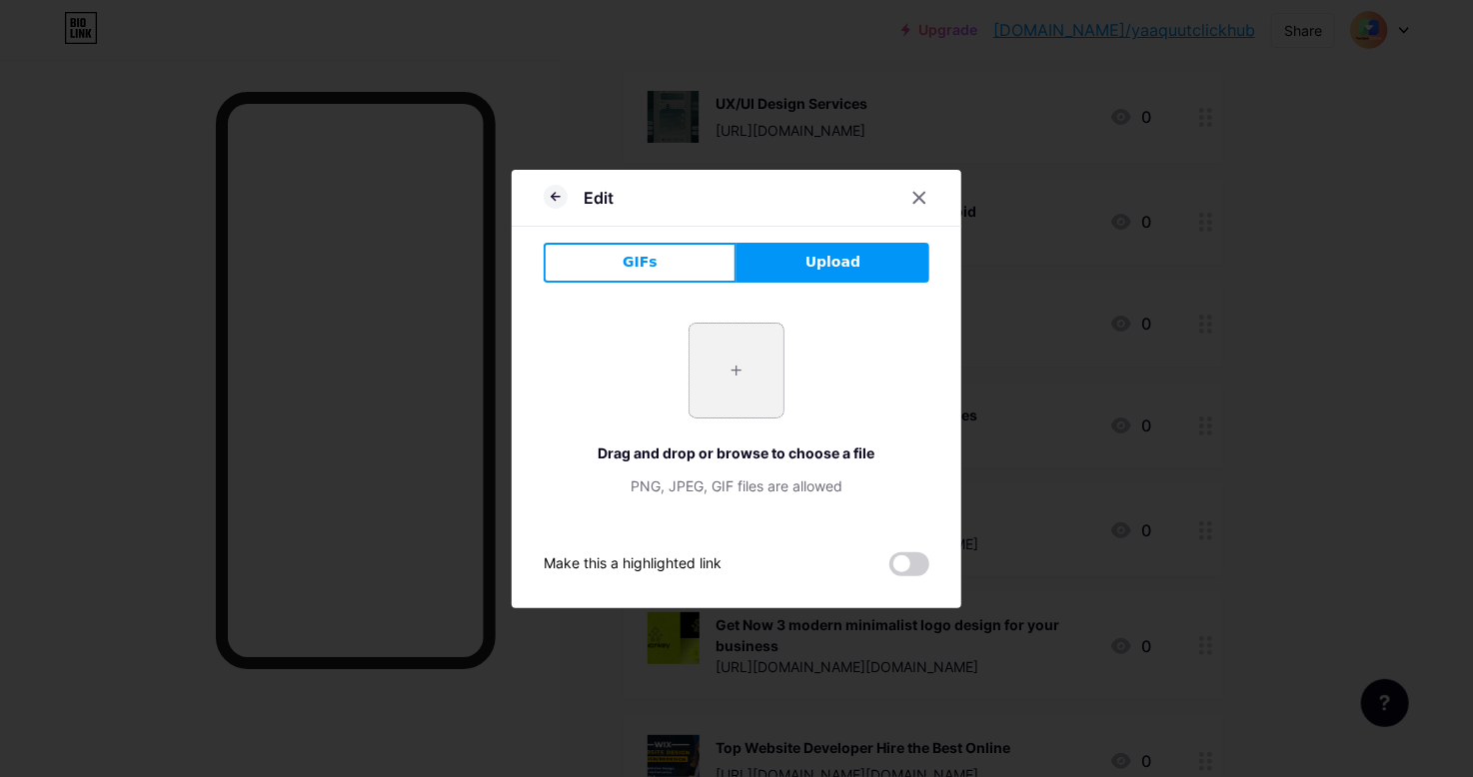
click at [759, 360] on input "file" at bounding box center [736, 371] width 94 height 94
type input "C:\fakepath\ap.PNG"
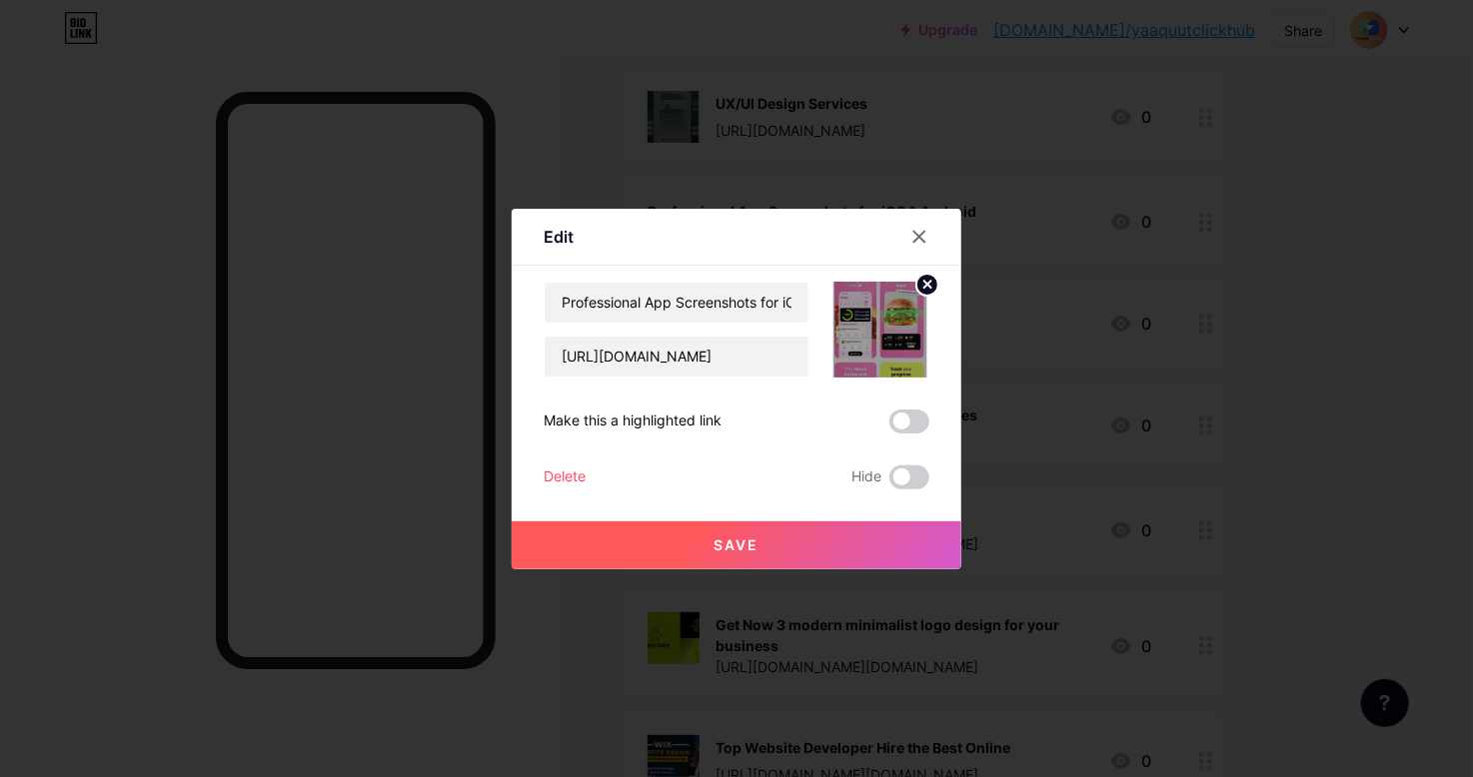
click at [782, 542] on button "Save" at bounding box center [737, 546] width 450 height 48
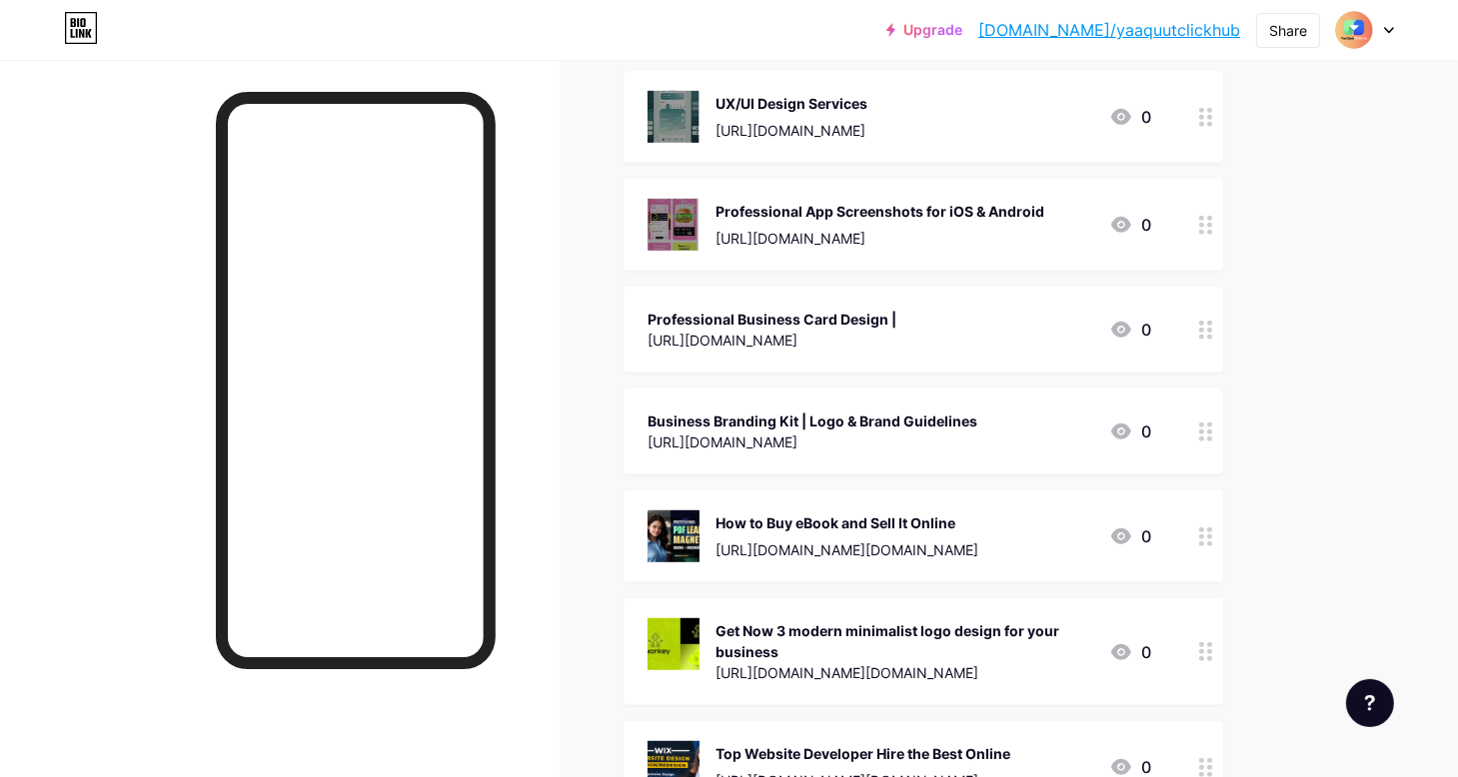
click at [765, 330] on div "[URL][DOMAIN_NAME]" at bounding box center [771, 340] width 249 height 21
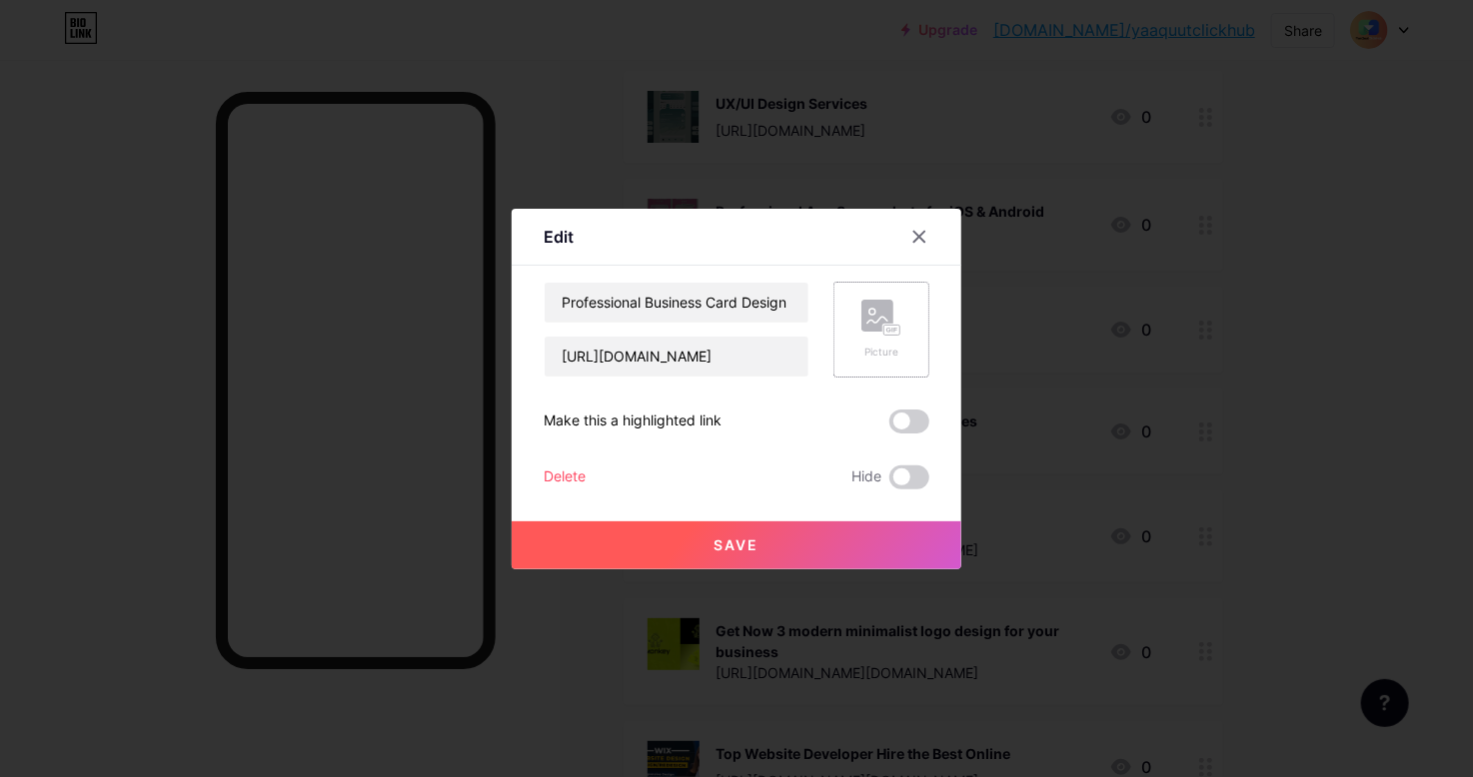
click at [884, 329] on rect at bounding box center [892, 330] width 16 height 10
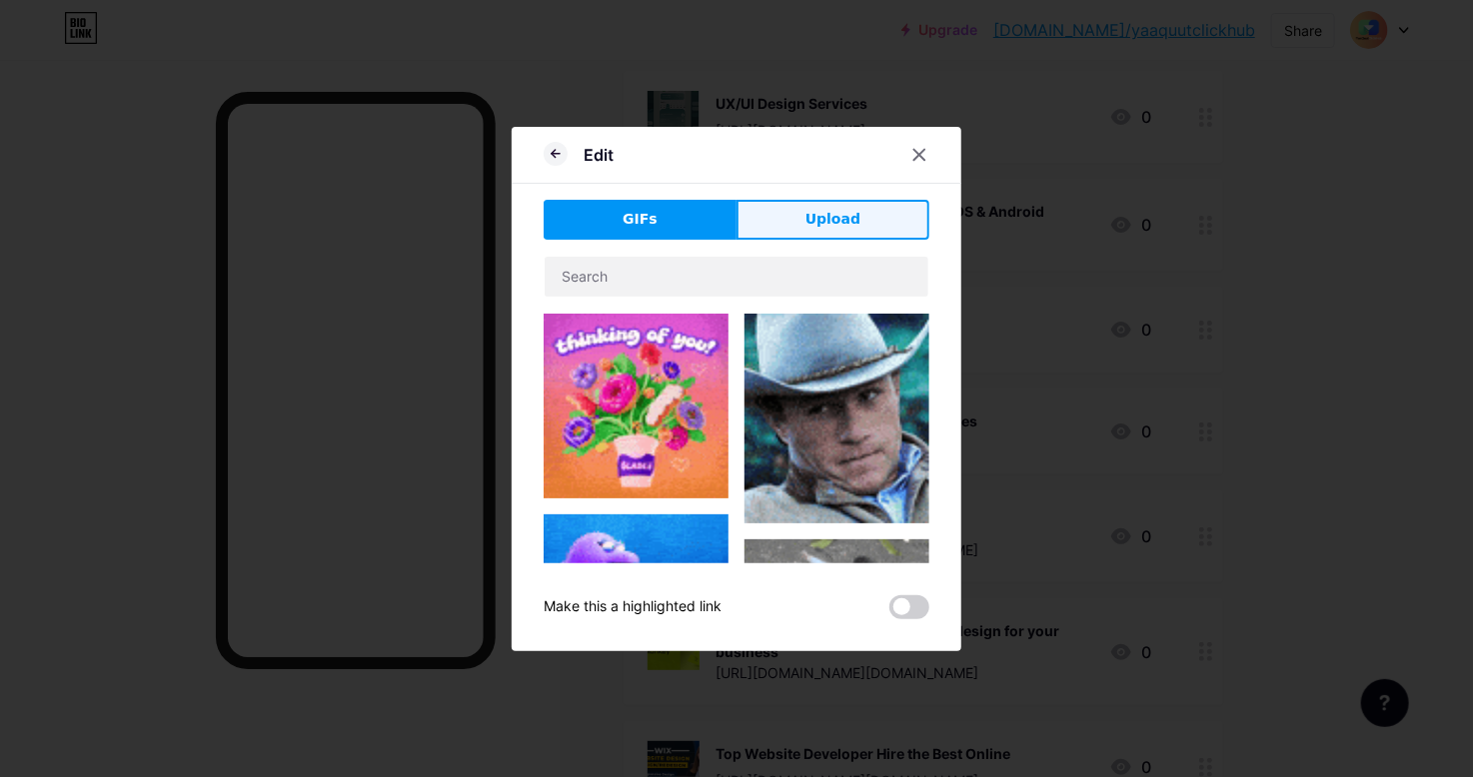
click at [814, 214] on span "Upload" at bounding box center [832, 219] width 55 height 21
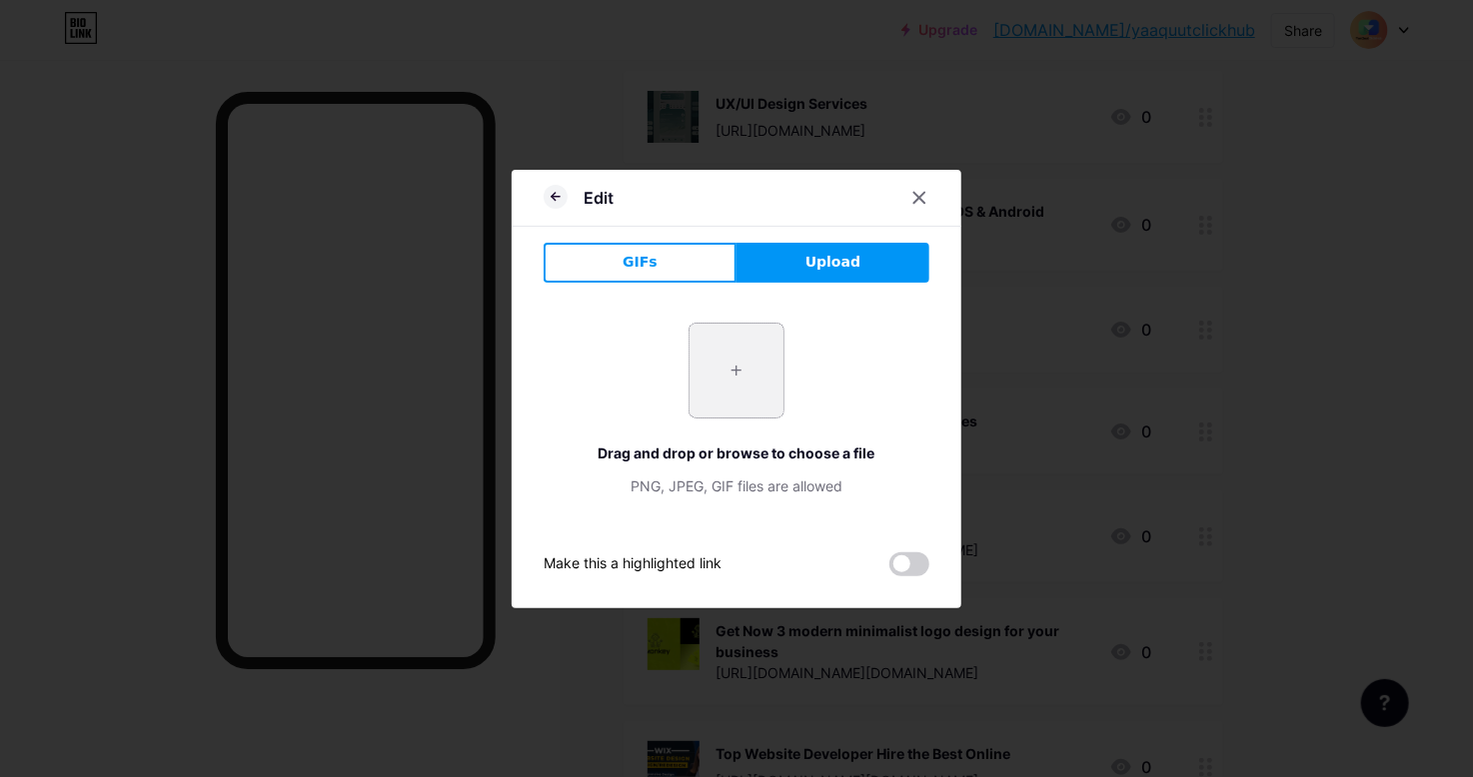
click at [752, 352] on input "file" at bounding box center [736, 371] width 94 height 94
click at [759, 337] on input "file" at bounding box center [736, 371] width 94 height 94
type input "C:\fakepath\card.PNG"
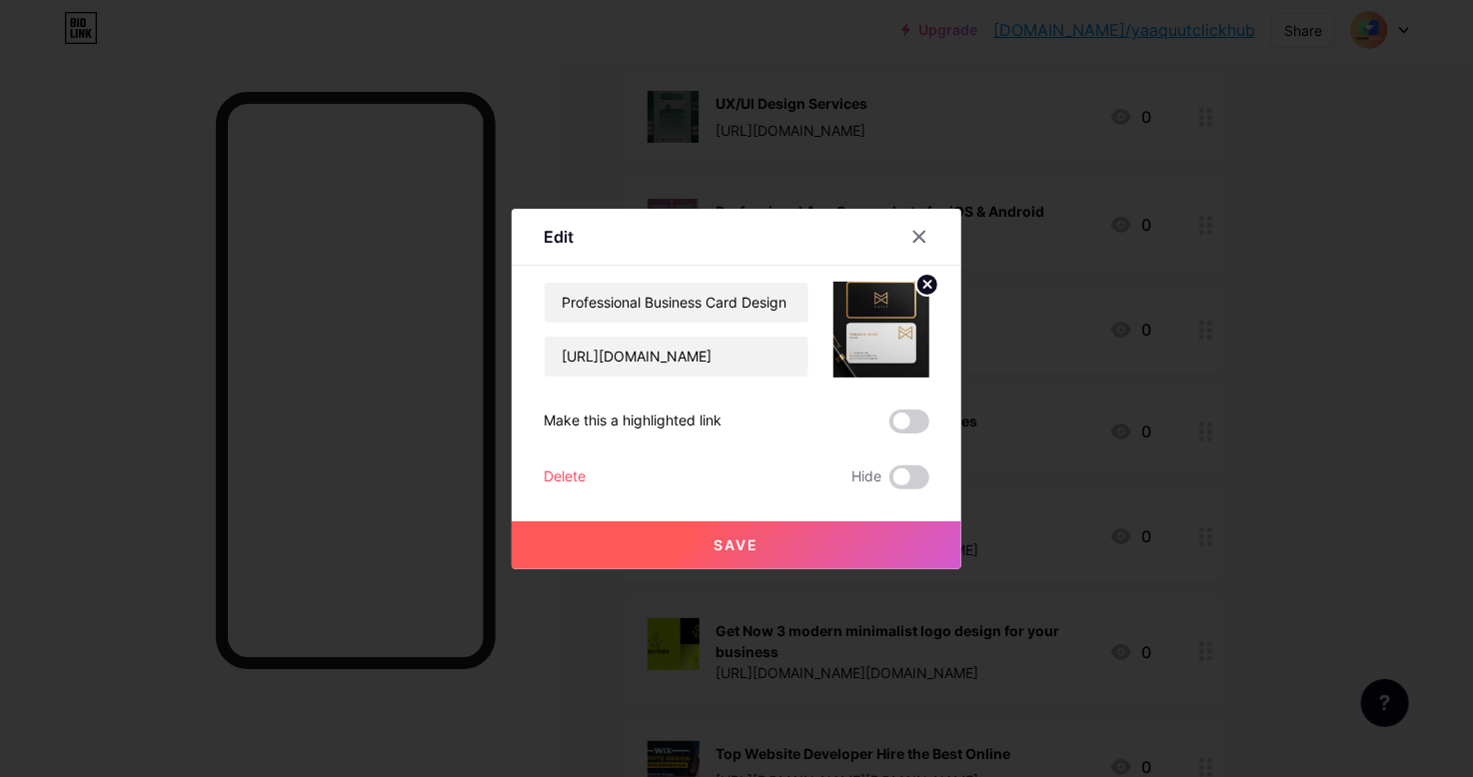
click at [835, 537] on button "Save" at bounding box center [737, 546] width 450 height 48
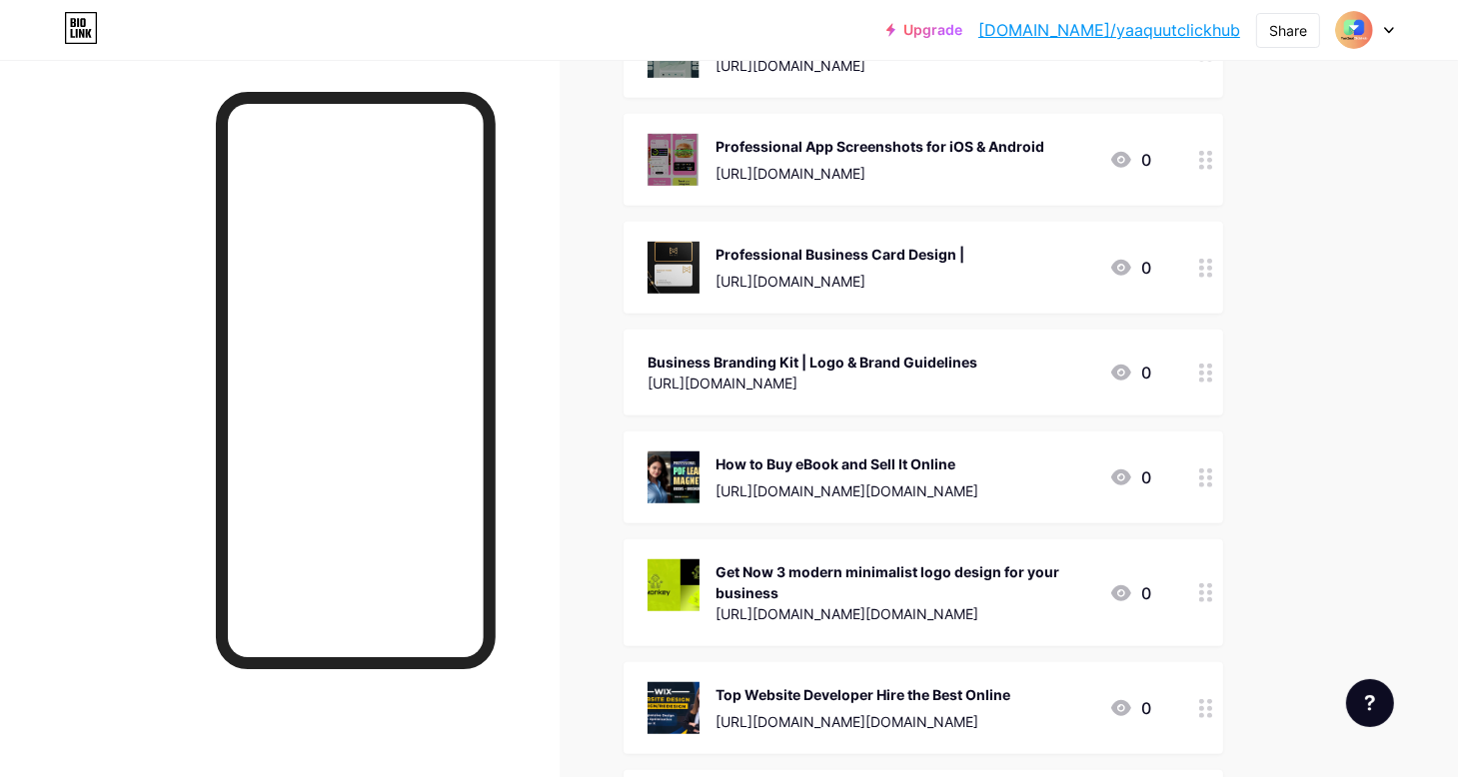
scroll to position [1099, 0]
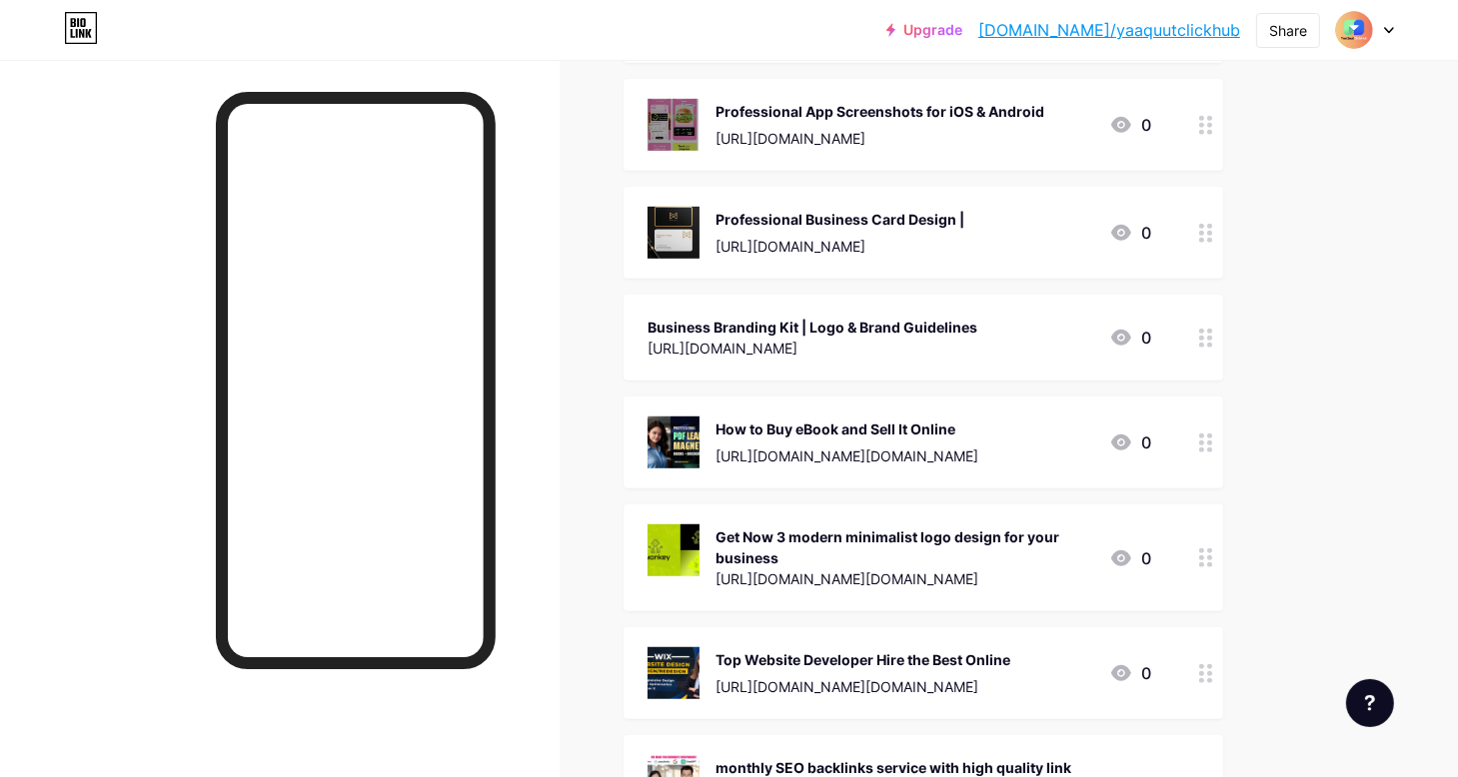
click at [779, 333] on div "Business Branding Kit | Logo & Brand Guidelines" at bounding box center [812, 327] width 330 height 21
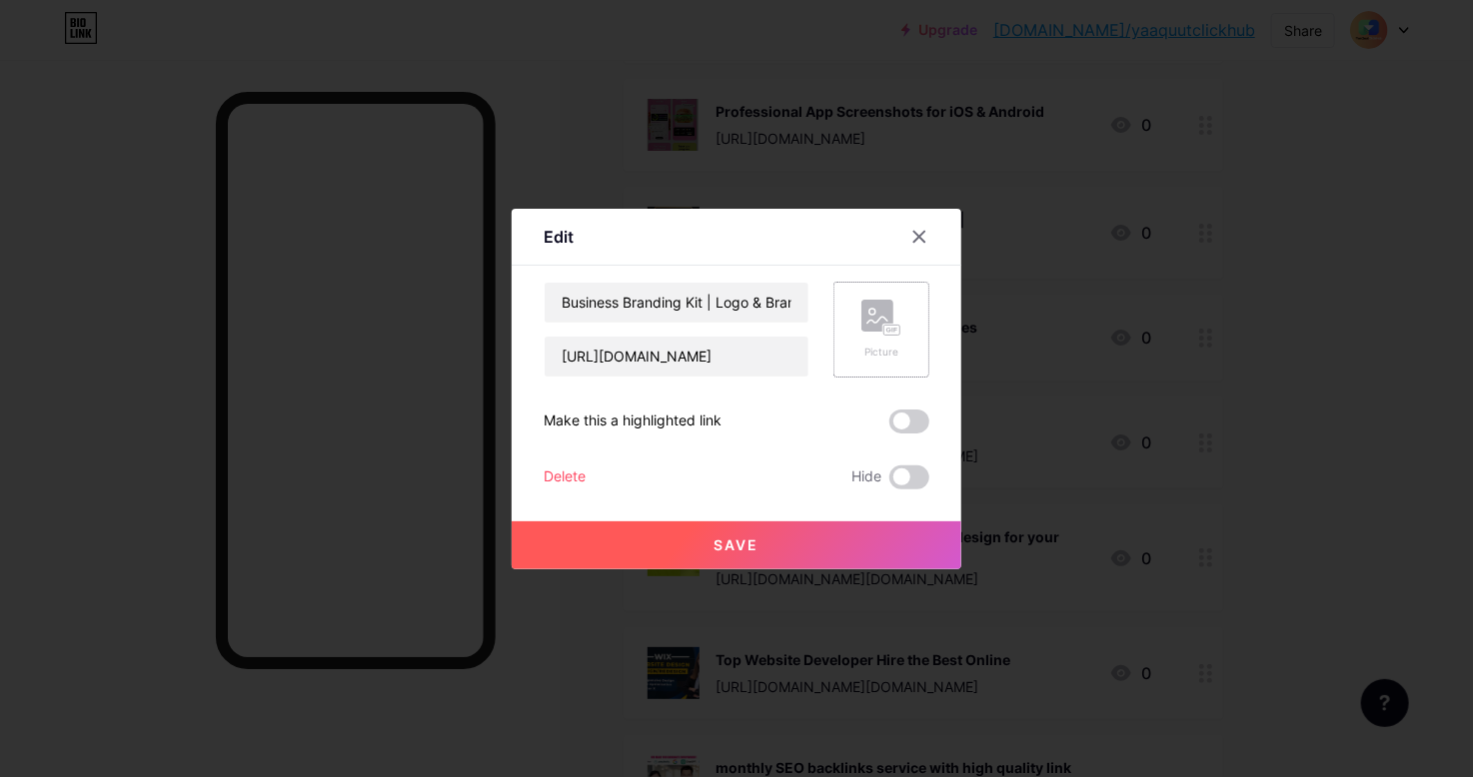
click at [882, 323] on rect at bounding box center [877, 316] width 32 height 32
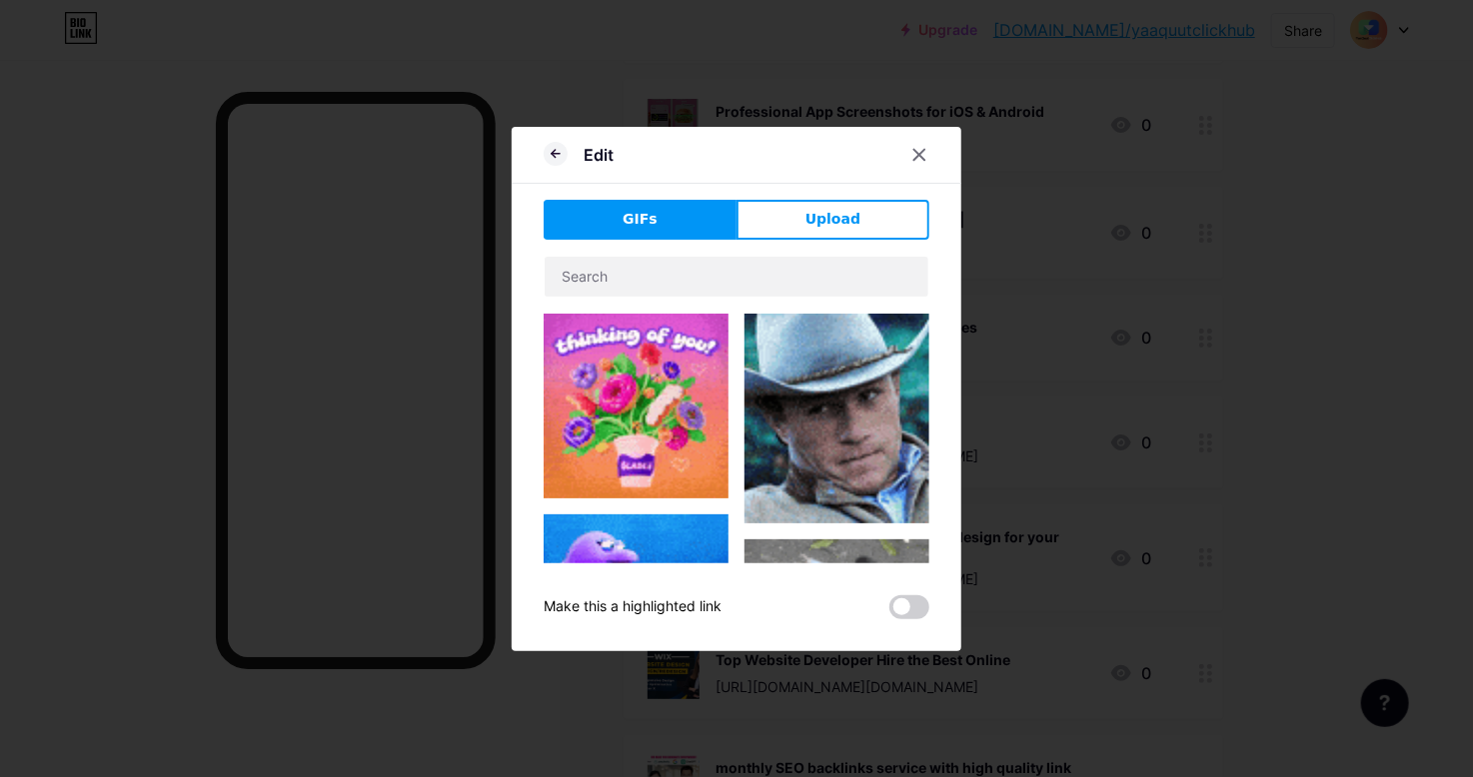
click at [848, 214] on button "Upload" at bounding box center [832, 220] width 193 height 40
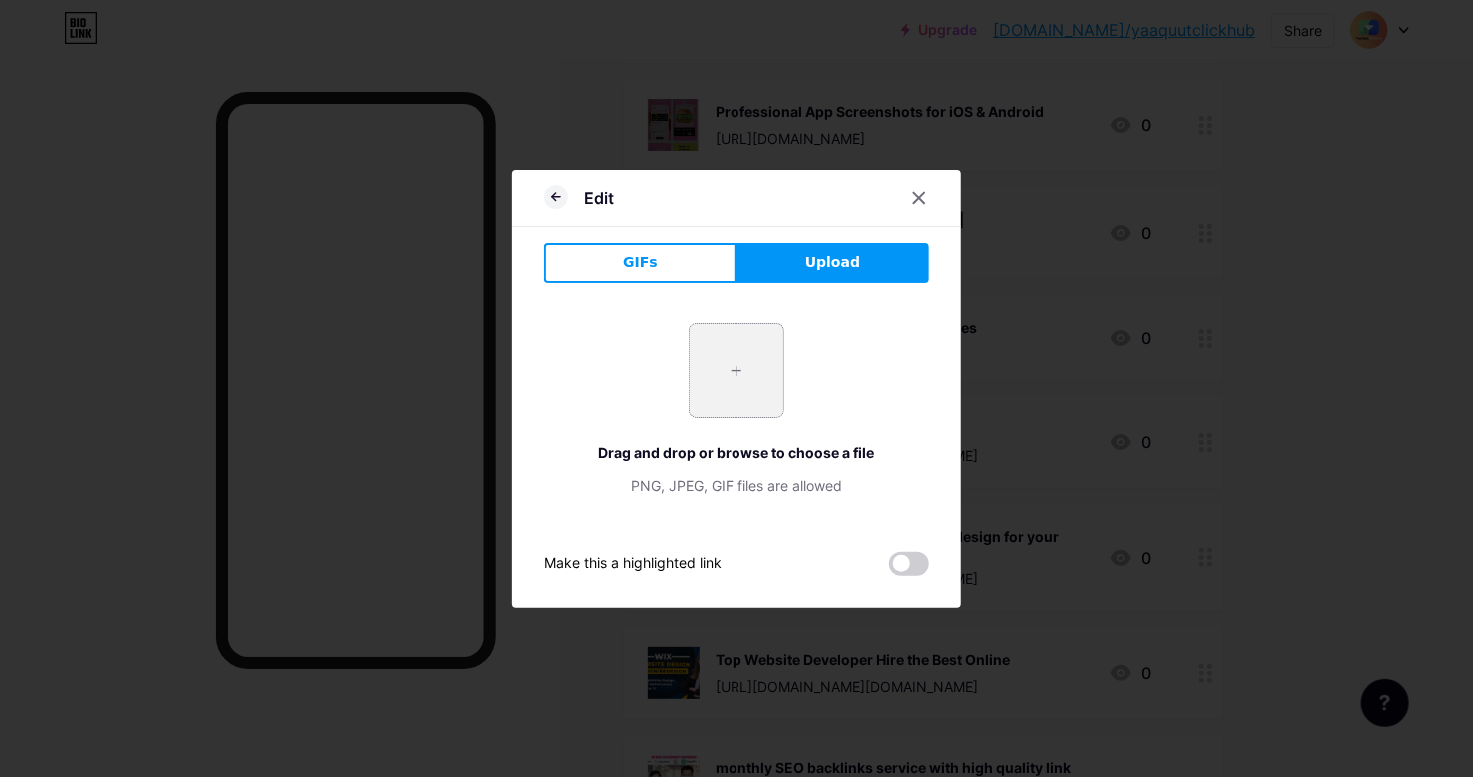
click at [717, 395] on input "file" at bounding box center [736, 371] width 94 height 94
type input "C:\fakepath\anig.PNG"
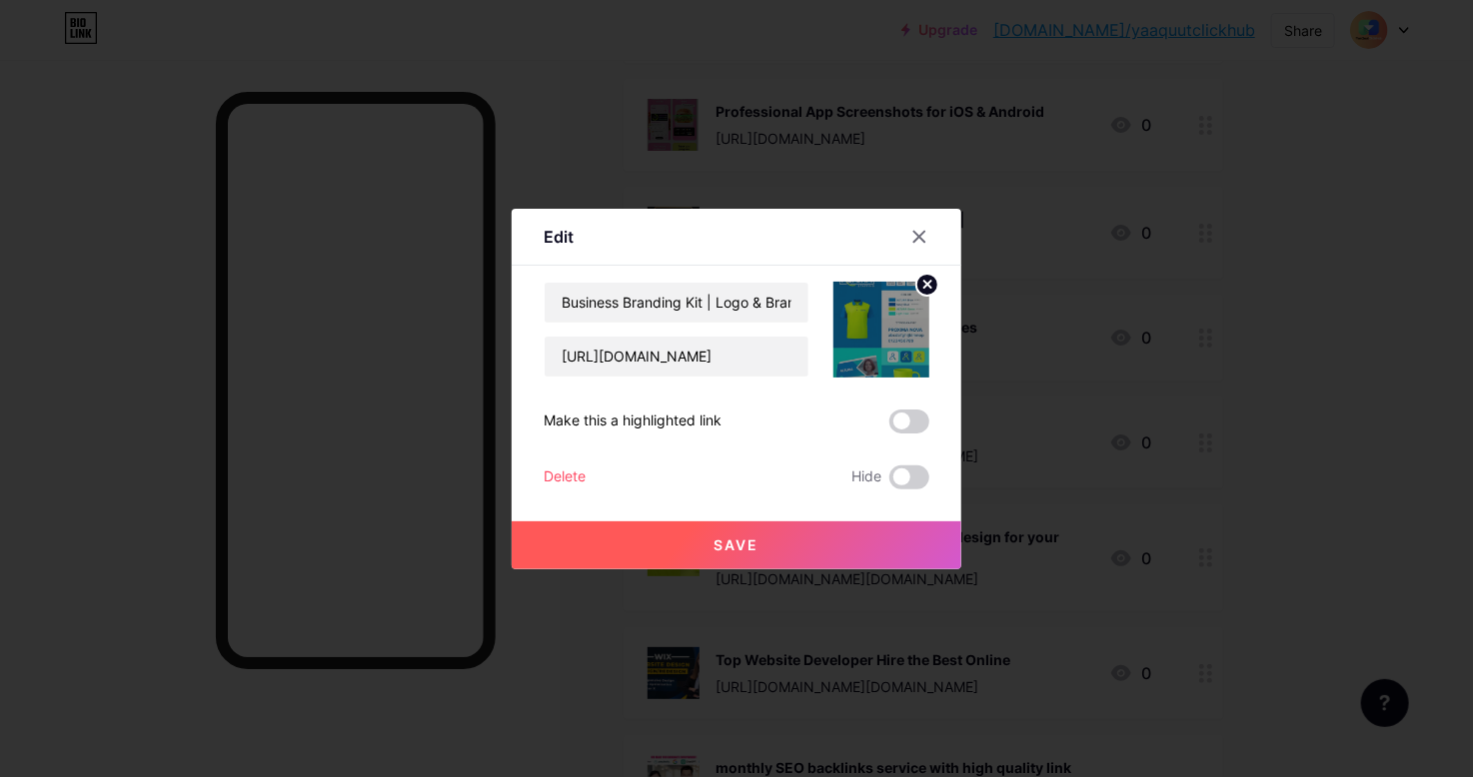
click at [787, 545] on button "Save" at bounding box center [737, 546] width 450 height 48
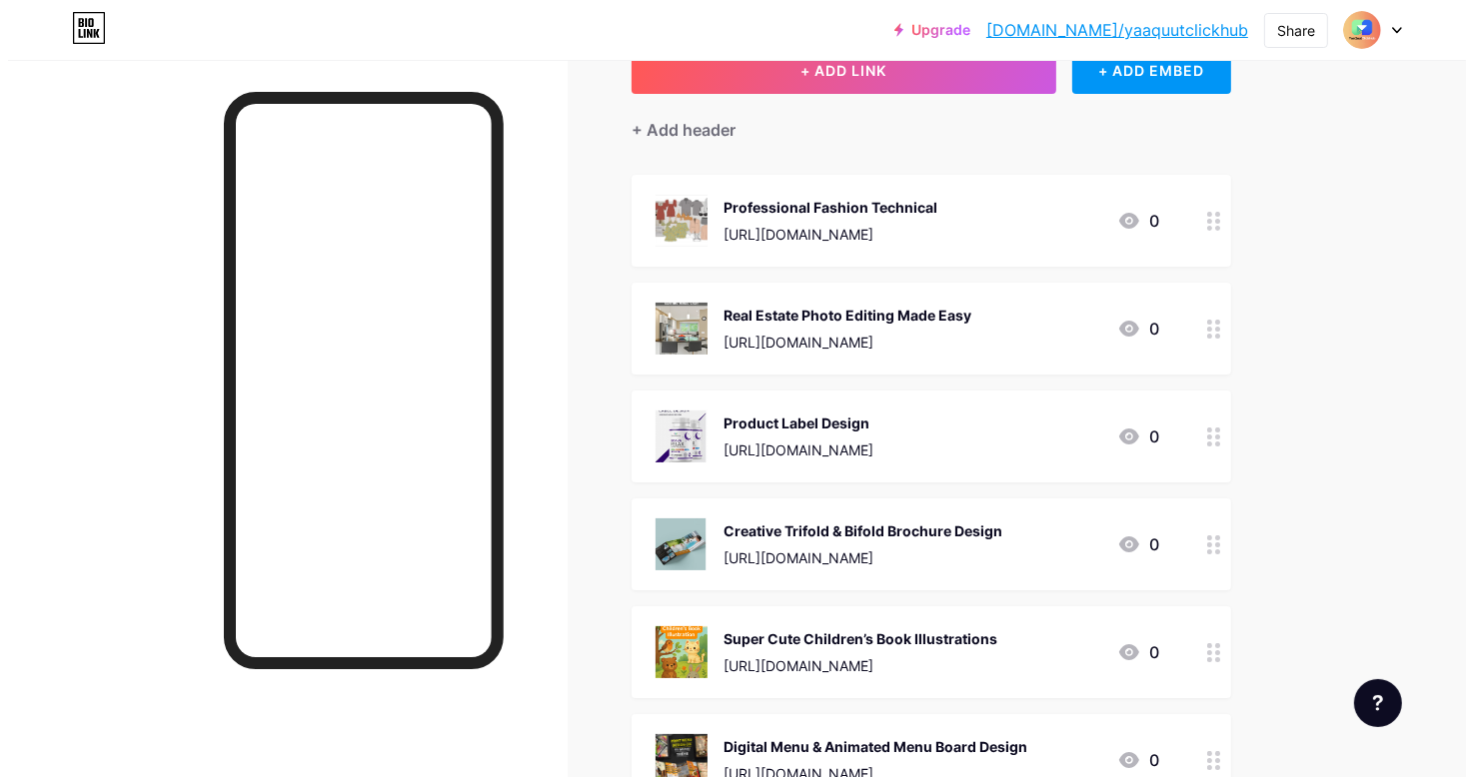
scroll to position [0, 0]
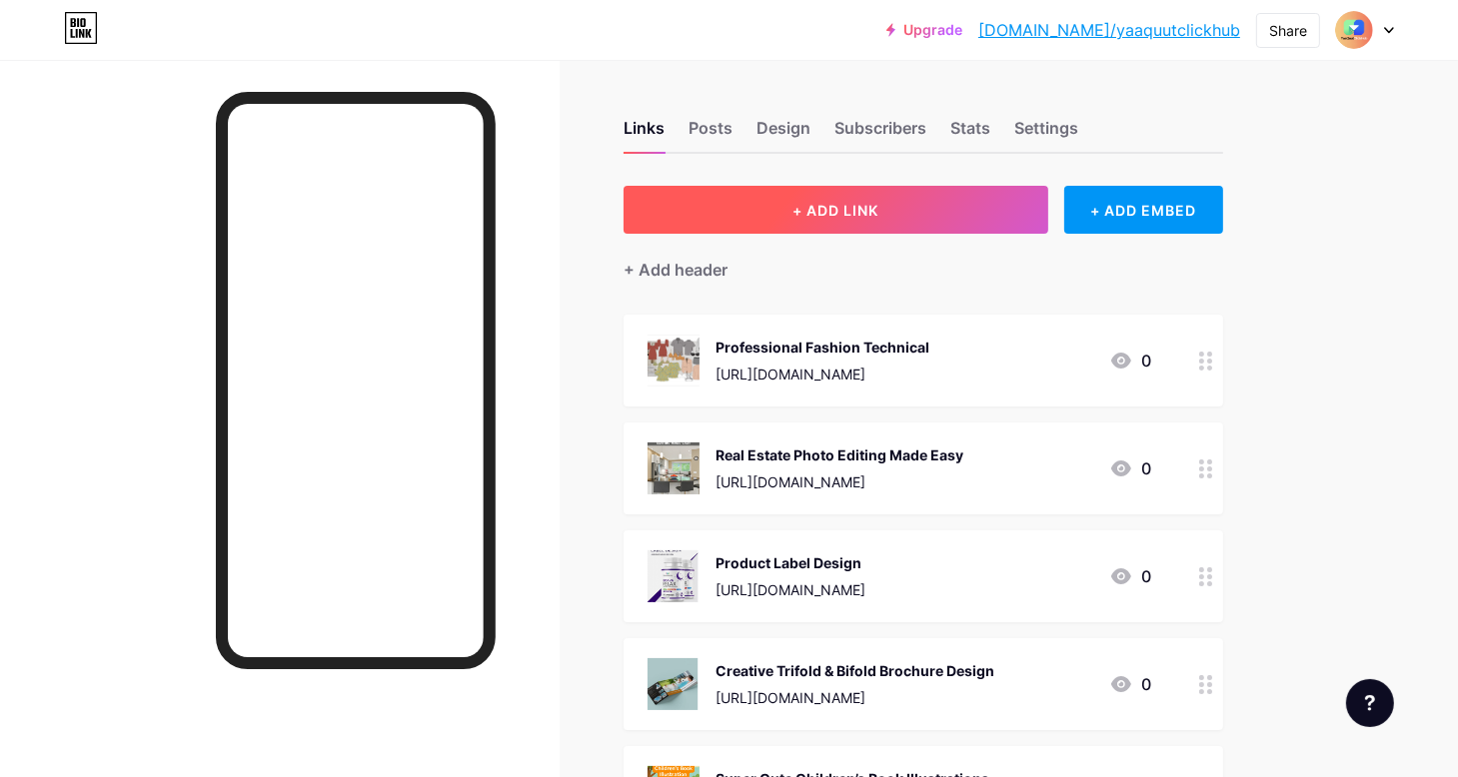
click at [867, 212] on span "+ ADD LINK" at bounding box center [835, 210] width 86 height 17
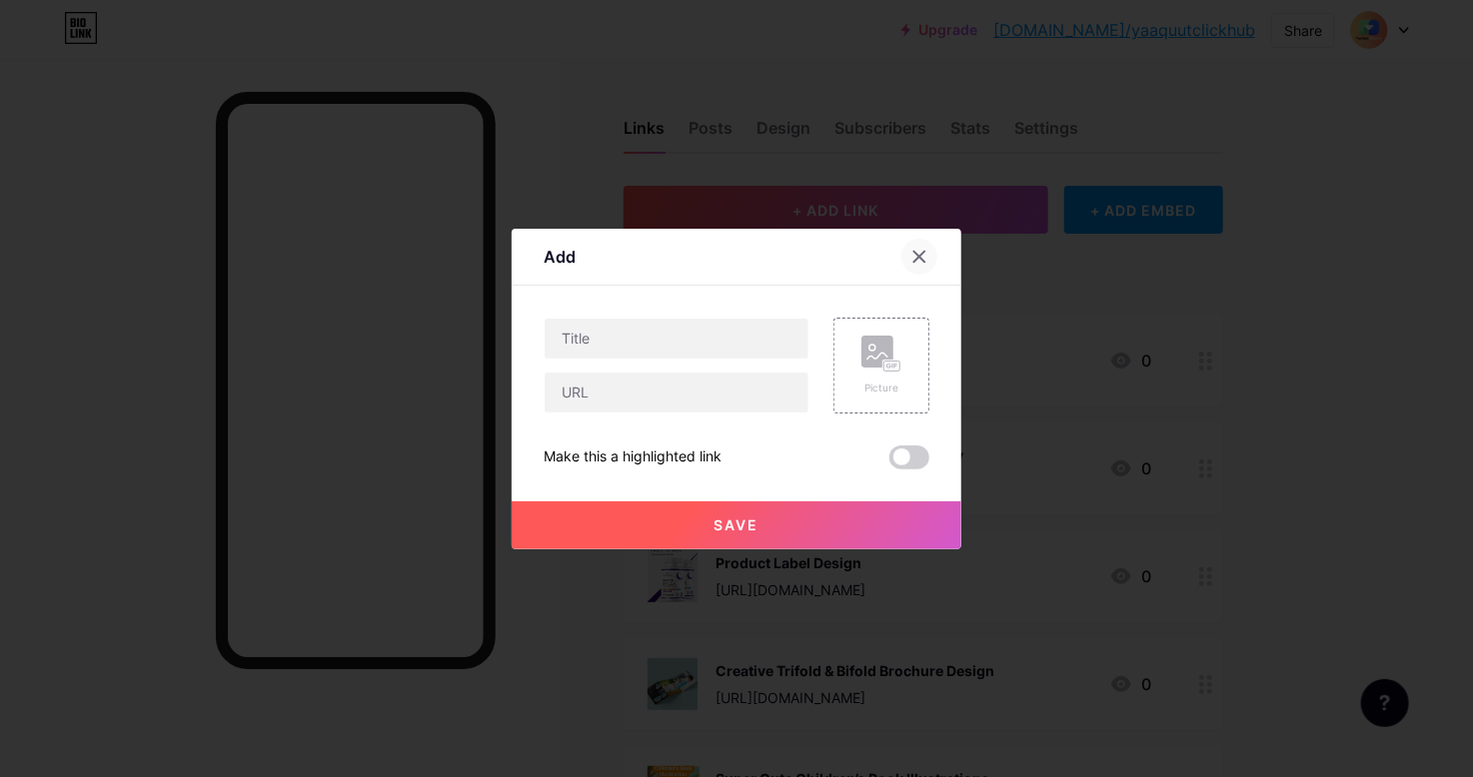
click at [926, 258] on icon at bounding box center [919, 257] width 16 height 16
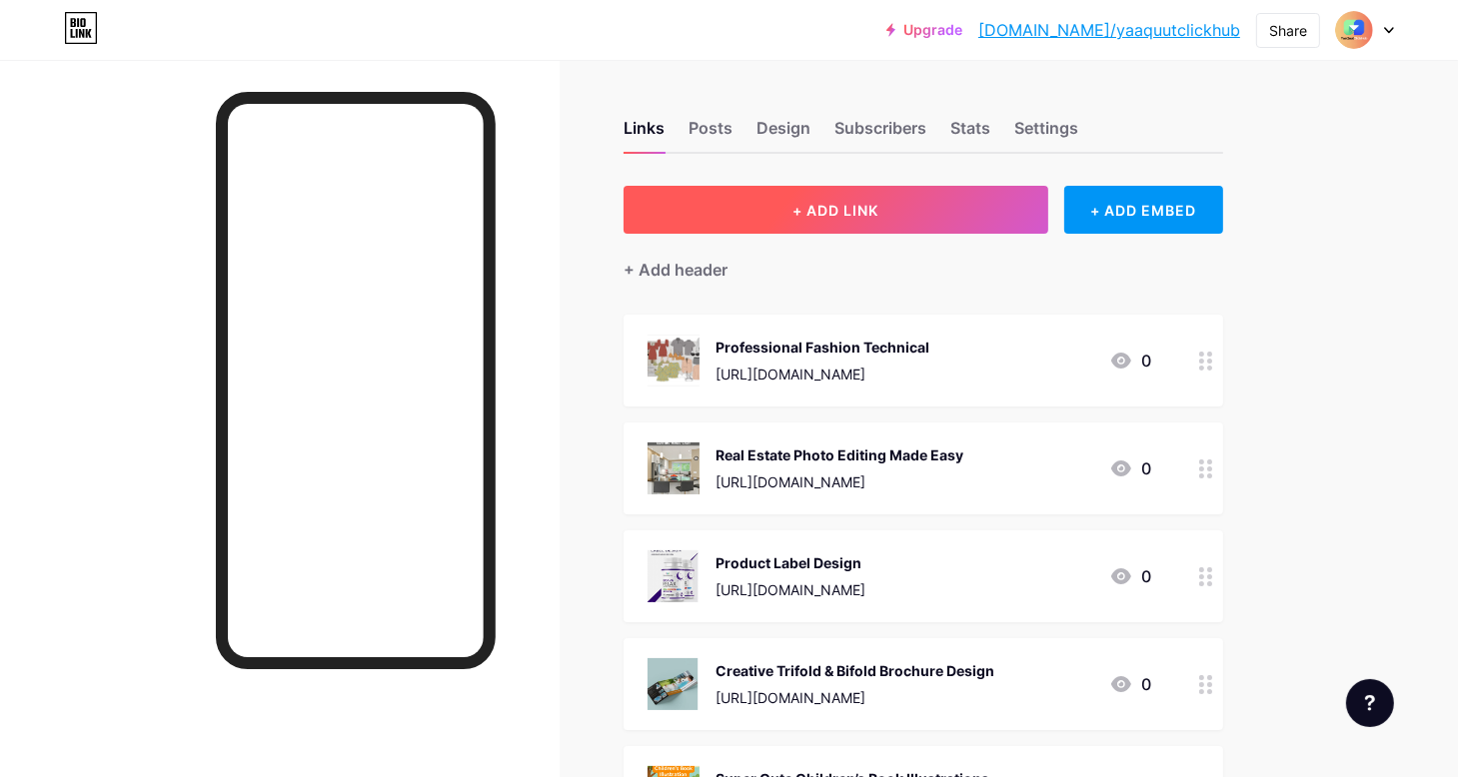
click at [844, 210] on span "+ ADD LINK" at bounding box center [835, 210] width 86 height 17
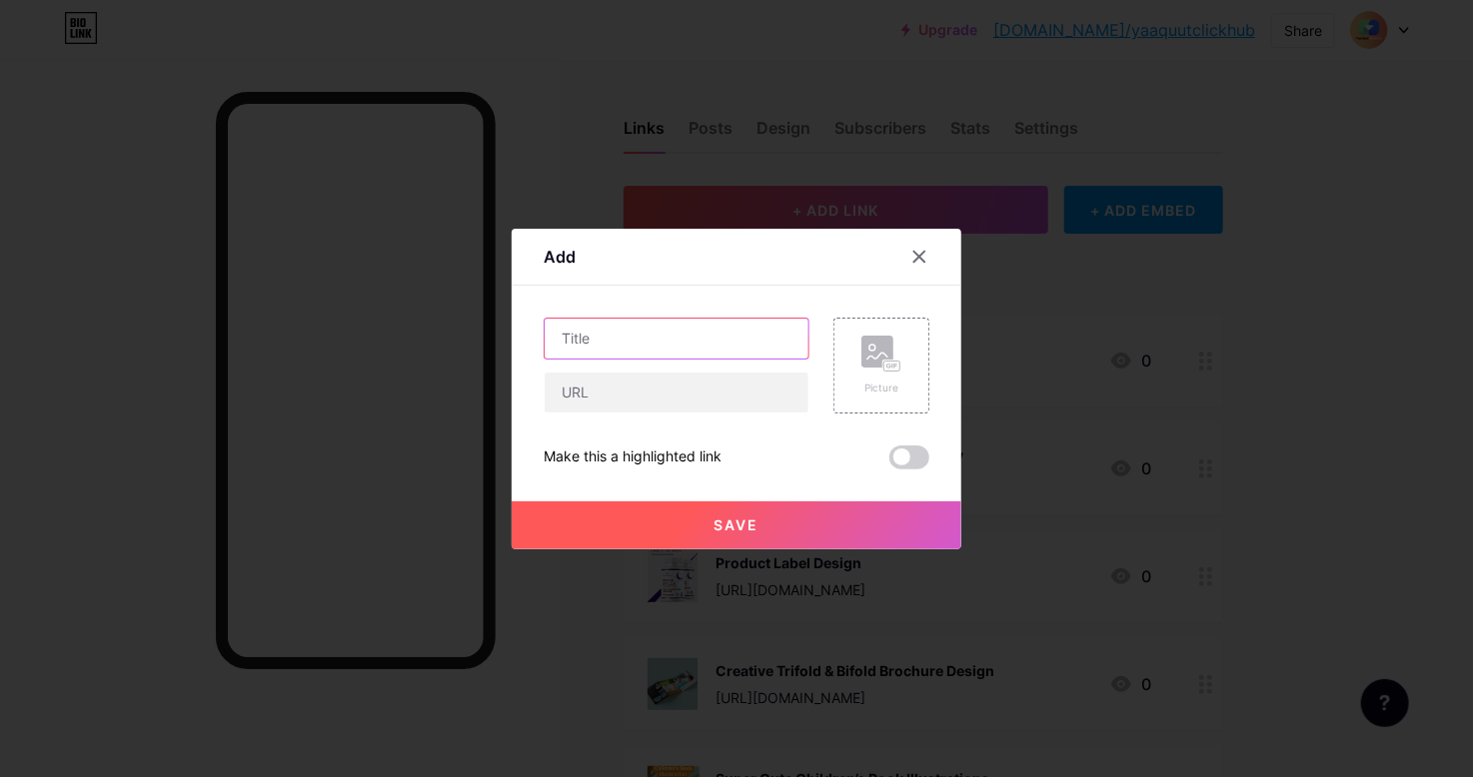
click at [675, 338] on input "text" at bounding box center [677, 339] width 264 height 40
paste input "Clickable HTML Email Signature | Professional Outlook & Gmail Design"
type input "Clickable HTML Email Signature | Professional Outlook & Gmail Design"
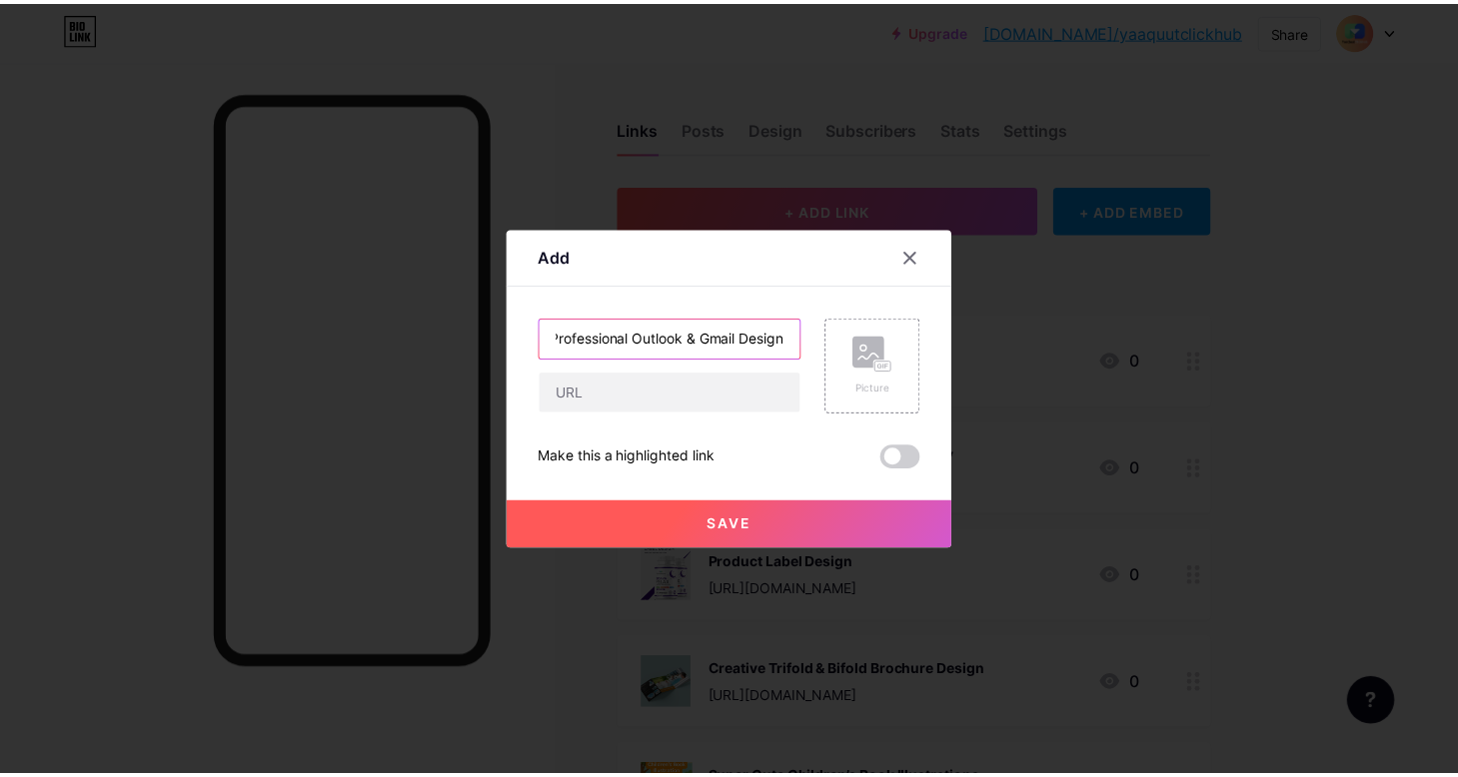
scroll to position [0, 0]
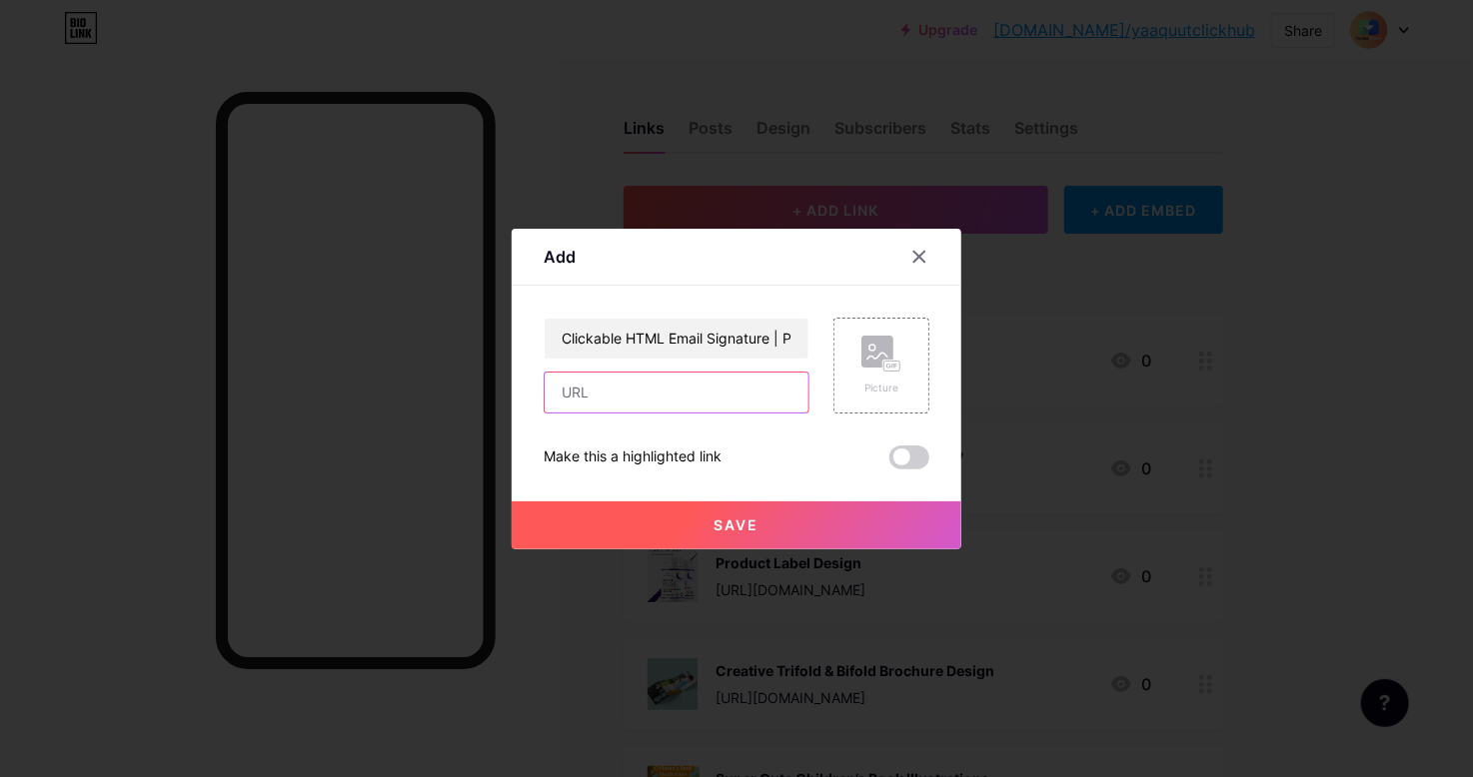
click at [702, 409] on input "text" at bounding box center [677, 393] width 264 height 40
paste input "[URL][DOMAIN_NAME]"
type input "[URL][DOMAIN_NAME]"
click at [887, 339] on rect at bounding box center [877, 352] width 32 height 32
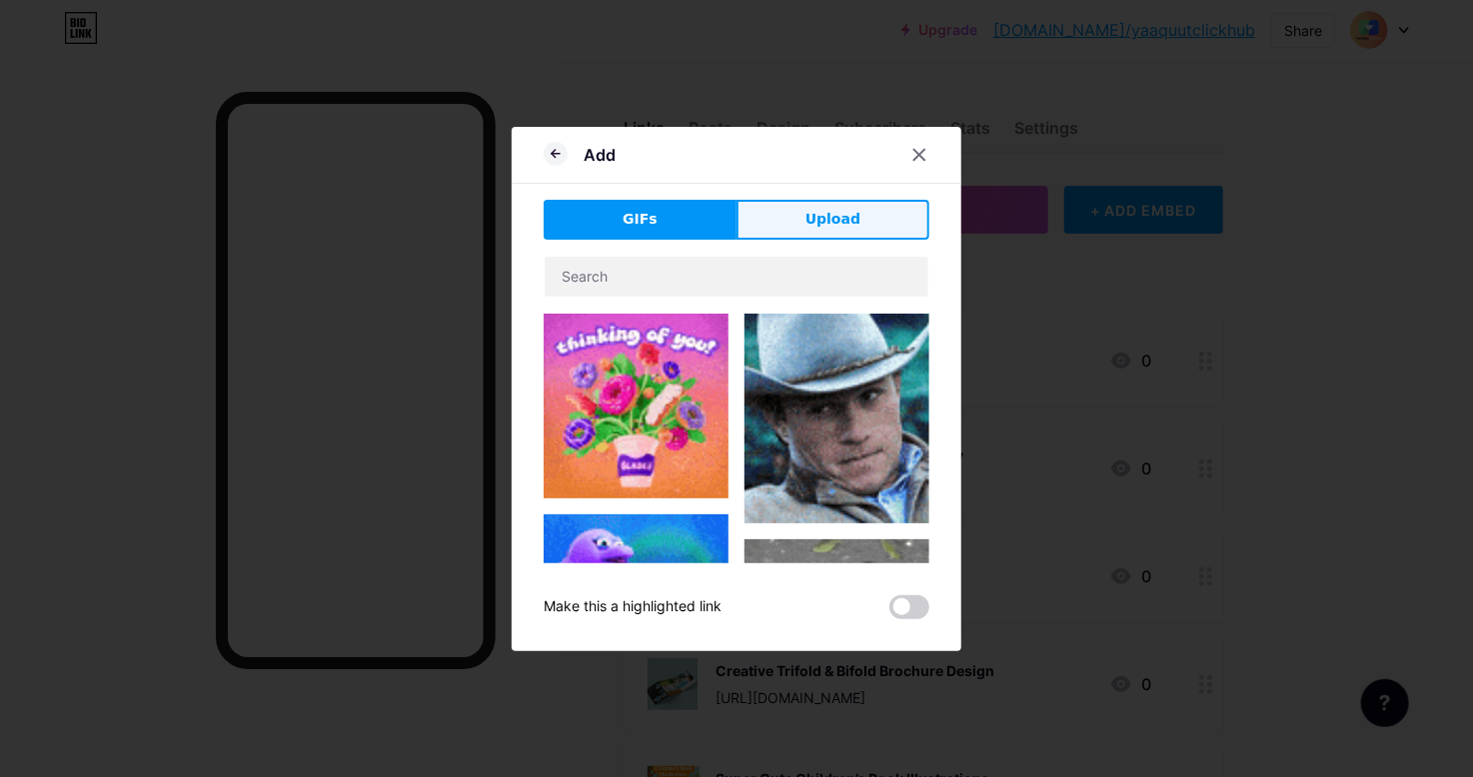
click at [820, 217] on span "Upload" at bounding box center [832, 219] width 55 height 21
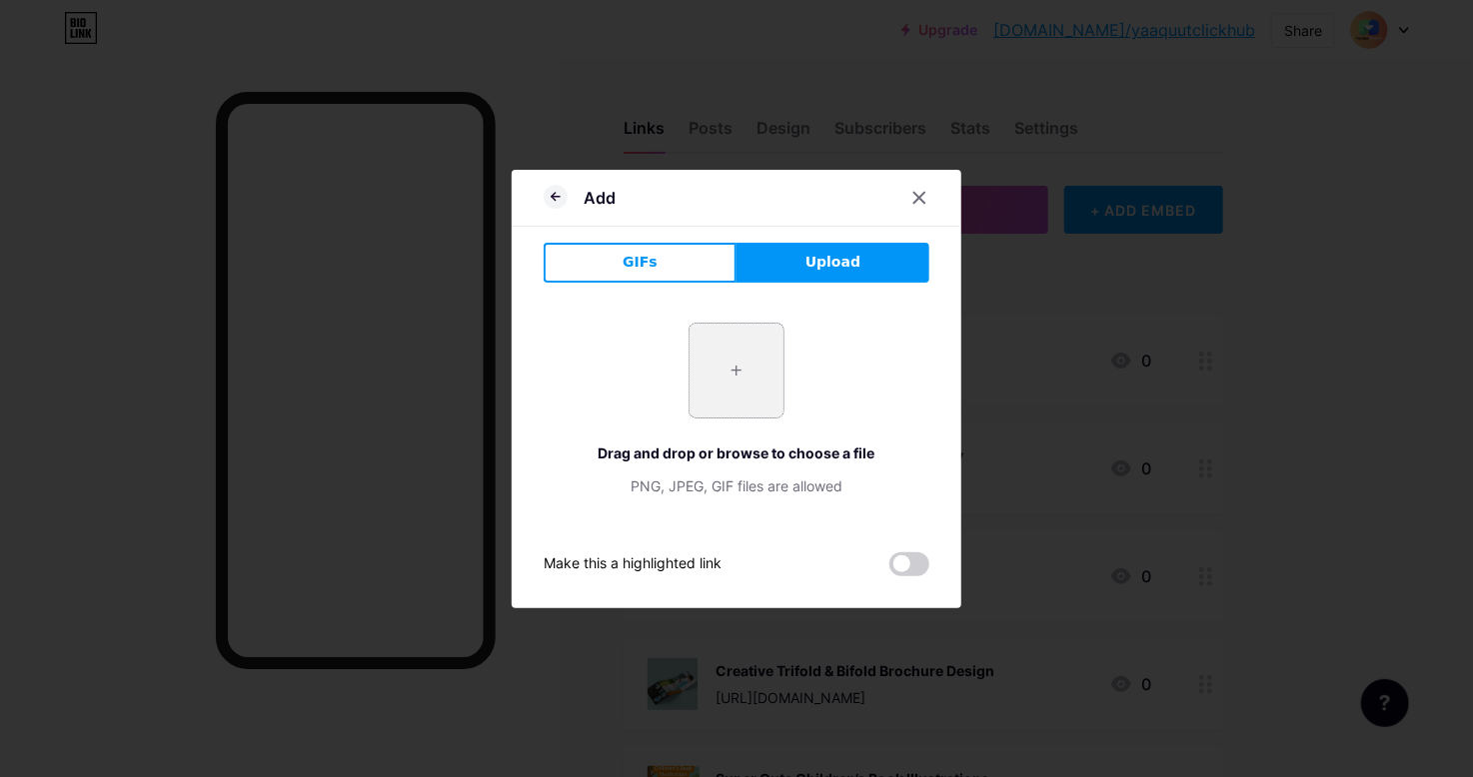
click at [726, 352] on input "file" at bounding box center [736, 371] width 94 height 94
type input "C:\fakepath\yes.PNG"
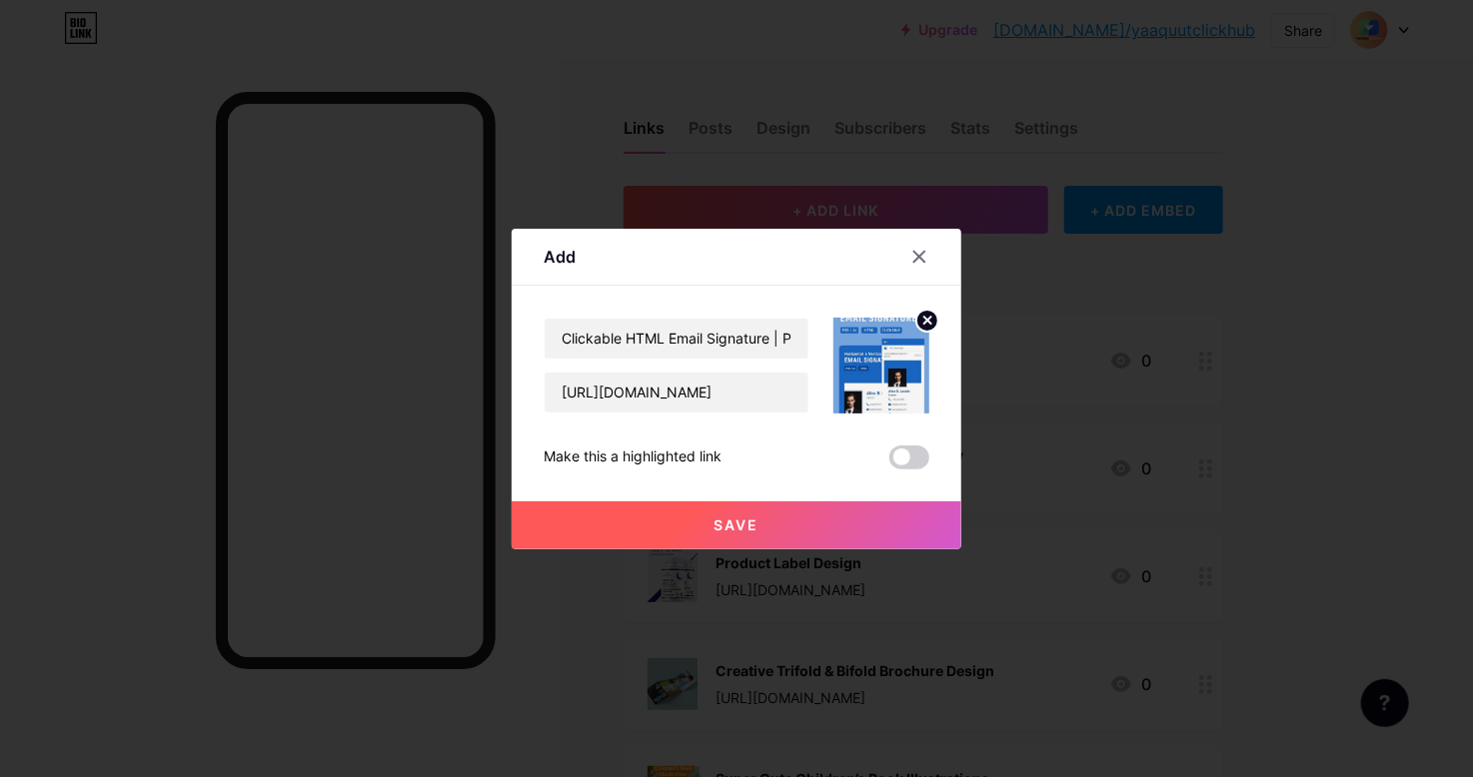
click at [763, 521] on button "Save" at bounding box center [737, 526] width 450 height 48
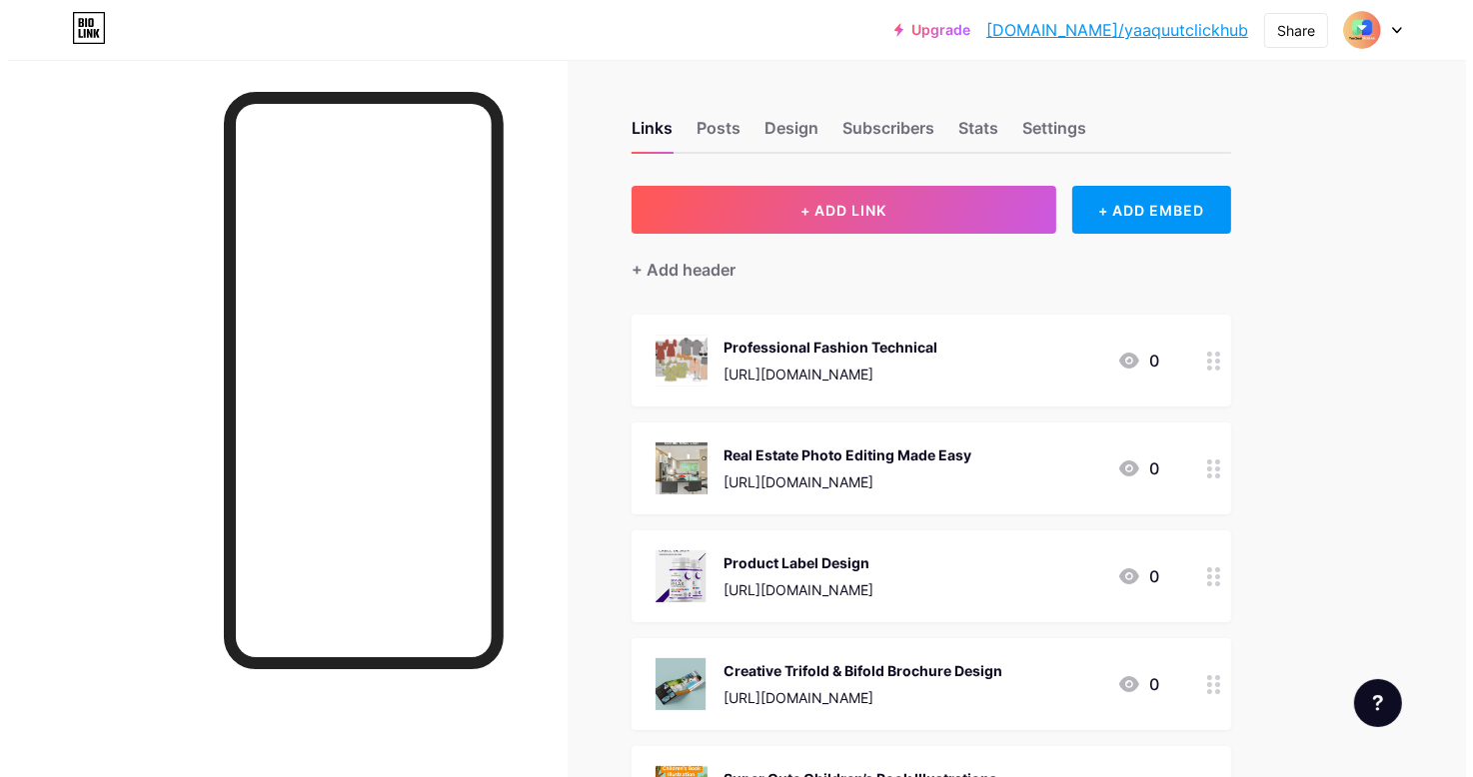
scroll to position [100, 0]
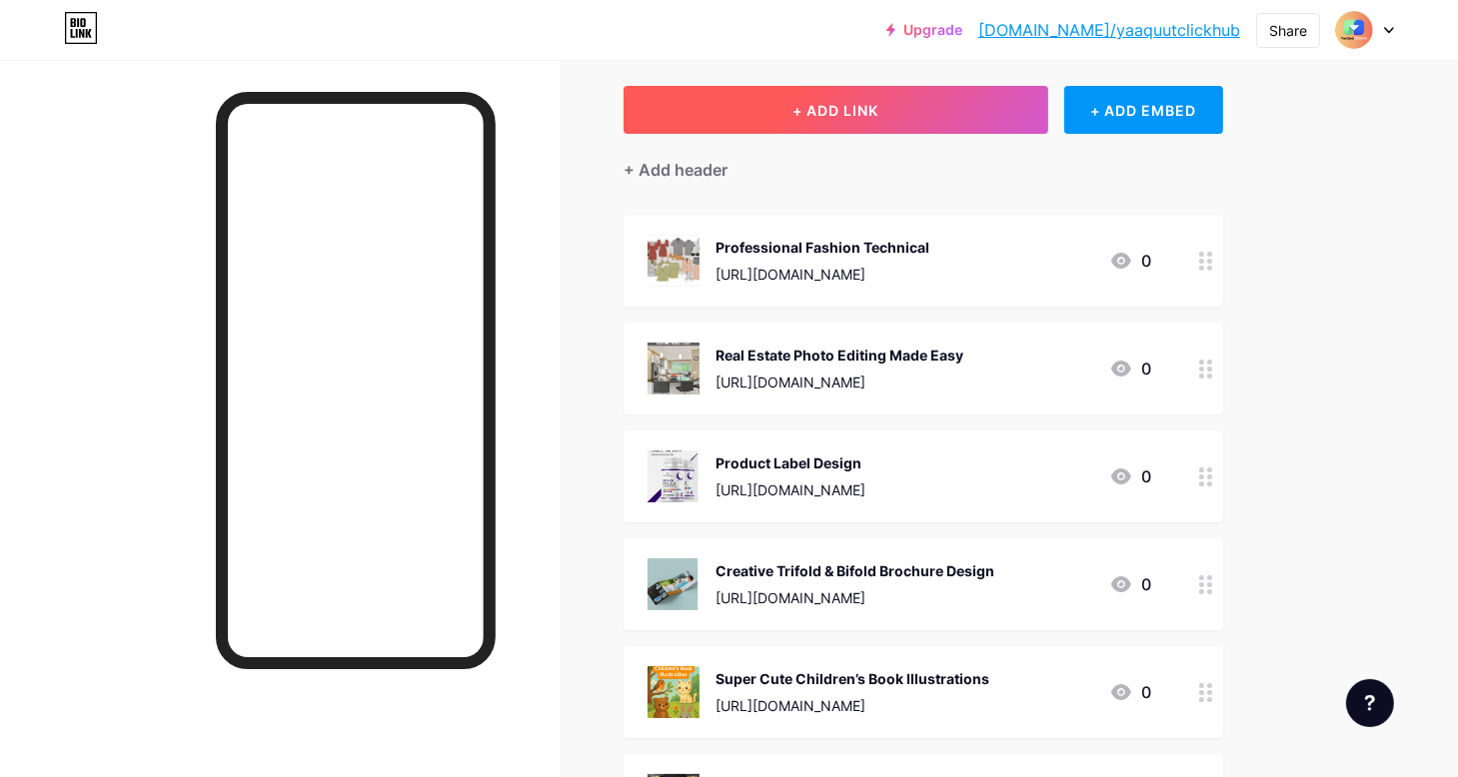
click at [813, 116] on span "+ ADD LINK" at bounding box center [835, 110] width 86 height 17
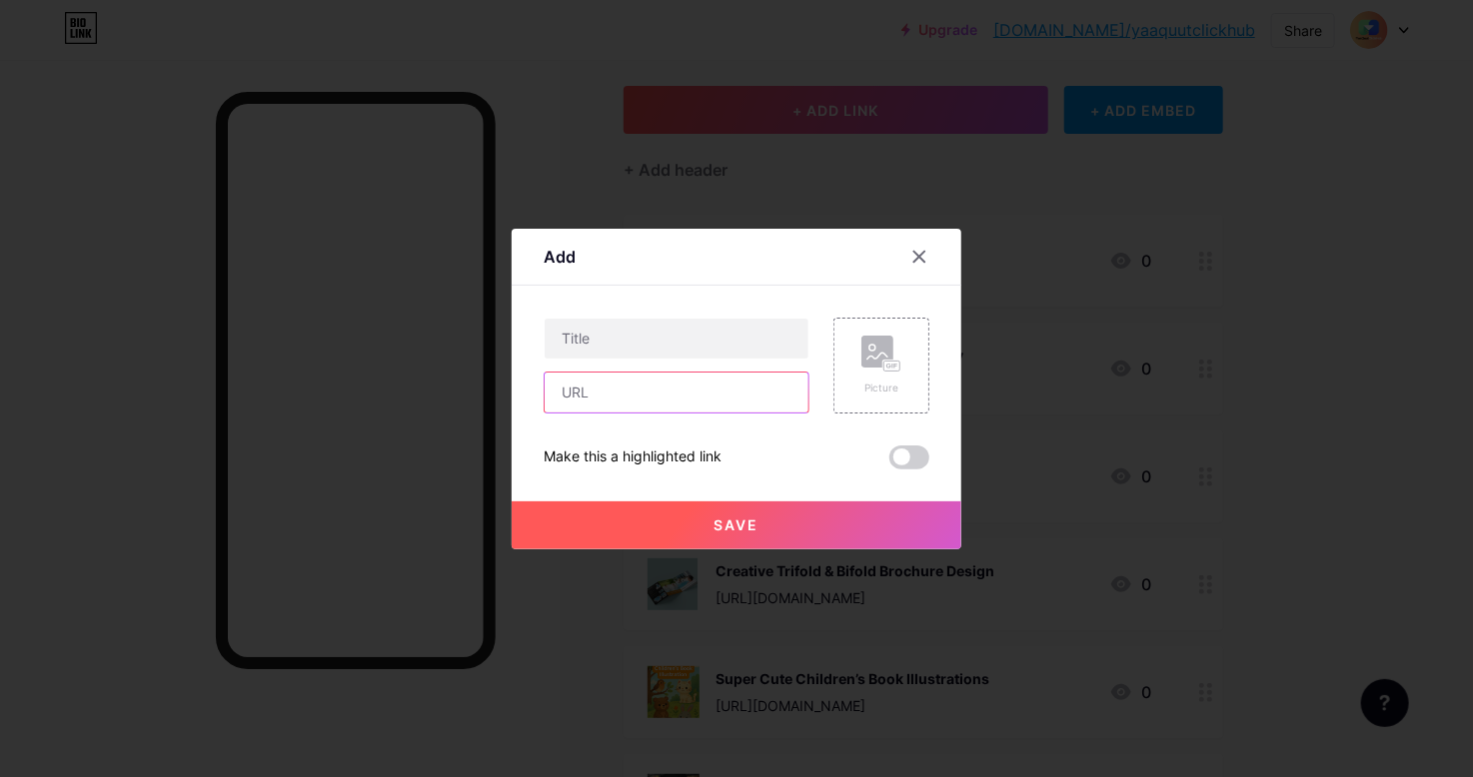
click at [622, 386] on input "text" at bounding box center [677, 393] width 264 height 40
click at [633, 333] on input "text" at bounding box center [677, 339] width 264 height 40
paste input "Grow Your Instagram Engagement Professionally |"
type input "Grow Your Instagram Engagement Professionally |"
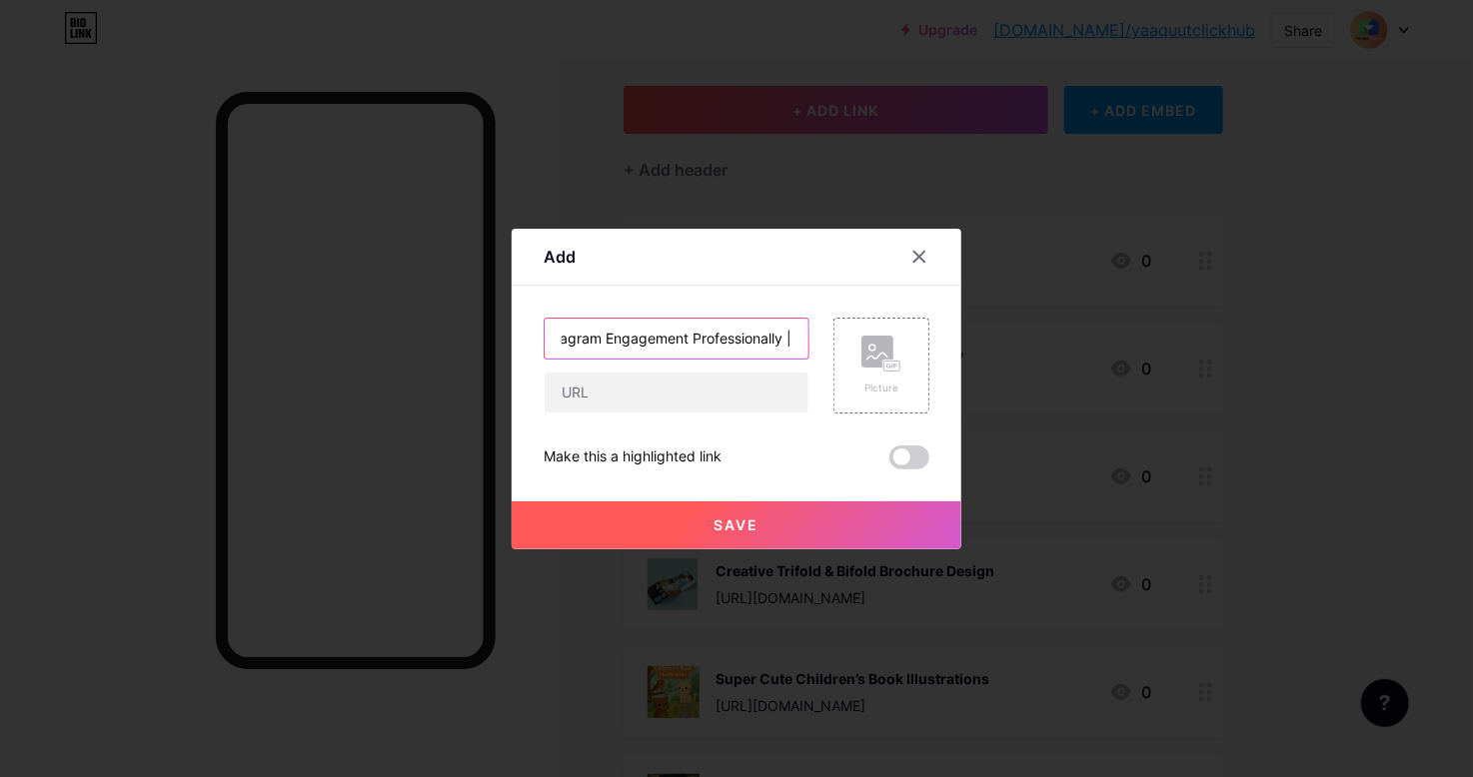
scroll to position [0, 0]
click at [611, 379] on input "text" at bounding box center [677, 393] width 264 height 40
paste input "[URL][DOMAIN_NAME]"
type input "[URL][DOMAIN_NAME]"
click at [883, 337] on rect at bounding box center [877, 352] width 32 height 32
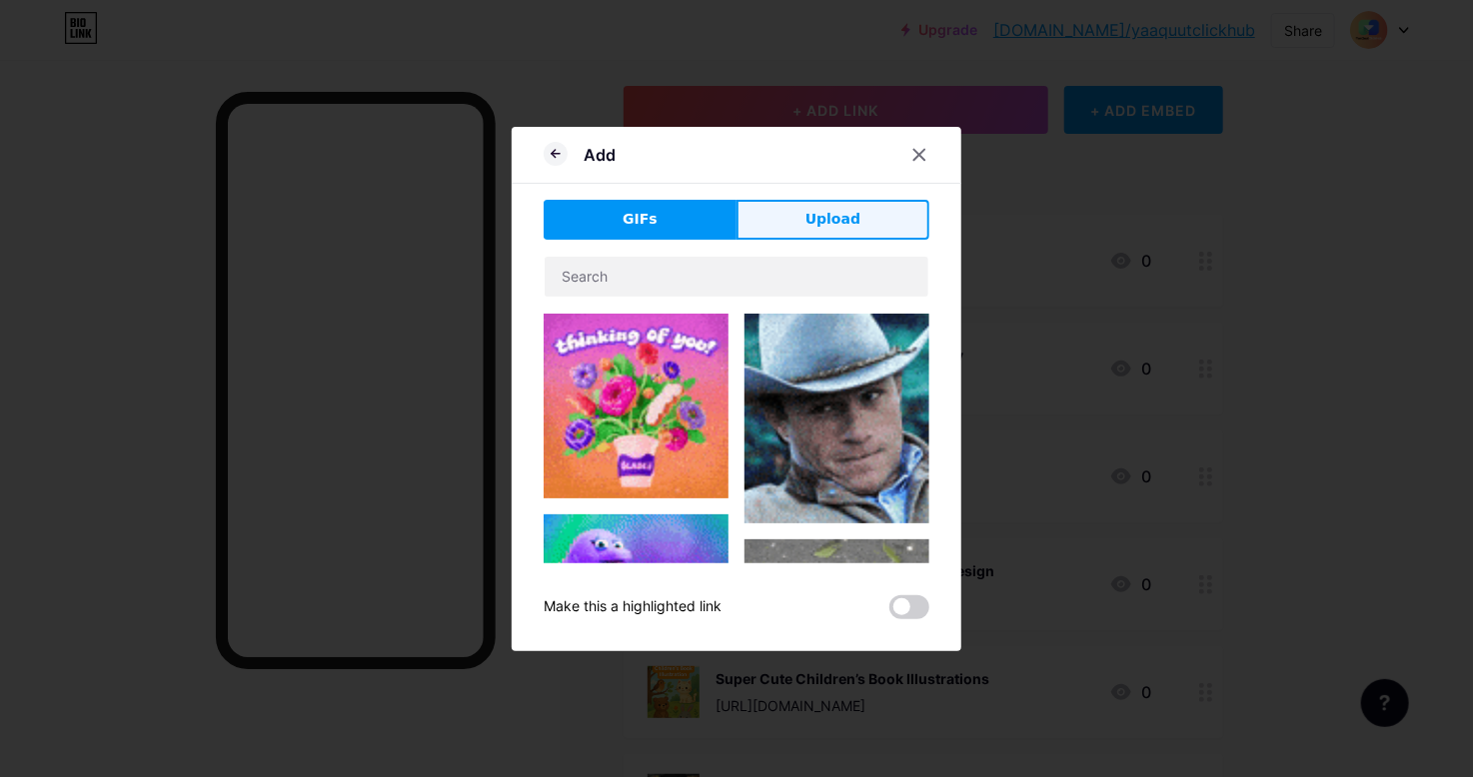
click at [813, 215] on span "Upload" at bounding box center [832, 219] width 55 height 21
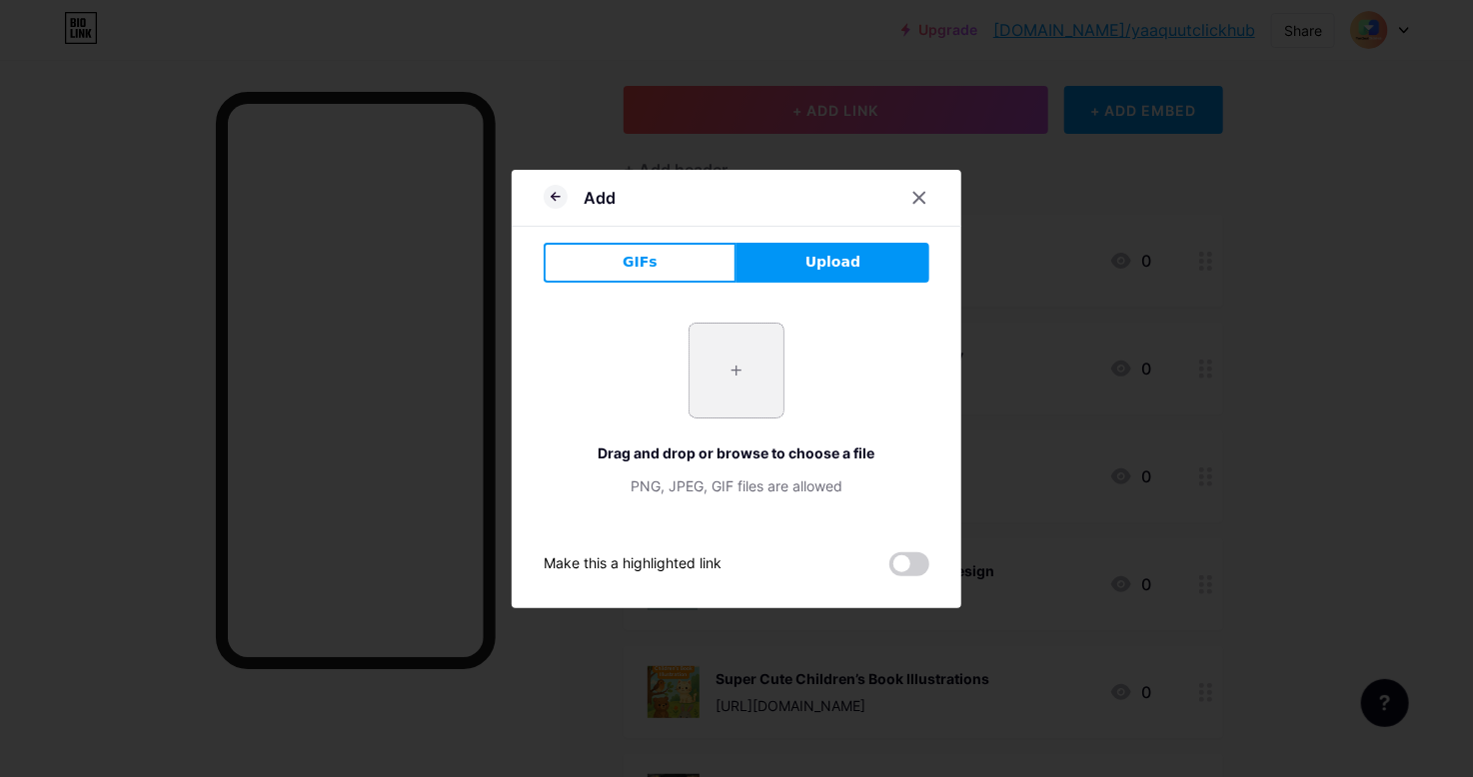
click at [720, 366] on input "file" at bounding box center [736, 371] width 94 height 94
type input "C:\fakepath\inis.PNG"
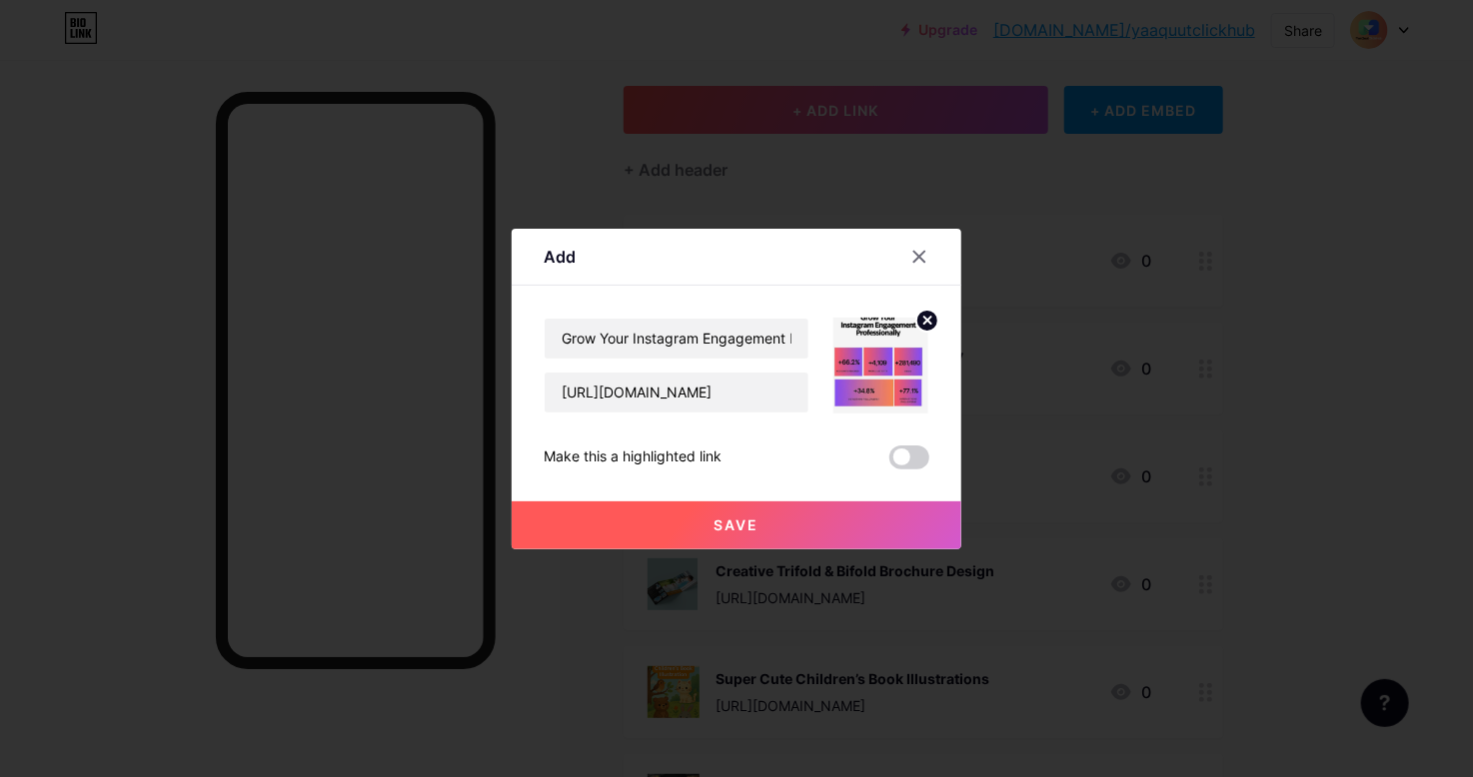
click at [692, 539] on button "Save" at bounding box center [737, 526] width 450 height 48
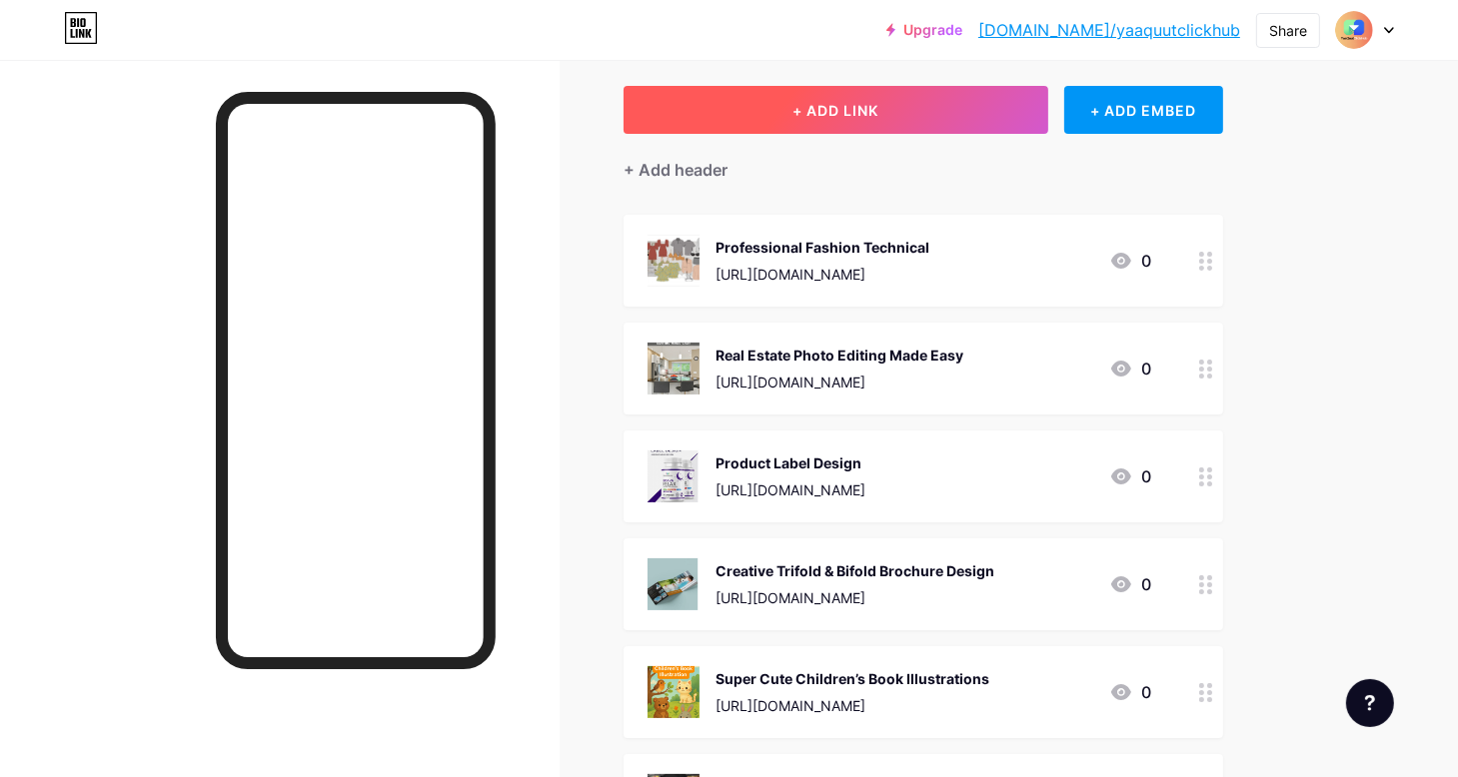
click at [927, 116] on button "+ ADD LINK" at bounding box center [835, 110] width 425 height 48
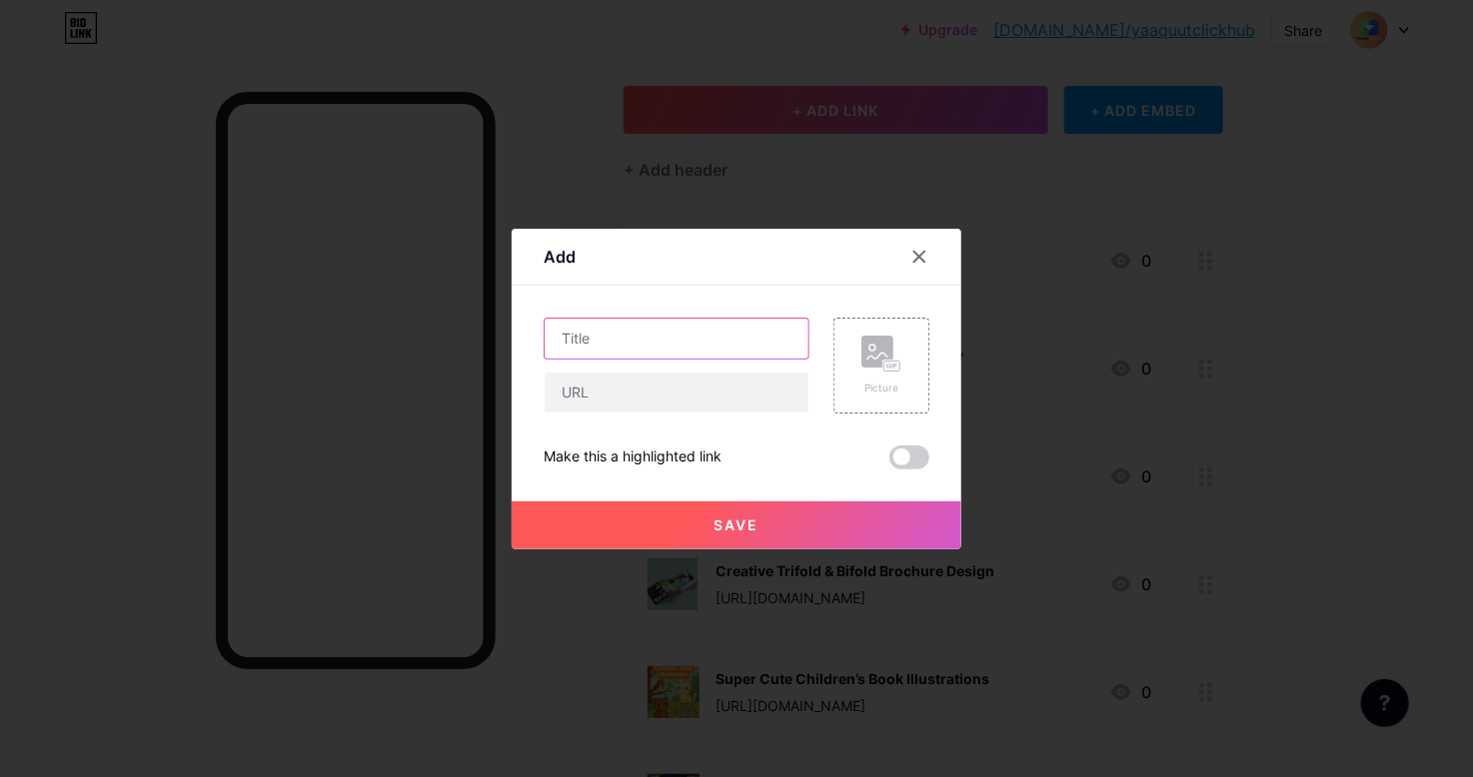
click at [603, 346] on input "text" at bounding box center [677, 339] width 264 height 40
click at [615, 401] on input "text" at bounding box center [677, 393] width 264 height 40
paste input "Boost Your Amazon Sales with Optimized PPC Campaigns"
type input "Boost Your Amazon Sales with Optimized PPC Campaigns"
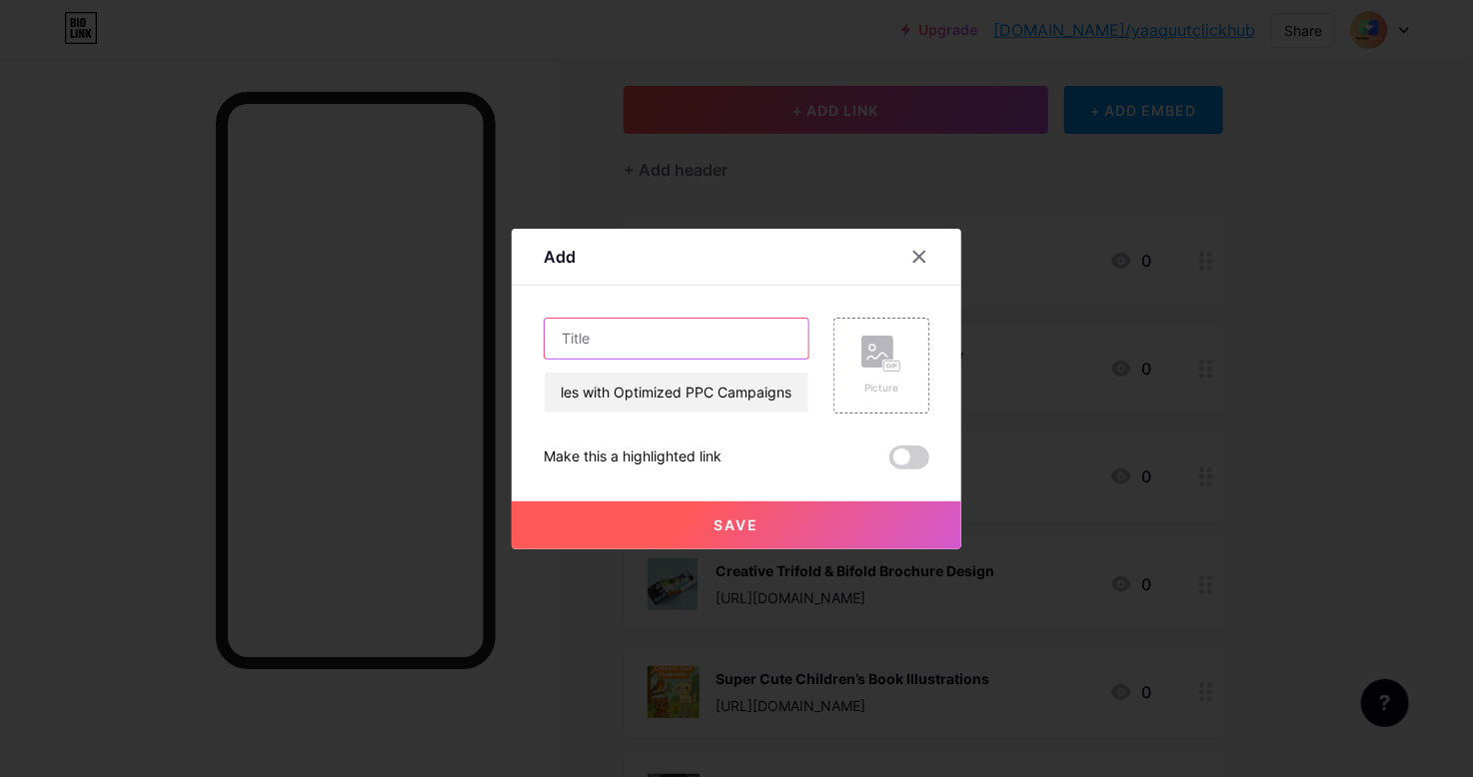
scroll to position [0, 0]
click at [591, 349] on input "text" at bounding box center [677, 339] width 264 height 40
click at [599, 344] on input "text" at bounding box center [677, 339] width 264 height 40
paste input "Boost Your Amazon Sales with Optimized PPC Campaigns"
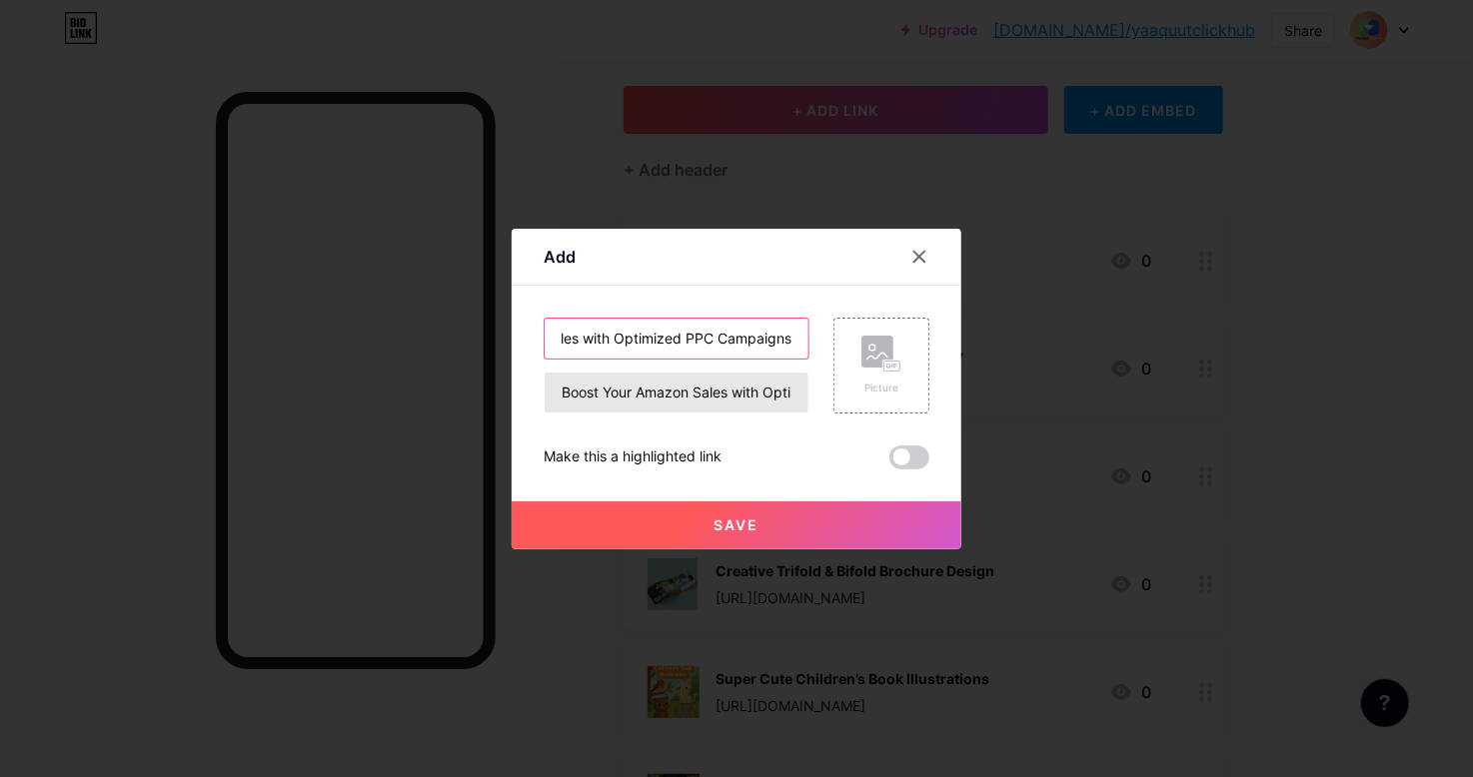
type input "Boost Your Amazon Sales with Optimized PPC Campaigns"
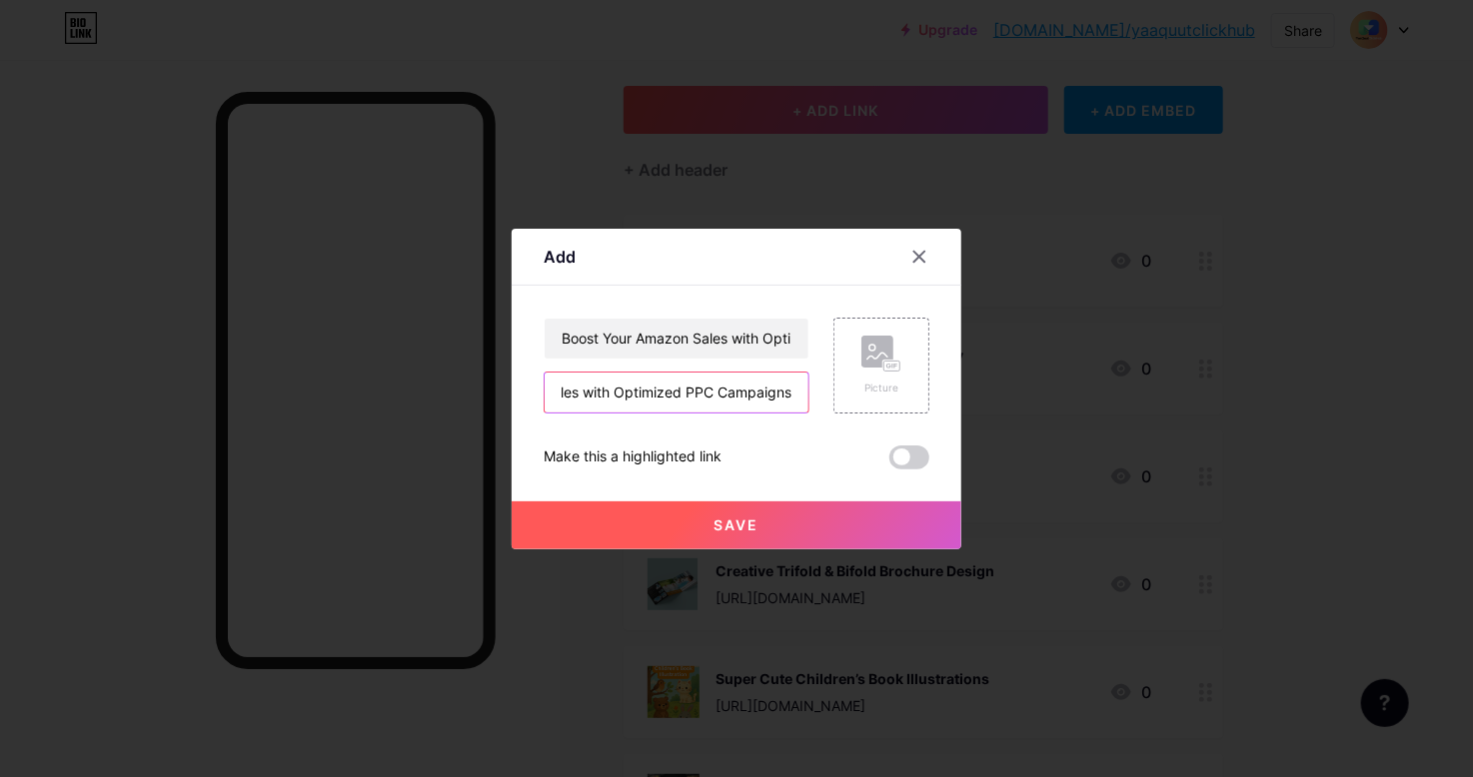
drag, startPoint x: 564, startPoint y: 393, endPoint x: 1171, endPoint y: 392, distance: 607.5
click at [1171, 393] on div "Add Content YouTube Play YouTube video without leaving your page. ADD Vimeo Pla…" at bounding box center [736, 388] width 1473 height 777
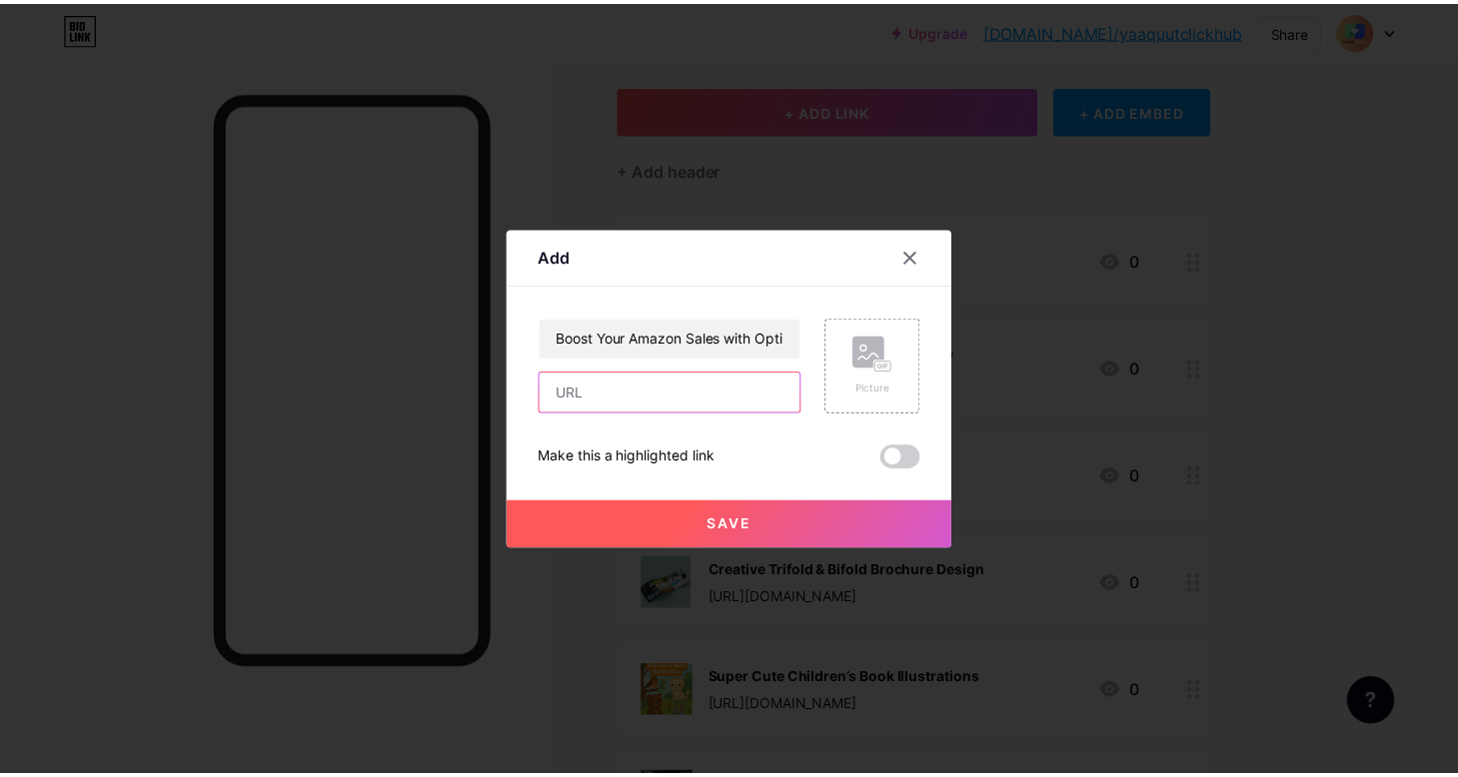
scroll to position [0, 0]
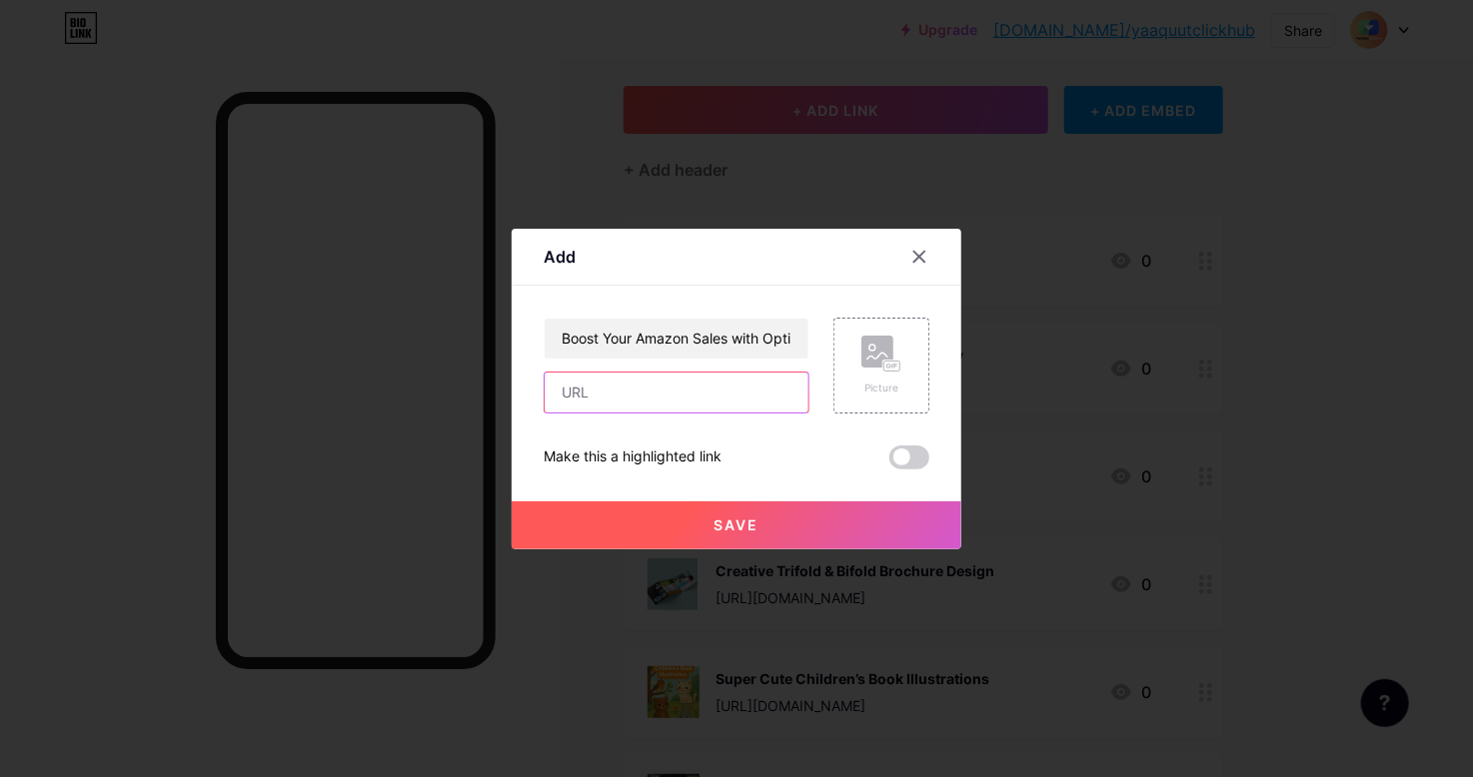
click at [617, 390] on input "text" at bounding box center [677, 393] width 264 height 40
paste input "[URL][DOMAIN_NAME]"
type input "[URL][DOMAIN_NAME]"
click at [876, 365] on rect at bounding box center [877, 352] width 32 height 32
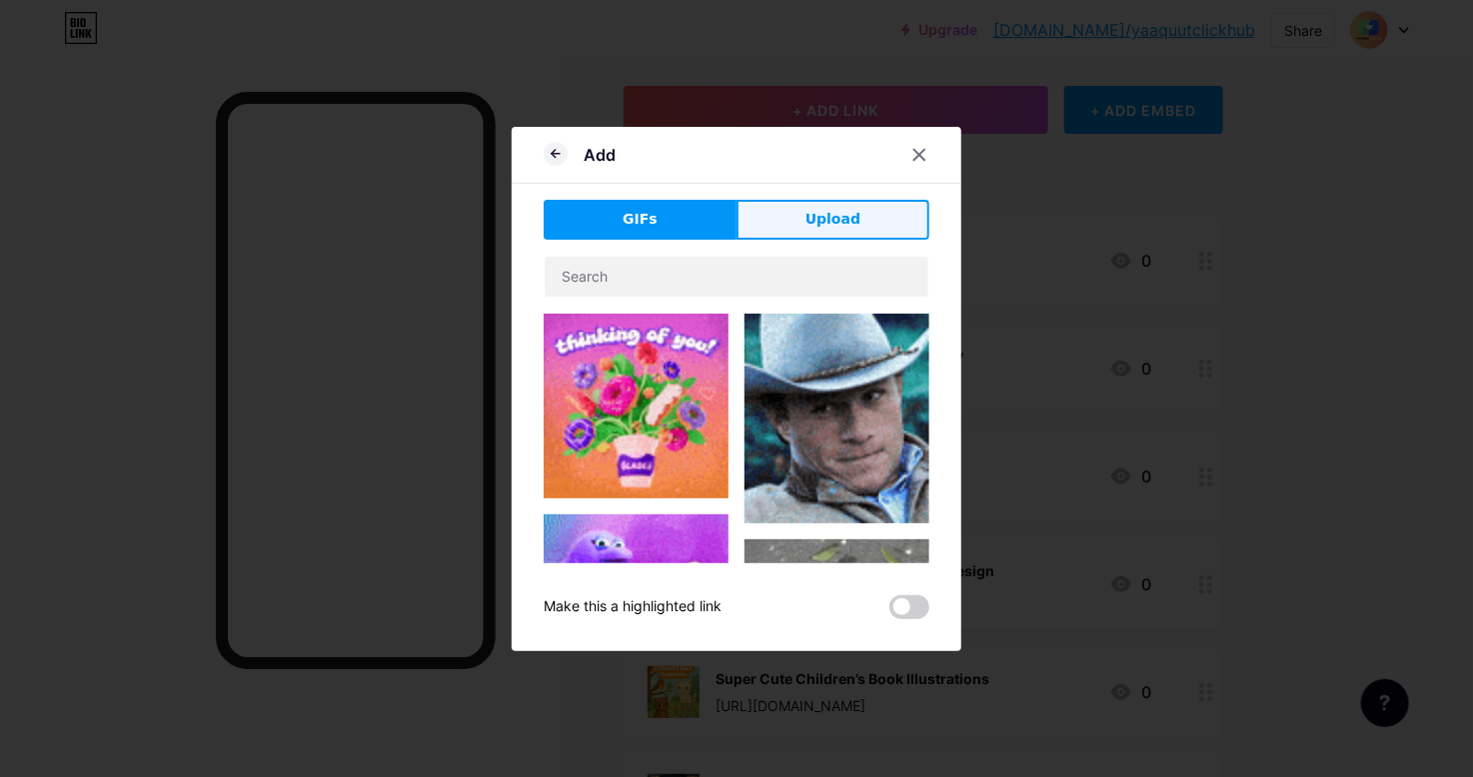
click at [792, 221] on button "Upload" at bounding box center [832, 220] width 193 height 40
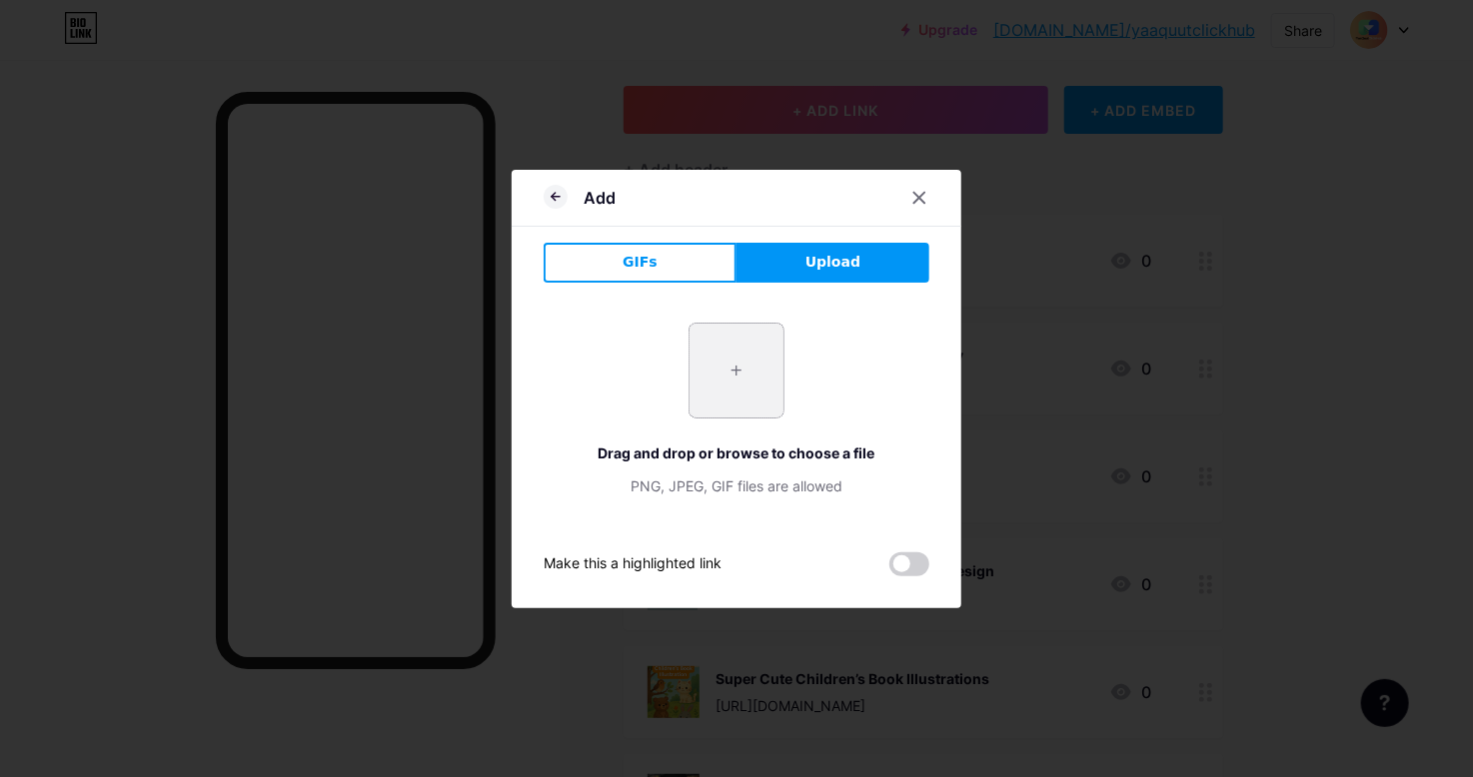
click at [723, 357] on input "file" at bounding box center [736, 371] width 94 height 94
type input "C:\fakepath\hahah.PNG"
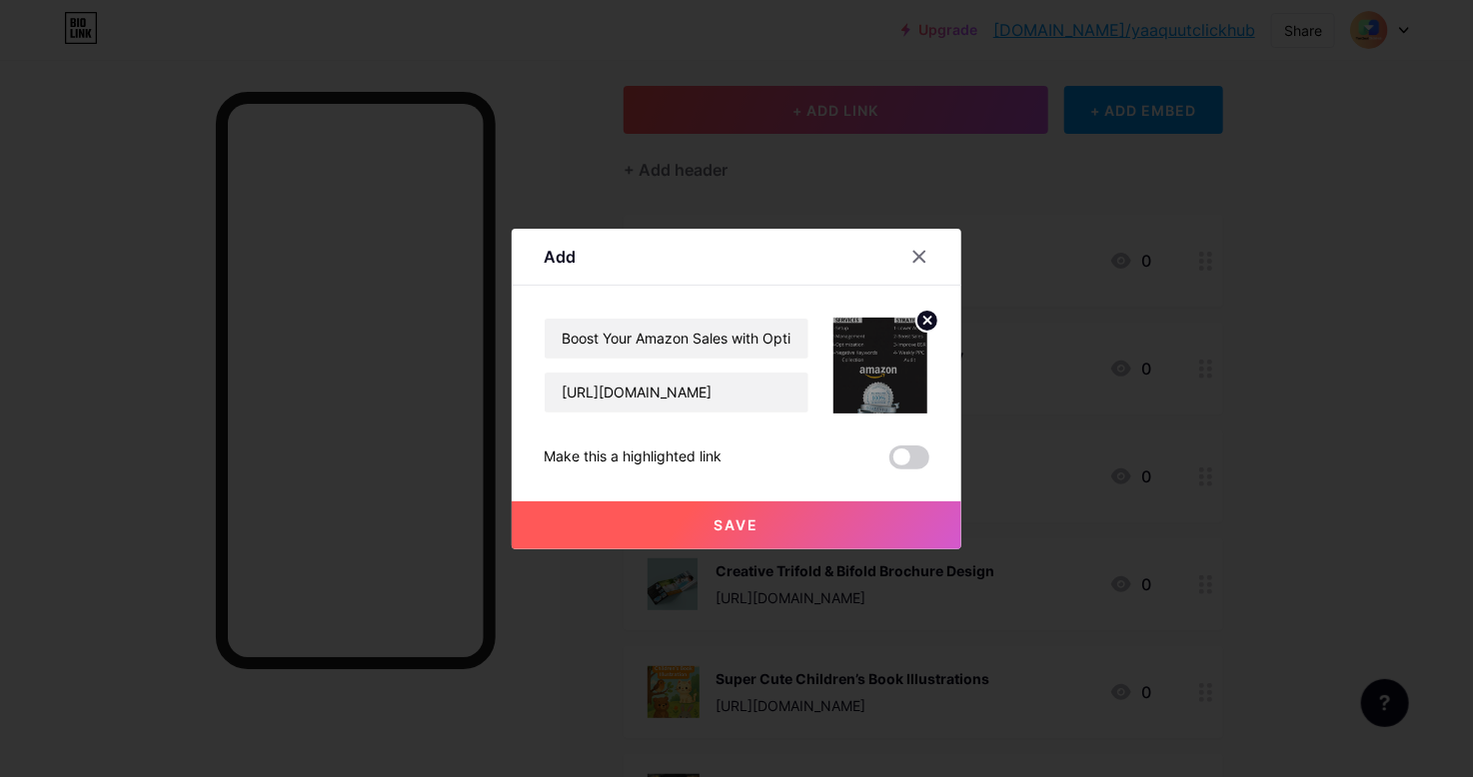
click at [738, 529] on span "Save" at bounding box center [736, 525] width 45 height 17
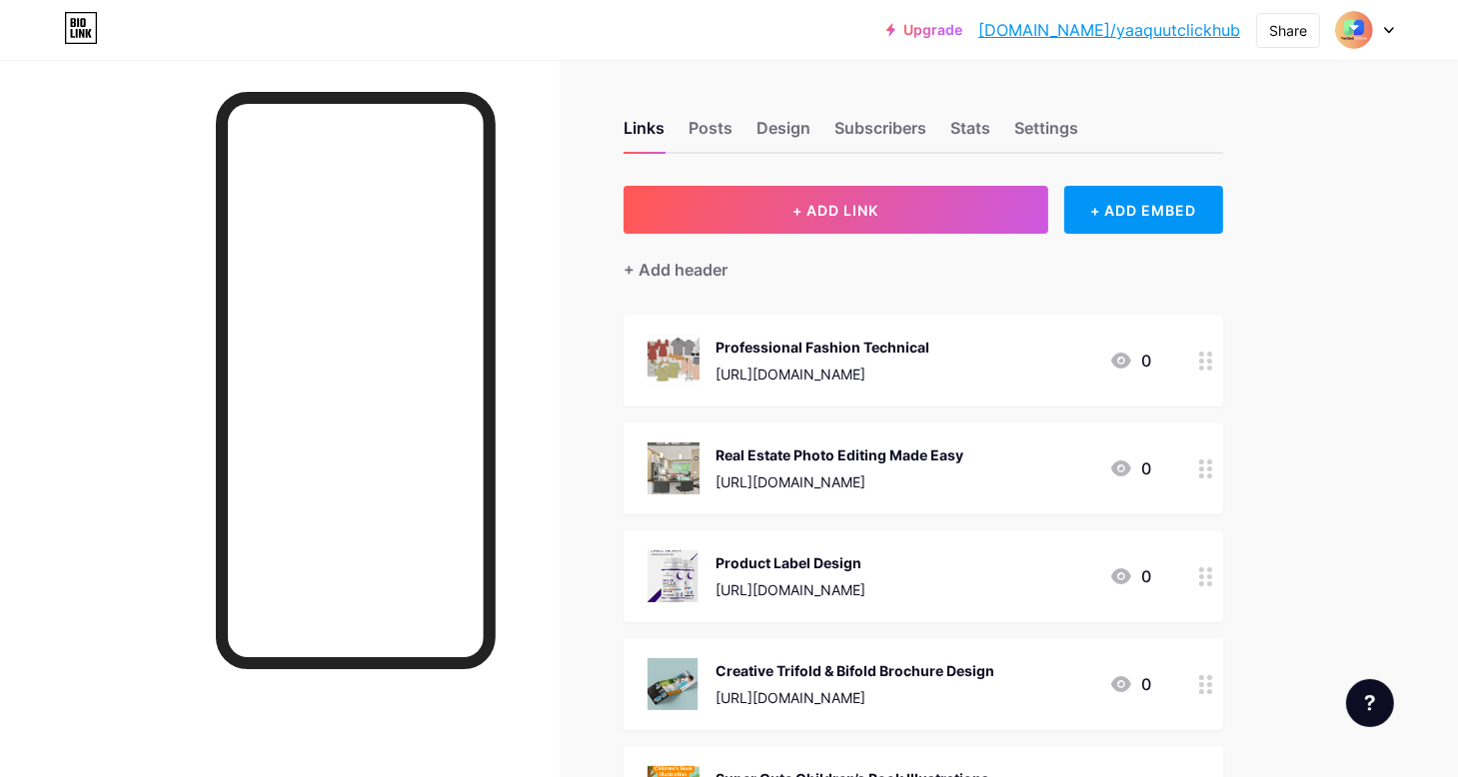
click at [799, 346] on div "Professional Fashion Technical" at bounding box center [822, 347] width 214 height 21
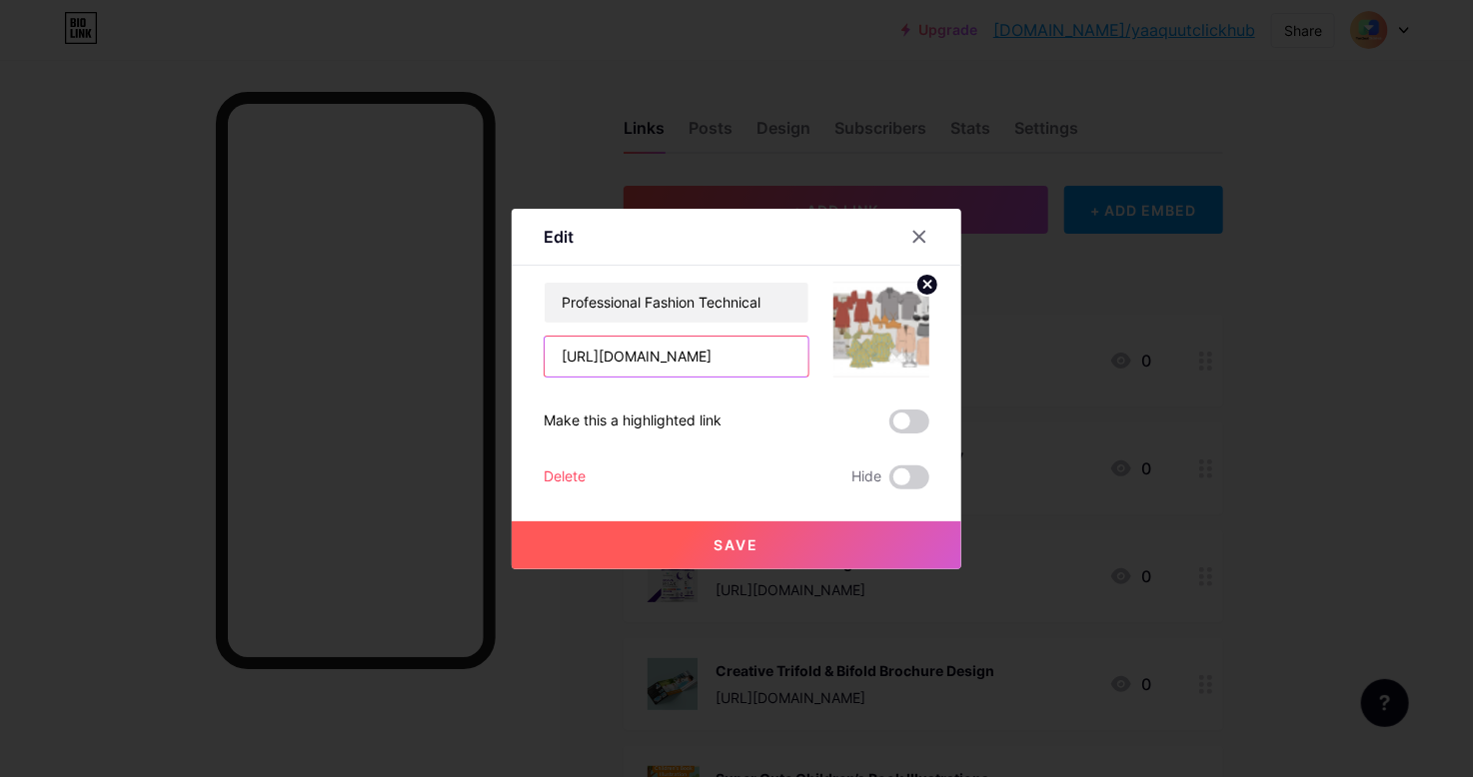
drag, startPoint x: 759, startPoint y: 364, endPoint x: 512, endPoint y: 345, distance: 248.5
click at [512, 345] on div "Edit Content YouTube Play YouTube video without leaving your page. ADD Vimeo Pl…" at bounding box center [737, 389] width 450 height 361
paste input "go.fiverr.com/visit/?bta=1130789&brand=fp&landingPage=https%253A%252F%252Fwww.f…"
type input "https://go.fiverr.com/visit/?bta=1130789&brand=fp&landingPage=https%253A%252F%2…"
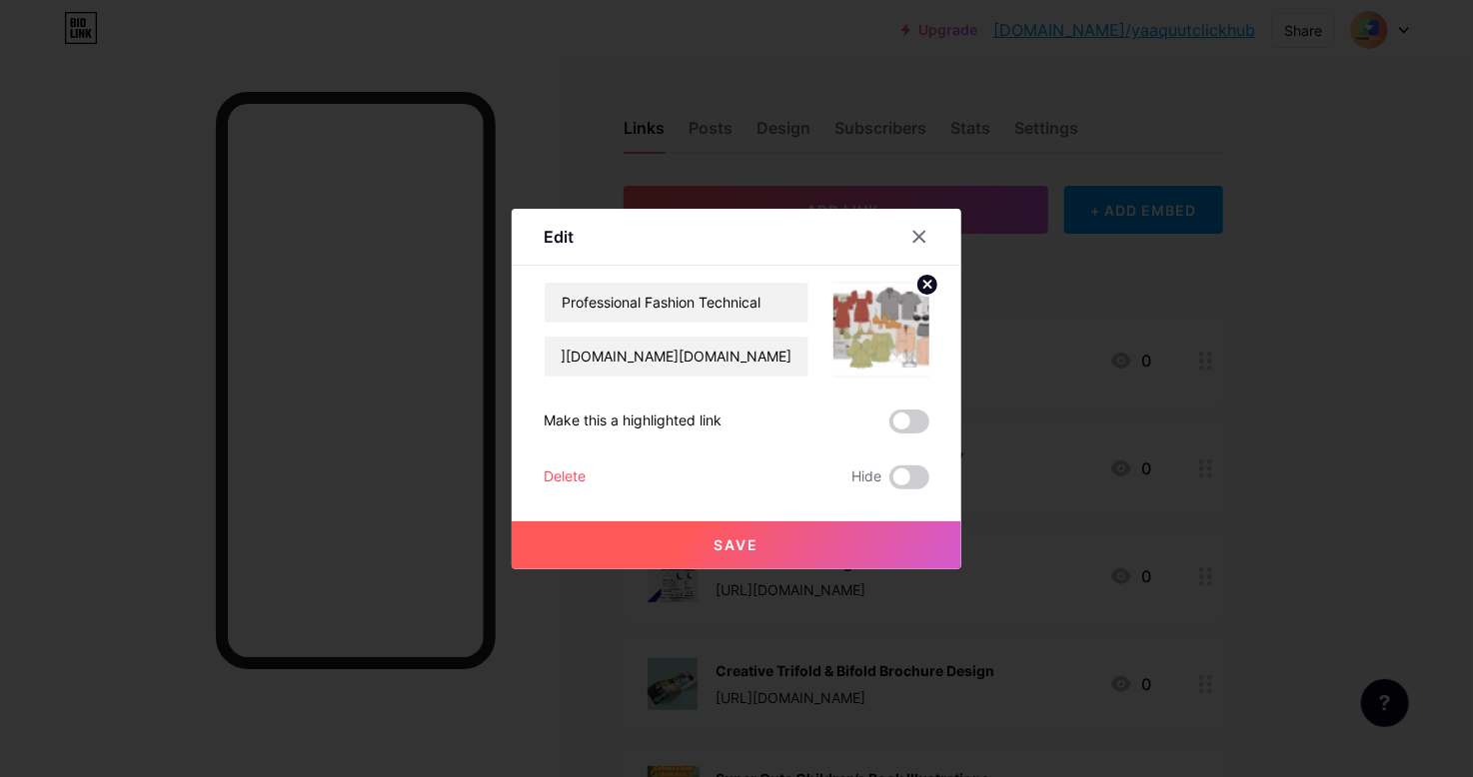
scroll to position [0, 0]
click at [729, 544] on span "Save" at bounding box center [736, 545] width 45 height 17
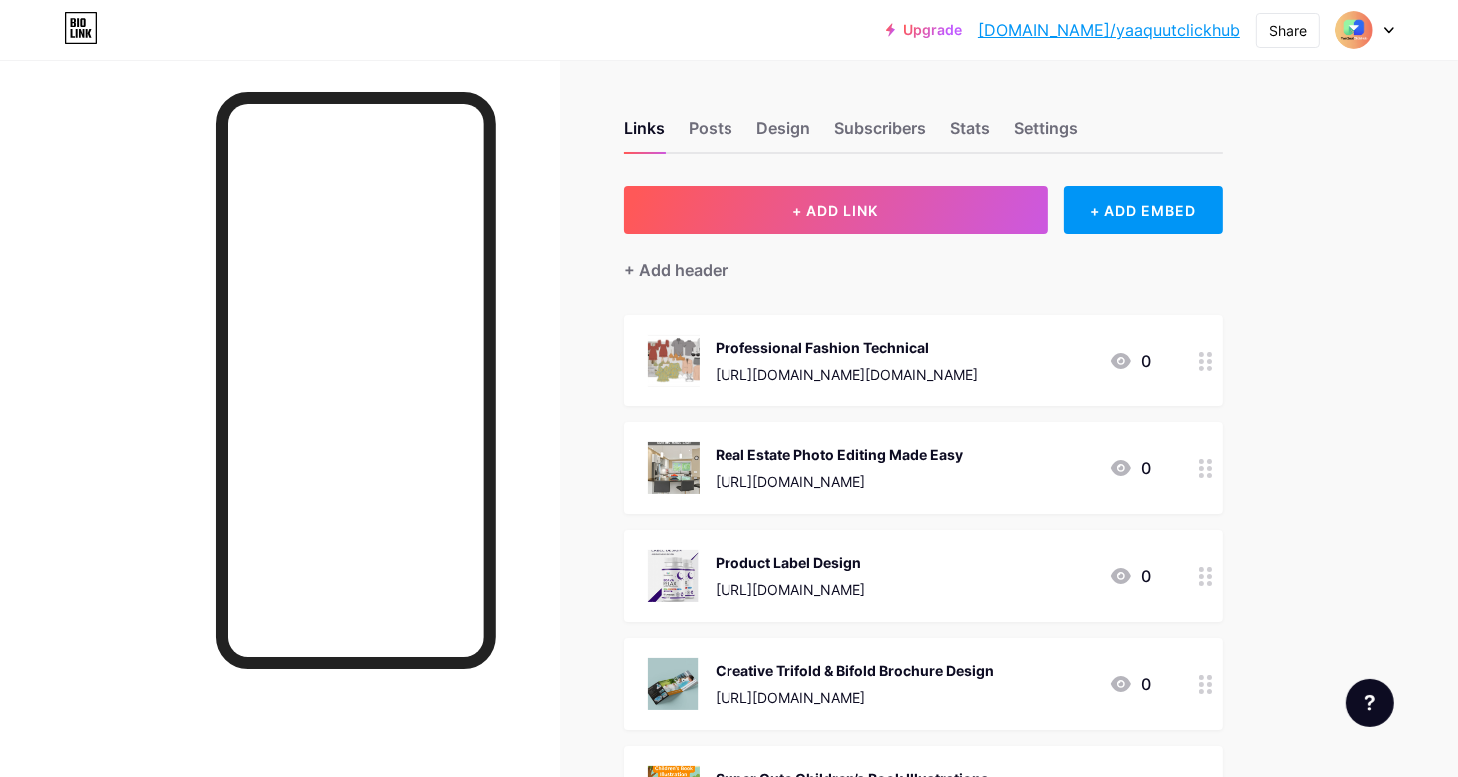
click at [826, 459] on div "Real Estate Photo Editing Made Easy" at bounding box center [839, 455] width 248 height 21
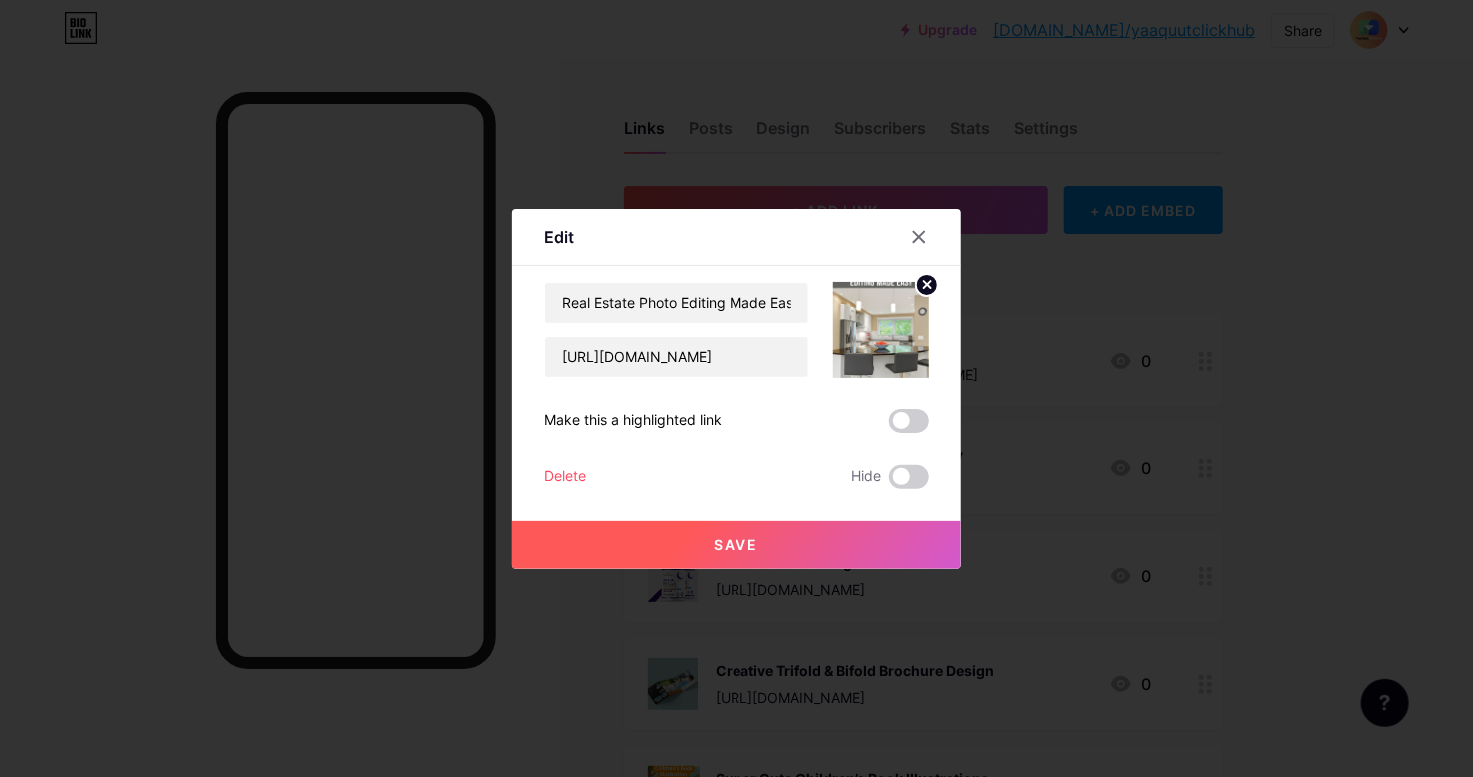
click at [361, 479] on div at bounding box center [736, 388] width 1473 height 777
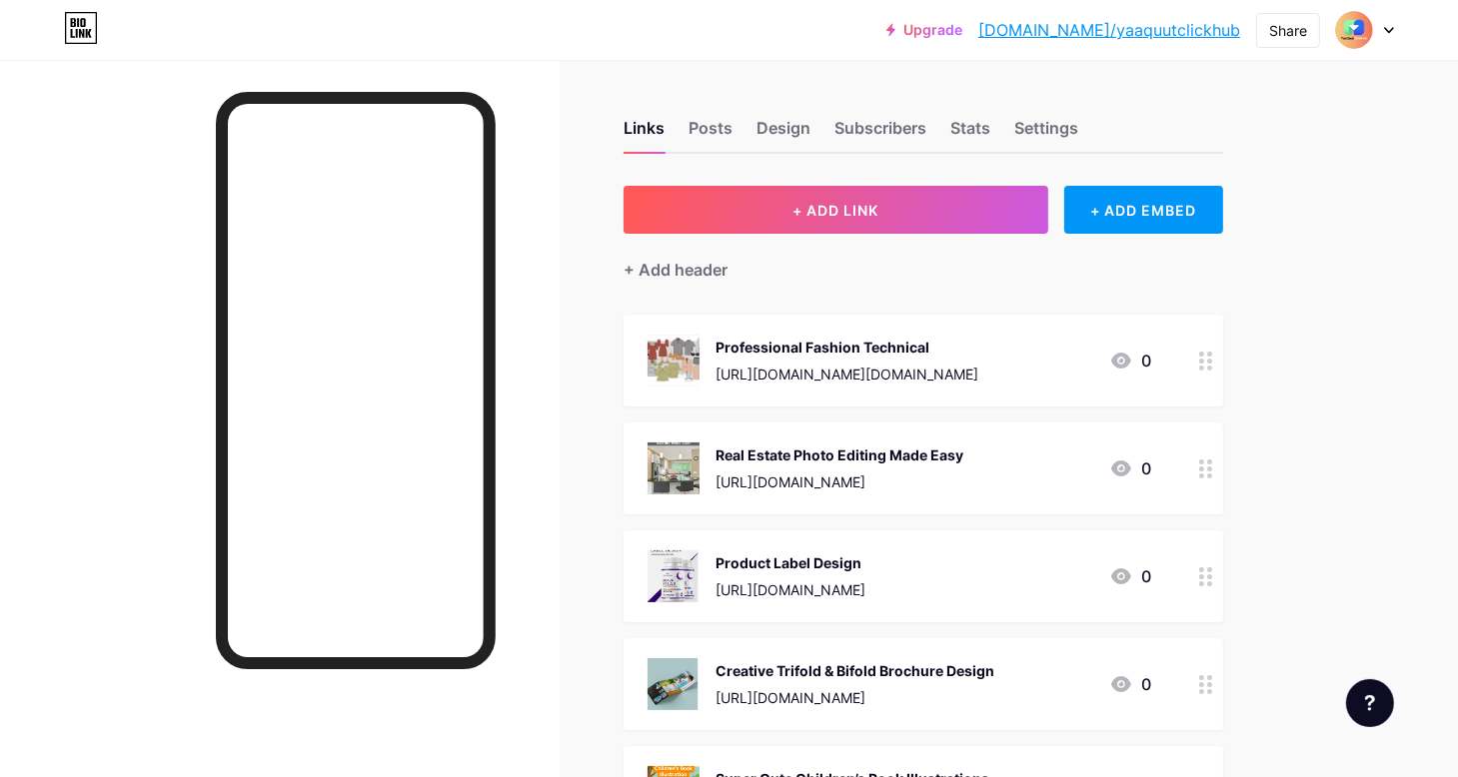
click at [777, 457] on div "Real Estate Photo Editing Made Easy" at bounding box center [839, 455] width 248 height 21
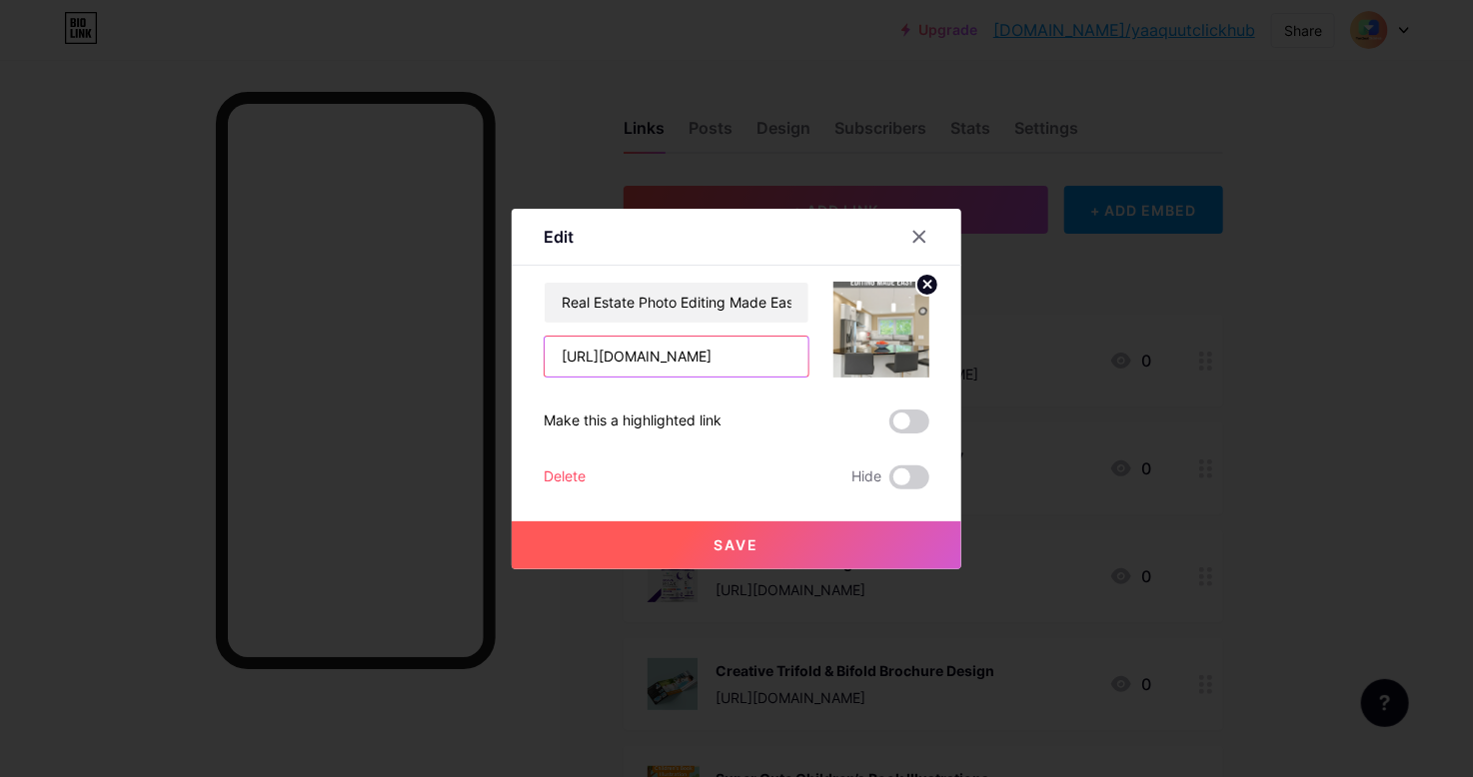
drag, startPoint x: 737, startPoint y: 355, endPoint x: 520, endPoint y: 357, distance: 217.8
click at [520, 357] on div "Edit Content YouTube Play YouTube video without leaving your page. ADD Vimeo Pl…" at bounding box center [737, 389] width 450 height 361
paste input "go.fiverr.com/visit/?bta=1130789&brand=fp&landingPage=https%253A%252F%252Fwww.f…"
type input "https://go.fiverr.com/visit/?bta=1130789&brand=fp&landingPage=https%253A%252F%2…"
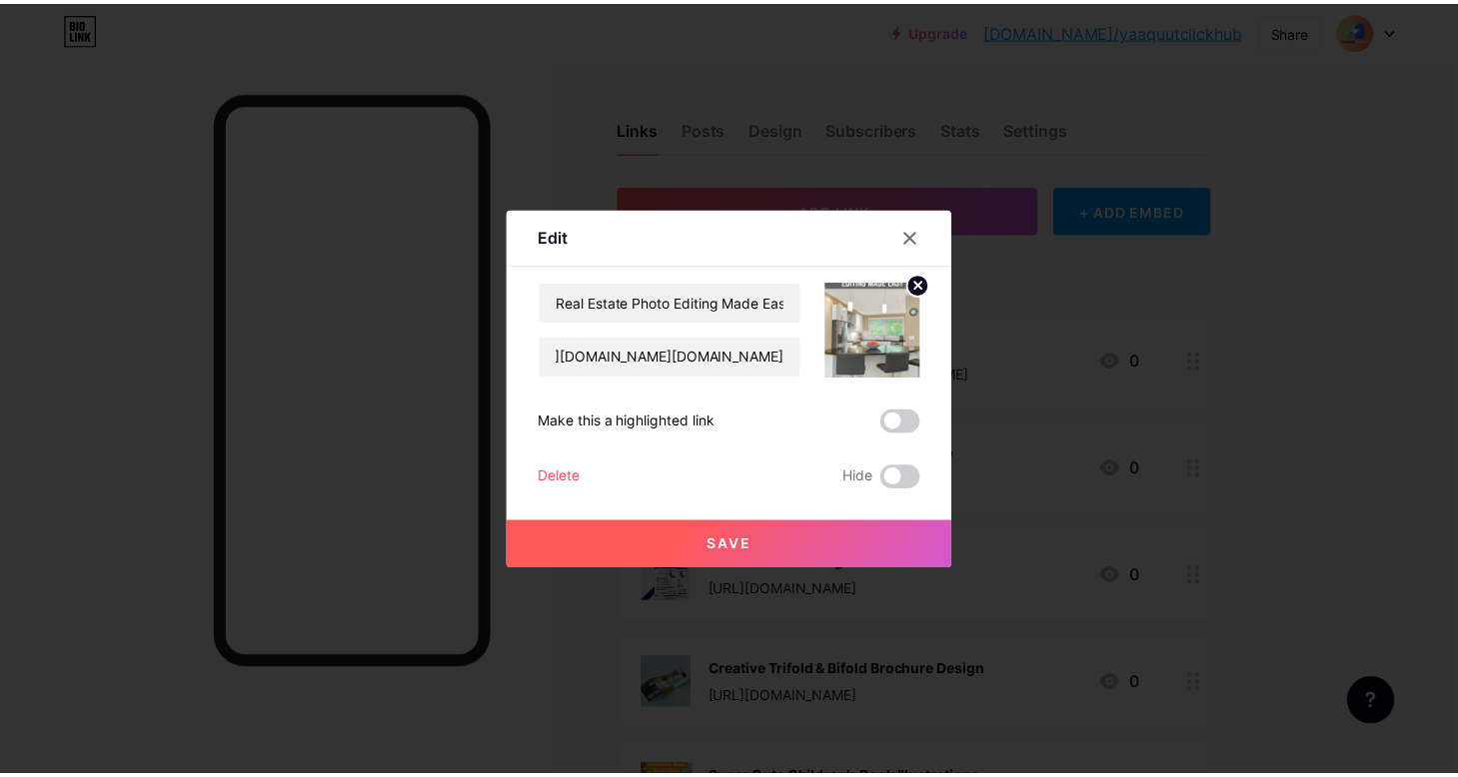
scroll to position [0, 0]
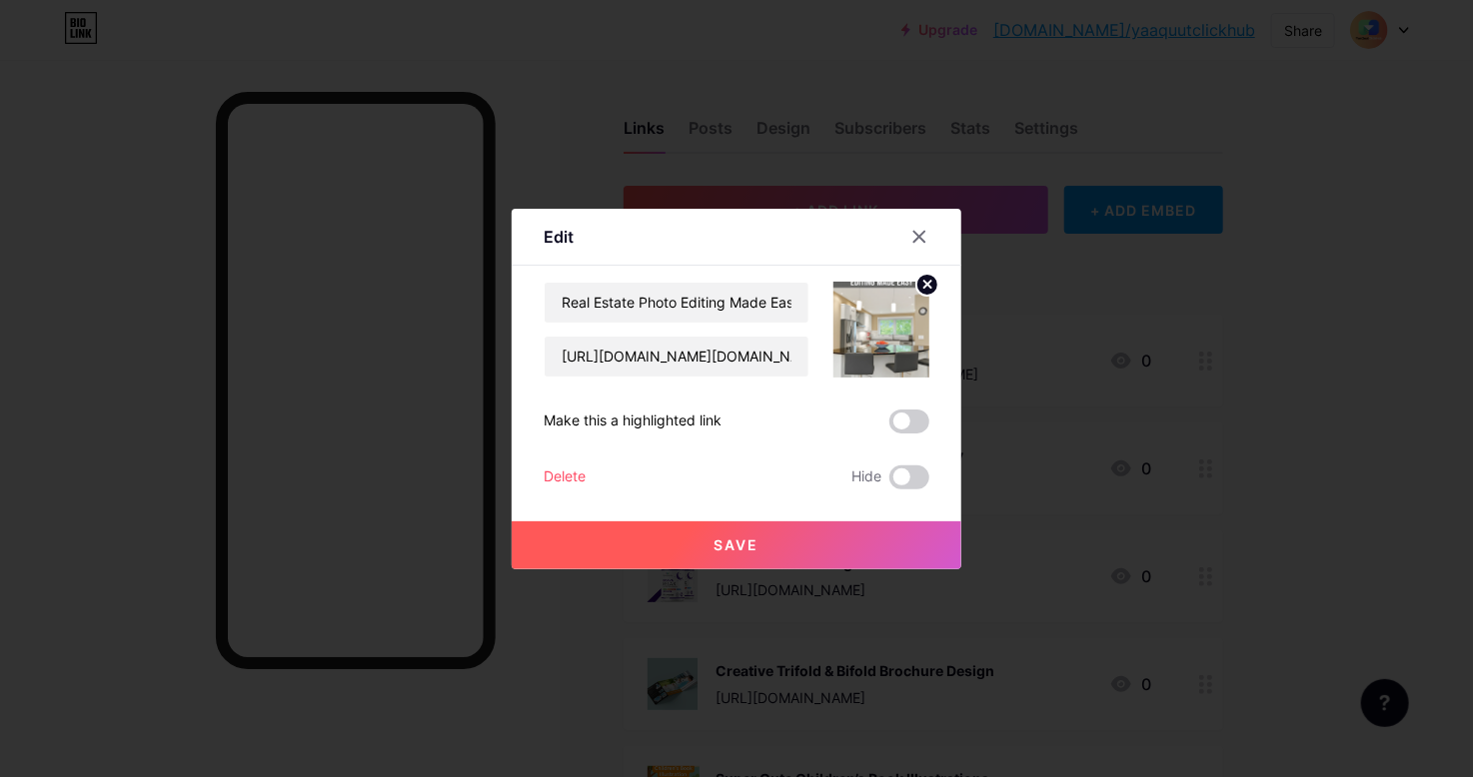
click at [779, 544] on button "Save" at bounding box center [737, 546] width 450 height 48
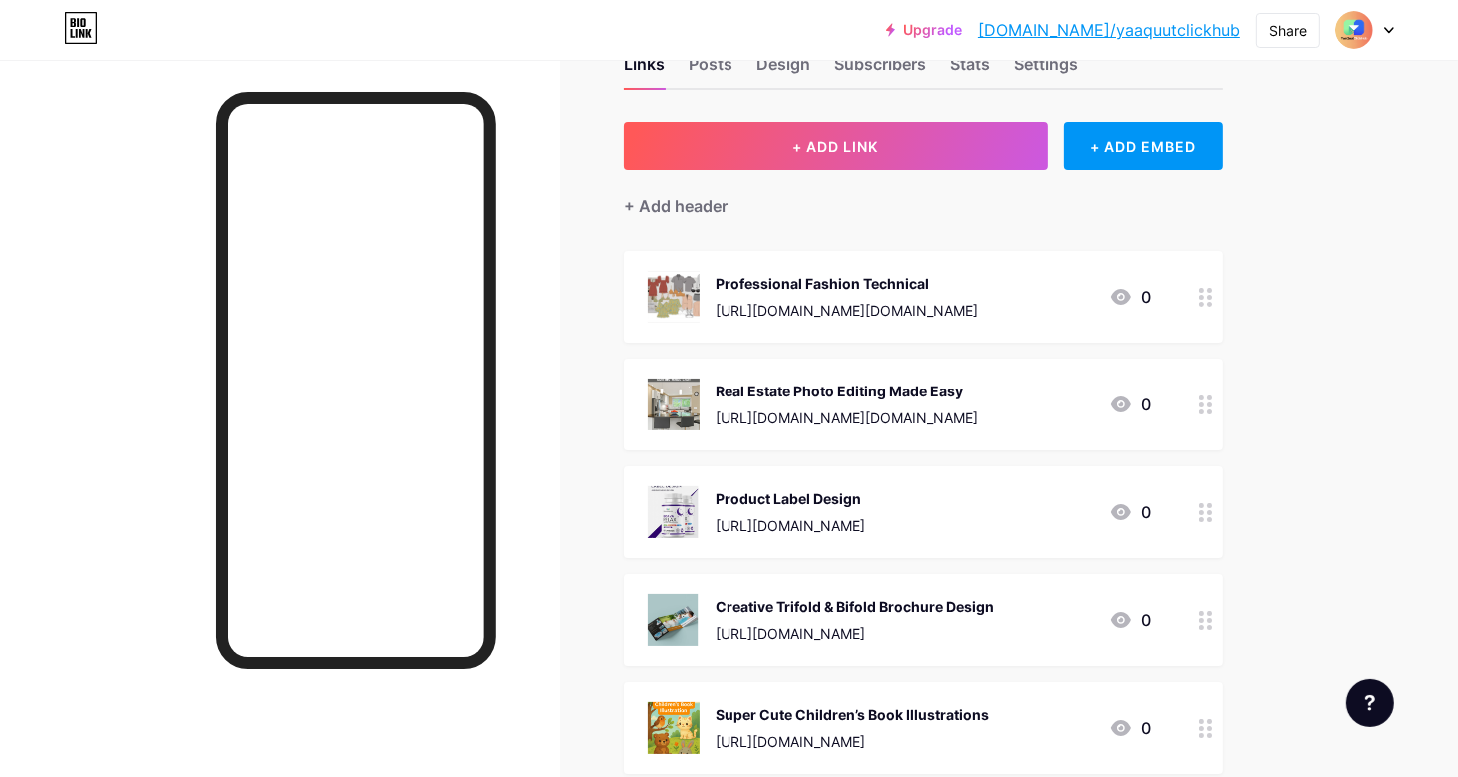
scroll to position [100, 0]
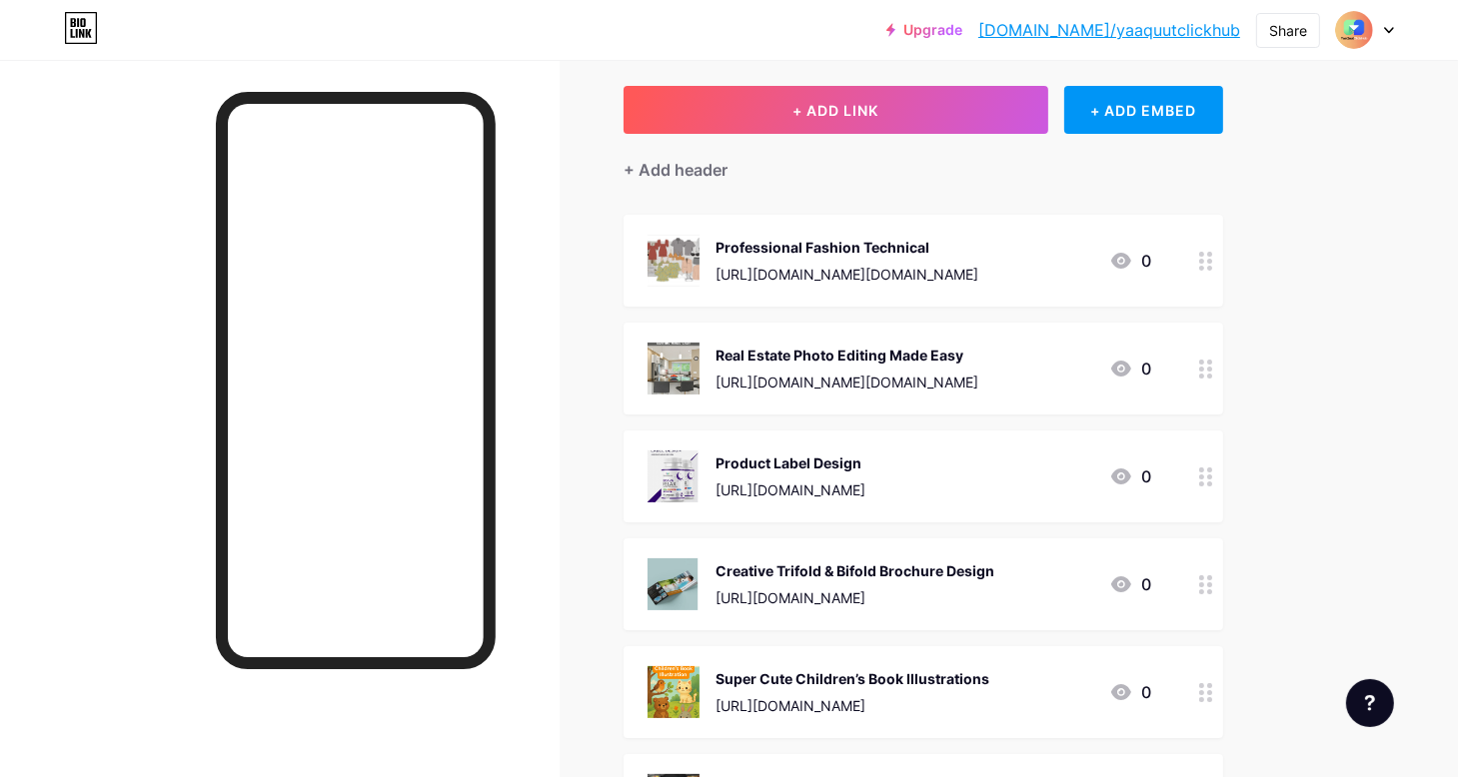
click at [814, 486] on div "[URL][DOMAIN_NAME]" at bounding box center [790, 490] width 150 height 21
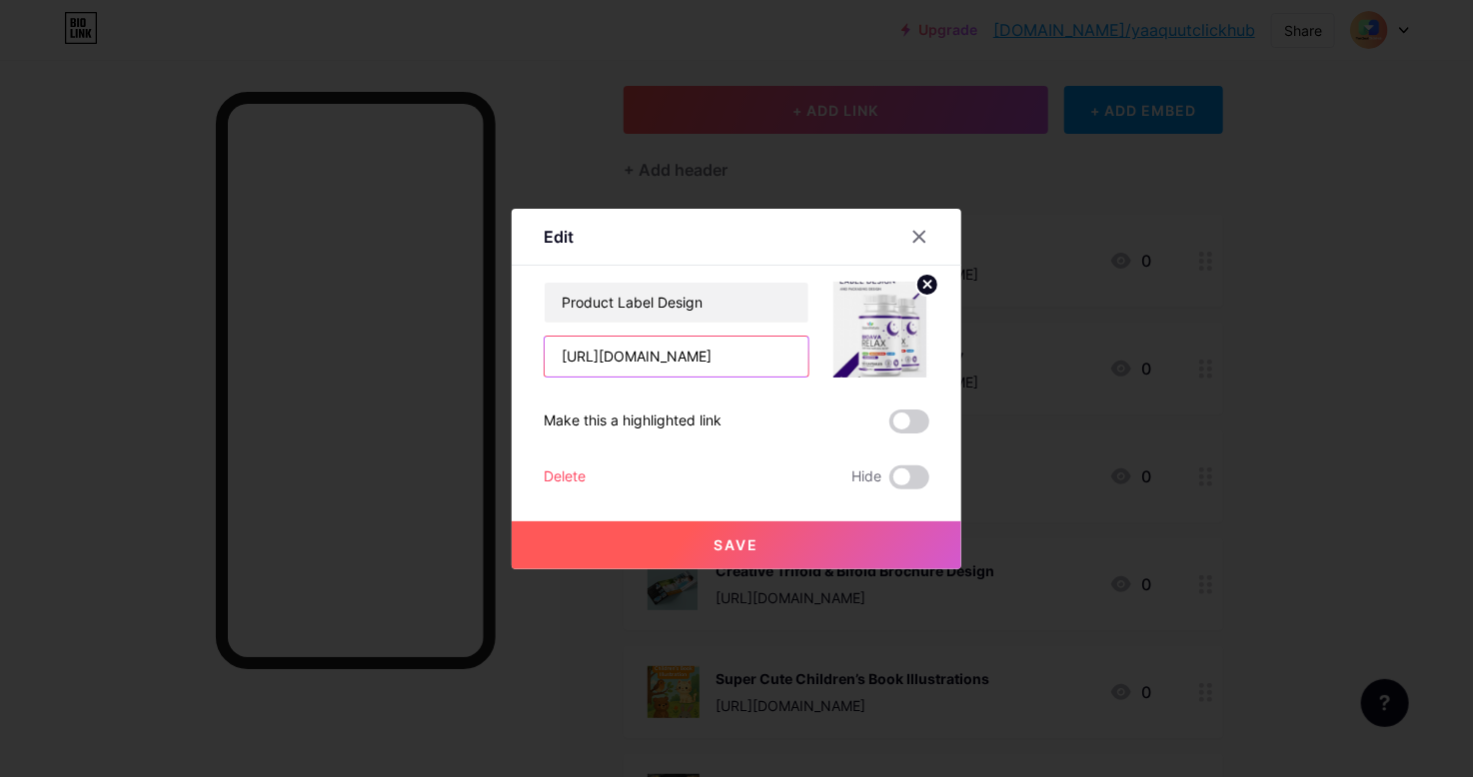
drag, startPoint x: 728, startPoint y: 360, endPoint x: 400, endPoint y: 360, distance: 328.7
click at [400, 360] on div "Edit Content YouTube Play YouTube video without leaving your page. ADD Vimeo Pl…" at bounding box center [736, 388] width 1473 height 777
paste input "://bit.ly/3IfeCKX"
type input "http://bit.ly/3IfeCKX"
click at [753, 556] on button "Save" at bounding box center [737, 546] width 450 height 48
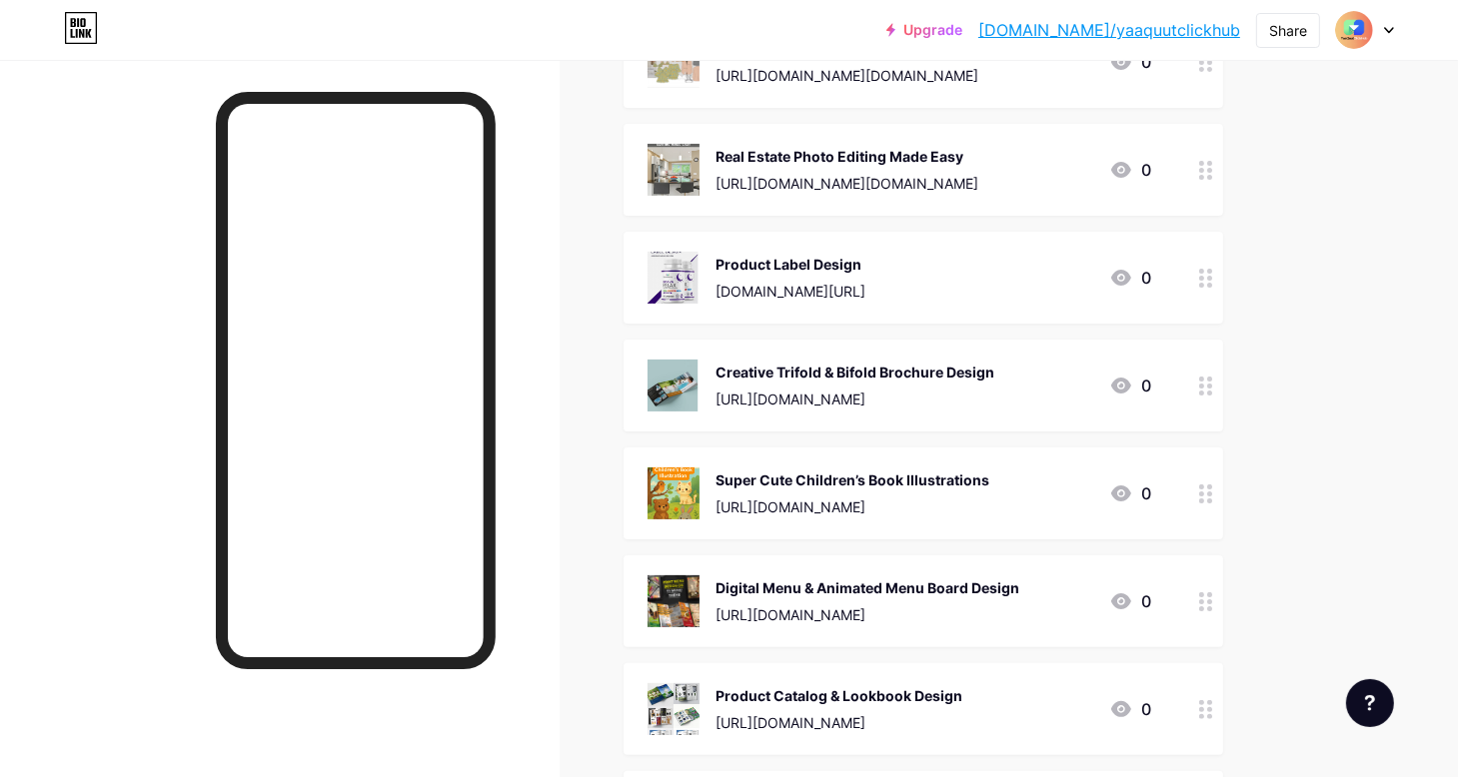
scroll to position [300, 0]
click at [827, 481] on div "Super Cute Children’s Book Illustrations" at bounding box center [852, 479] width 274 height 21
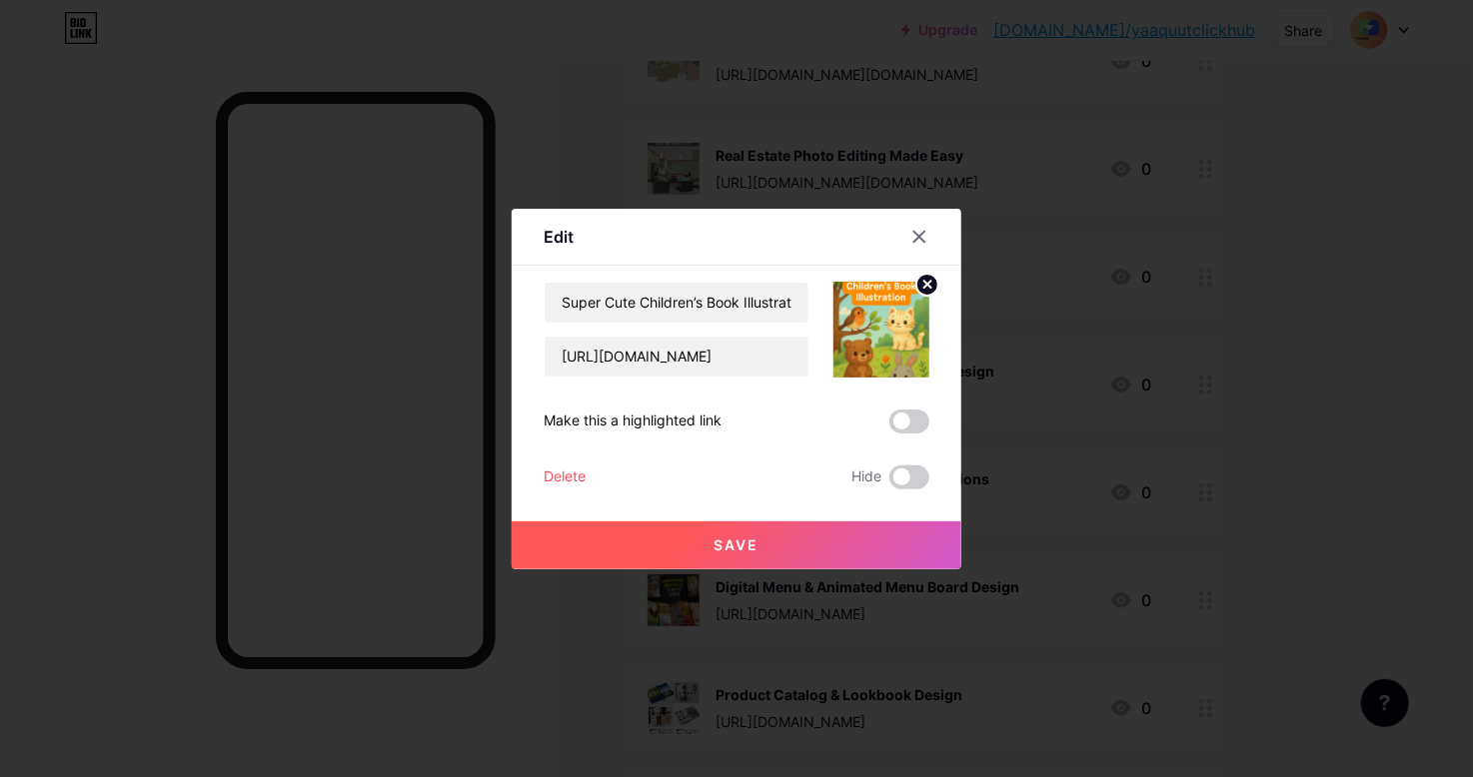
click at [899, 231] on div "Edit" at bounding box center [737, 242] width 450 height 47
click at [924, 233] on icon at bounding box center [919, 237] width 16 height 16
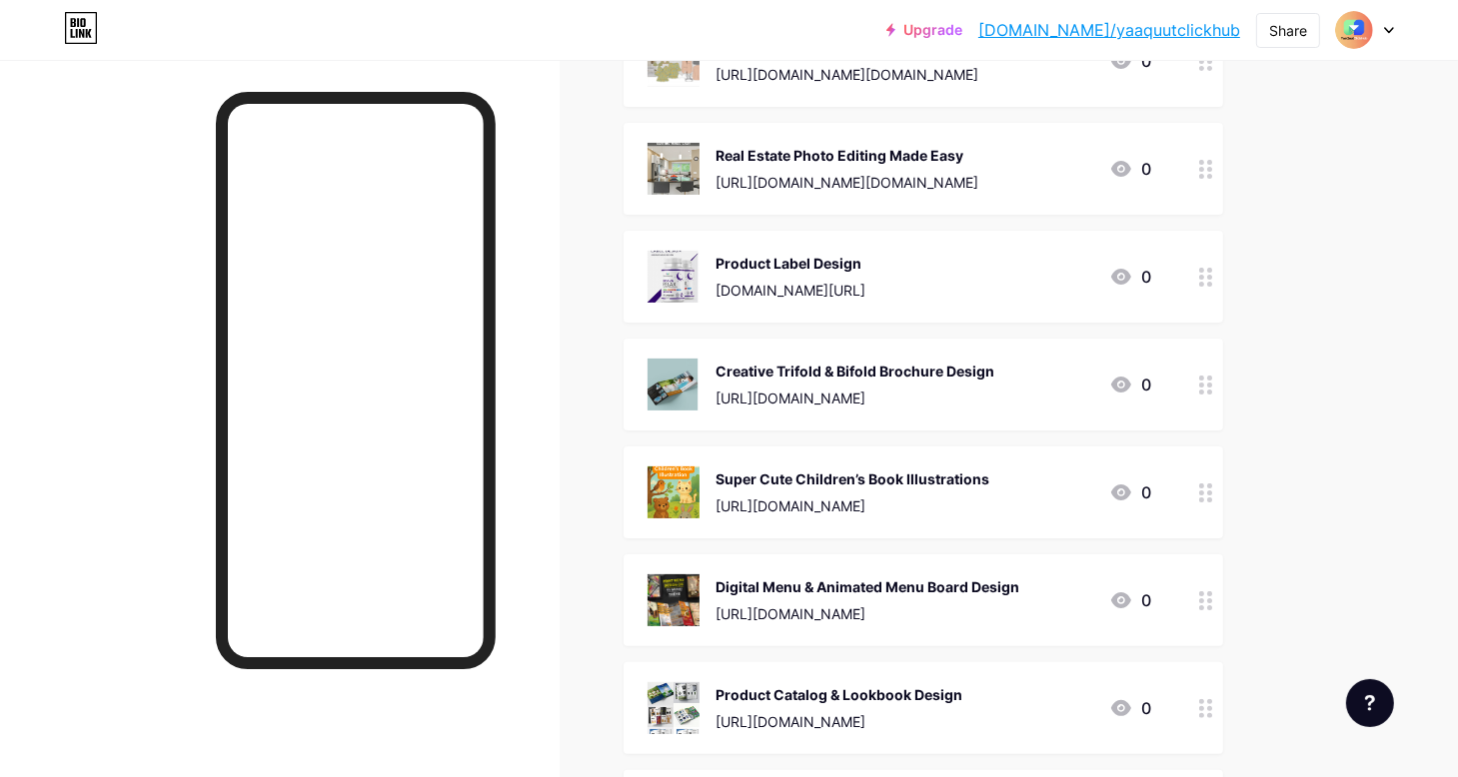
click at [779, 388] on div "[URL][DOMAIN_NAME]" at bounding box center [854, 398] width 279 height 21
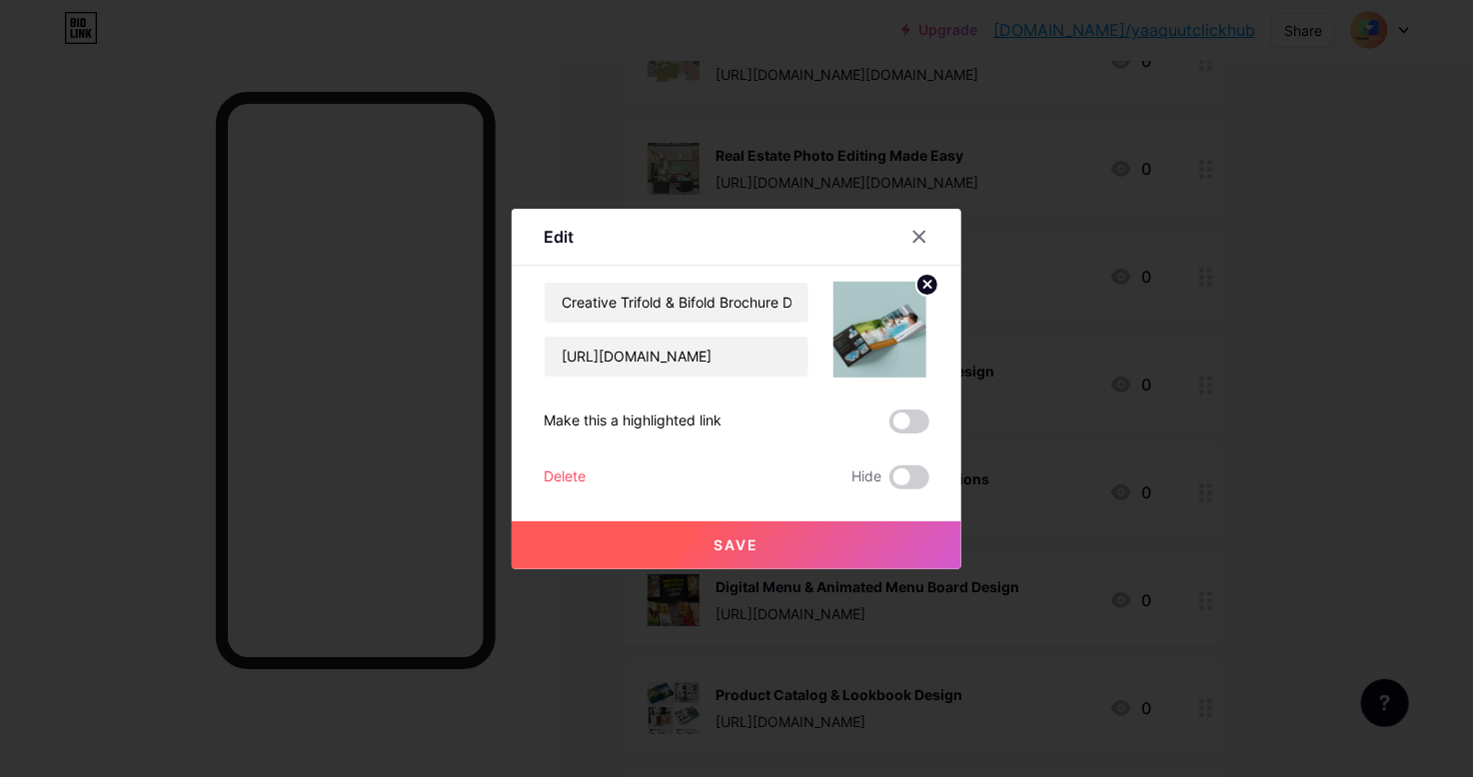
drag, startPoint x: 427, startPoint y: 327, endPoint x: 849, endPoint y: 19, distance: 522.8
click at [426, 328] on div at bounding box center [736, 388] width 1473 height 777
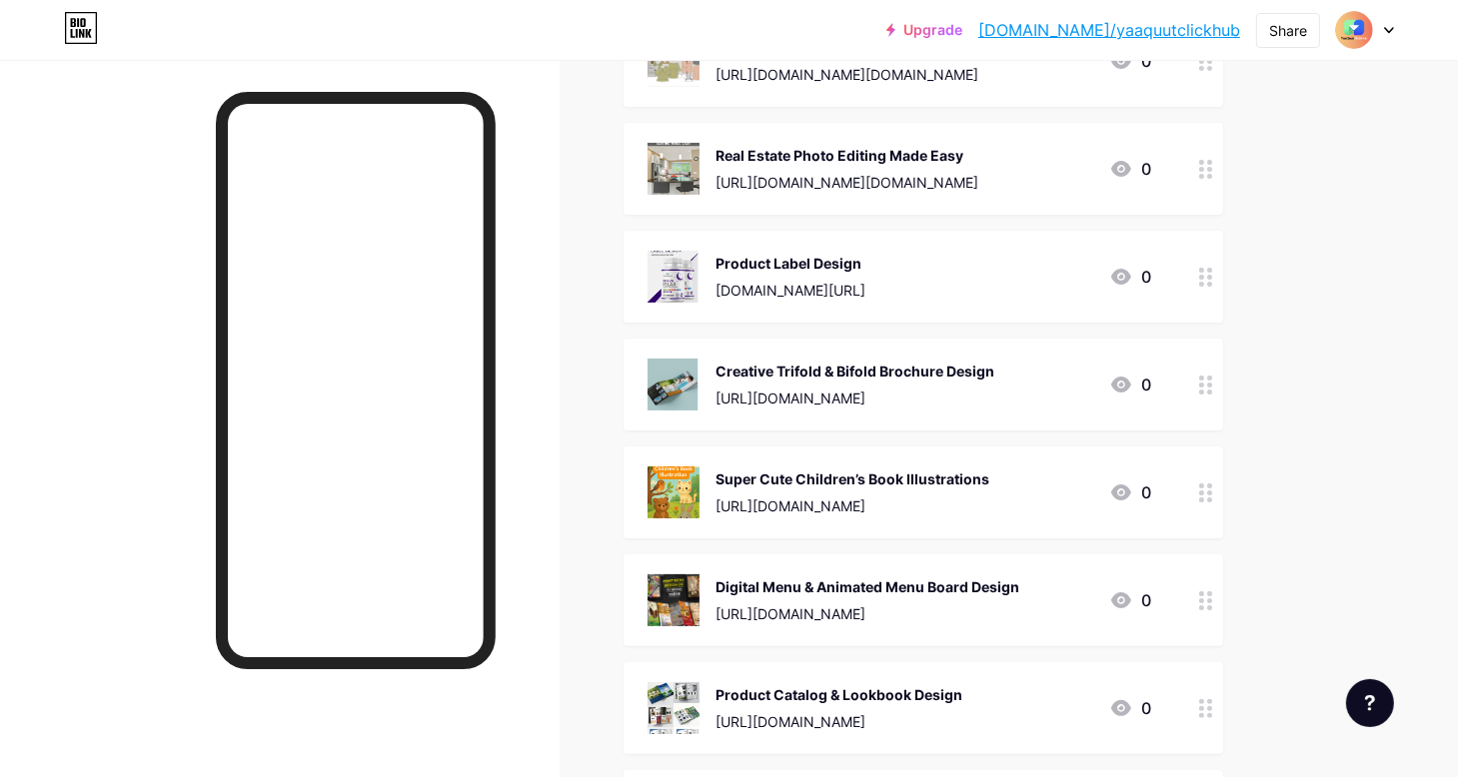
click at [790, 383] on div "Creative Trifold & Bifold Brochure Design https://pin.it/2lv0eRb4L" at bounding box center [854, 385] width 279 height 52
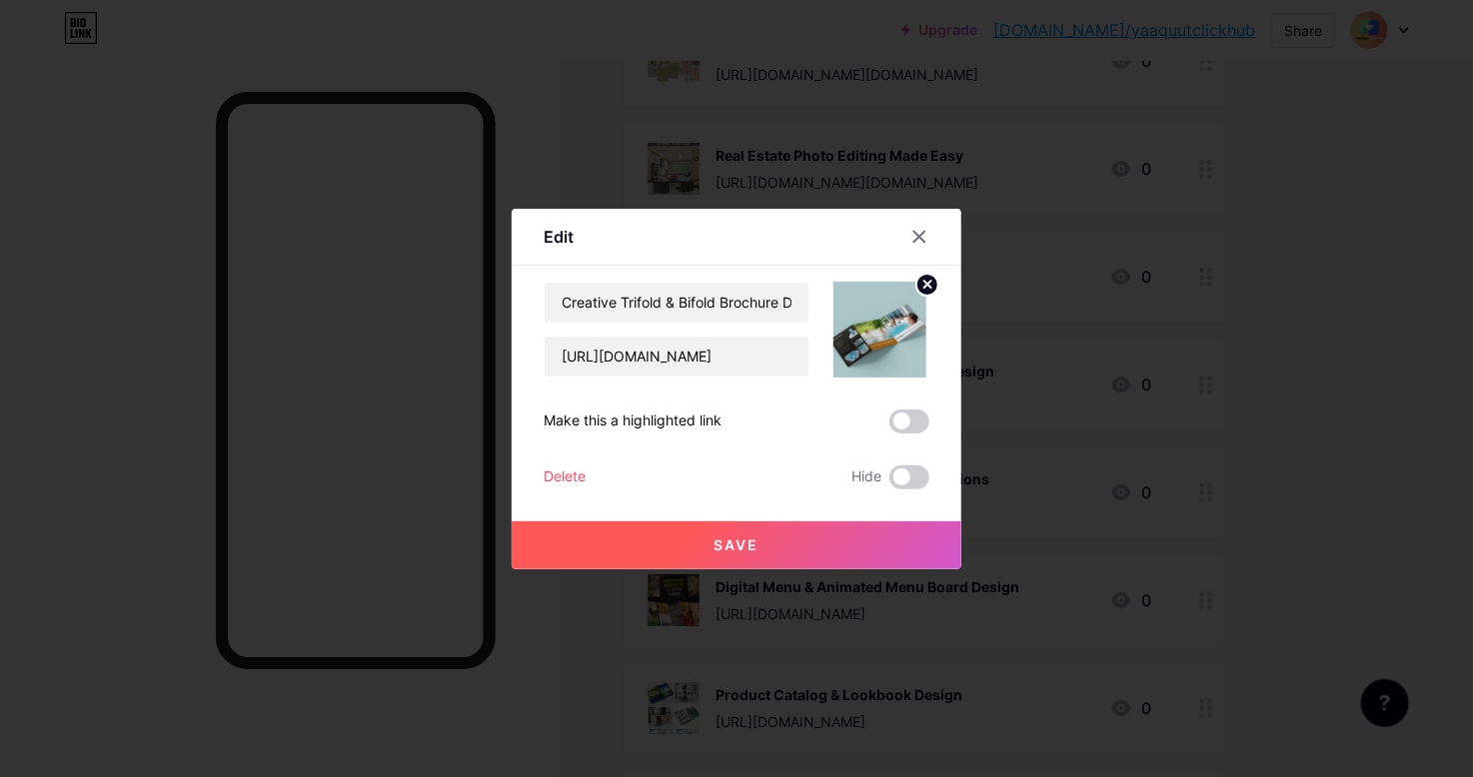
click at [675, 418] on div "Make this a highlighted link" at bounding box center [737, 422] width 386 height 24
click at [734, 357] on input "[URL][DOMAIN_NAME]" at bounding box center [677, 357] width 264 height 40
drag, startPoint x: 739, startPoint y: 357, endPoint x: 433, endPoint y: 354, distance: 306.8
click at [433, 354] on div "Edit Content YouTube Play YouTube video without leaving your page. ADD Vimeo Pl…" at bounding box center [736, 388] width 1473 height 777
click at [743, 361] on input "[URL][DOMAIN_NAME]" at bounding box center [677, 357] width 264 height 40
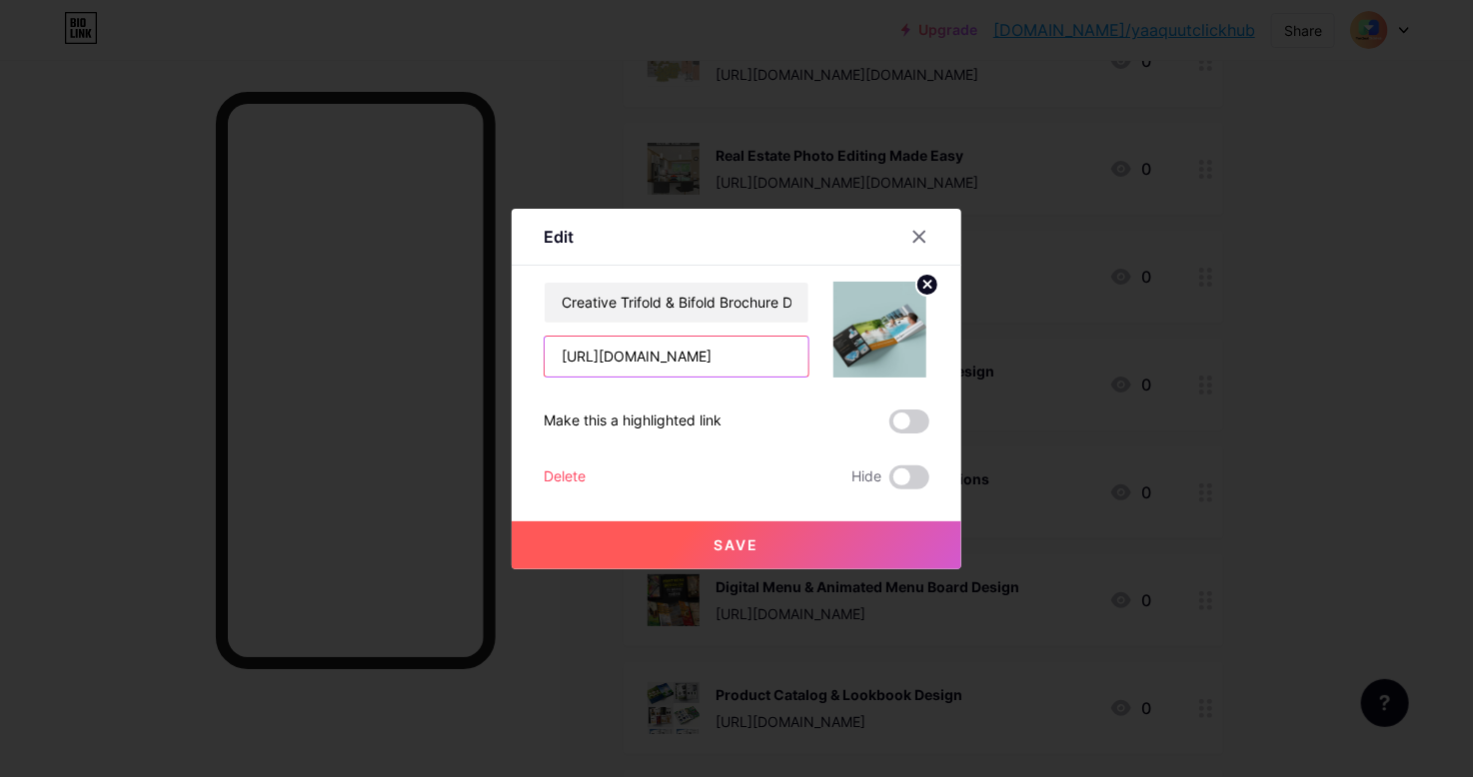
drag, startPoint x: 753, startPoint y: 360, endPoint x: 365, endPoint y: 366, distance: 388.7
click at [368, 365] on div "Edit Content YouTube Play YouTube video without leaving your page. ADD Vimeo Pl…" at bounding box center [736, 388] width 1473 height 777
click at [753, 537] on span "Save" at bounding box center [736, 545] width 45 height 17
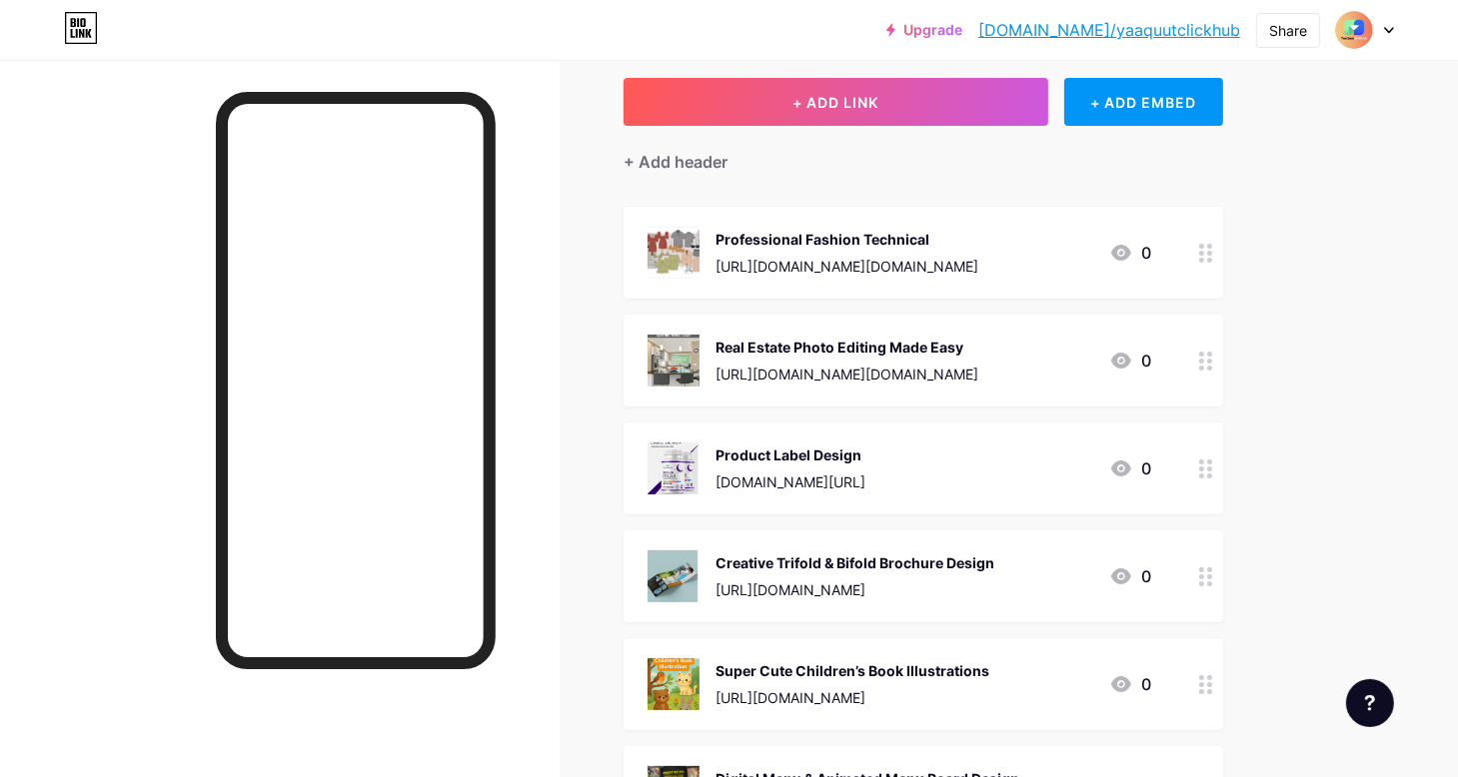
scroll to position [0, 0]
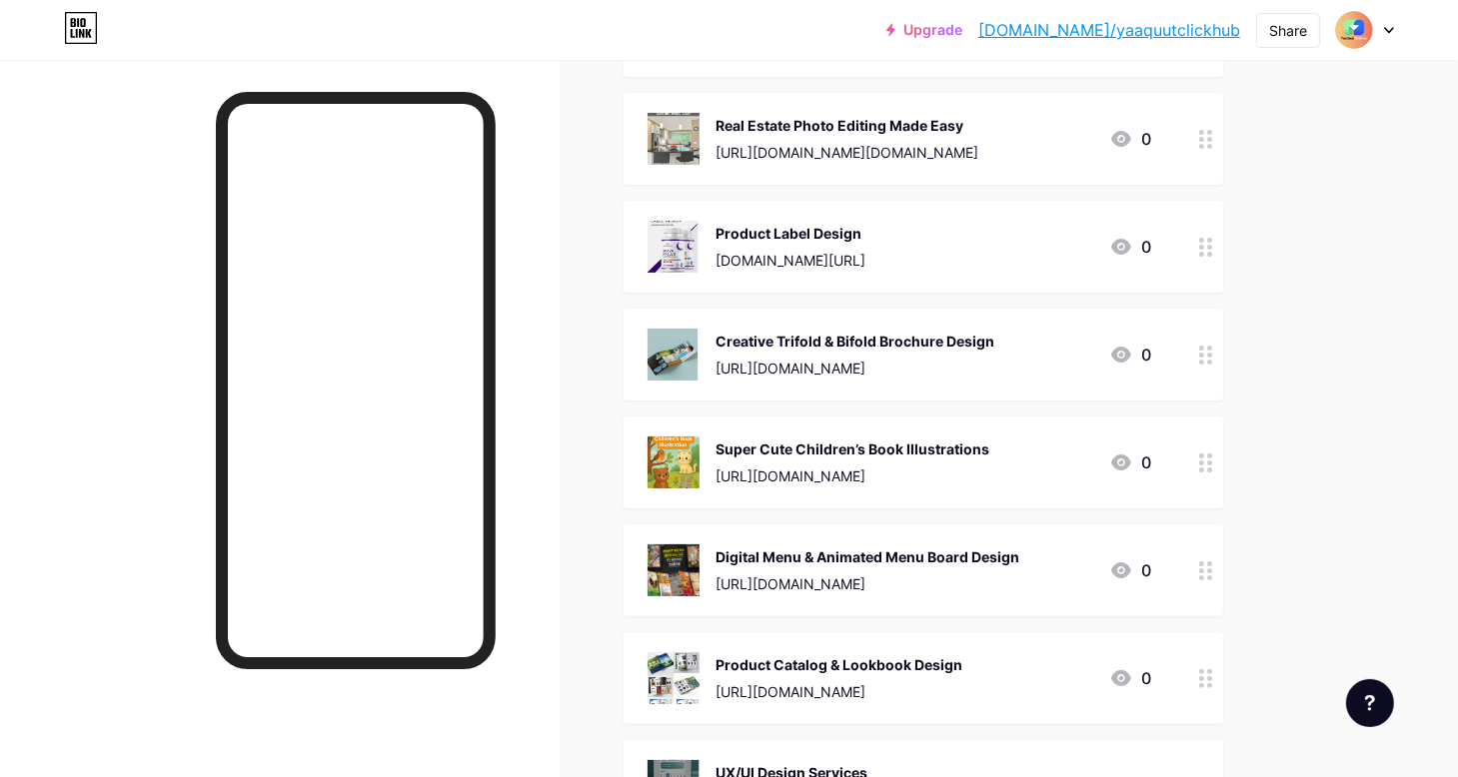
scroll to position [400, 0]
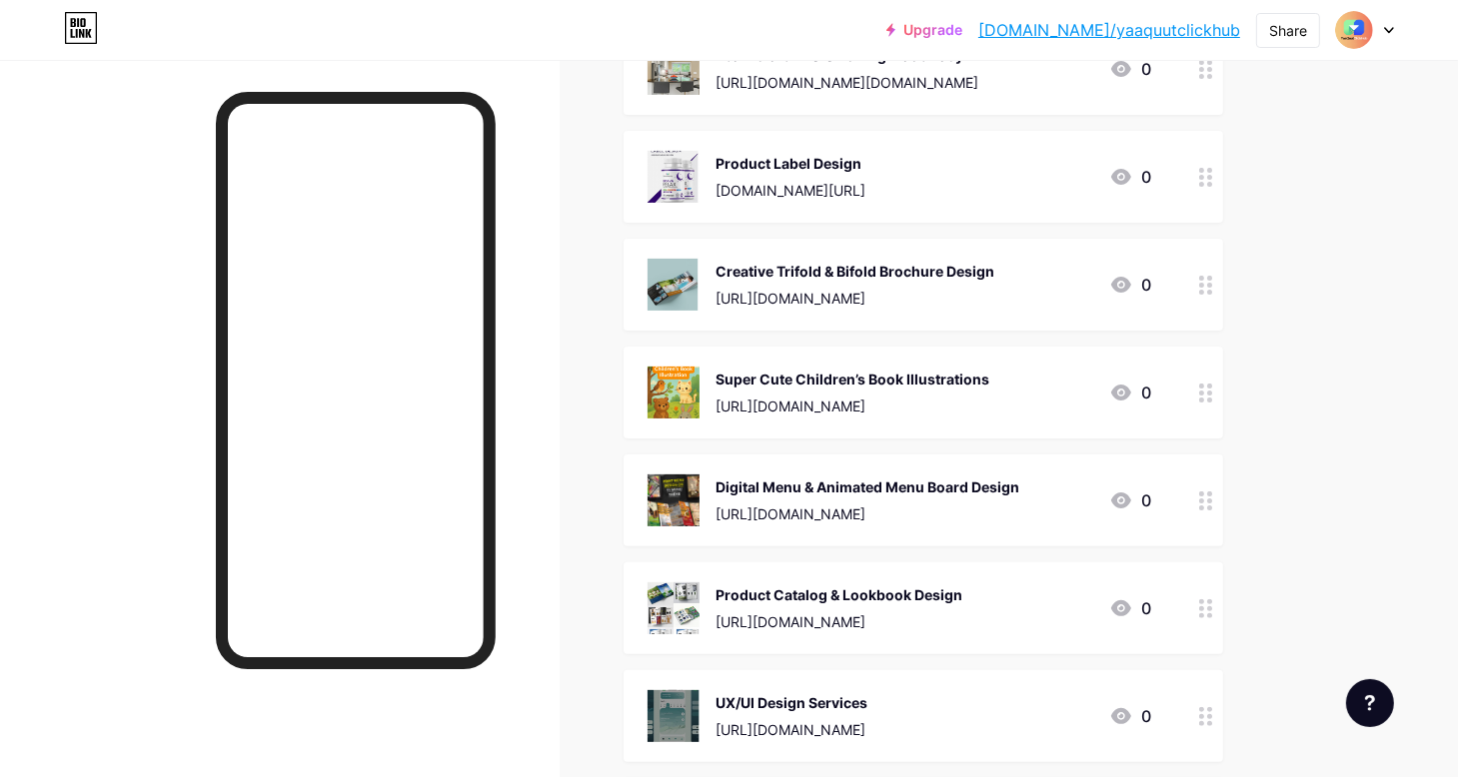
click at [787, 385] on div "Super Cute Children’s Book Illustrations" at bounding box center [852, 379] width 274 height 21
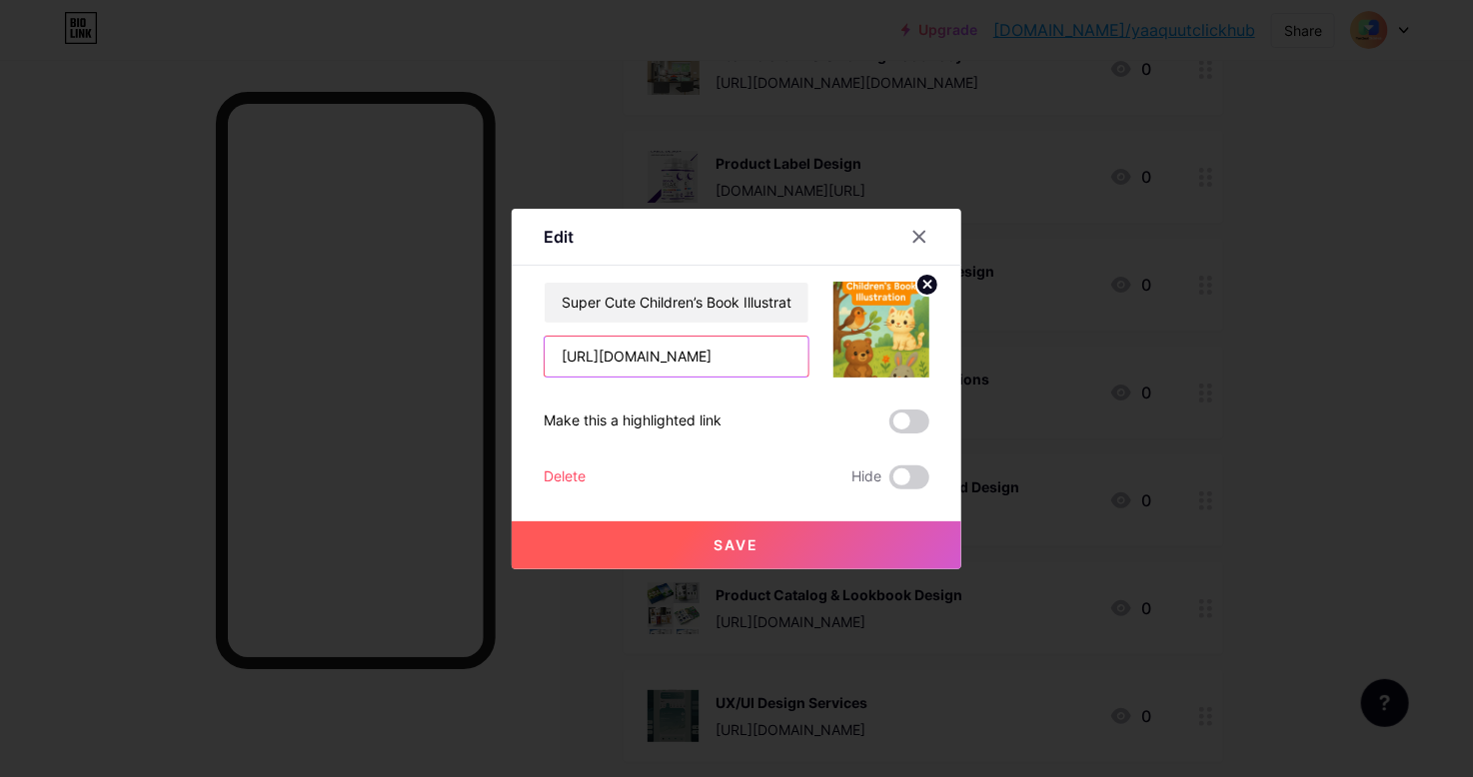
drag, startPoint x: 735, startPoint y: 358, endPoint x: 488, endPoint y: 361, distance: 247.8
click at [488, 361] on div "Edit Content YouTube Play YouTube video without leaving your page. ADD Vimeo Pl…" at bounding box center [736, 388] width 1473 height 777
paste input "://bit.ly/4gnmTcy"
type input "http://bit.ly/4gnmTcy"
click at [752, 552] on span "Save" at bounding box center [736, 545] width 45 height 17
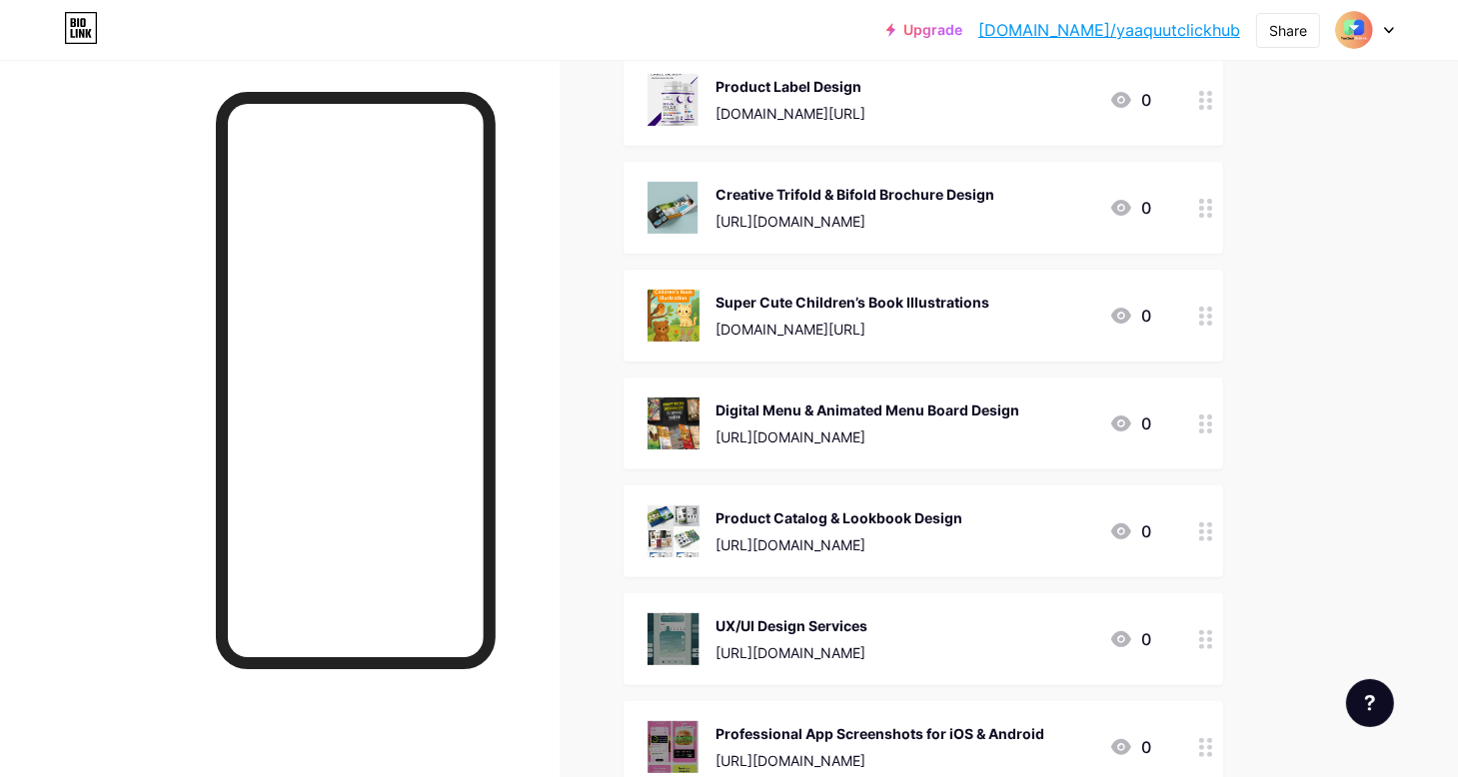
scroll to position [599, 0]
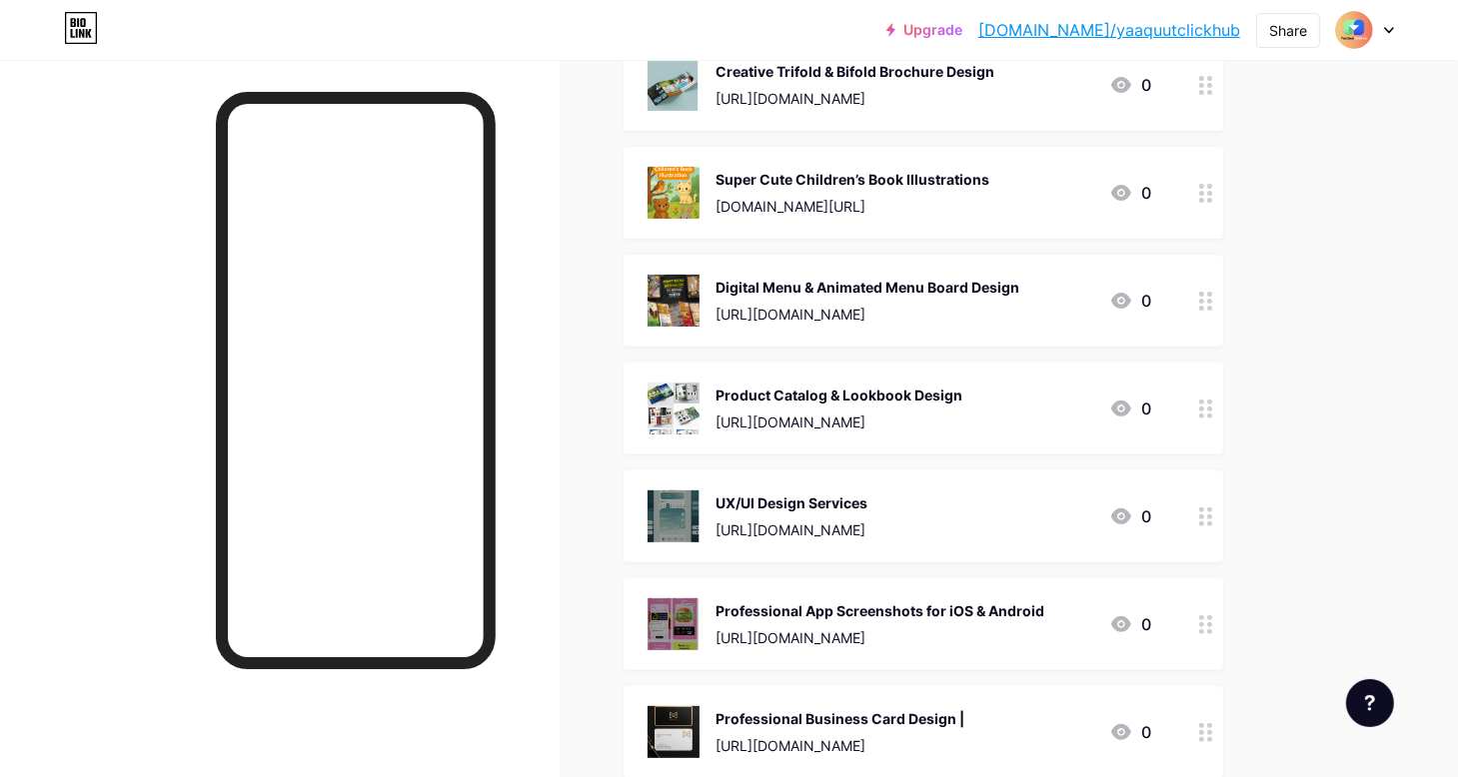
click at [787, 299] on div "Digital Menu & Animated Menu Board Design https://pin.it/63MWo4Q9d" at bounding box center [867, 301] width 304 height 52
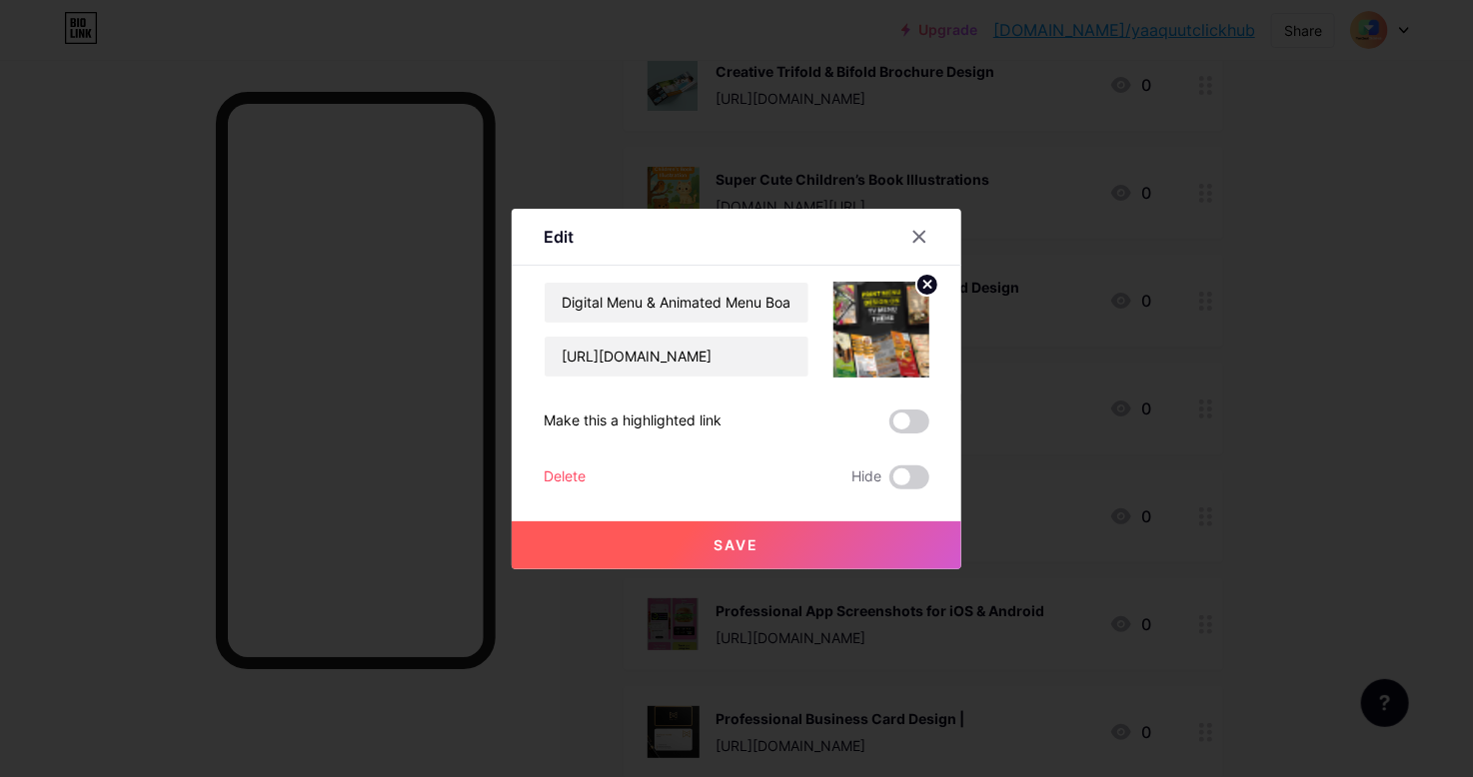
click at [739, 419] on div "Make this a highlighted link" at bounding box center [737, 422] width 386 height 24
drag, startPoint x: 752, startPoint y: 353, endPoint x: 445, endPoint y: 351, distance: 307.7
click at [445, 351] on div "Edit Content YouTube Play YouTube video without leaving your page. ADD Vimeo Pl…" at bounding box center [736, 388] width 1473 height 777
paste input "://bit.ly/41OW4bc"
type input "http://bit.ly/41OW4bc"
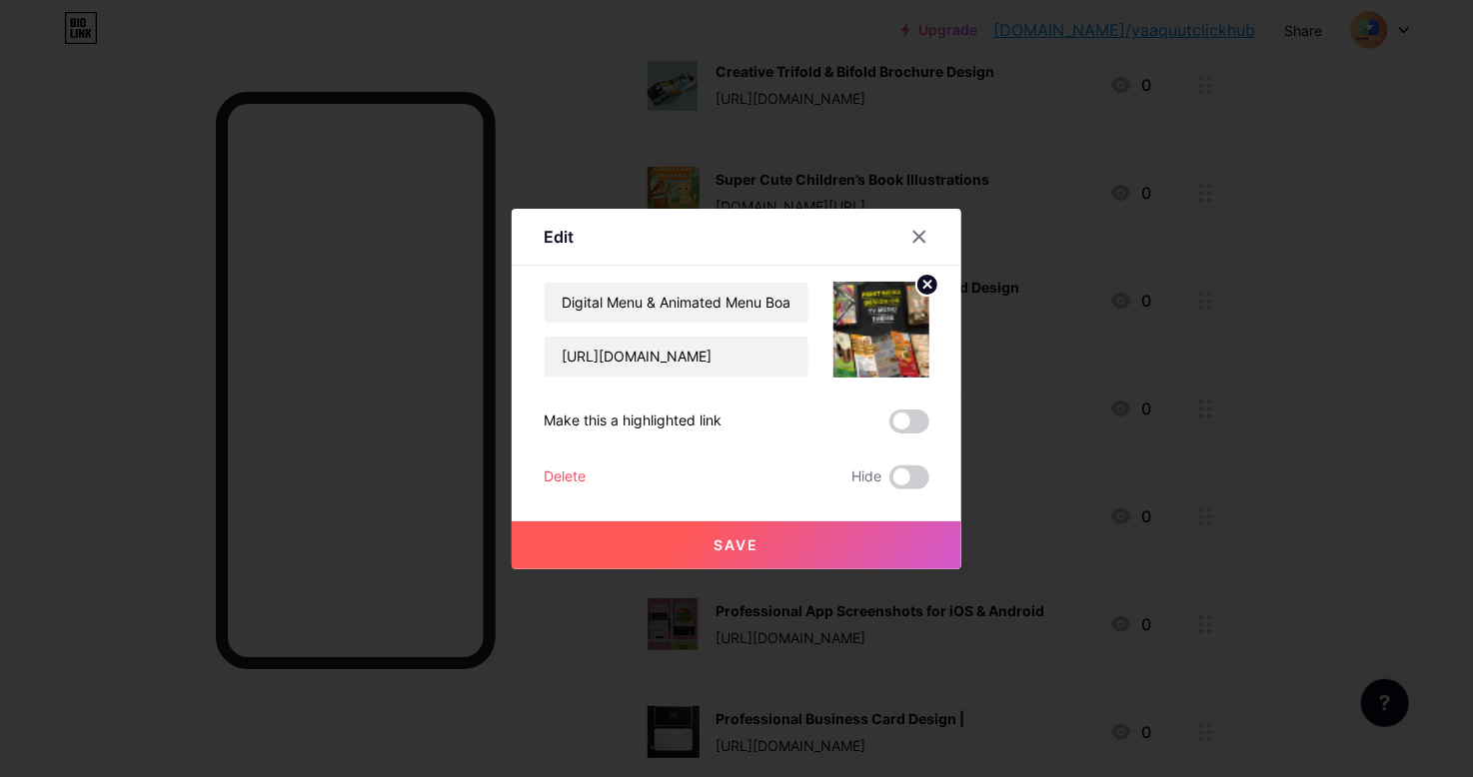
click at [811, 541] on button "Save" at bounding box center [737, 546] width 450 height 48
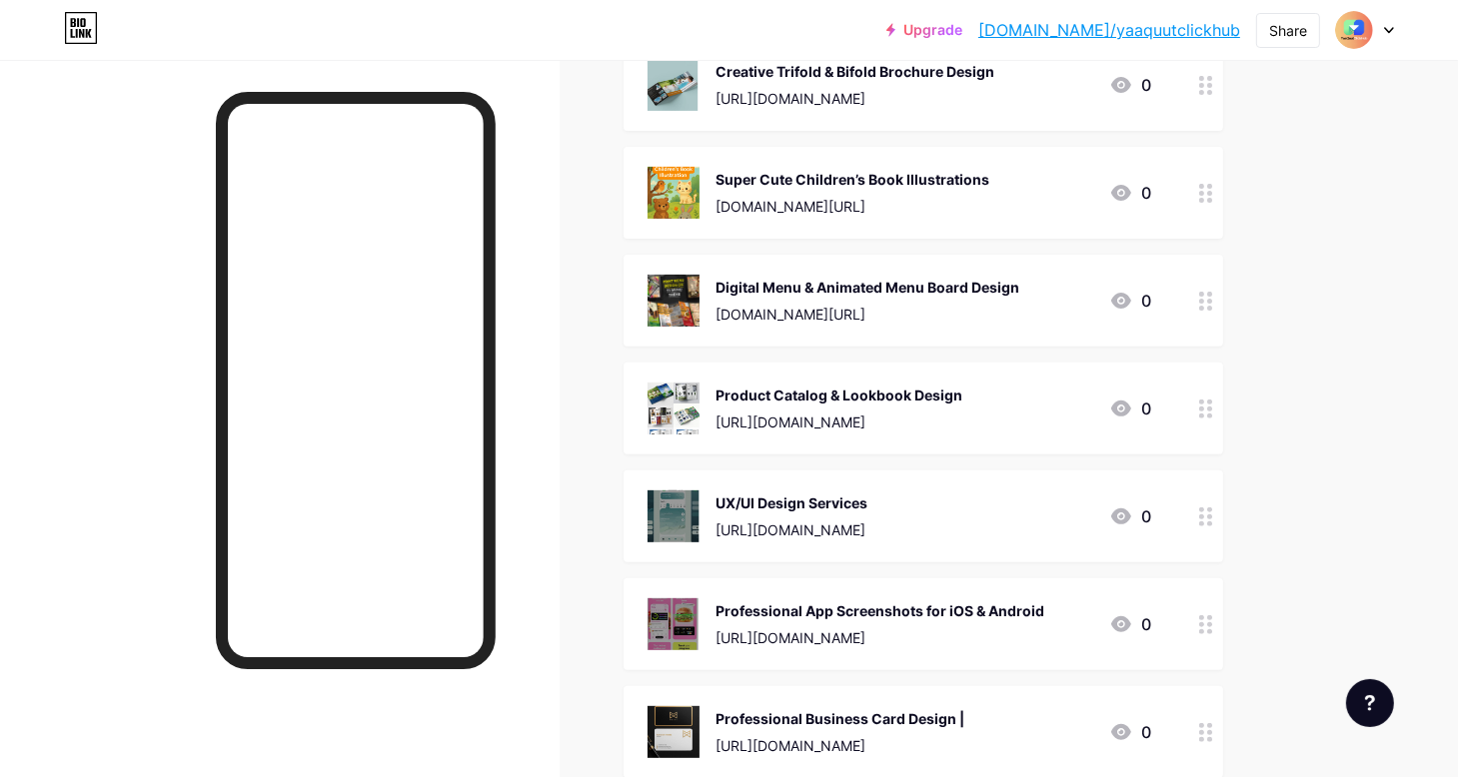
scroll to position [699, 0]
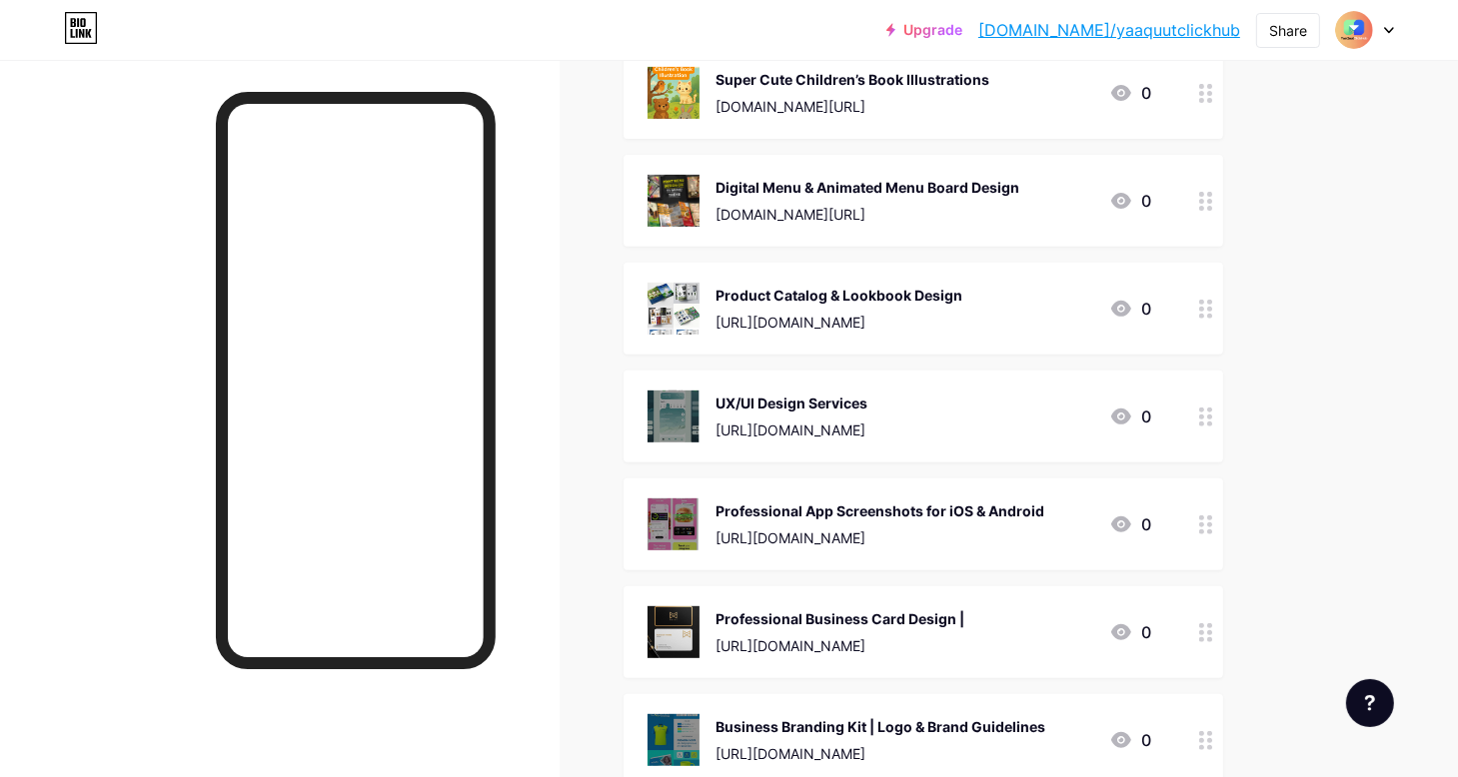
click at [789, 302] on div "Product Catalog & Lookbook Design" at bounding box center [838, 295] width 247 height 21
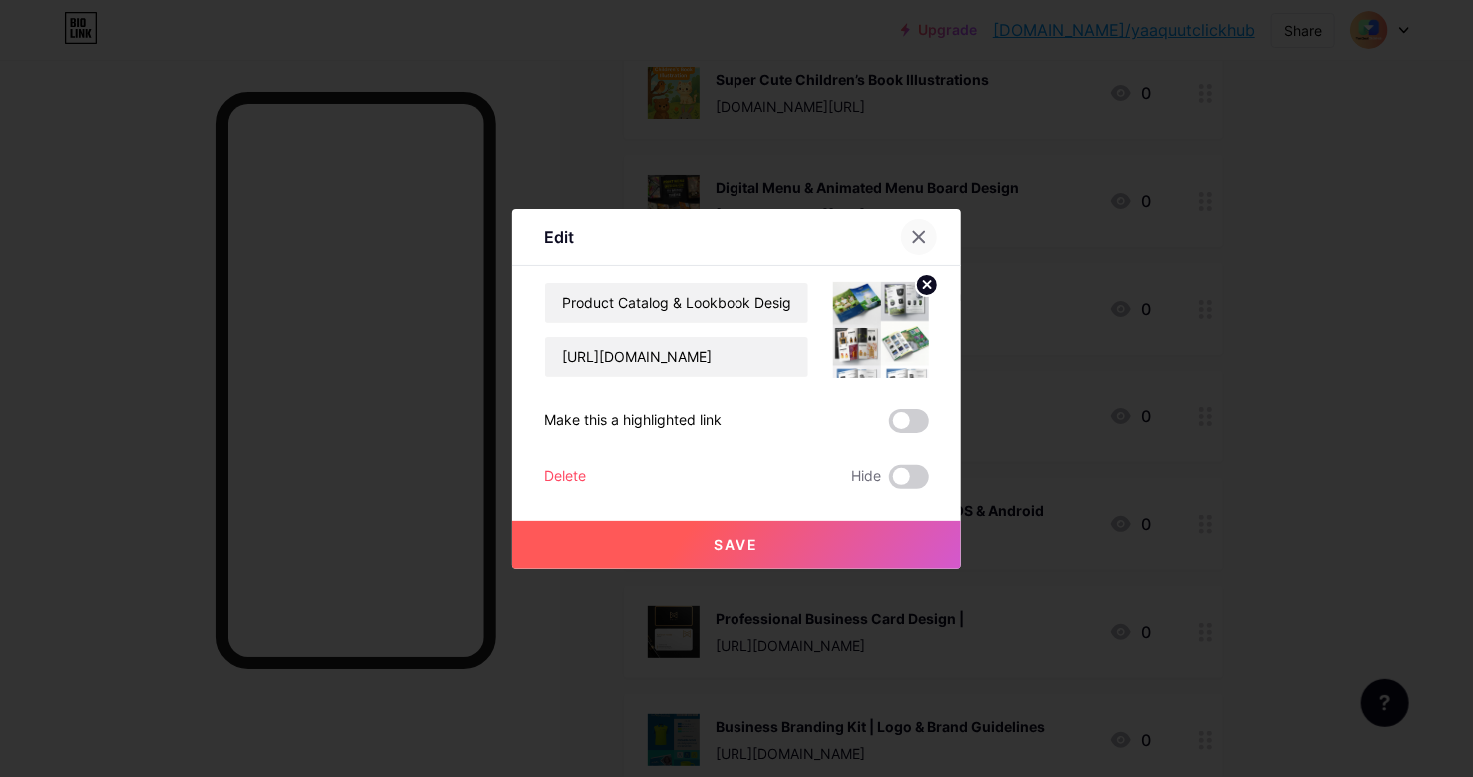
click at [928, 235] on div at bounding box center [919, 237] width 36 height 36
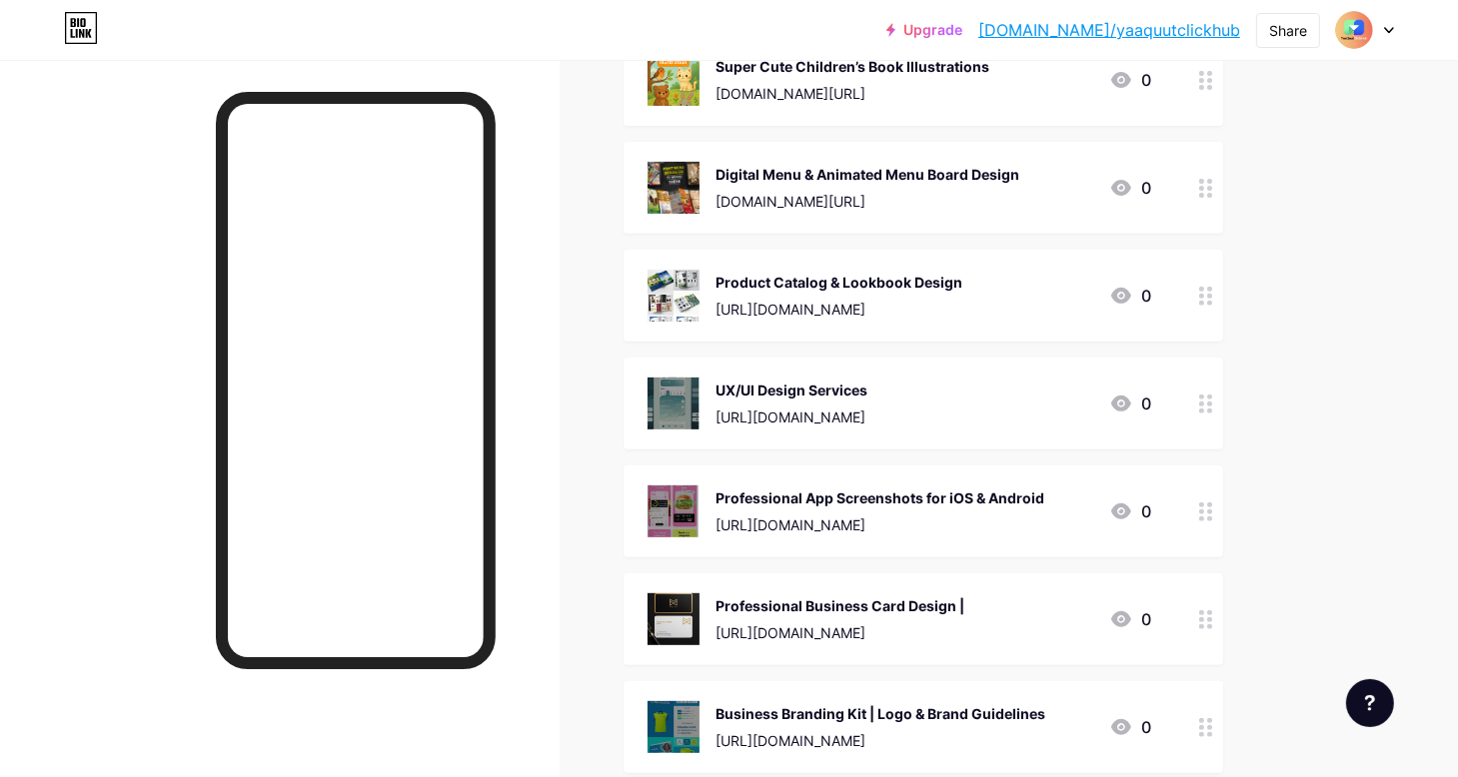
scroll to position [799, 0]
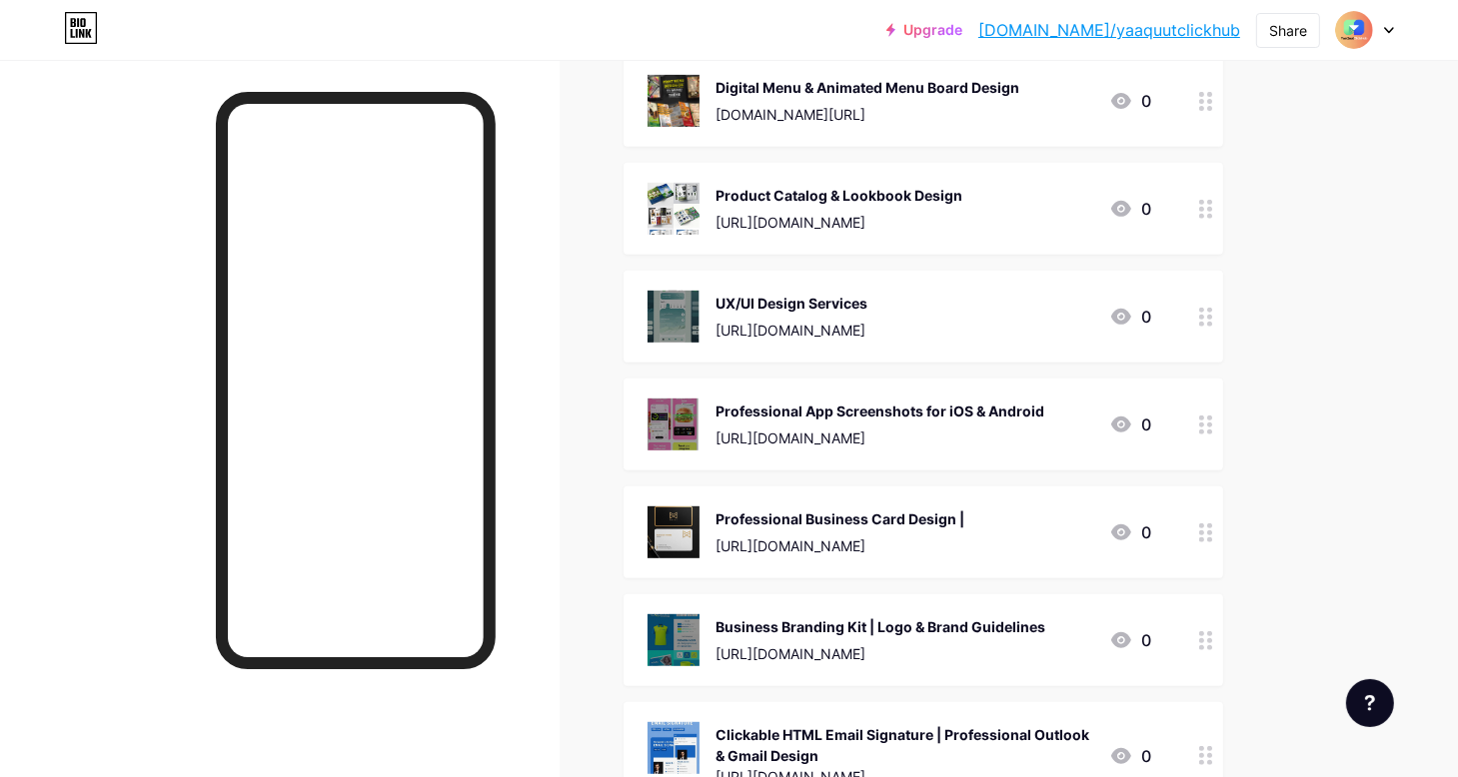
click at [767, 212] on div "[URL][DOMAIN_NAME]" at bounding box center [838, 222] width 247 height 21
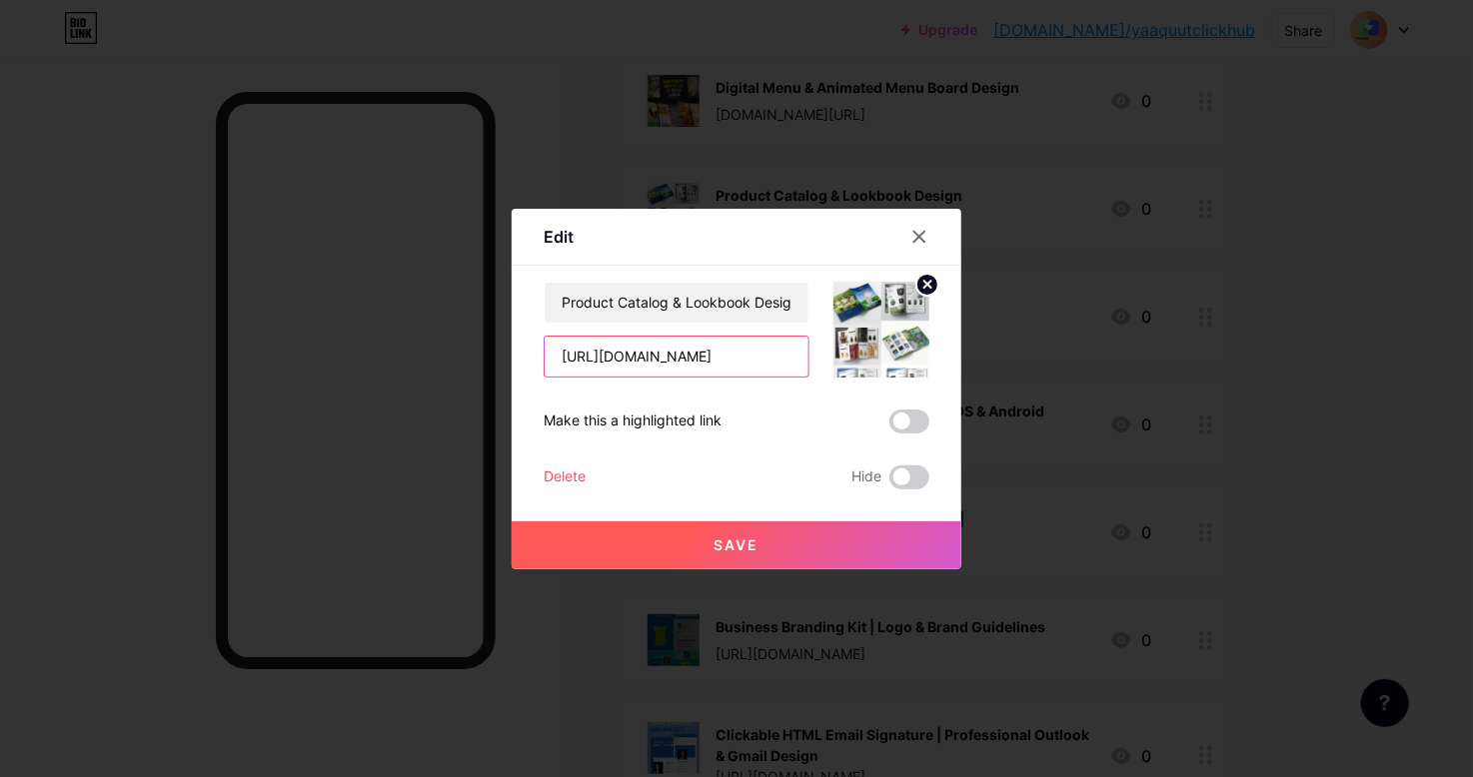
drag, startPoint x: 735, startPoint y: 362, endPoint x: 454, endPoint y: 359, distance: 281.8
click at [454, 359] on div "Edit Content YouTube Play YouTube video without leaving your page. ADD Vimeo Pl…" at bounding box center [736, 388] width 1473 height 777
paste input "://bit.ly/3JX8Vlp"
type input "http://bit.ly/3JX8Vlp"
click at [780, 533] on button "Save" at bounding box center [737, 546] width 450 height 48
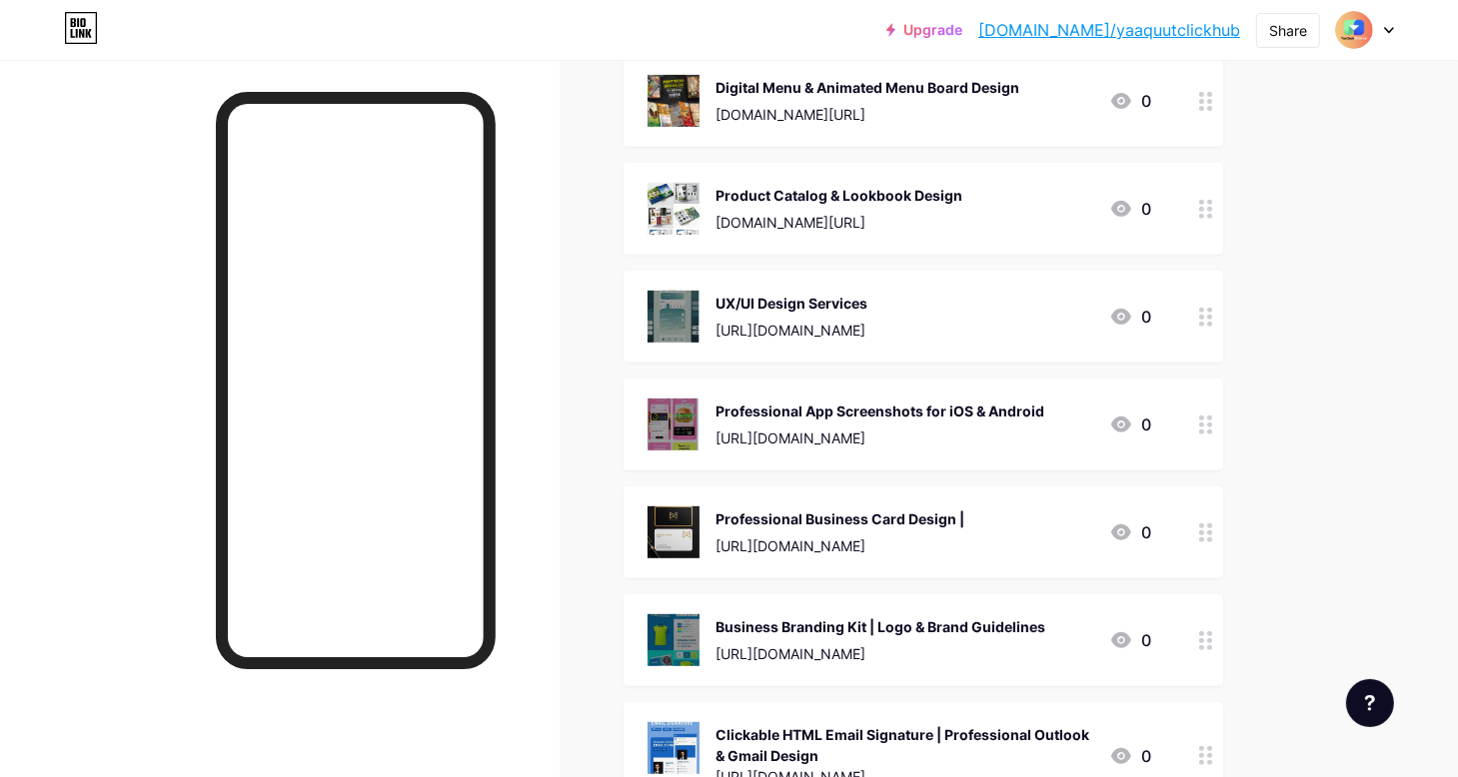
click at [771, 311] on div "UX/UI Design Services" at bounding box center [791, 303] width 152 height 21
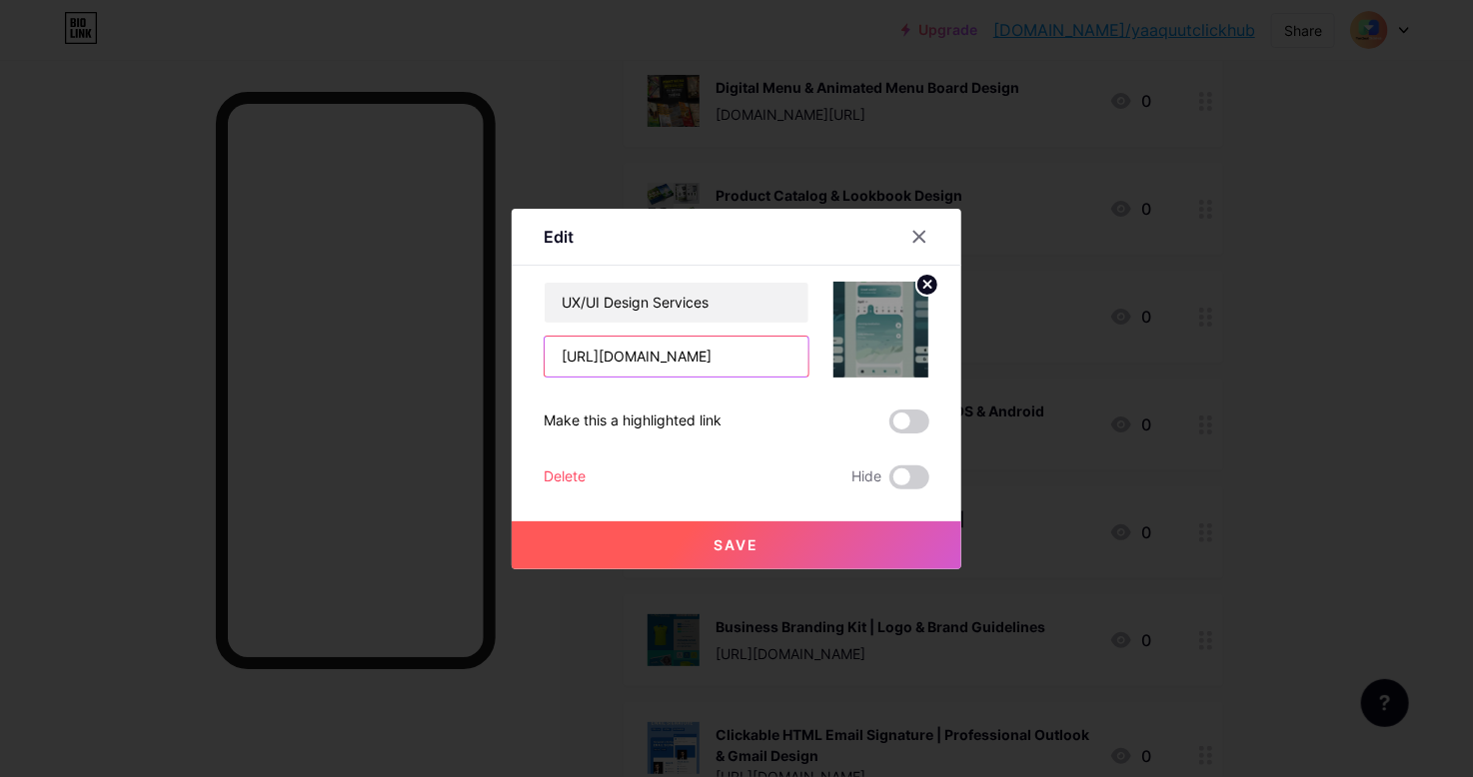
drag, startPoint x: 741, startPoint y: 367, endPoint x: 551, endPoint y: 365, distance: 190.9
click at [551, 365] on input "[URL][DOMAIN_NAME]" at bounding box center [677, 357] width 264 height 40
paste input "://bit.ly/3JYc7xd"
type input "http://bit.ly/3JYc7xd"
click at [798, 535] on button "Save" at bounding box center [737, 546] width 450 height 48
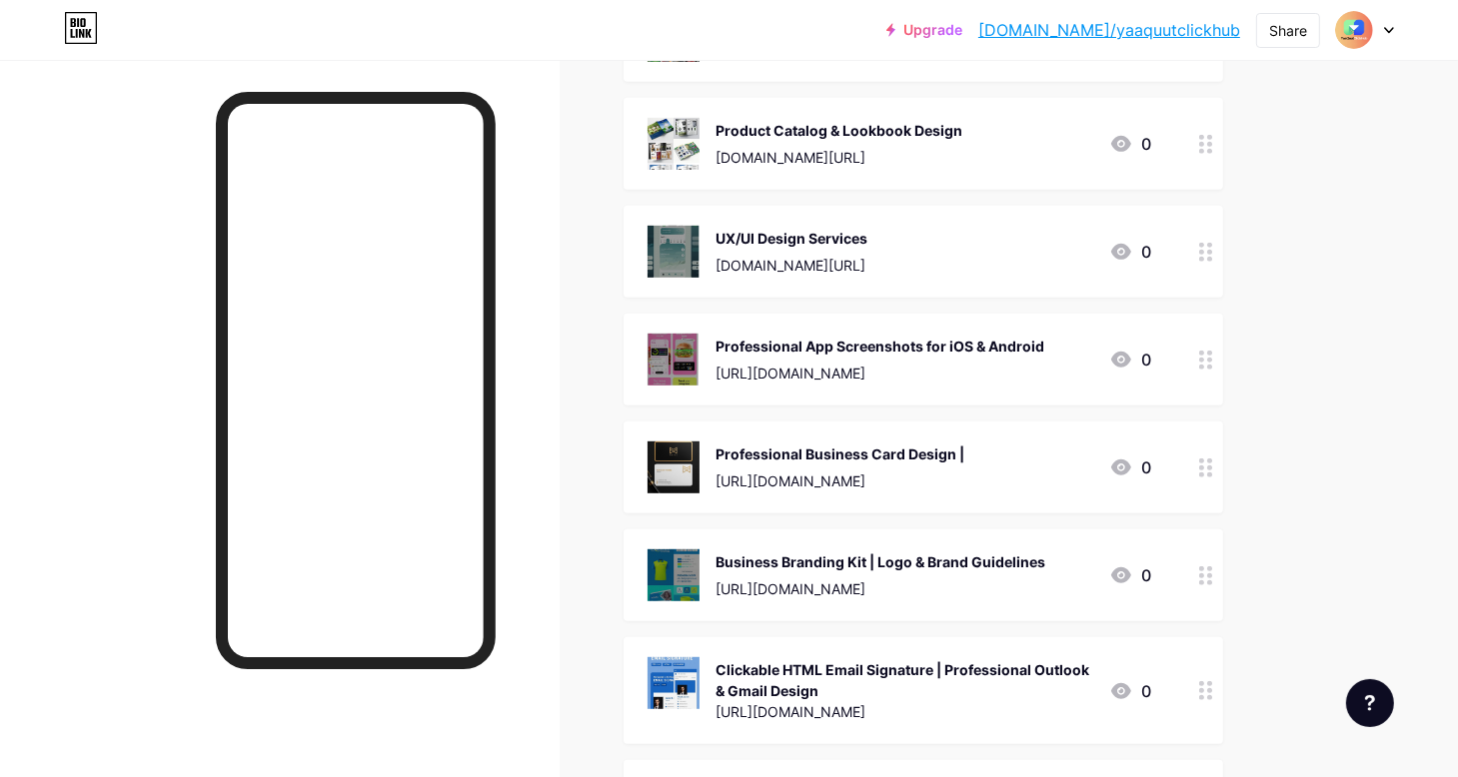
scroll to position [899, 0]
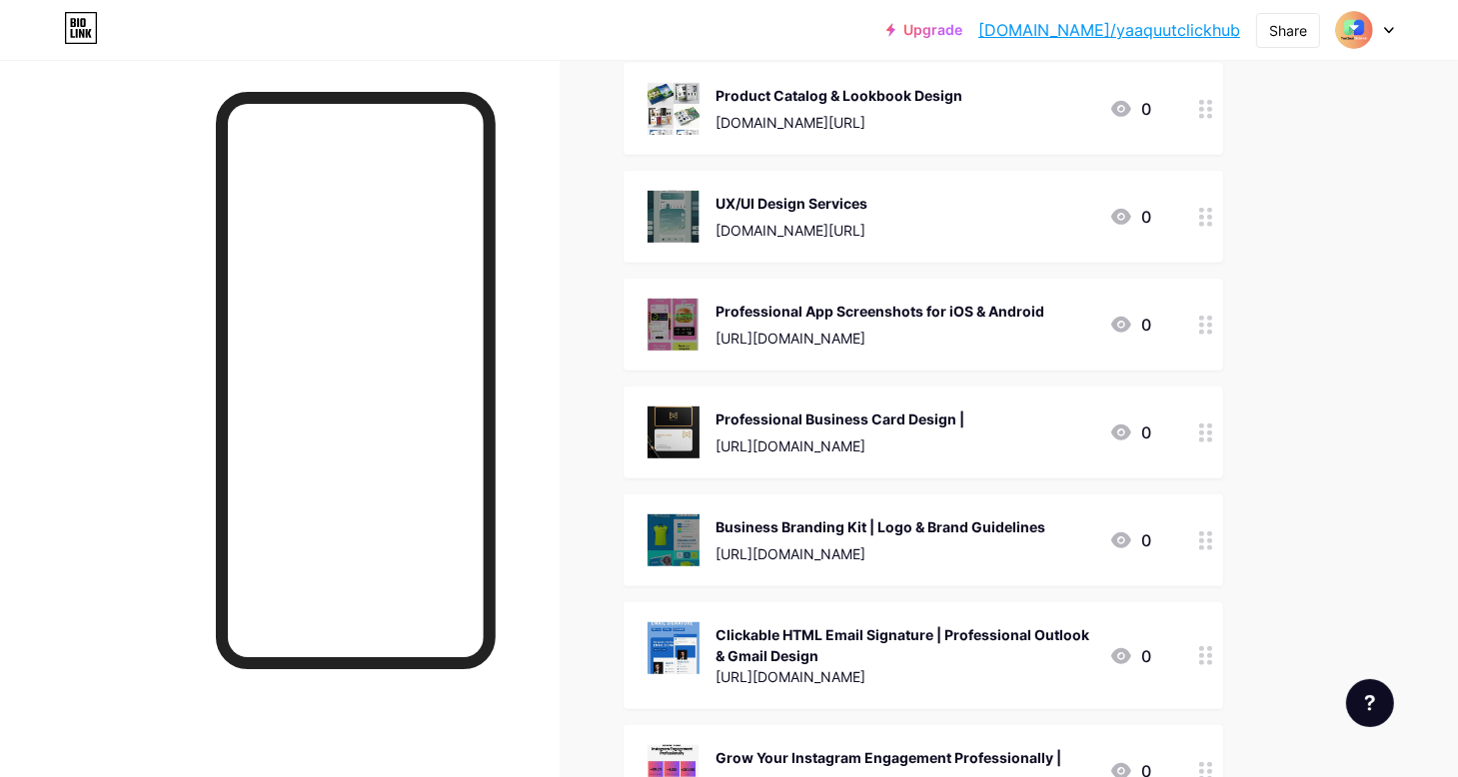
click at [770, 534] on div "Business Branding Kit | Logo & Brand Guidelines" at bounding box center [880, 527] width 330 height 21
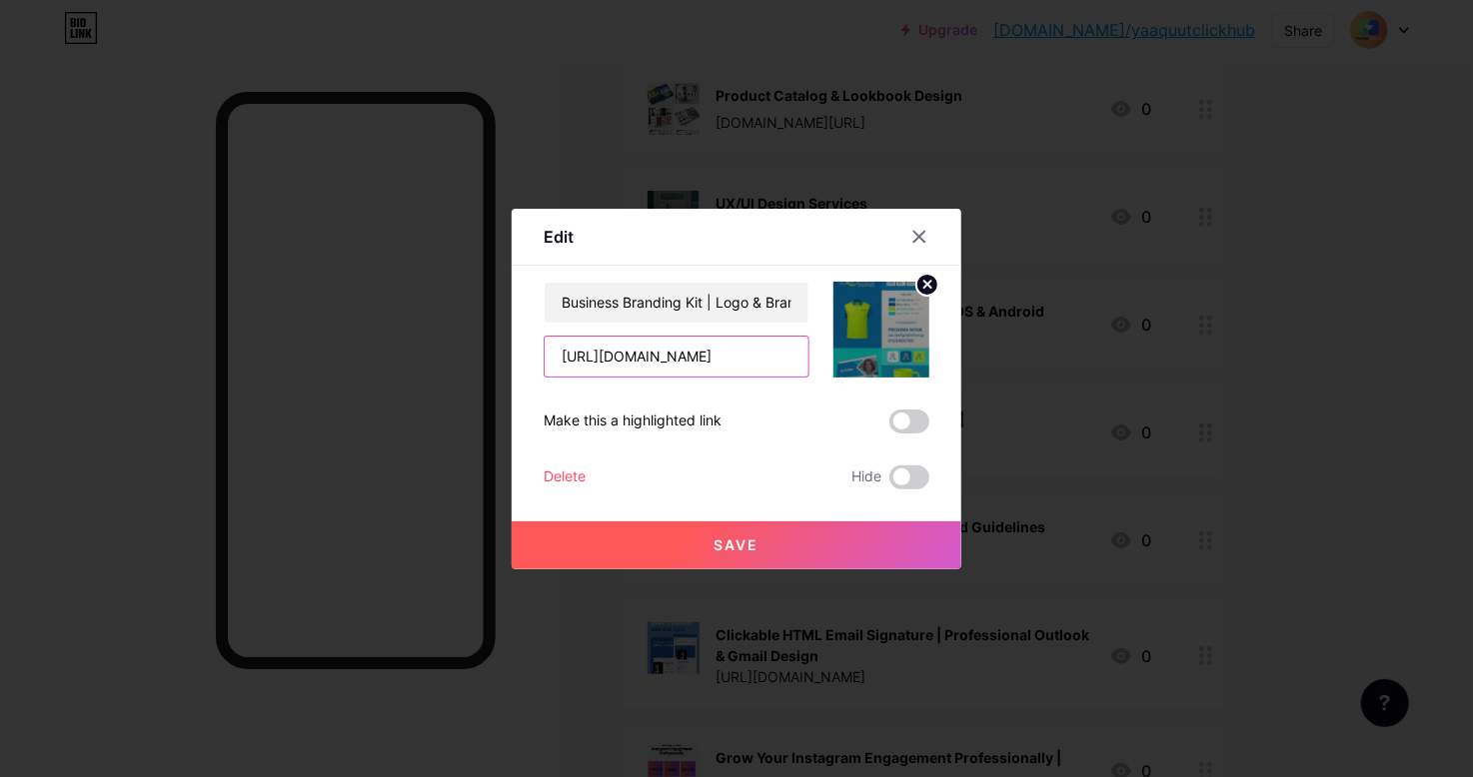
drag, startPoint x: 740, startPoint y: 363, endPoint x: 515, endPoint y: 361, distance: 225.8
click at [515, 361] on div "Edit Content YouTube Play YouTube video without leaving your page. ADD Vimeo Pl…" at bounding box center [737, 389] width 450 height 361
paste input "http://bit.ly/4mXRnUV"
type input "http://bit.ly/4mXRnUV"
click at [766, 547] on button "Save" at bounding box center [737, 546] width 450 height 48
